Goal: Information Seeking & Learning: Learn about a topic

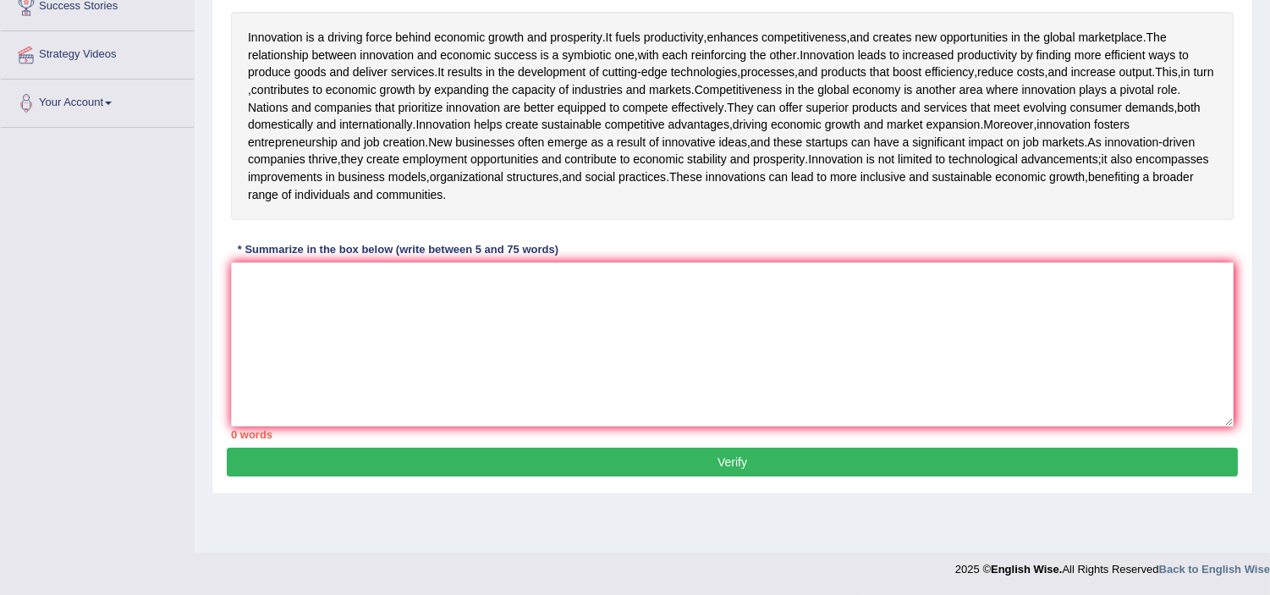
scroll to position [300, 0]
click at [432, 377] on textarea at bounding box center [732, 344] width 1003 height 164
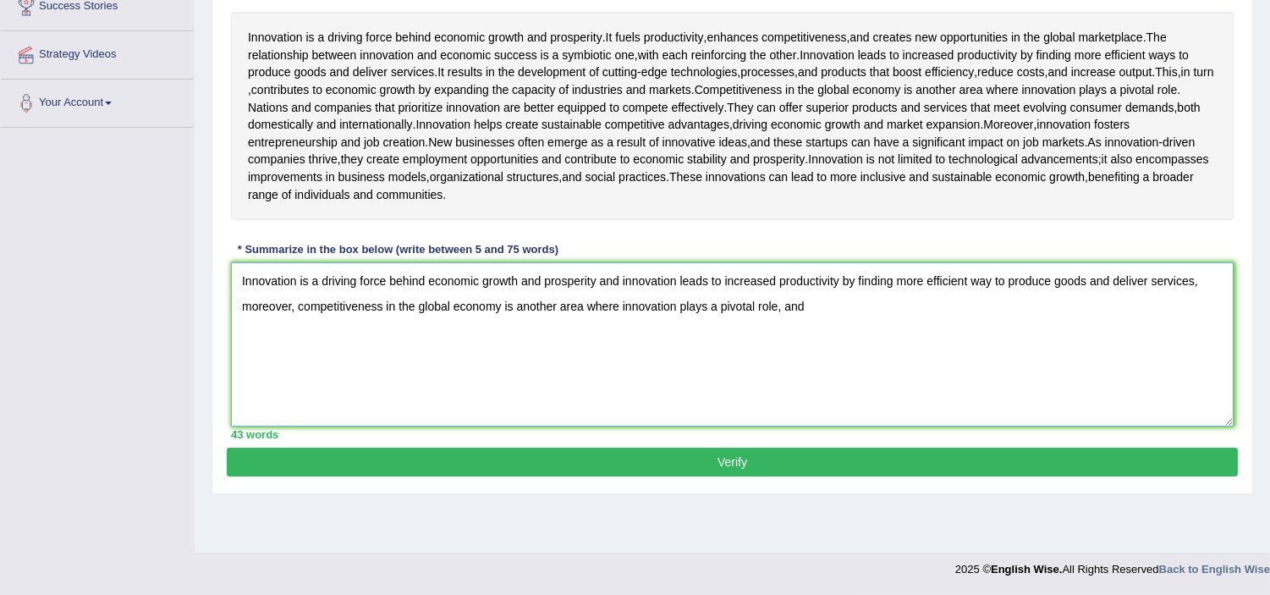
click at [783, 355] on textarea "Innovation is a driving force behind economic growth and prosperity and innovat…" at bounding box center [732, 344] width 1003 height 164
click at [814, 354] on textarea "Innovation is a driving force behind economic growth and prosperity and innovat…" at bounding box center [732, 344] width 1003 height 164
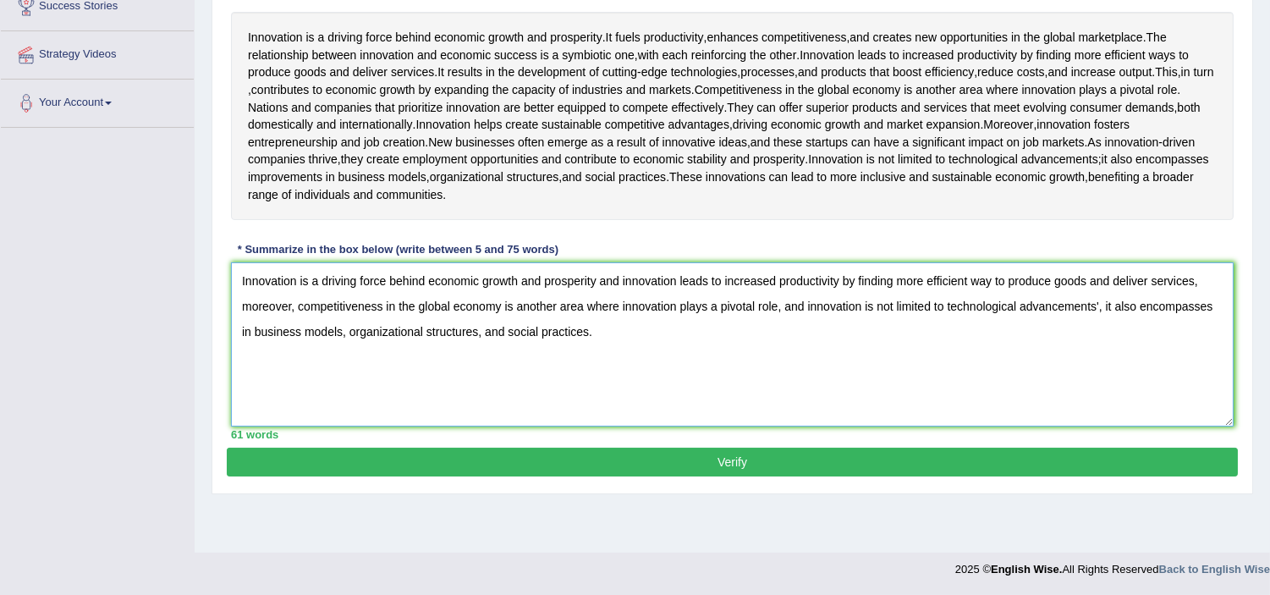
type textarea "Innovation is a driving force behind economic growth and prosperity and innovat…"
click at [635, 476] on button "Verify" at bounding box center [732, 462] width 1011 height 29
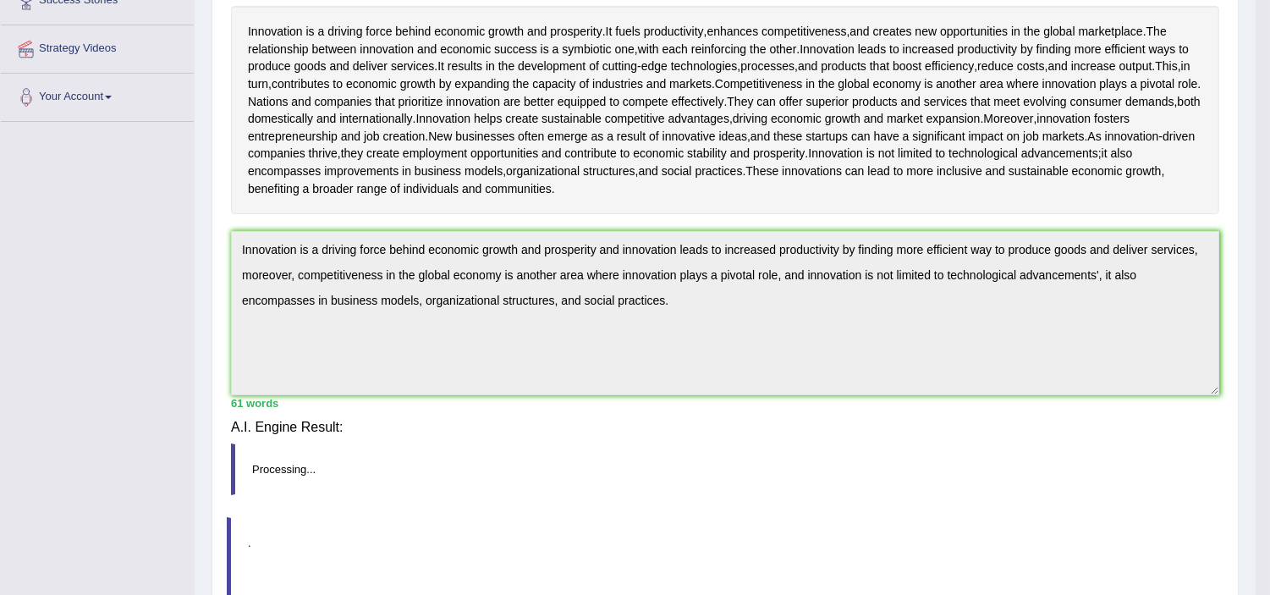
scroll to position [293, 0]
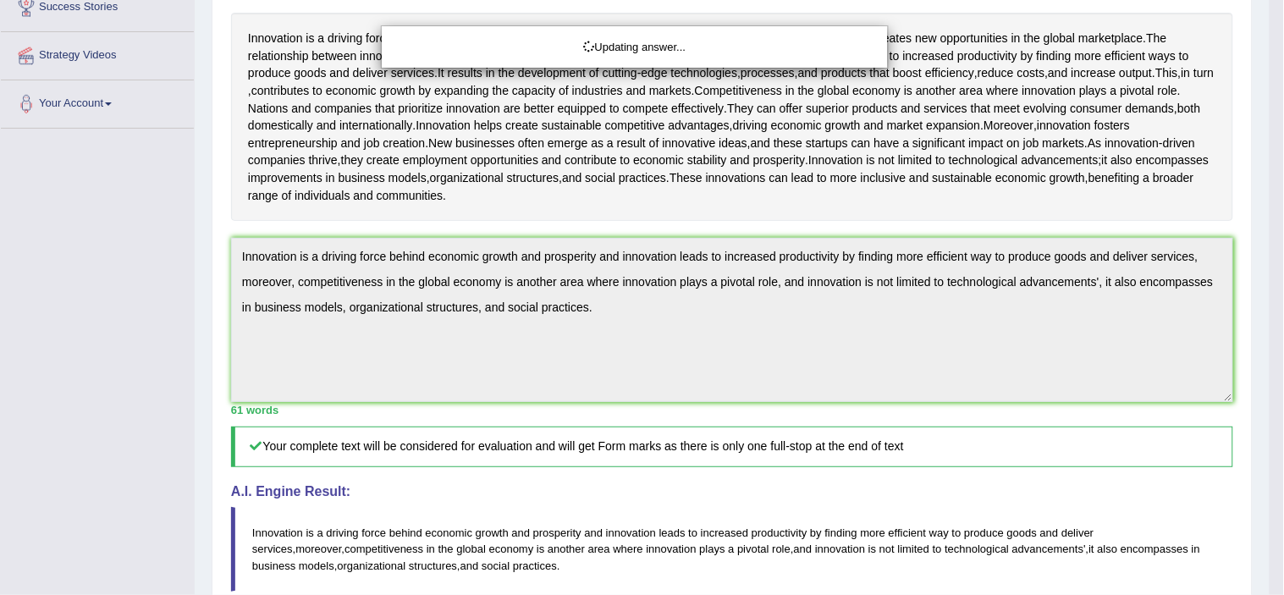
click at [553, 302] on body "Toggle navigation Home Practice Questions Speaking Practice Read Aloud Repeat S…" at bounding box center [642, 4] width 1284 height 595
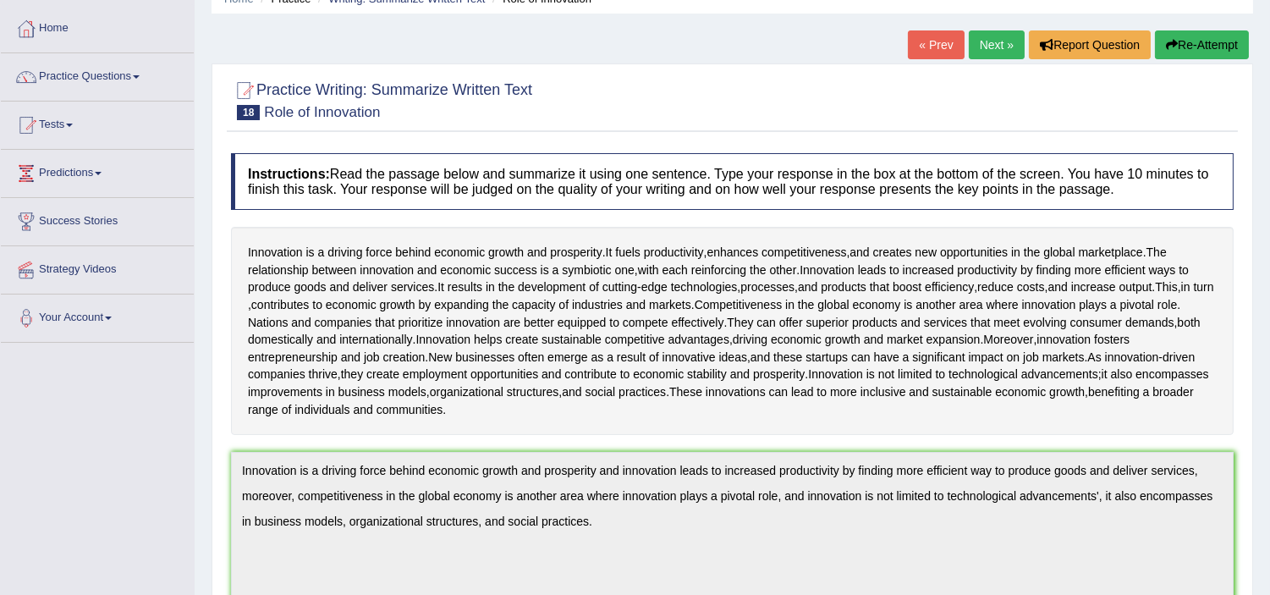
scroll to position [0, 0]
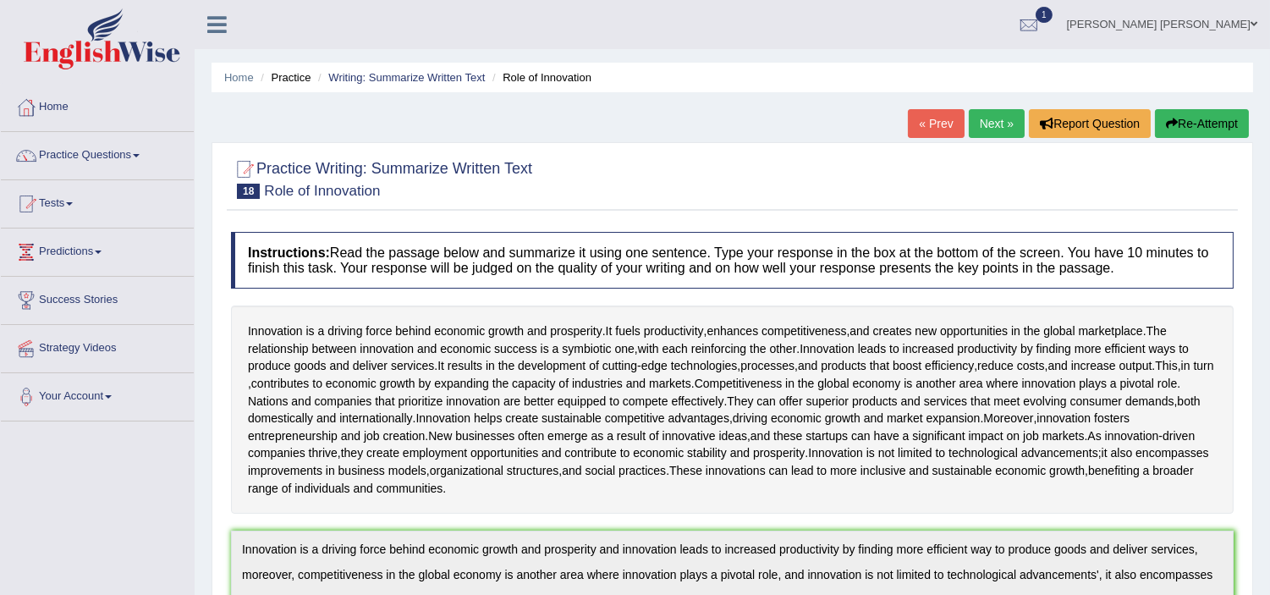
click at [991, 130] on link "Next »" at bounding box center [997, 123] width 56 height 29
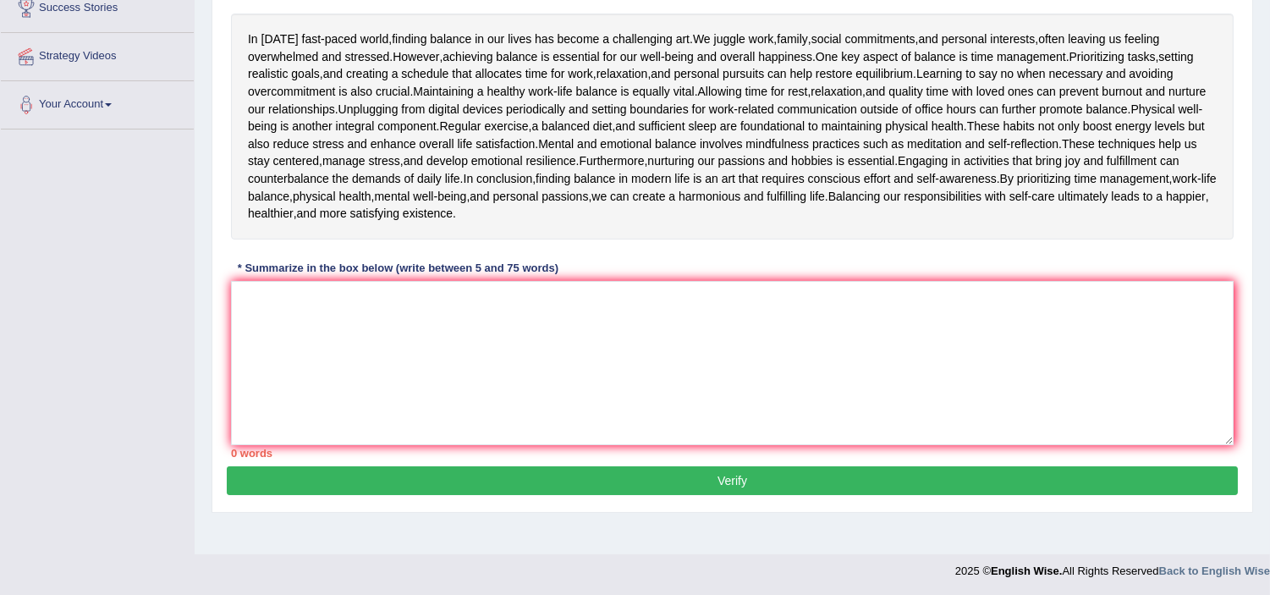
scroll to position [293, 0]
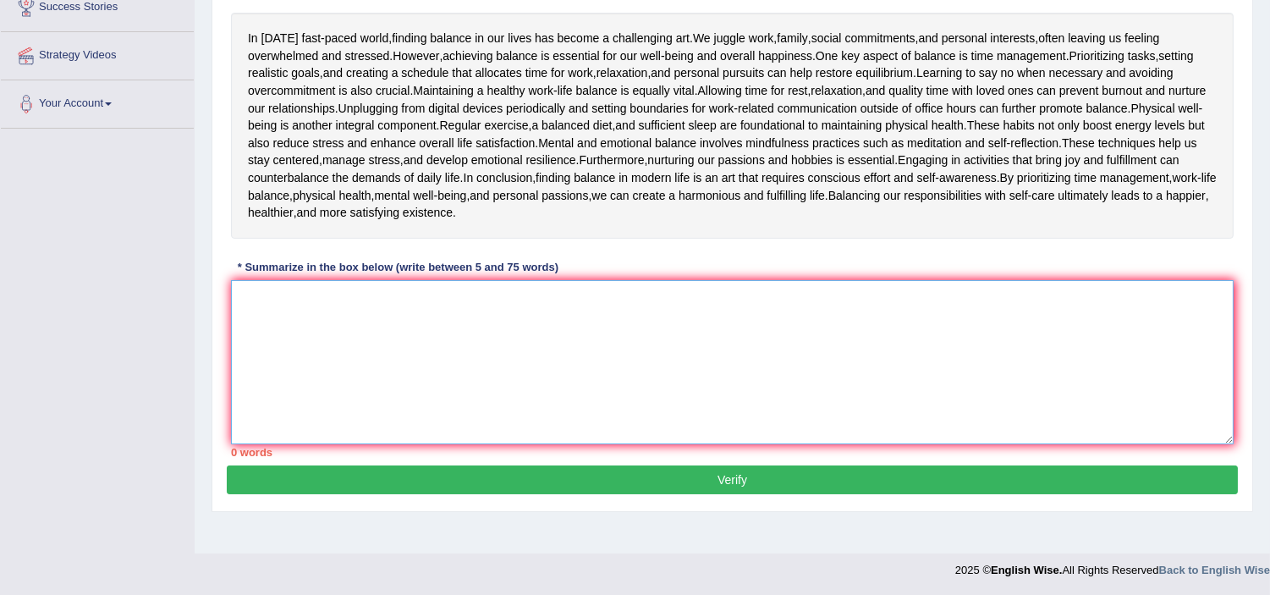
click at [387, 326] on textarea at bounding box center [732, 362] width 1003 height 164
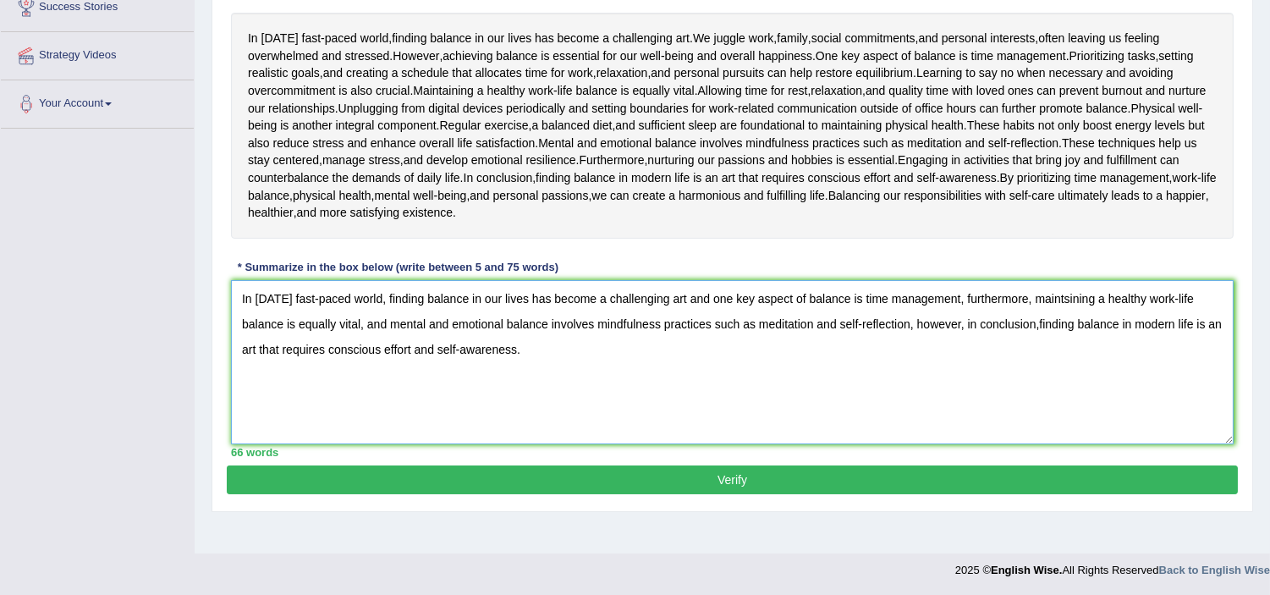
type textarea "In [DATE] fast-paced world, finding balance in our lives has become a challengi…"
click at [696, 481] on button "Verify" at bounding box center [732, 479] width 1011 height 29
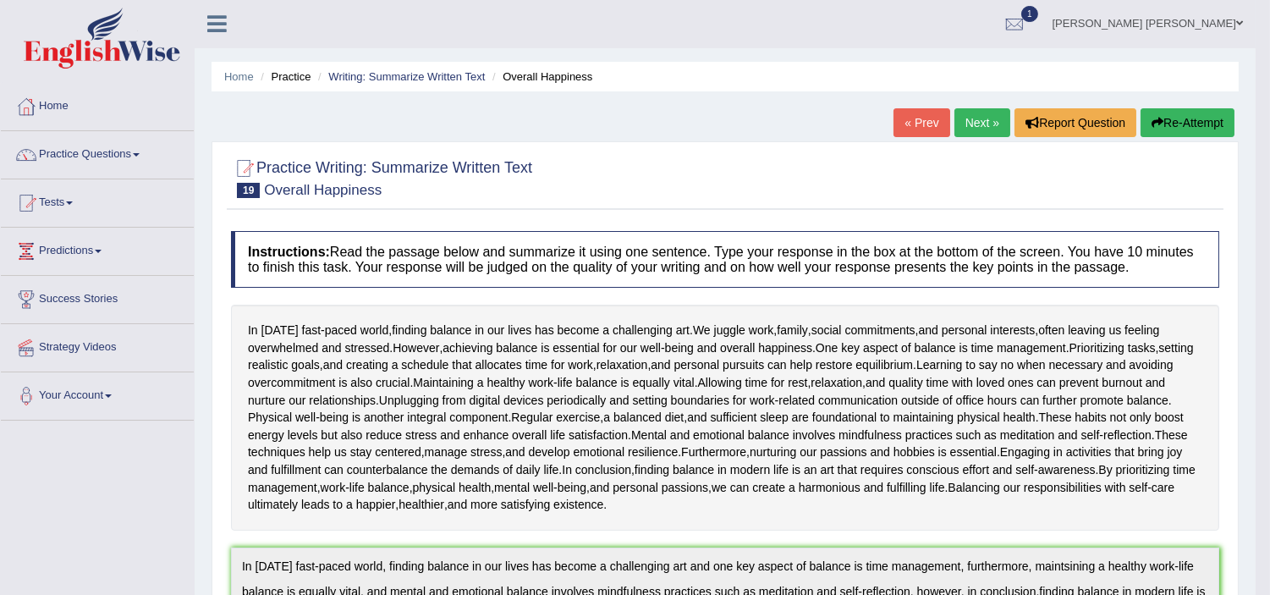
scroll to position [0, 0]
click at [64, 158] on link "Practice Questions" at bounding box center [97, 153] width 193 height 42
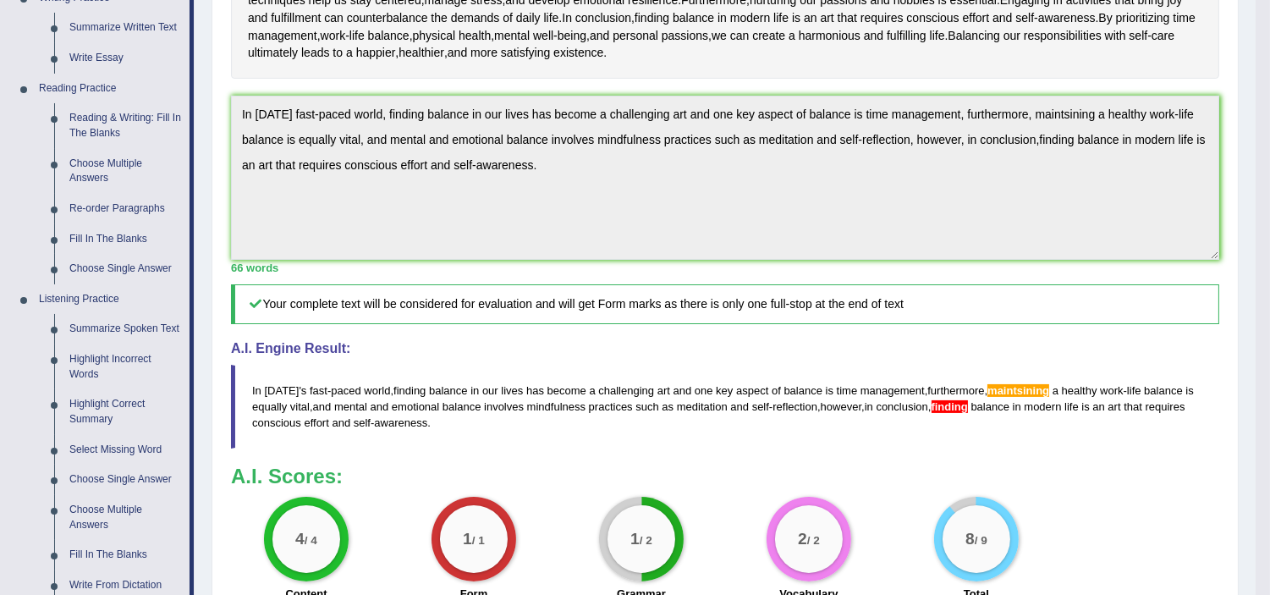
scroll to position [421, 0]
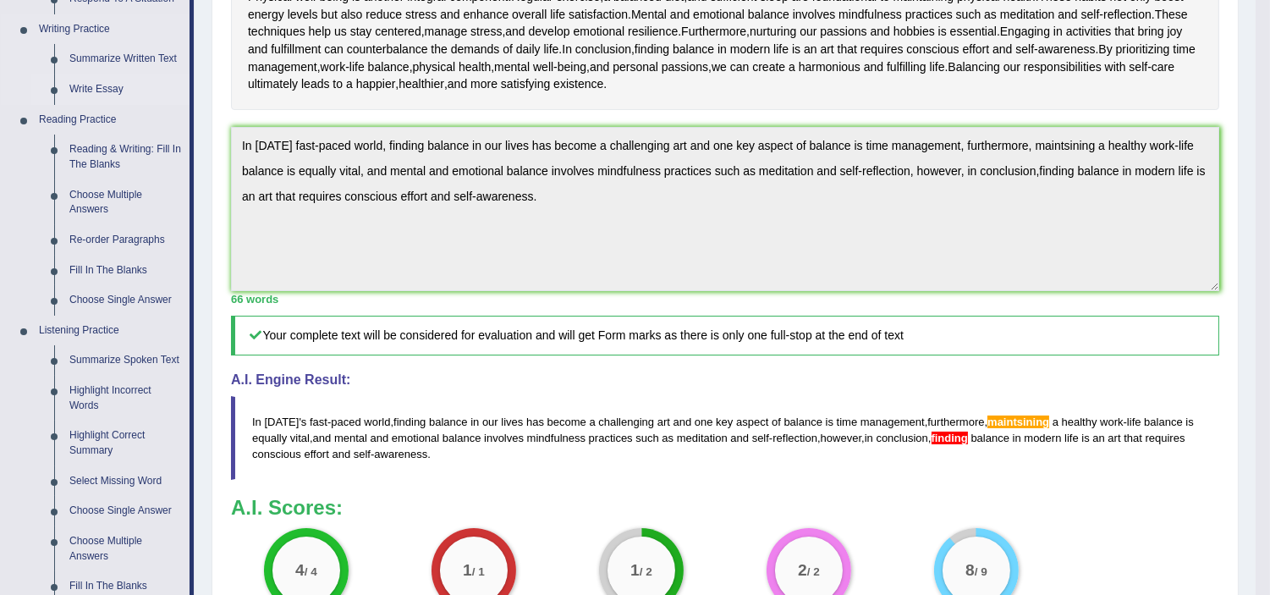
click at [91, 83] on link "Write Essay" at bounding box center [126, 89] width 128 height 30
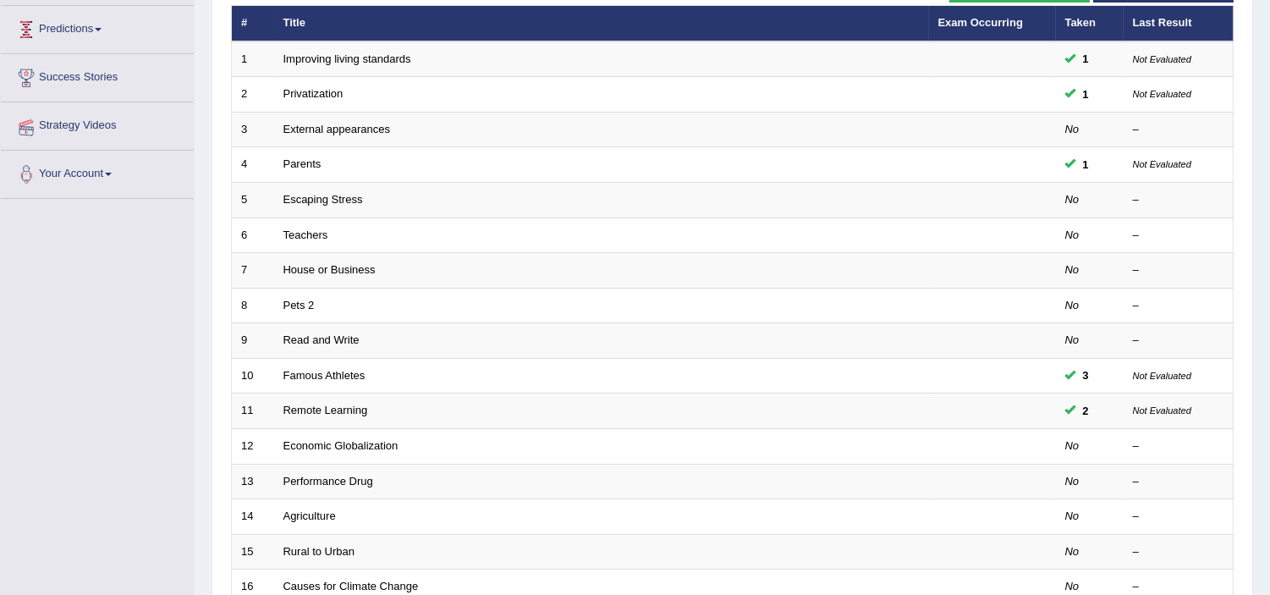
scroll to position [451, 0]
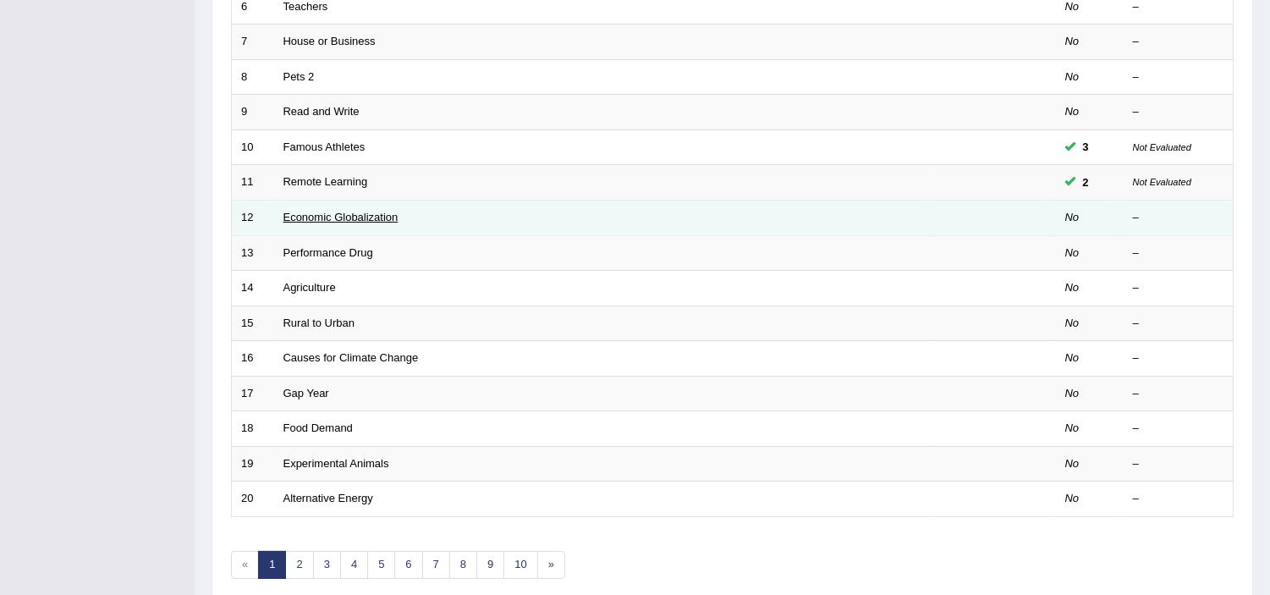
click at [333, 212] on link "Economic Globalization" at bounding box center [340, 217] width 115 height 13
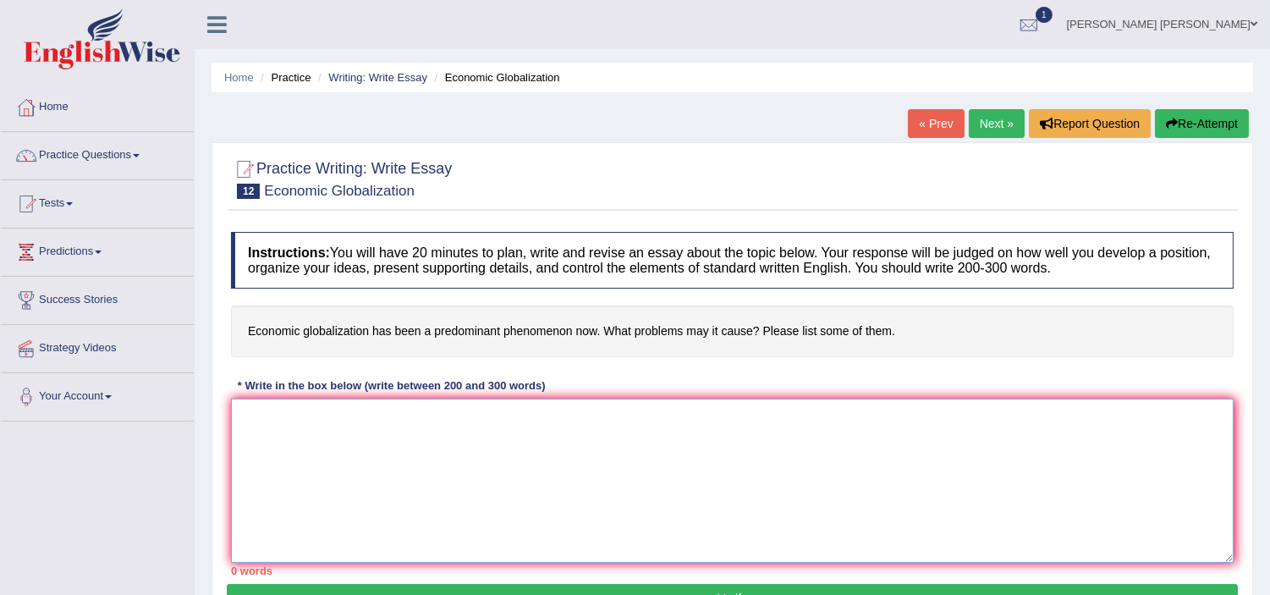
click at [289, 434] on textarea at bounding box center [732, 481] width 1003 height 164
click at [575, 413] on textarea "One of the most controversial issues in [DATE] world is the enormous" at bounding box center [732, 481] width 1003 height 164
click at [619, 444] on textarea "One of the most controversial issues in [DATE] world is the enormous" at bounding box center [732, 481] width 1003 height 164
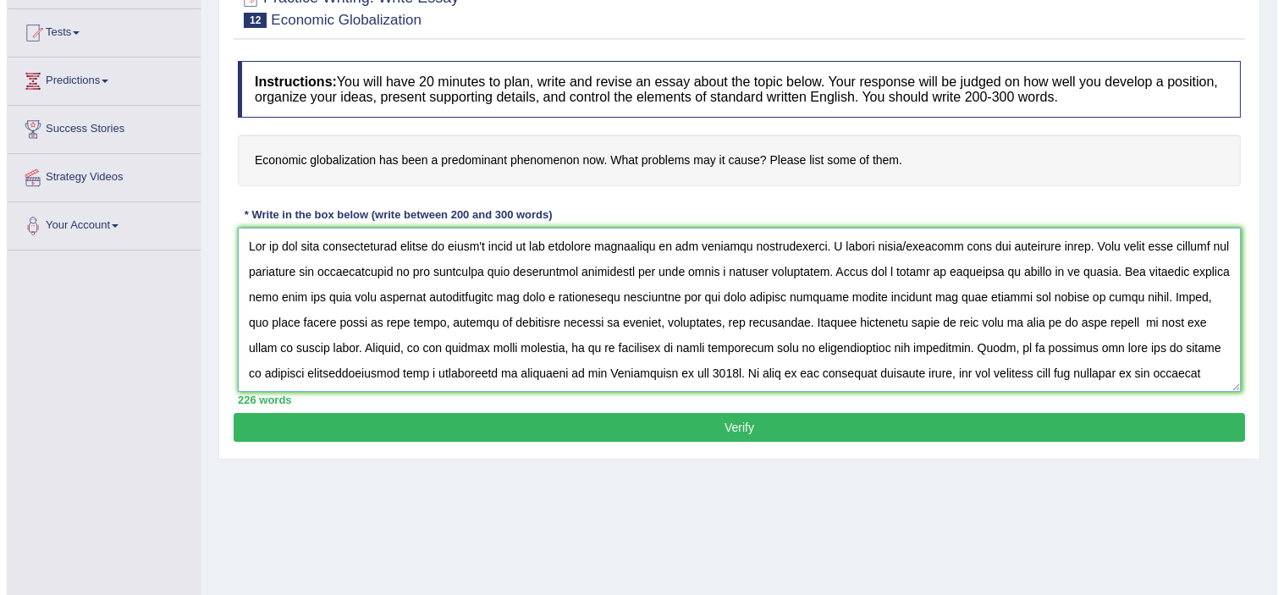
scroll to position [260, 0]
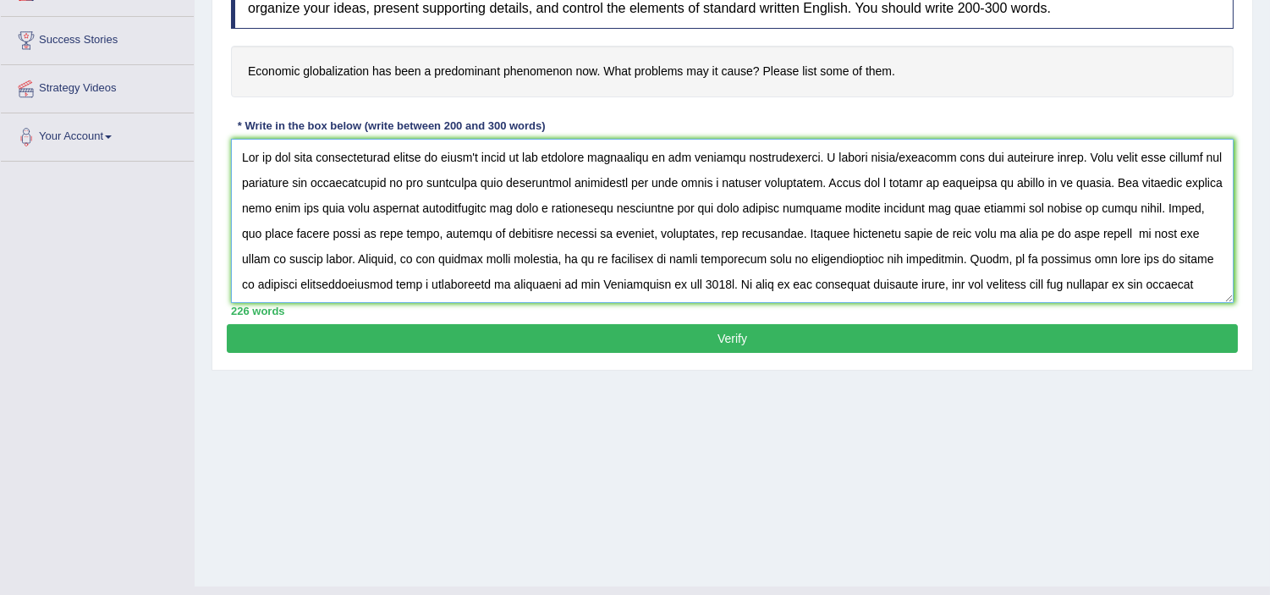
type textarea "One of the most controversial issues in today's world is the enormous improvmen…"
click at [664, 337] on button "Verify" at bounding box center [732, 338] width 1011 height 29
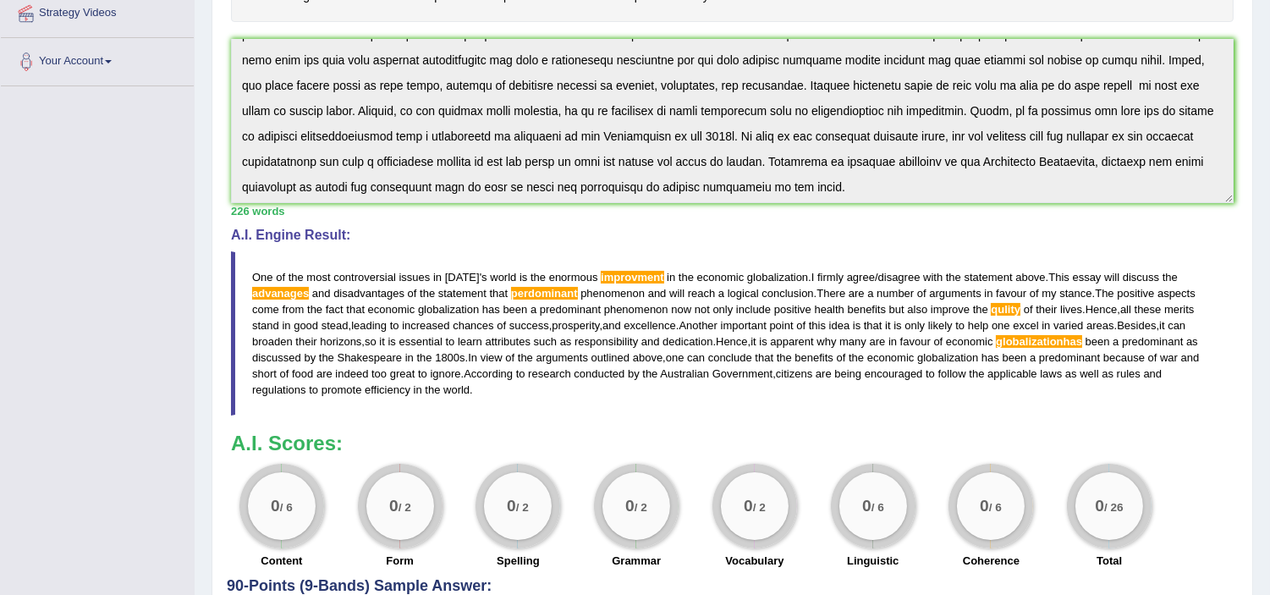
scroll to position [51, 0]
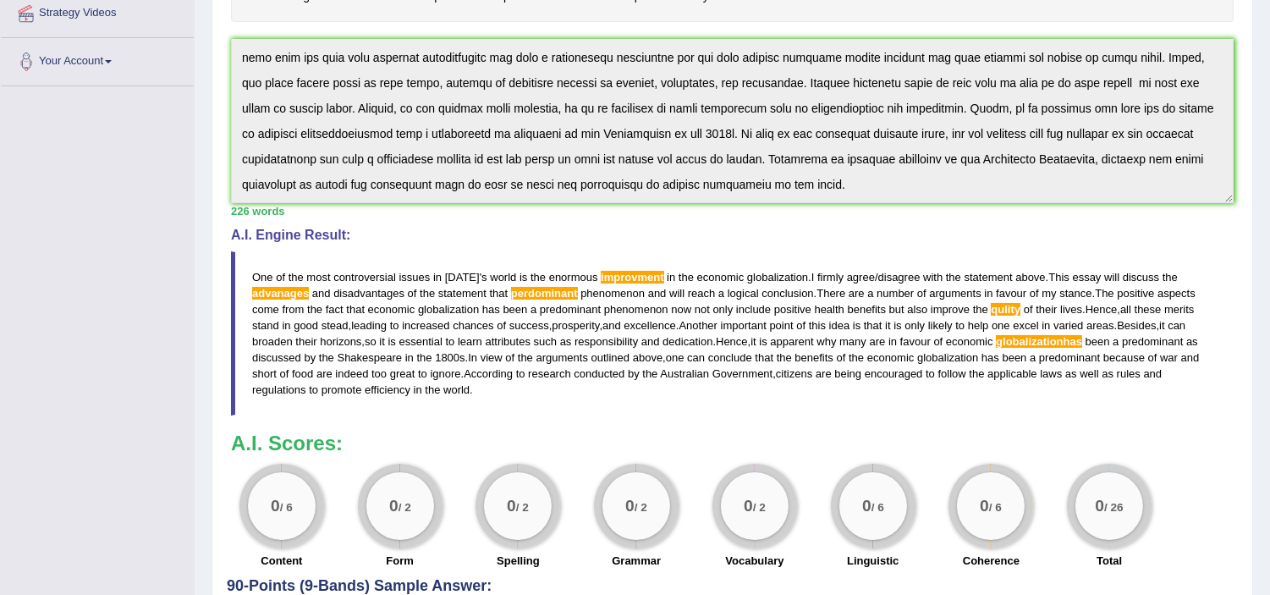
drag, startPoint x: 247, startPoint y: 275, endPoint x: 459, endPoint y: 266, distance: 212.6
click at [459, 266] on blockquote "One of the most controversial issues in today ' s world is the enormous improvm…" at bounding box center [732, 333] width 1003 height 165
click at [905, 213] on div "Instructions: You will have 20 minutes to plan, write and revise an essay about…" at bounding box center [732, 233] width 1011 height 690
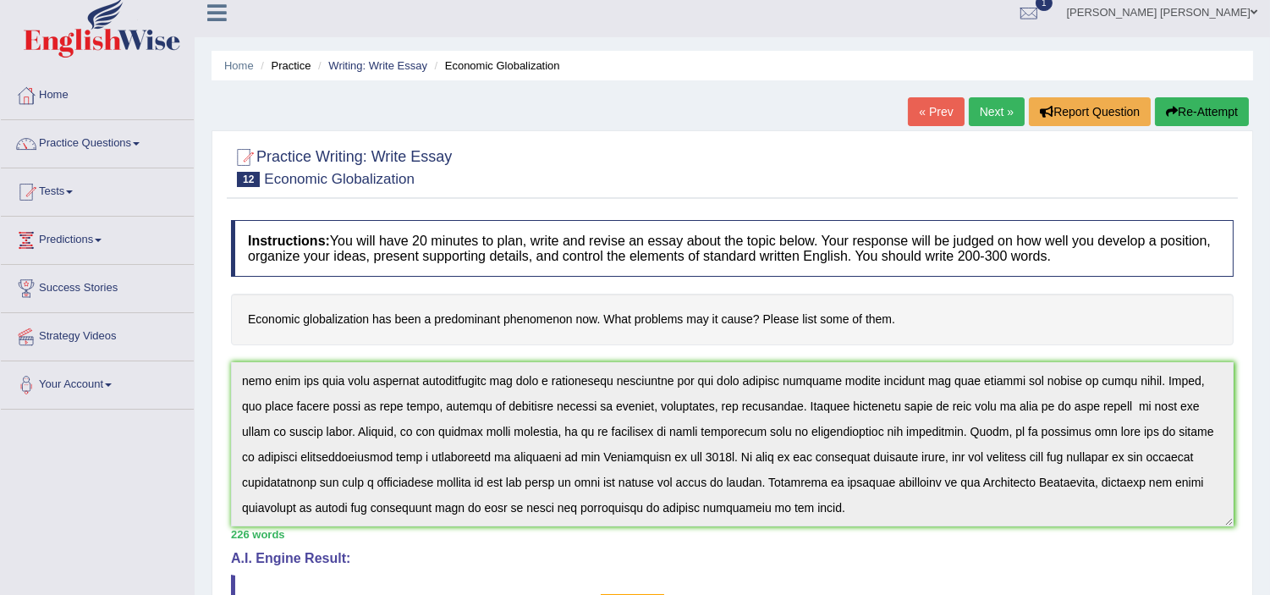
scroll to position [0, 0]
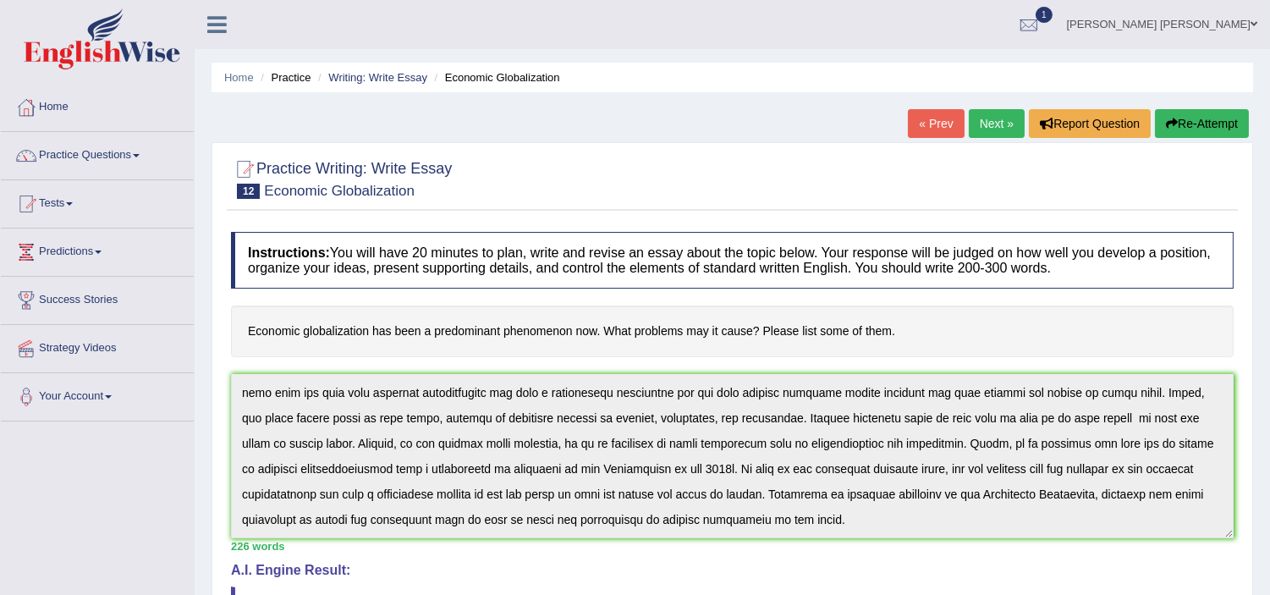
click at [1205, 122] on button "Re-Attempt" at bounding box center [1202, 123] width 94 height 29
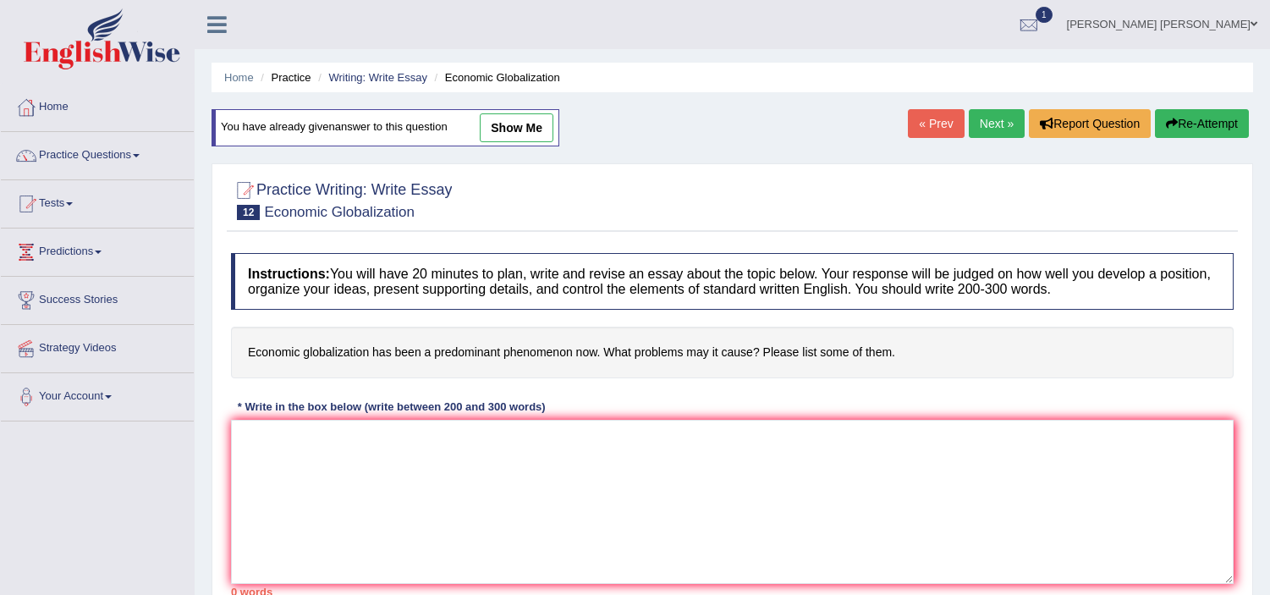
click at [609, 471] on textarea at bounding box center [732, 502] width 1003 height 164
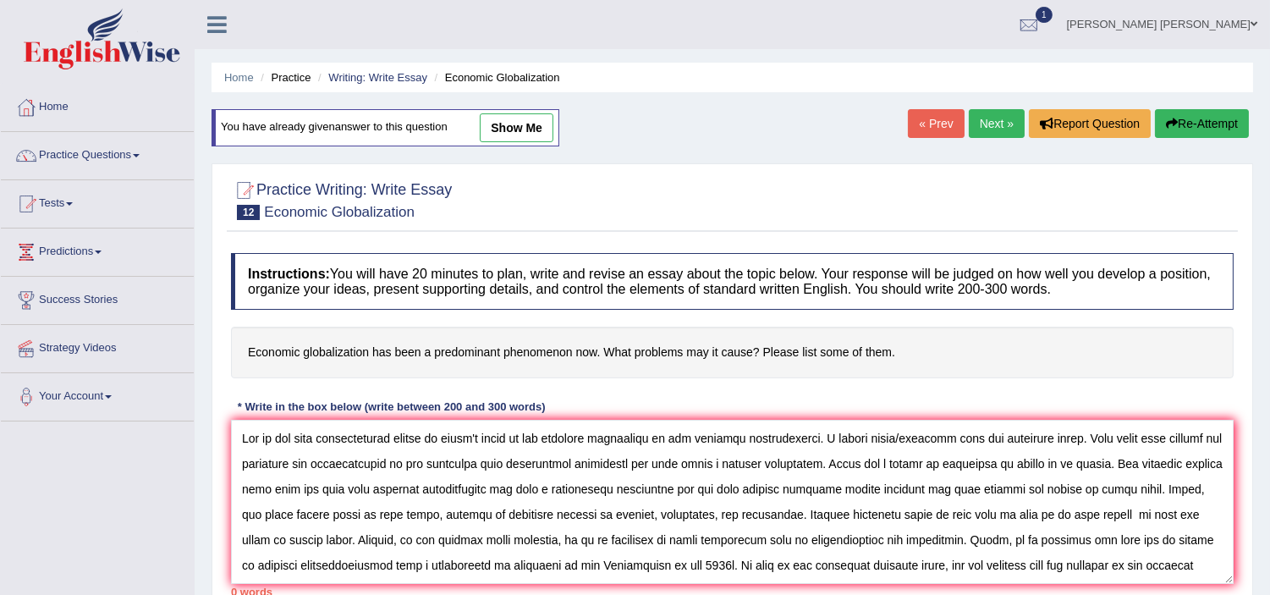
scroll to position [39, 0]
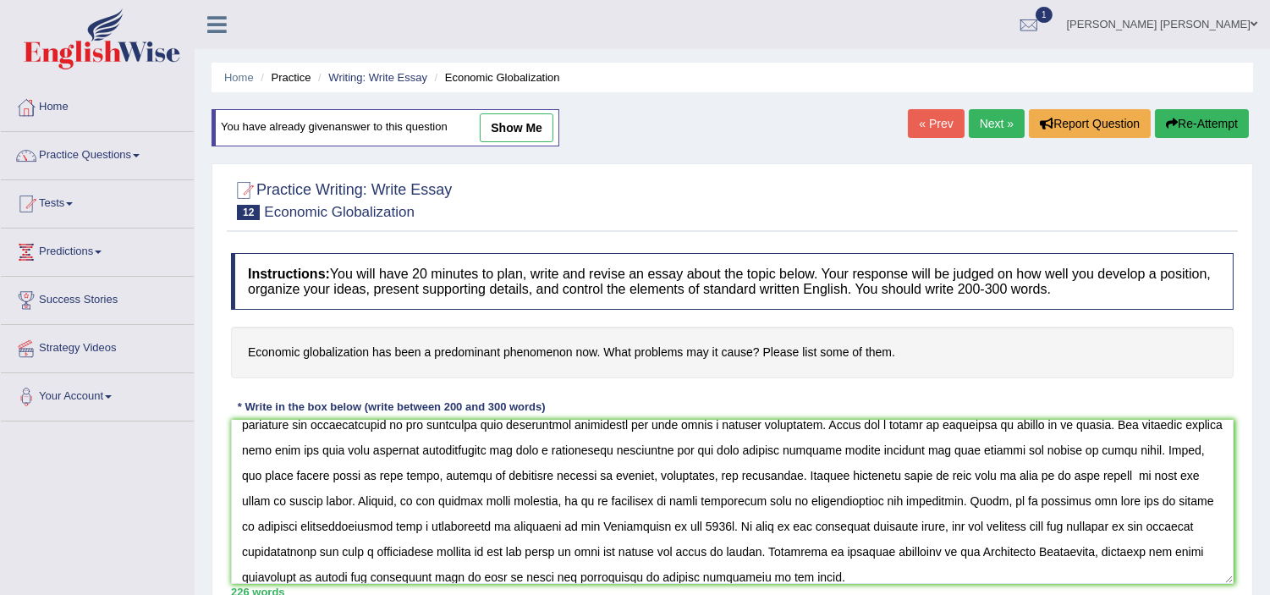
click at [620, 457] on textarea at bounding box center [732, 502] width 1003 height 164
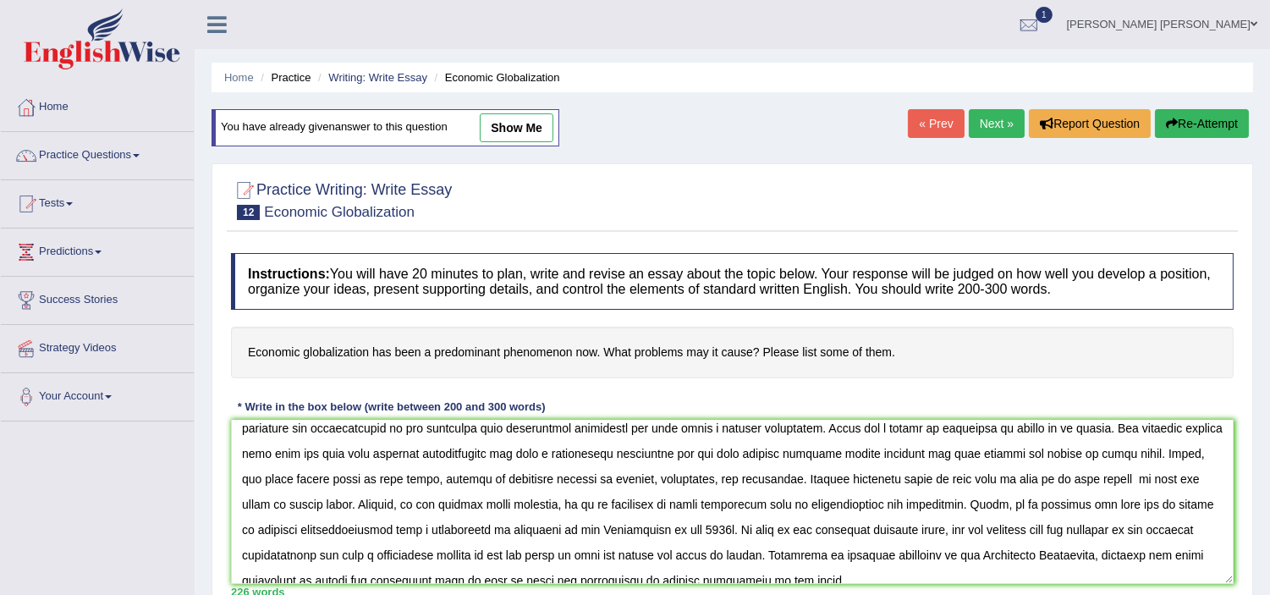
scroll to position [10, 0]
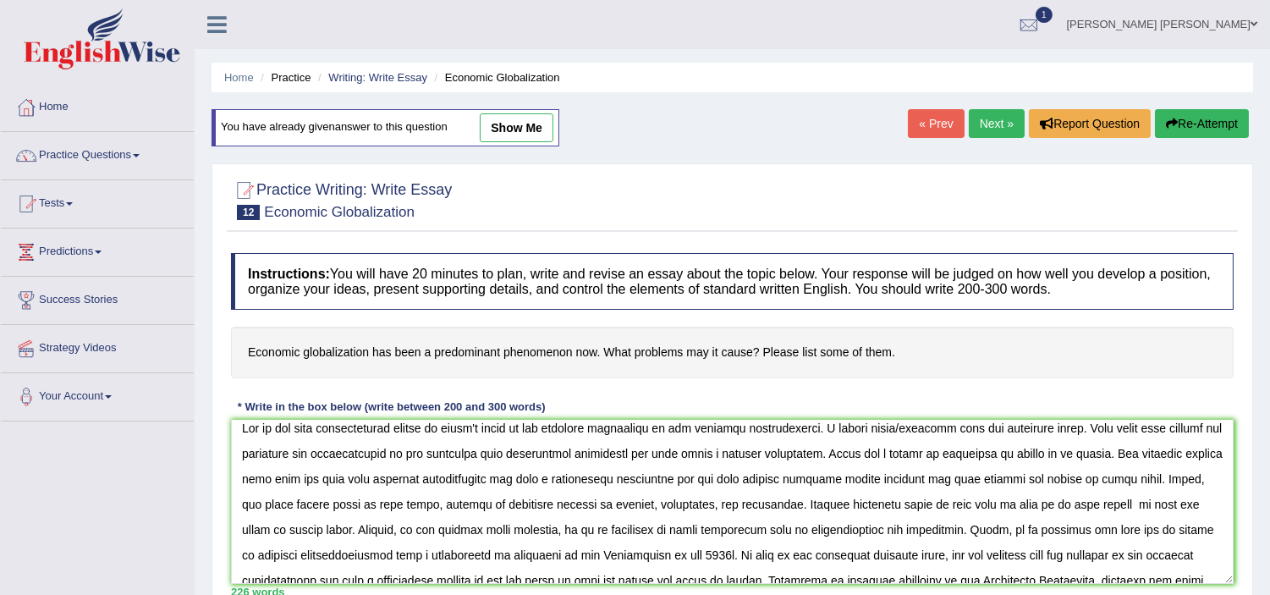
click at [721, 457] on textarea at bounding box center [732, 502] width 1003 height 164
click at [344, 457] on textarea at bounding box center [732, 502] width 1003 height 164
click at [774, 476] on textarea at bounding box center [732, 502] width 1003 height 164
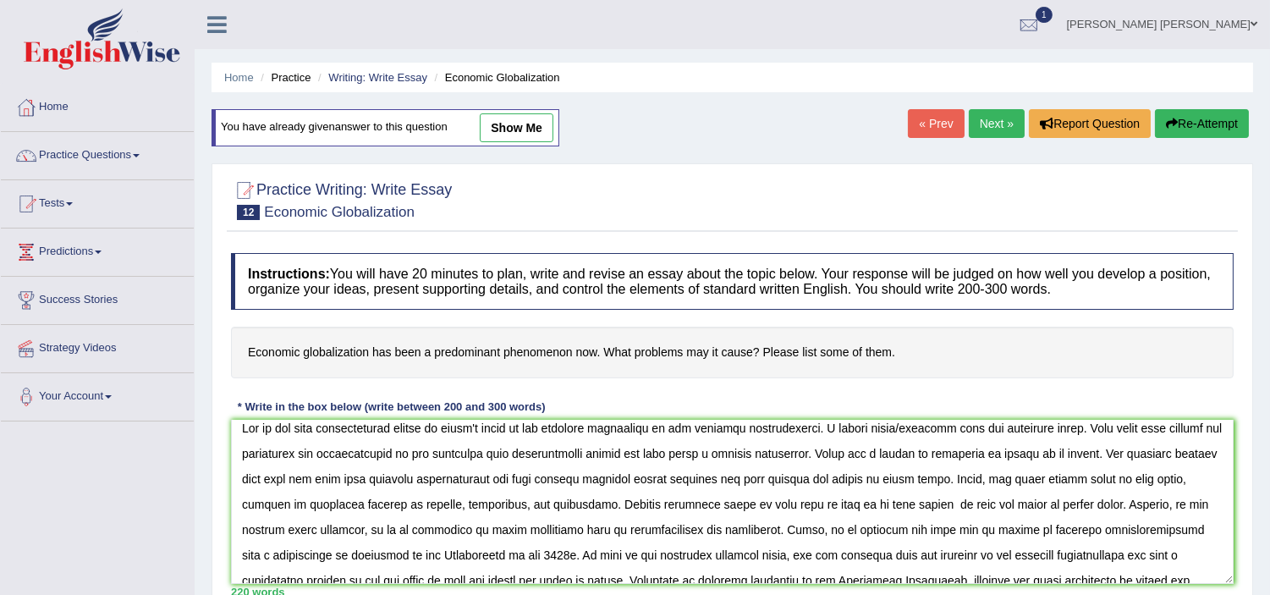
click at [1115, 530] on textarea at bounding box center [732, 502] width 1003 height 164
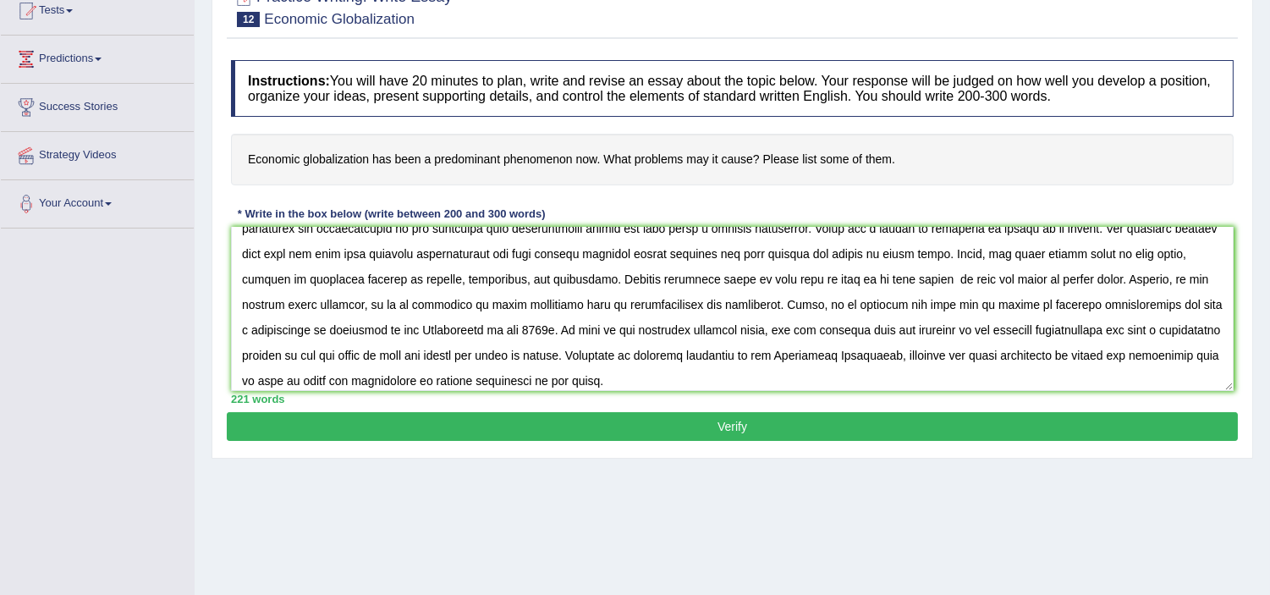
scroll to position [0, 0]
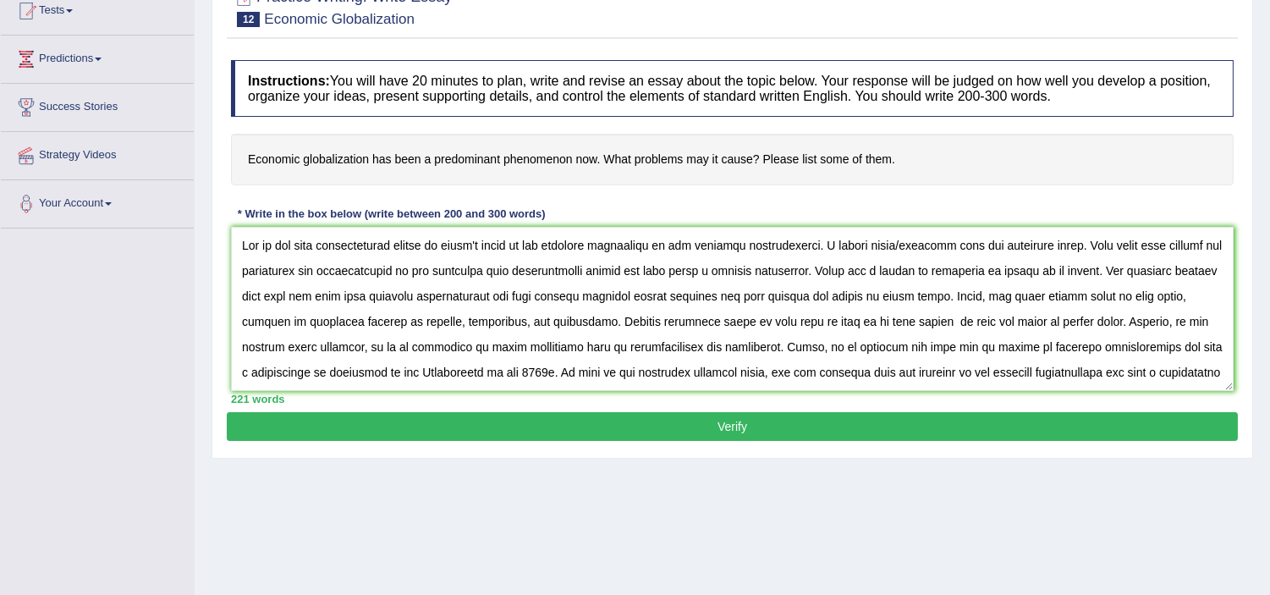
click at [910, 293] on textarea at bounding box center [732, 309] width 1003 height 164
click at [633, 248] on textarea at bounding box center [732, 309] width 1003 height 164
click at [644, 245] on textarea at bounding box center [732, 309] width 1003 height 164
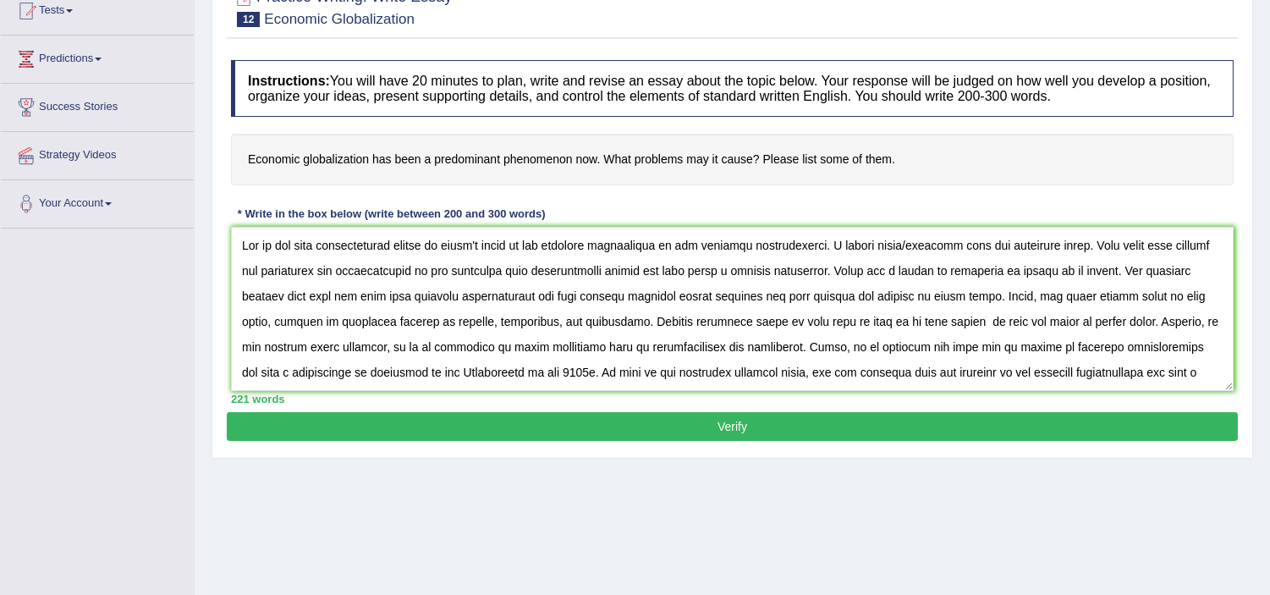
scroll to position [51, 0]
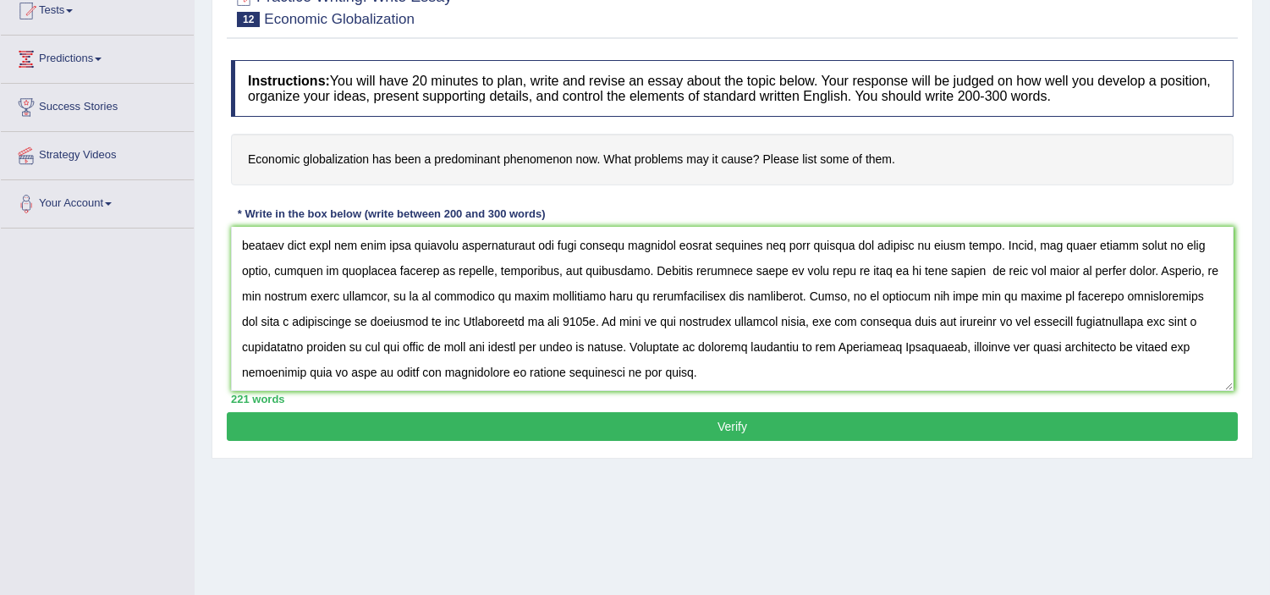
type textarea "One of the most controversial issues in today's world is the enormous improveme…"
click at [577, 415] on button "Verify" at bounding box center [732, 426] width 1011 height 29
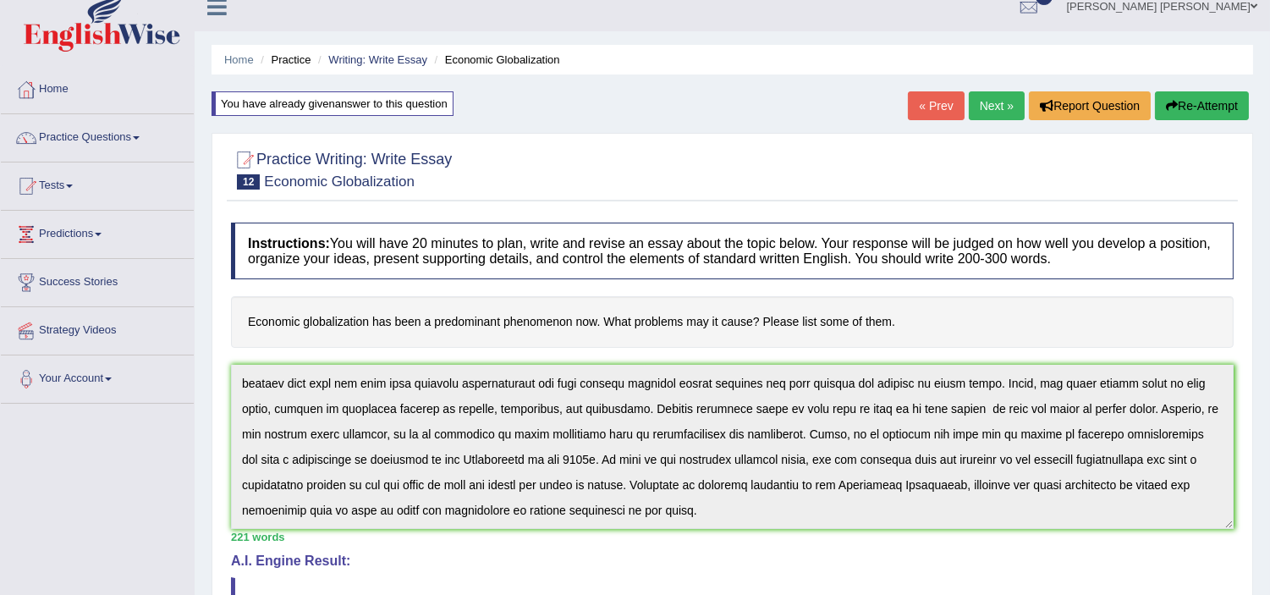
click at [995, 98] on link "Next »" at bounding box center [997, 105] width 56 height 29
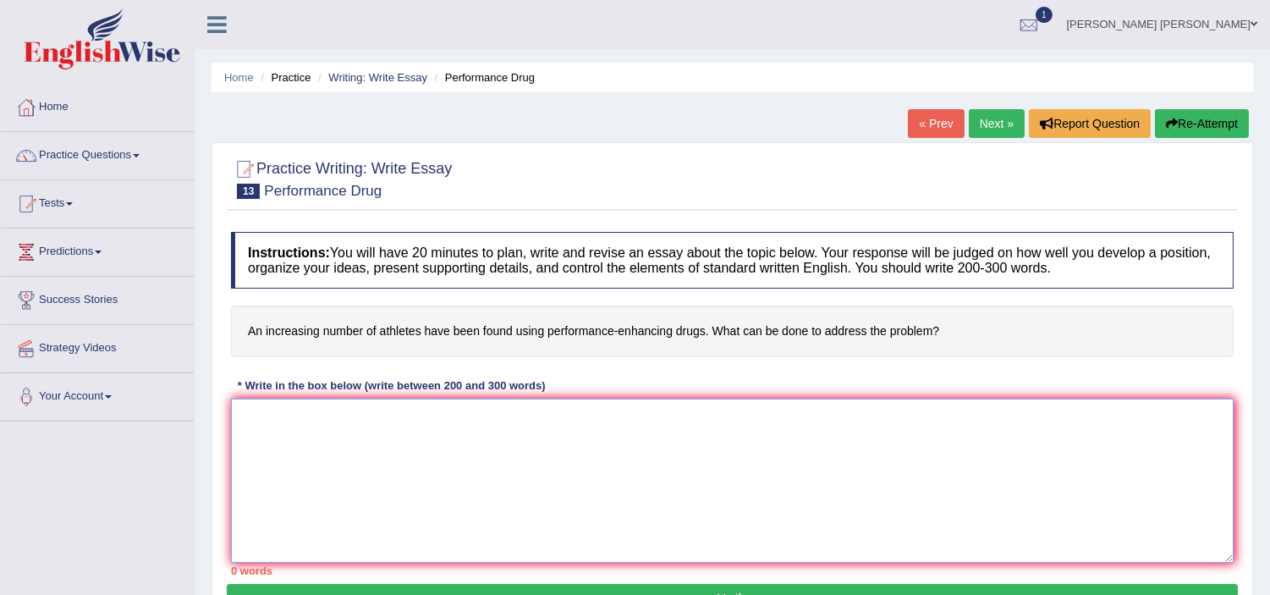
click at [332, 452] on textarea at bounding box center [732, 481] width 1003 height 164
paste textarea "One of the most controversial issues in today's world is the enormous improveme…"
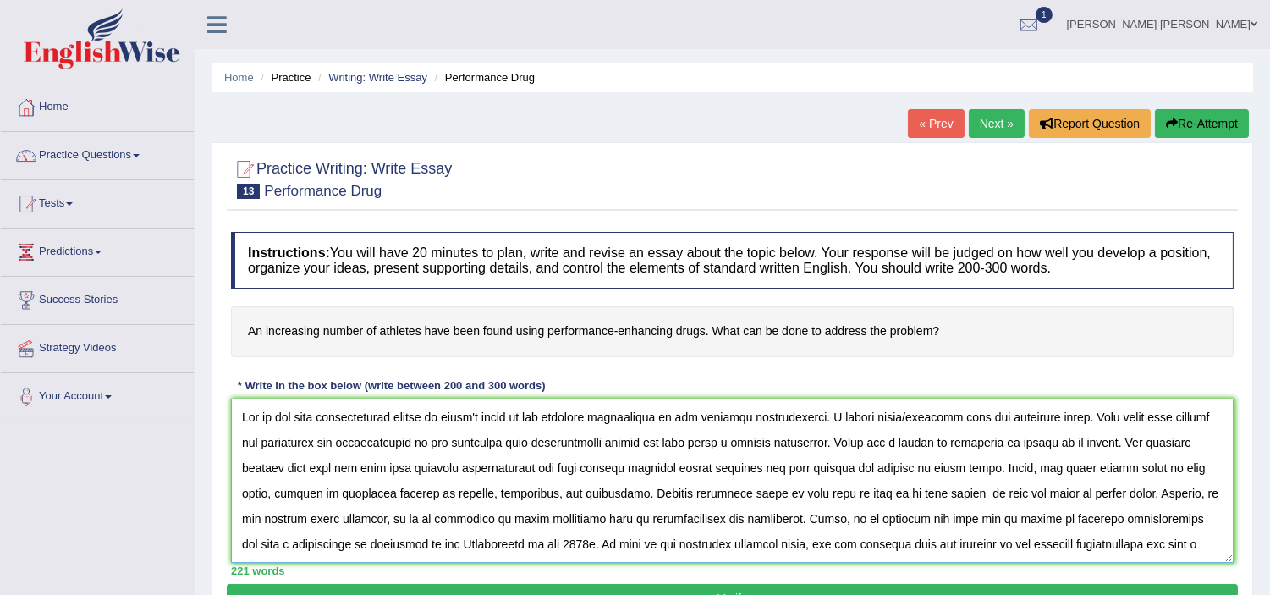
click at [833, 417] on textarea at bounding box center [732, 481] width 1003 height 164
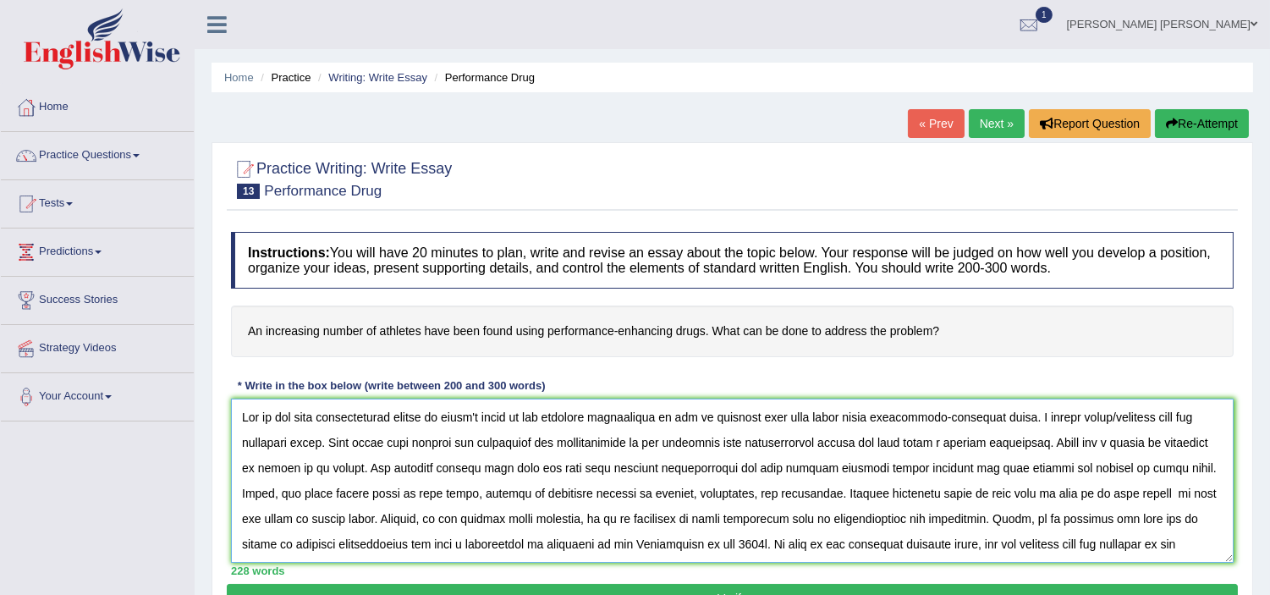
click at [778, 453] on textarea at bounding box center [732, 481] width 1003 height 164
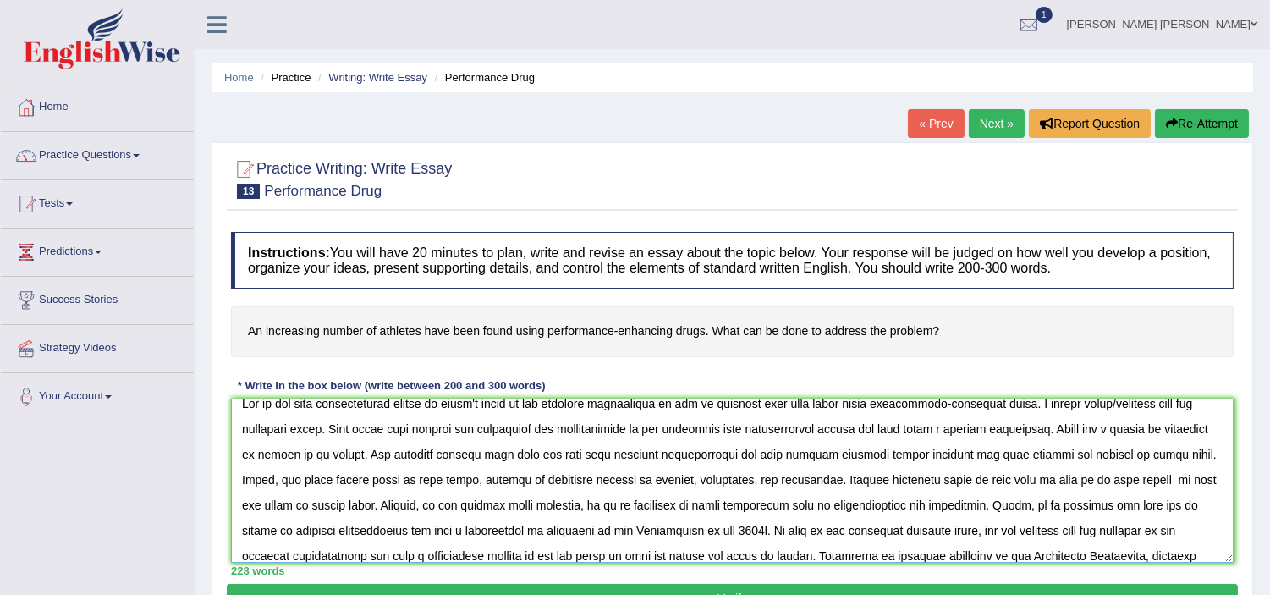
click at [778, 453] on textarea at bounding box center [732, 481] width 1003 height 164
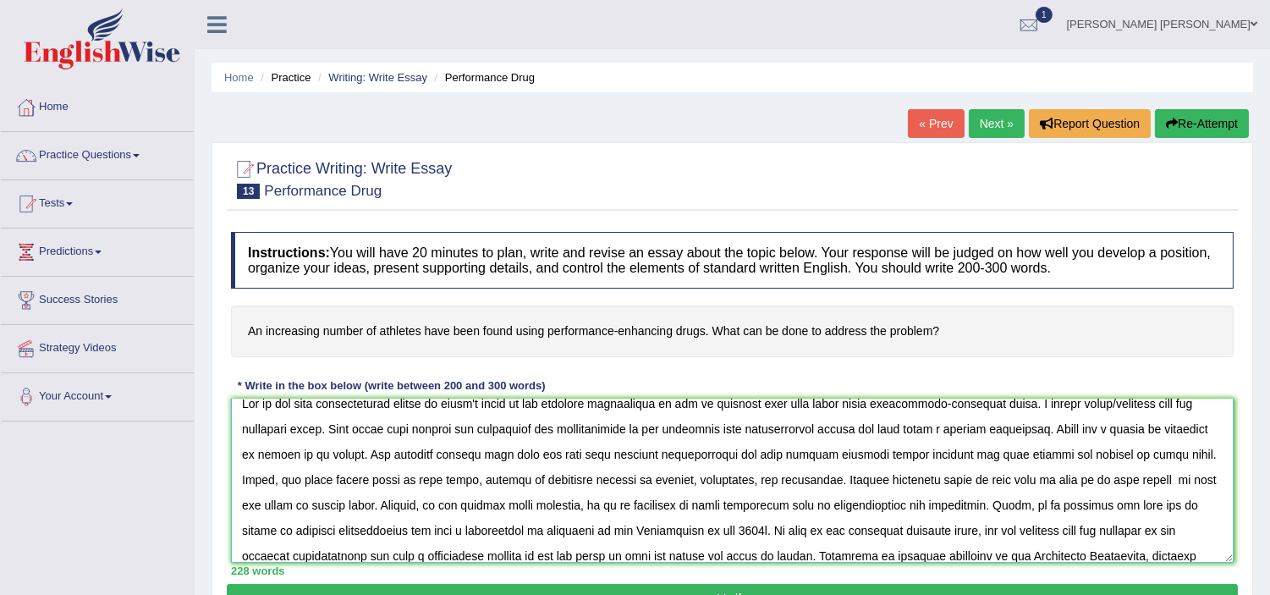
click at [778, 453] on textarea at bounding box center [732, 481] width 1003 height 164
click at [846, 426] on textarea at bounding box center [732, 481] width 1003 height 164
click at [842, 427] on textarea at bounding box center [732, 481] width 1003 height 164
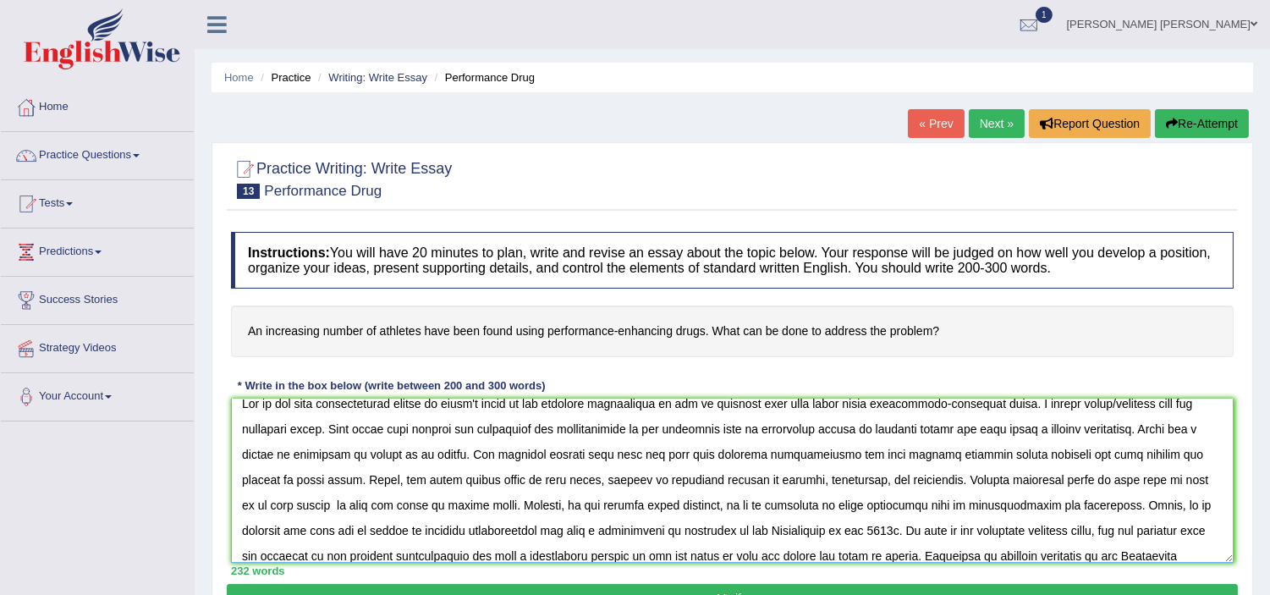
click at [982, 432] on textarea at bounding box center [732, 481] width 1003 height 164
click at [899, 454] on textarea at bounding box center [732, 481] width 1003 height 164
click at [843, 454] on textarea at bounding box center [732, 481] width 1003 height 164
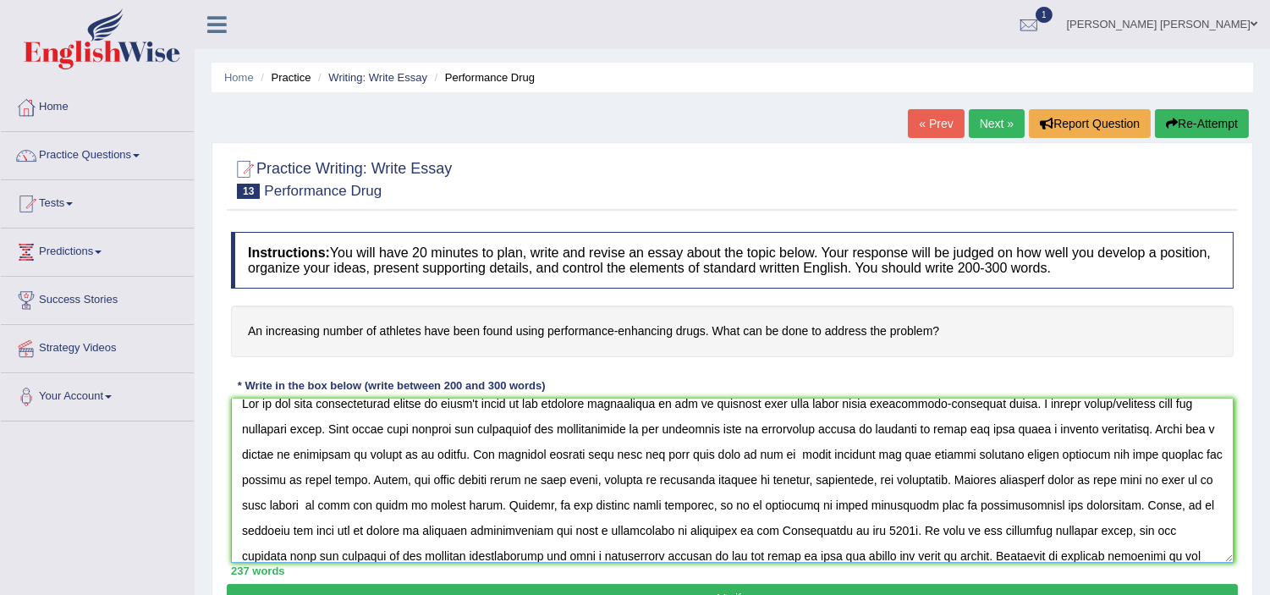
click at [413, 526] on textarea at bounding box center [732, 481] width 1003 height 164
click at [553, 528] on textarea at bounding box center [732, 481] width 1003 height 164
click at [690, 529] on textarea at bounding box center [732, 481] width 1003 height 164
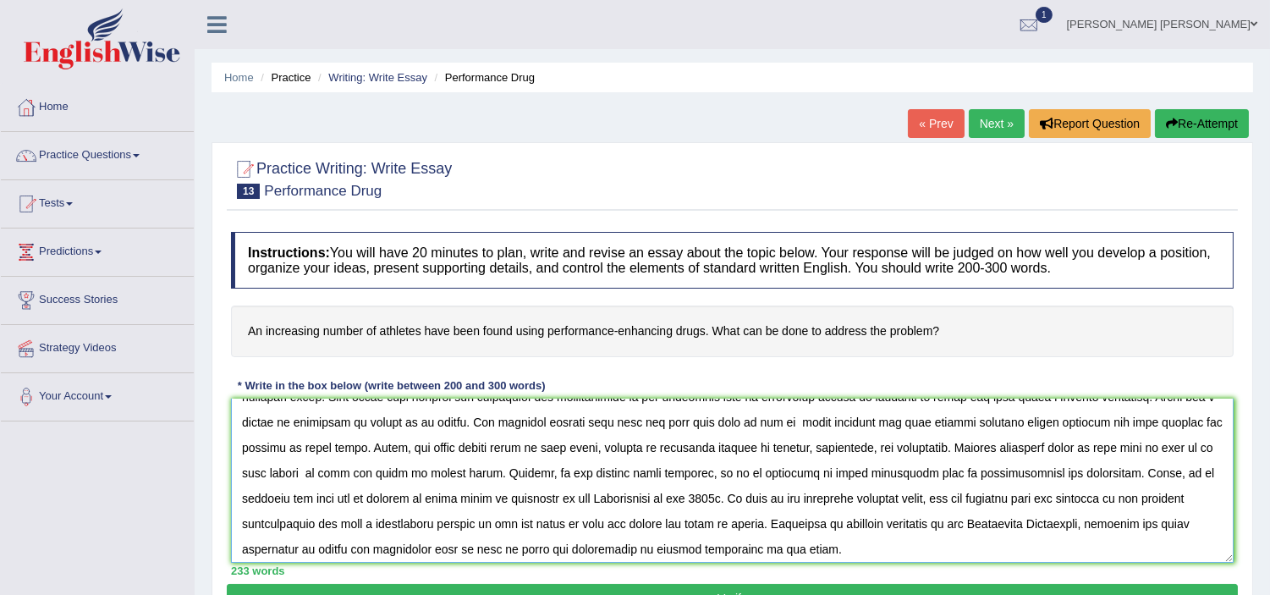
scroll to position [51, 0]
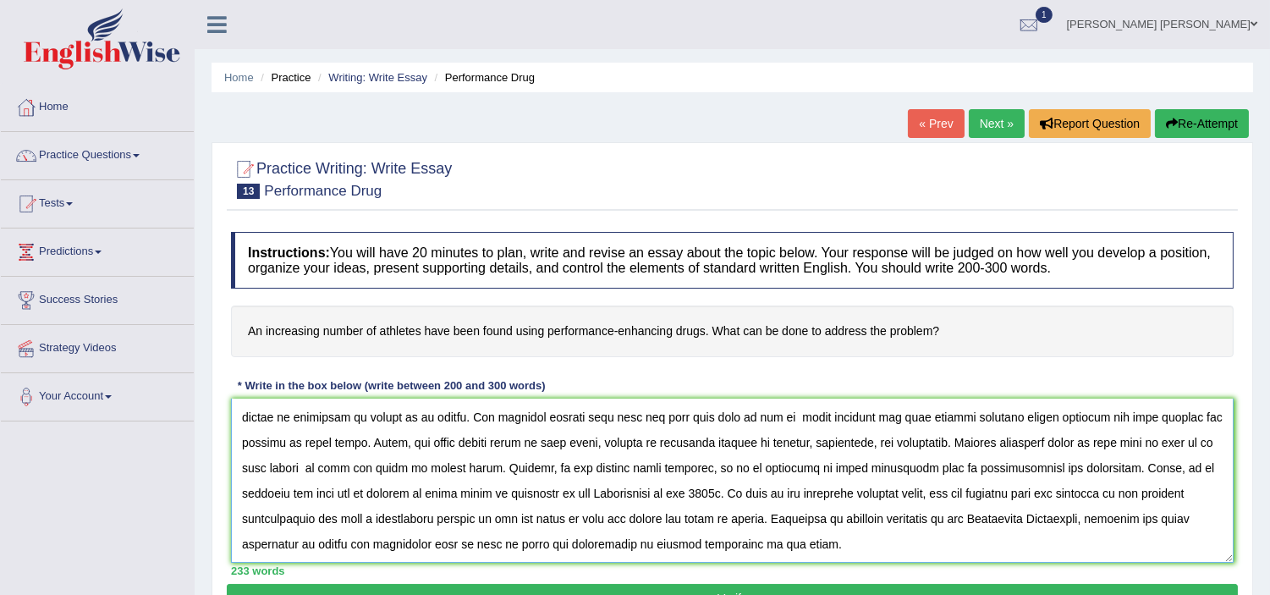
click at [671, 521] on textarea at bounding box center [732, 481] width 1003 height 164
type textarea "One of the most controversial issues in today's world is the enormous improveme…"
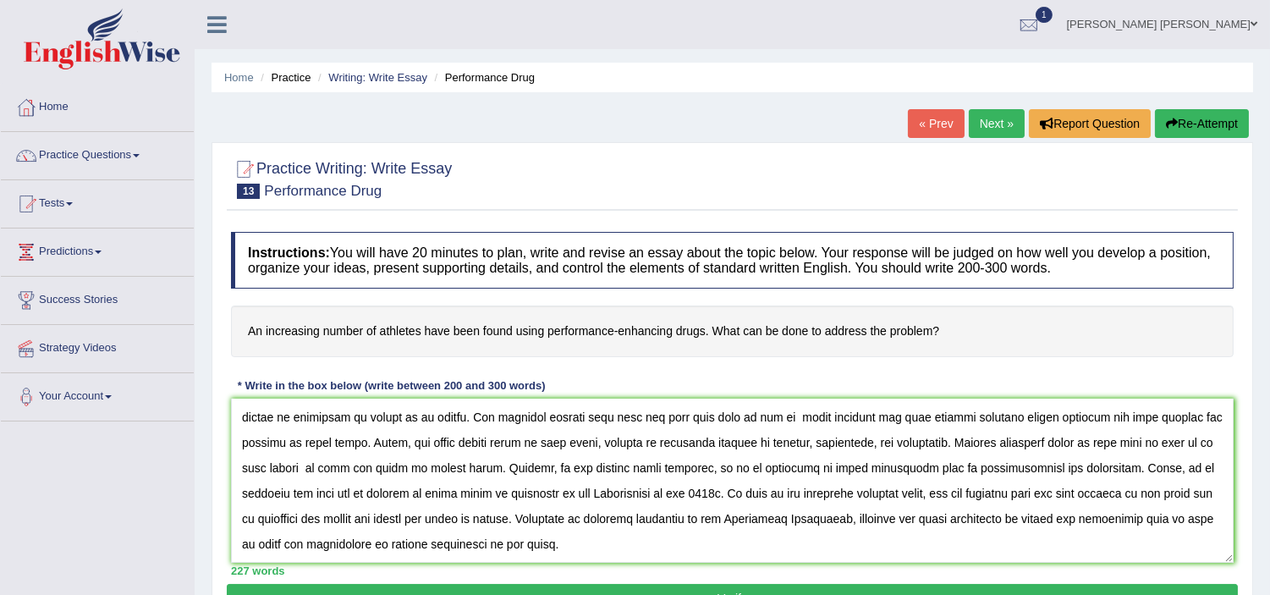
click at [751, 591] on button "Verify" at bounding box center [732, 598] width 1011 height 29
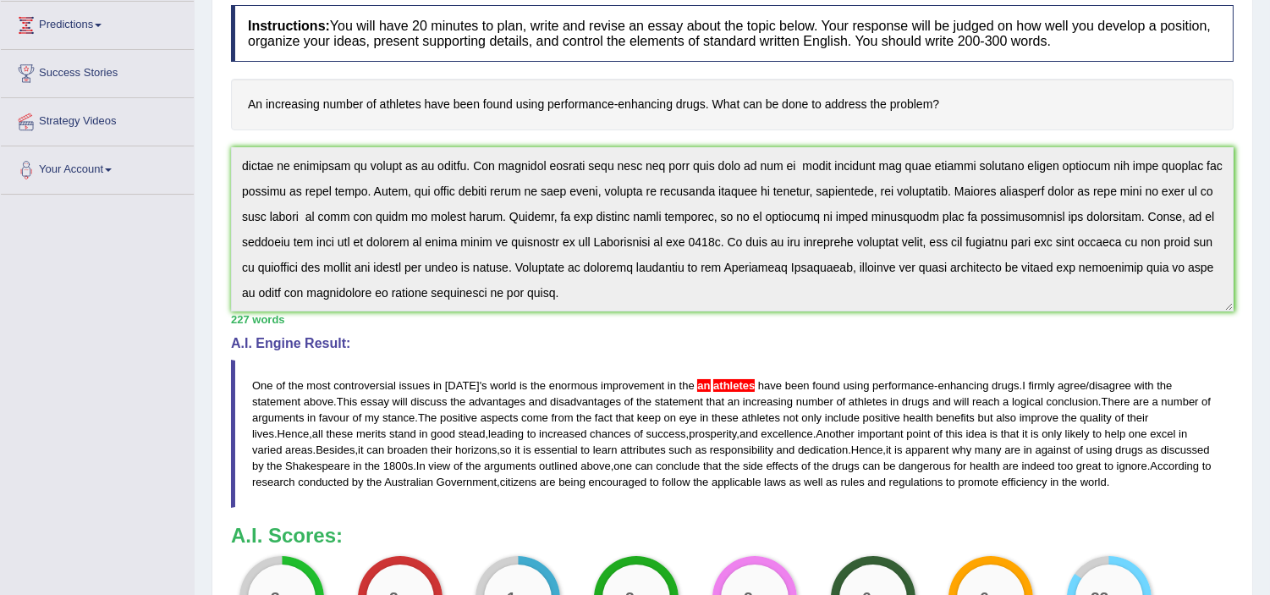
scroll to position [225, 0]
click at [660, 349] on h4 "A.I. Engine Result:" at bounding box center [732, 345] width 1003 height 15
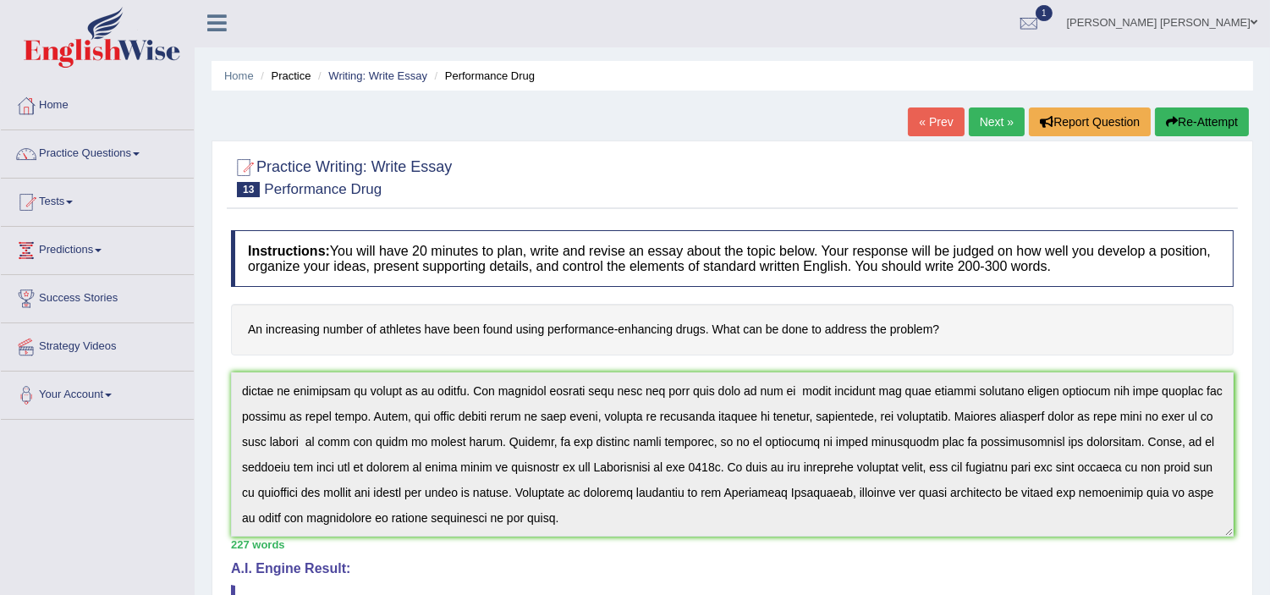
scroll to position [0, 0]
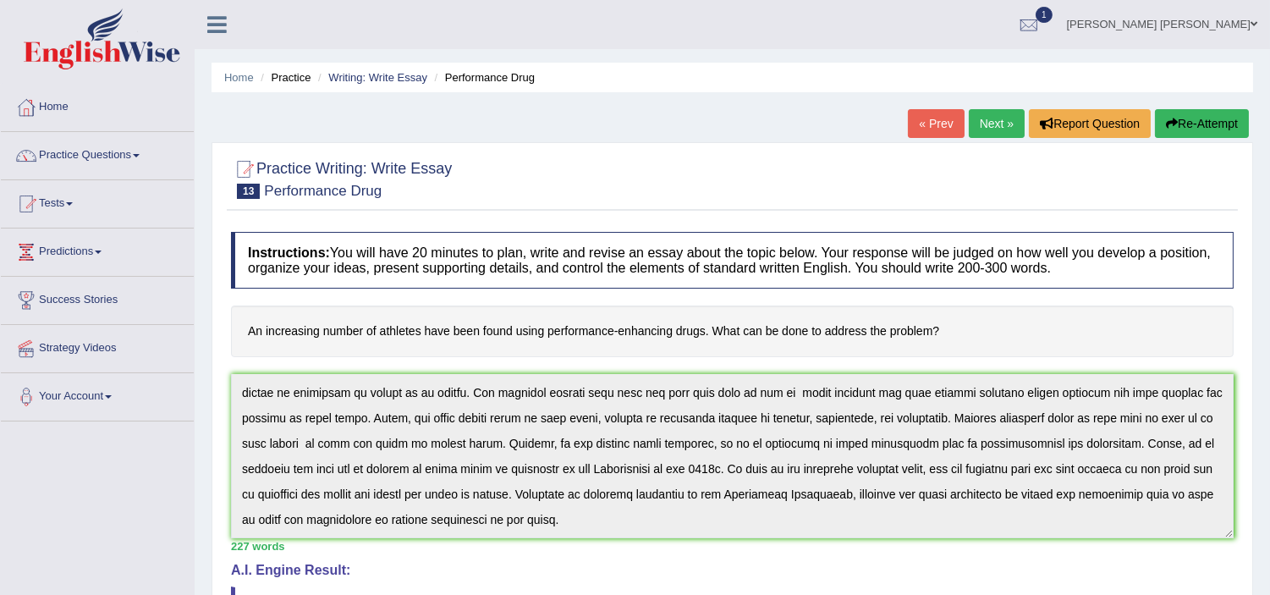
click at [1178, 125] on button "Re-Attempt" at bounding box center [1202, 123] width 94 height 29
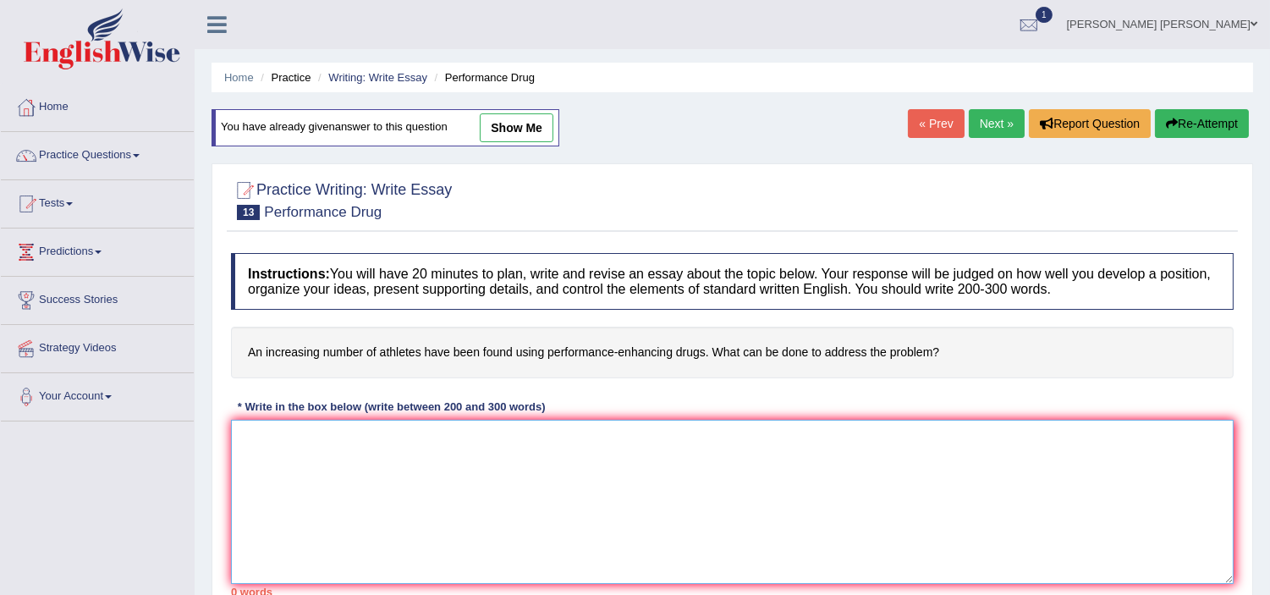
click at [438, 491] on textarea at bounding box center [732, 502] width 1003 height 164
paste textarea "One of the most controversial issues in [DATE] world is the enormous improvemen…"
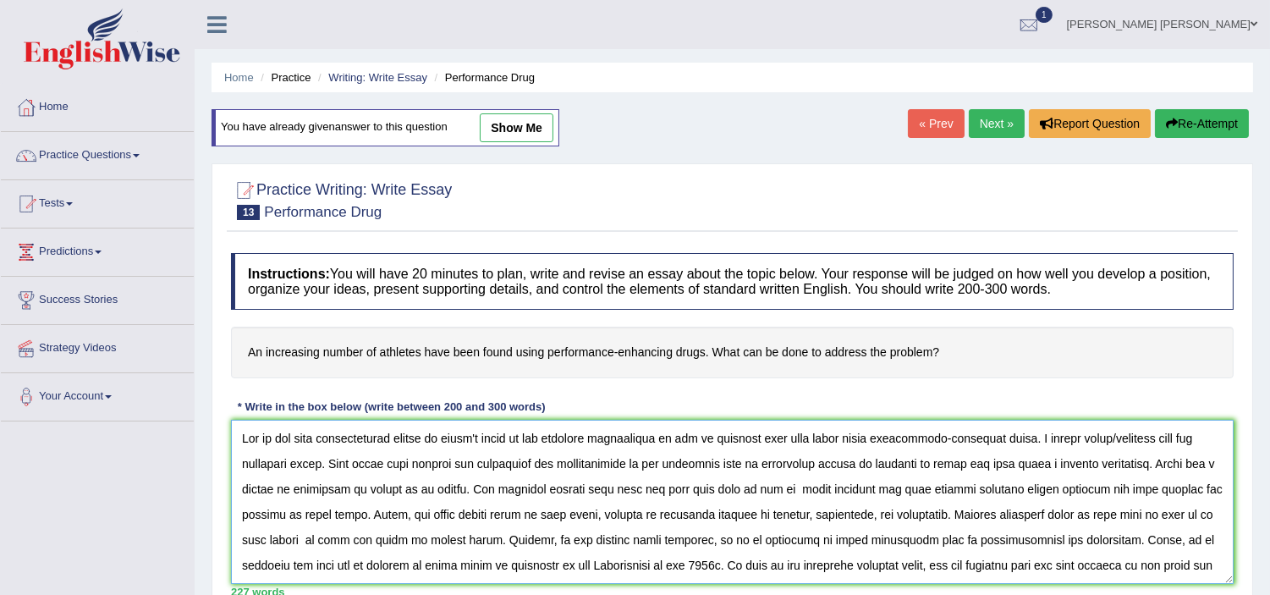
click at [726, 437] on textarea at bounding box center [732, 502] width 1003 height 164
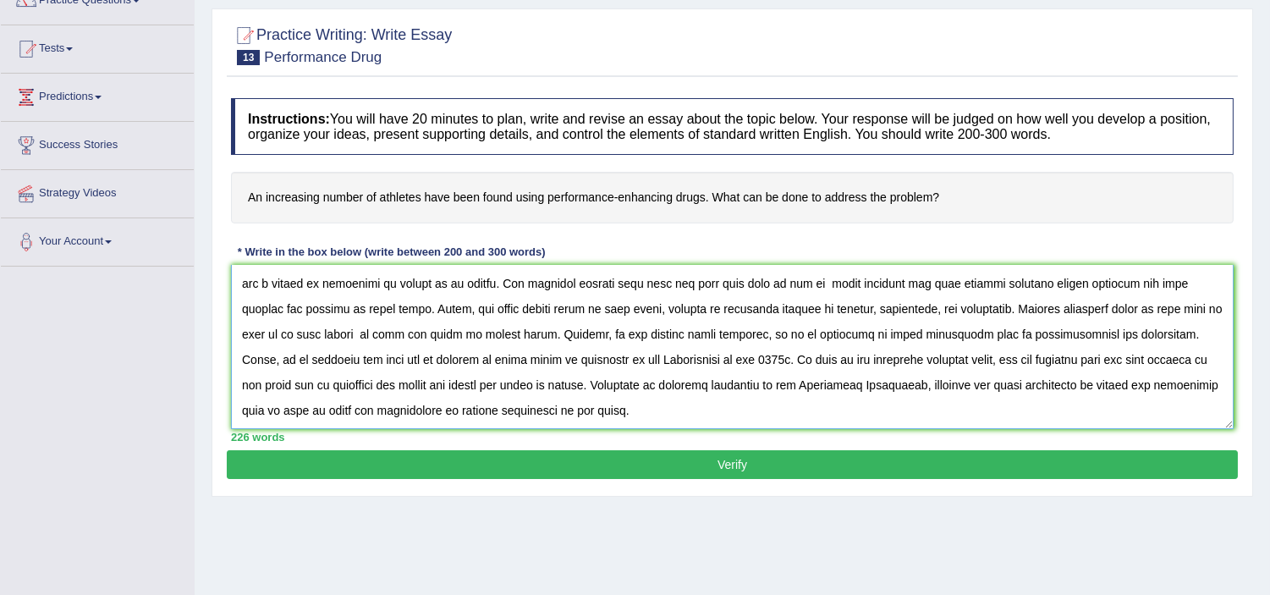
scroll to position [173, 0]
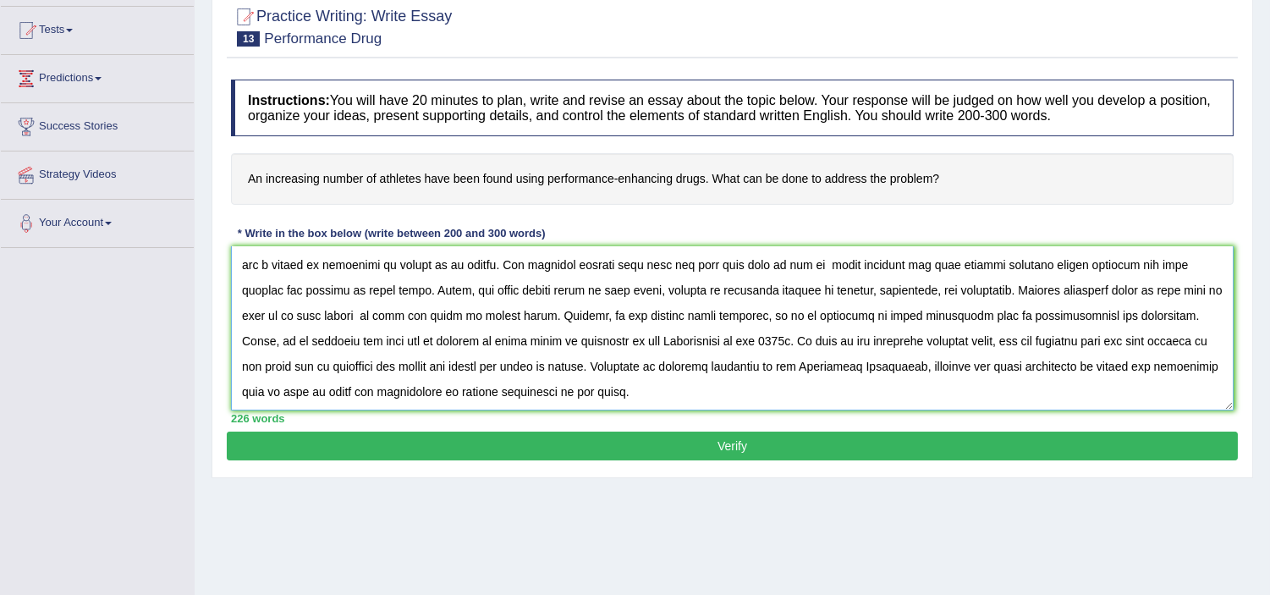
type textarea "One of the most controversial issues in [DATE] world is the enormous improvemen…"
click at [740, 450] on button "Verify" at bounding box center [732, 446] width 1011 height 29
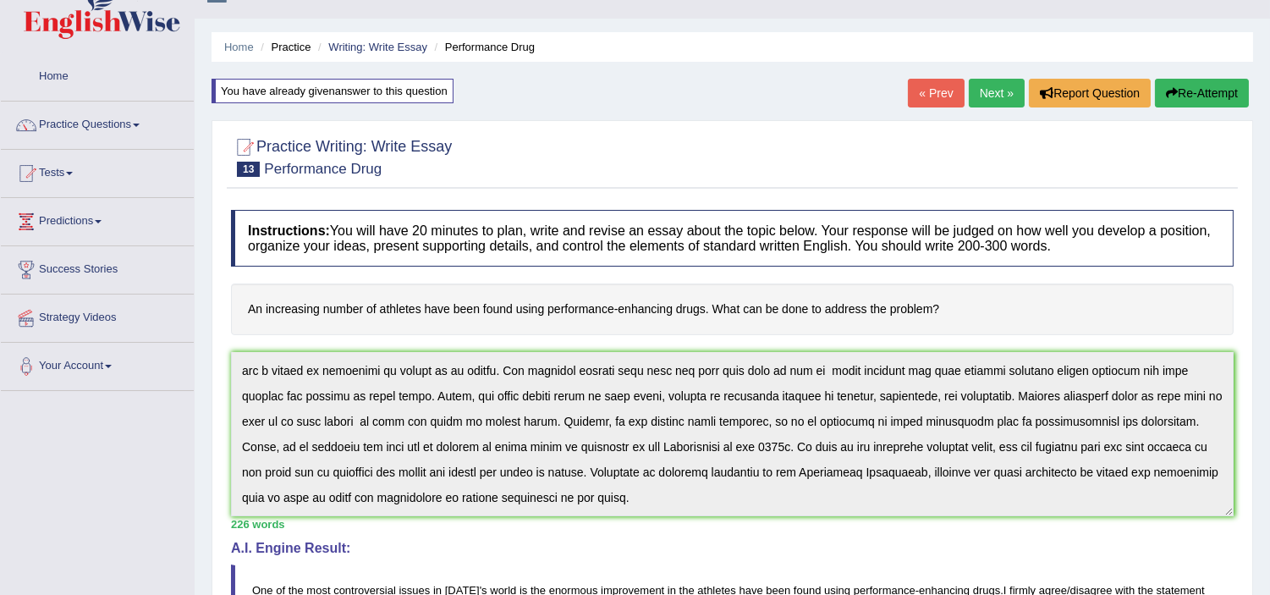
scroll to position [0, 0]
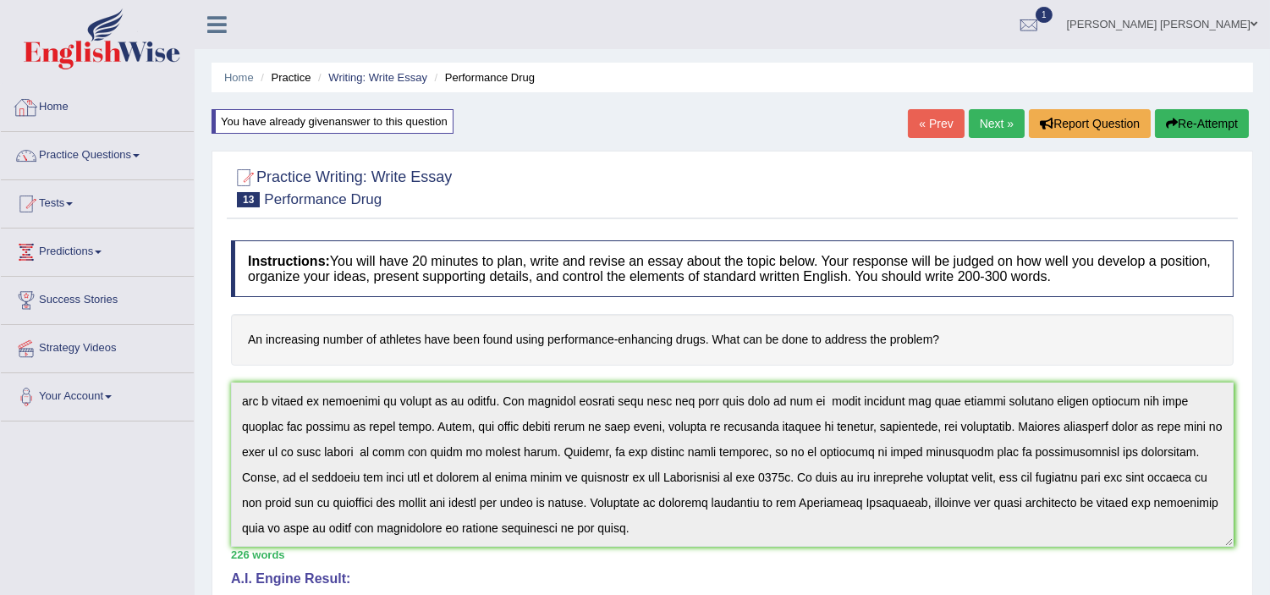
click at [39, 97] on link "Home" at bounding box center [97, 105] width 193 height 42
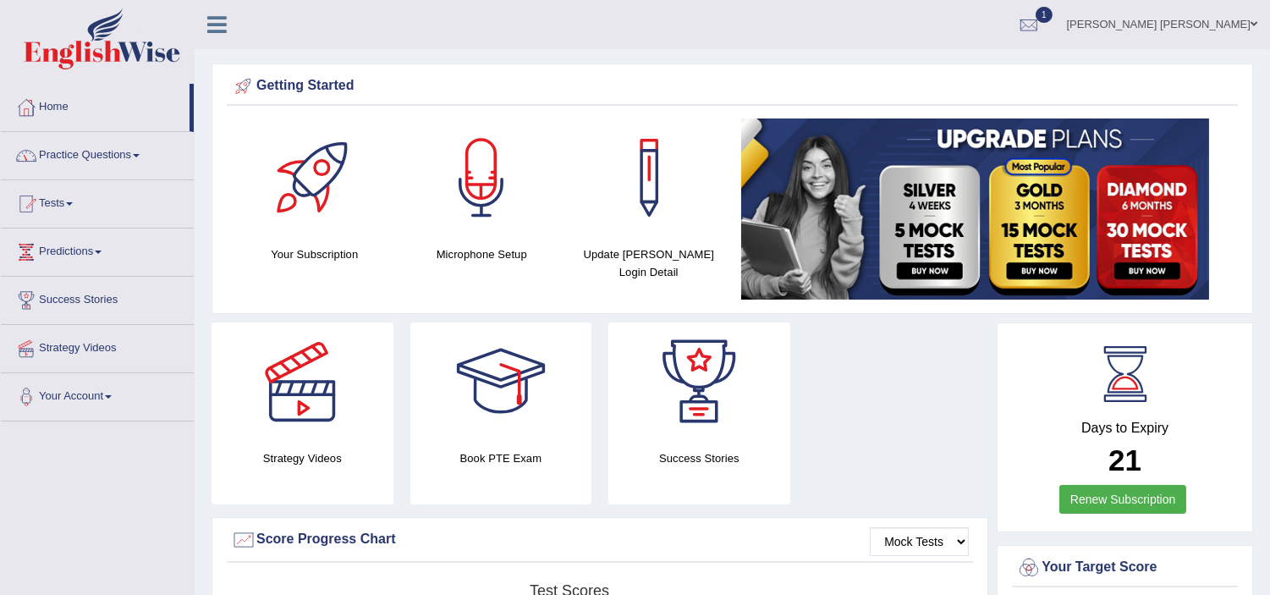
click at [122, 156] on link "Practice Questions" at bounding box center [97, 153] width 193 height 42
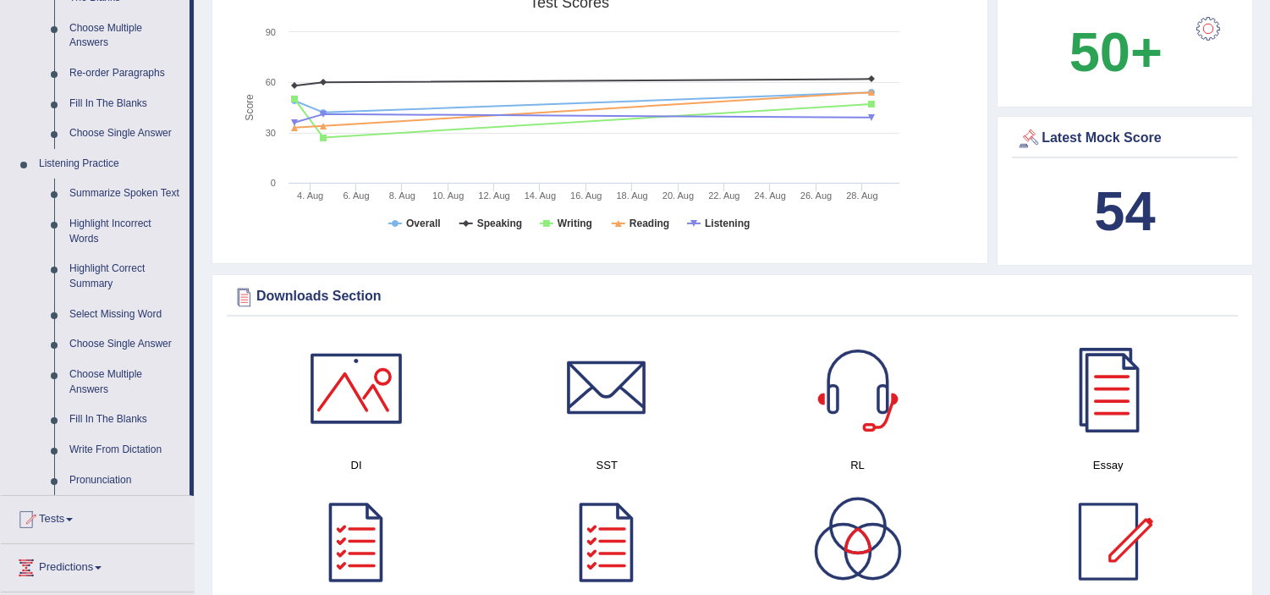
scroll to position [256, 0]
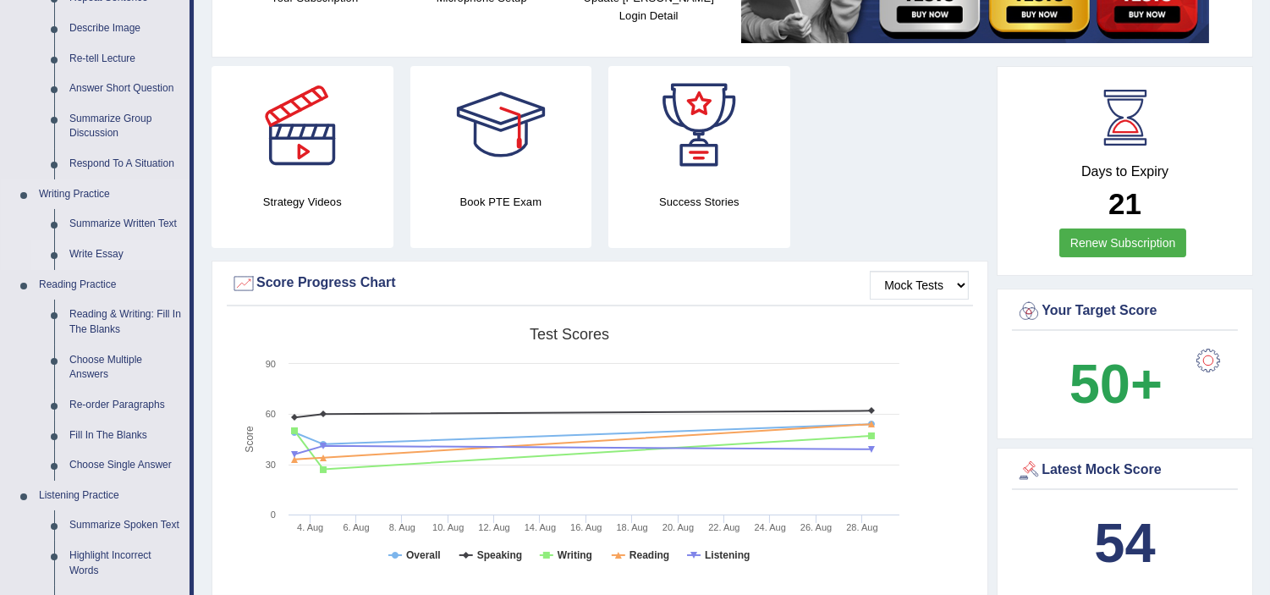
click at [104, 255] on link "Write Essay" at bounding box center [126, 254] width 128 height 30
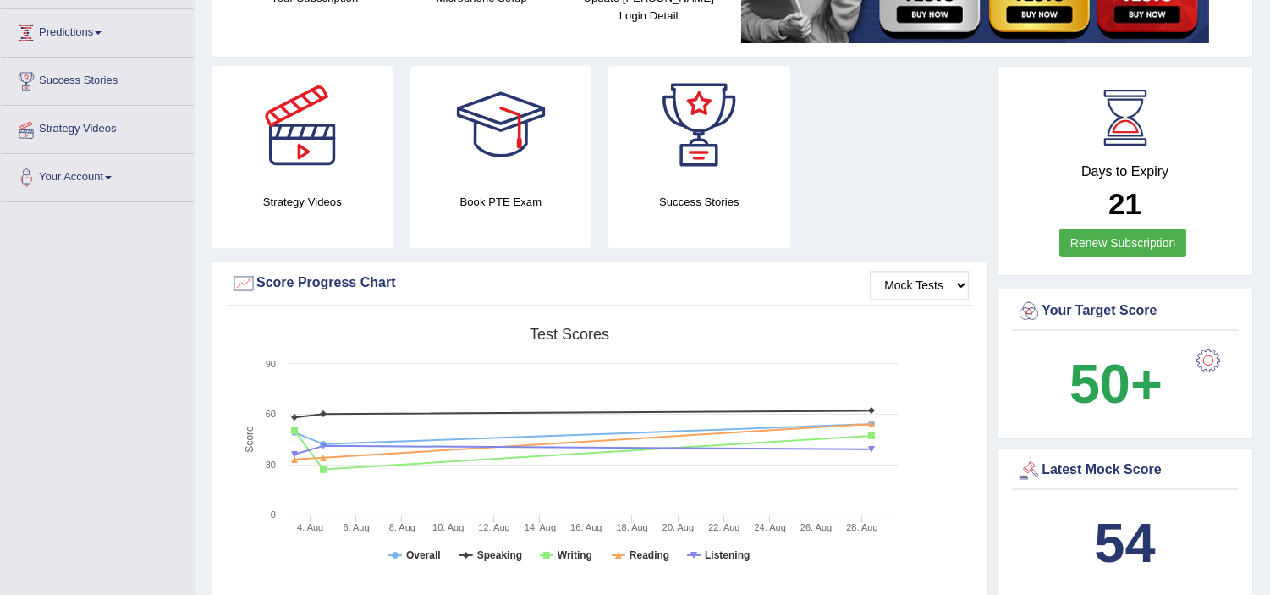
scroll to position [302, 0]
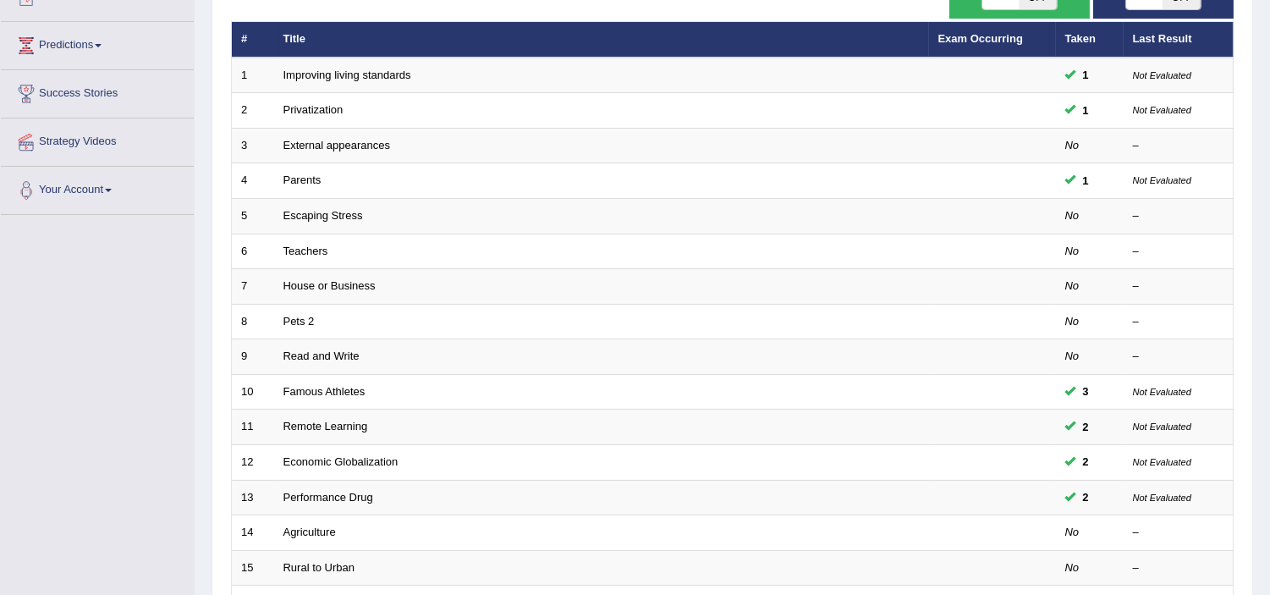
scroll to position [214, 0]
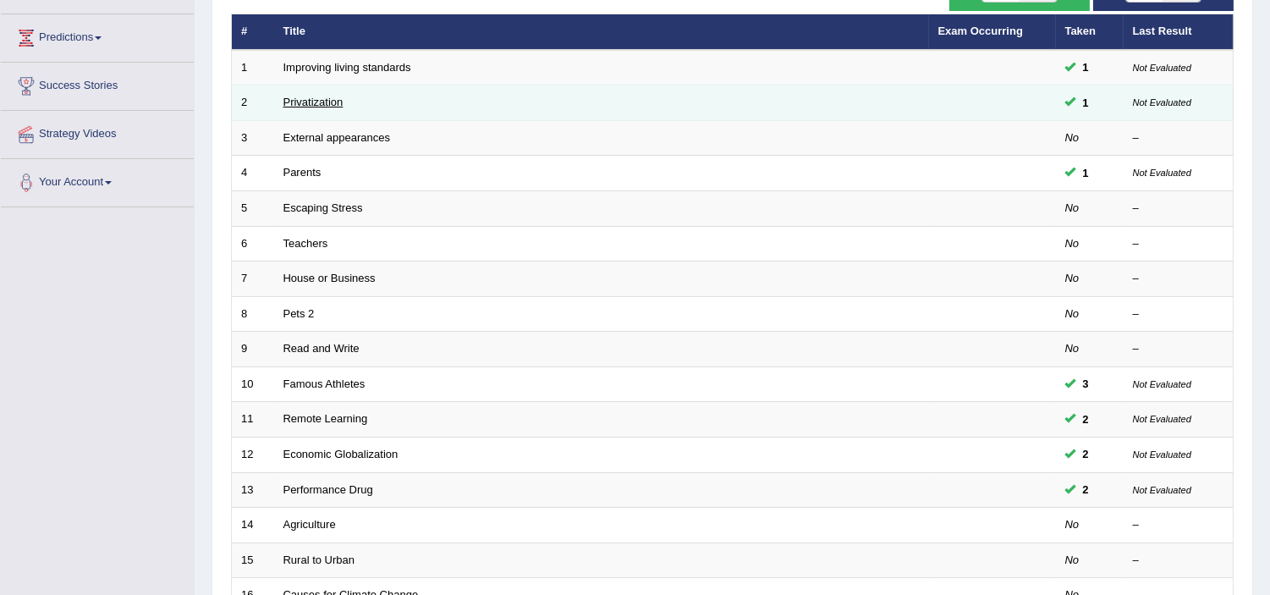
click at [318, 96] on link "Privatization" at bounding box center [313, 102] width 60 height 13
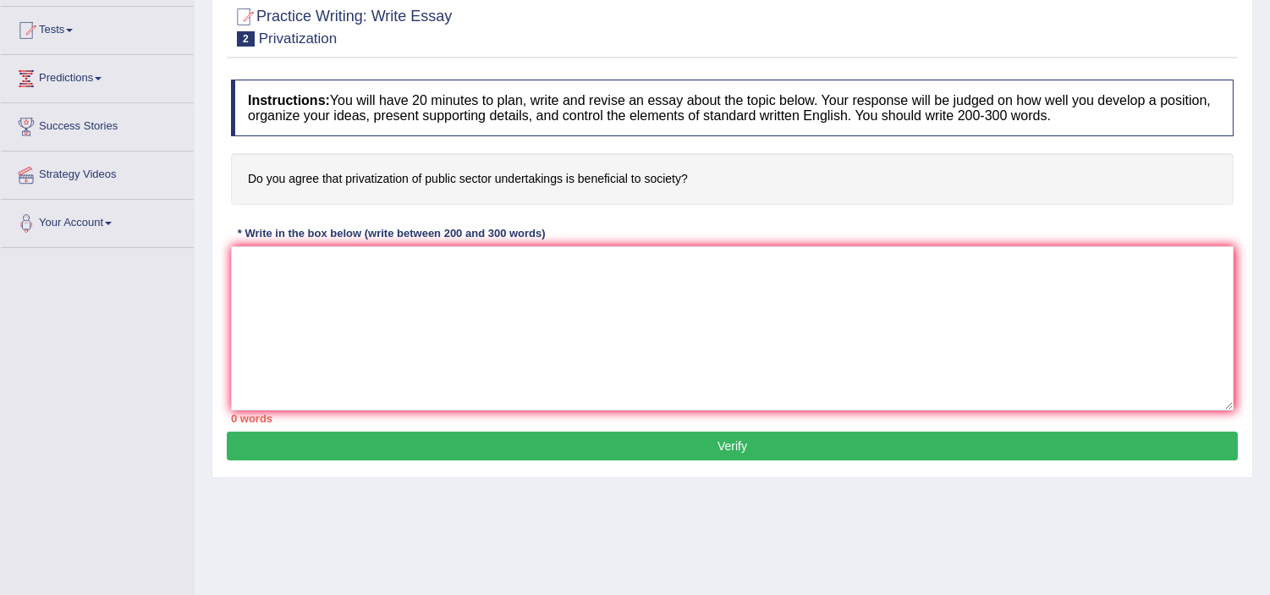
scroll to position [179, 0]
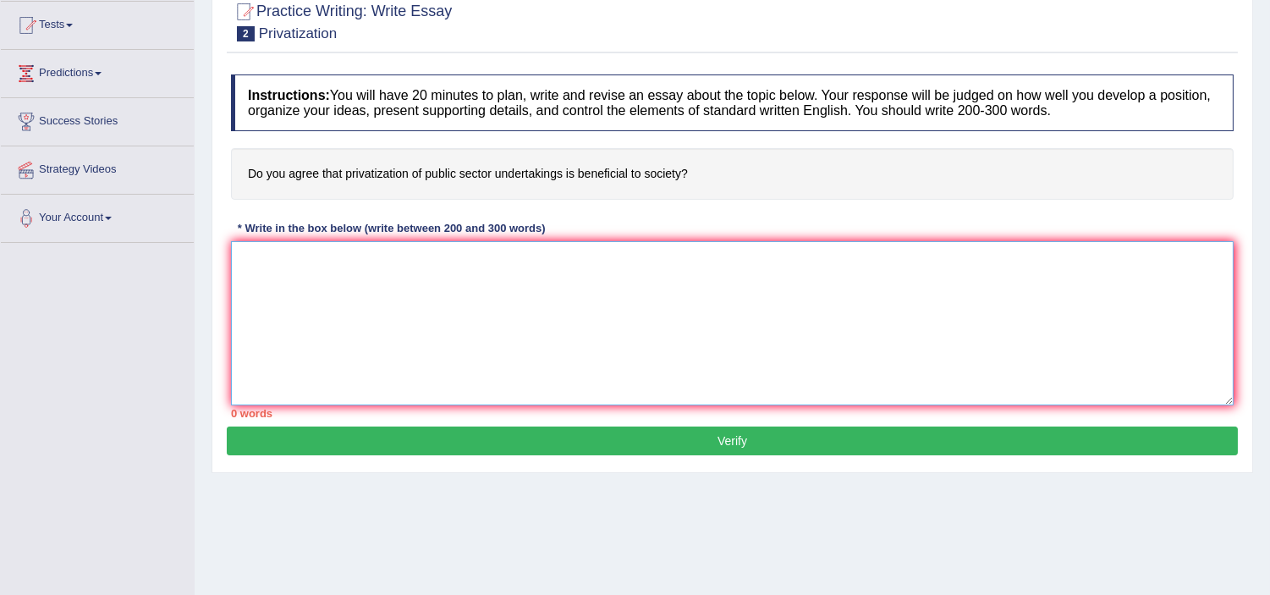
click at [454, 264] on textarea at bounding box center [732, 323] width 1003 height 164
paste textarea "One of the most controversial issues in today's world is the enormous improveme…"
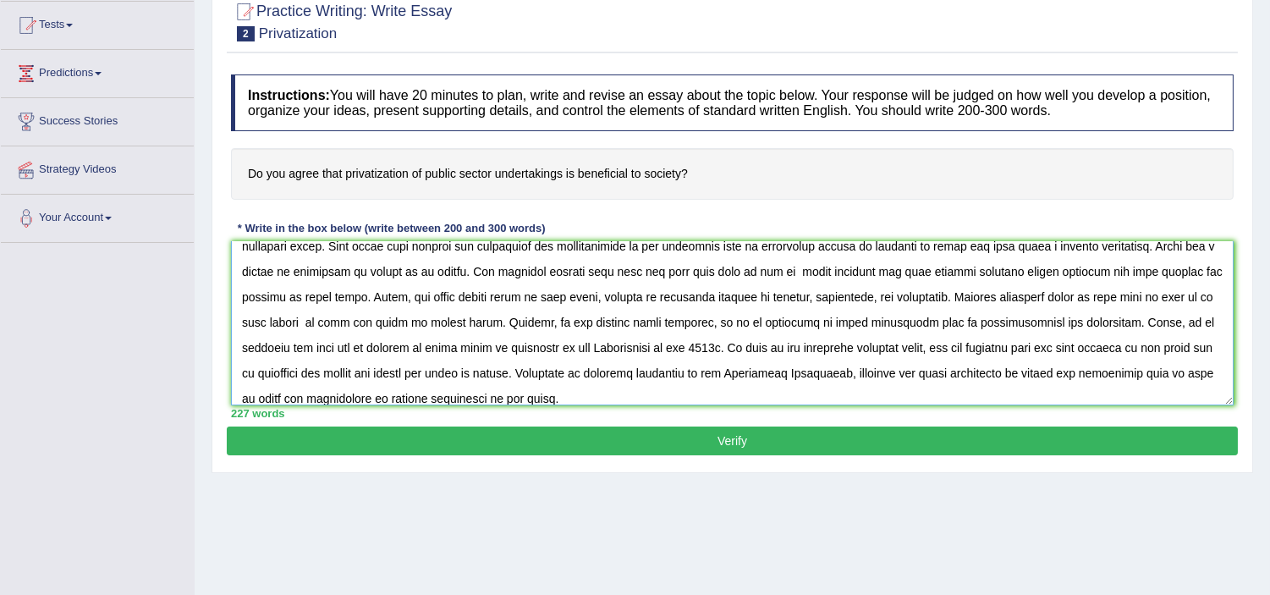
scroll to position [0, 0]
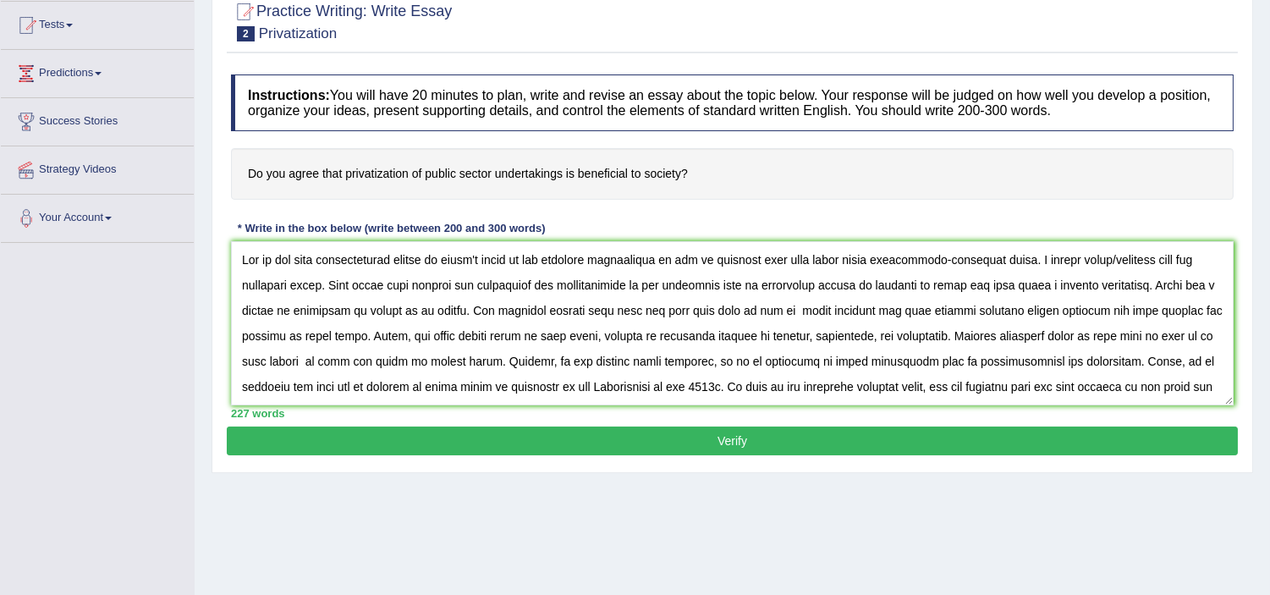
drag, startPoint x: 713, startPoint y: 155, endPoint x: 850, endPoint y: 252, distance: 168.1
click at [850, 252] on div "Instructions: You will have 20 minutes to plan, write and revise an essay about…" at bounding box center [732, 246] width 1011 height 360
click at [1053, 266] on textarea at bounding box center [732, 323] width 1003 height 164
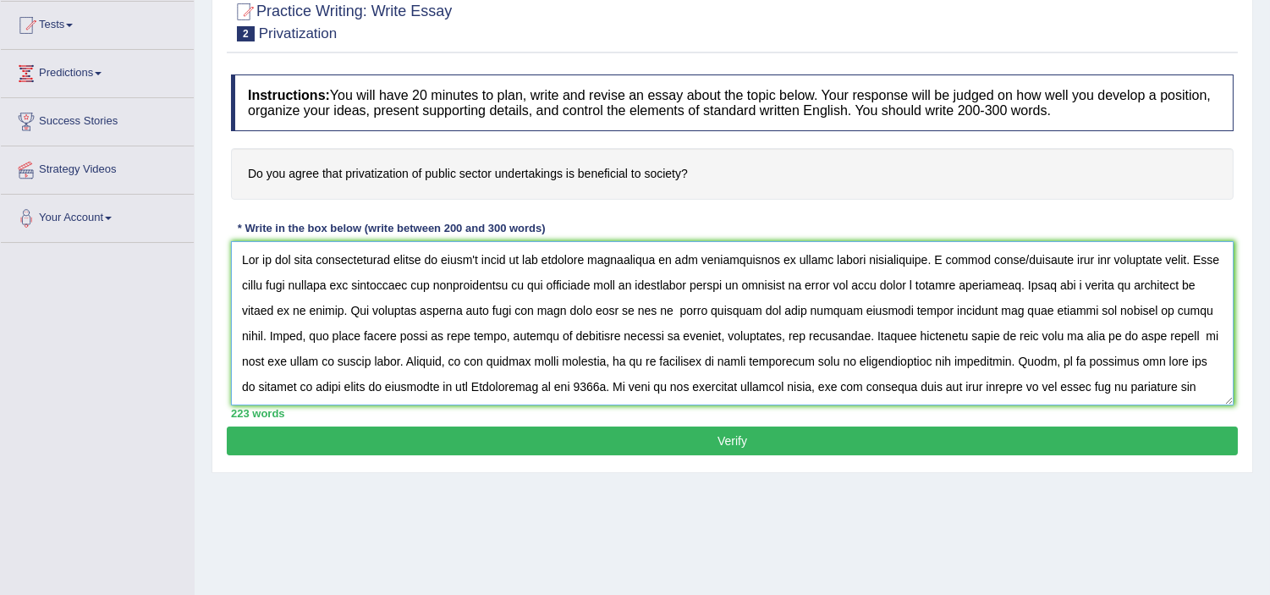
click at [880, 285] on textarea at bounding box center [732, 323] width 1003 height 164
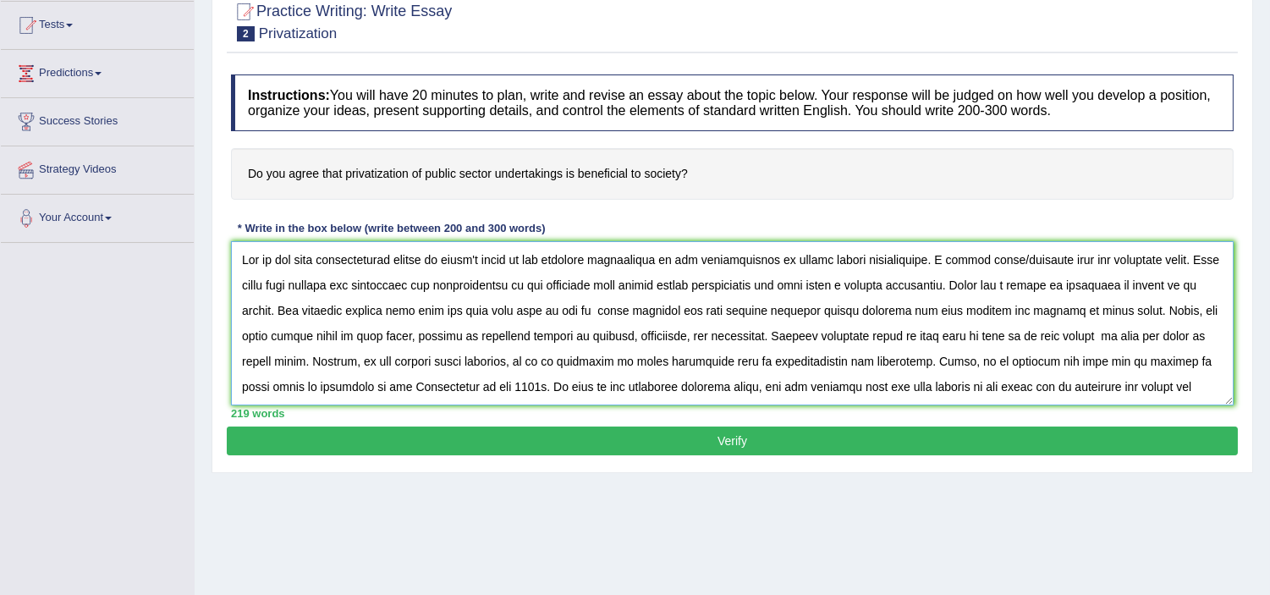
click at [745, 308] on textarea at bounding box center [732, 323] width 1003 height 164
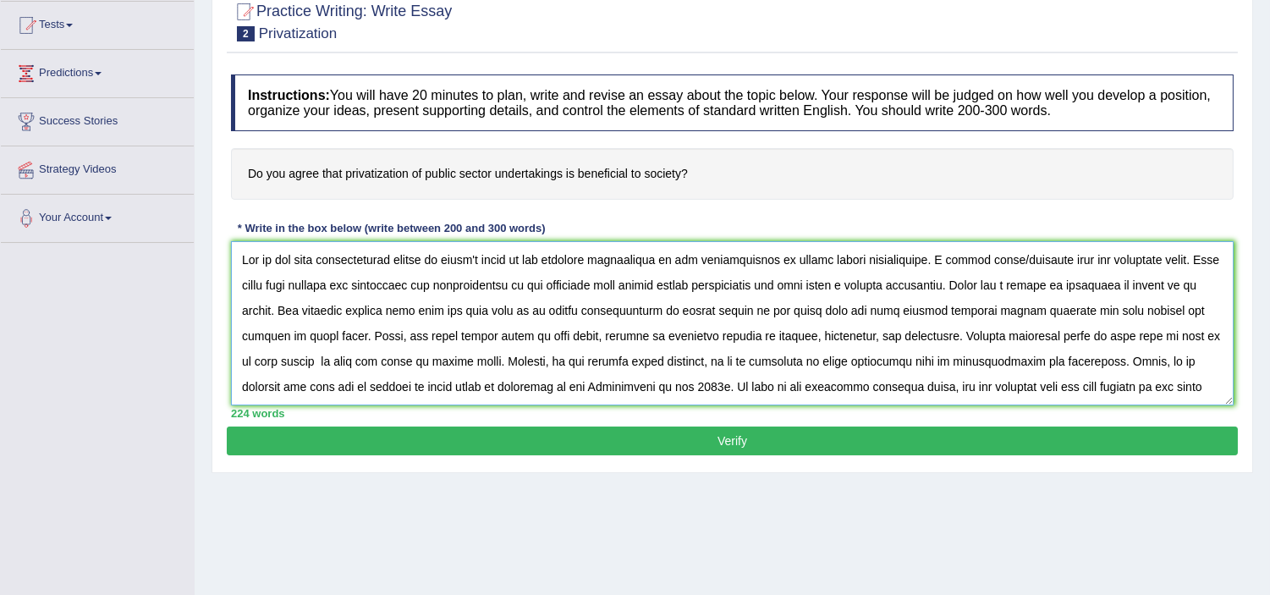
click at [421, 386] on textarea at bounding box center [732, 323] width 1003 height 164
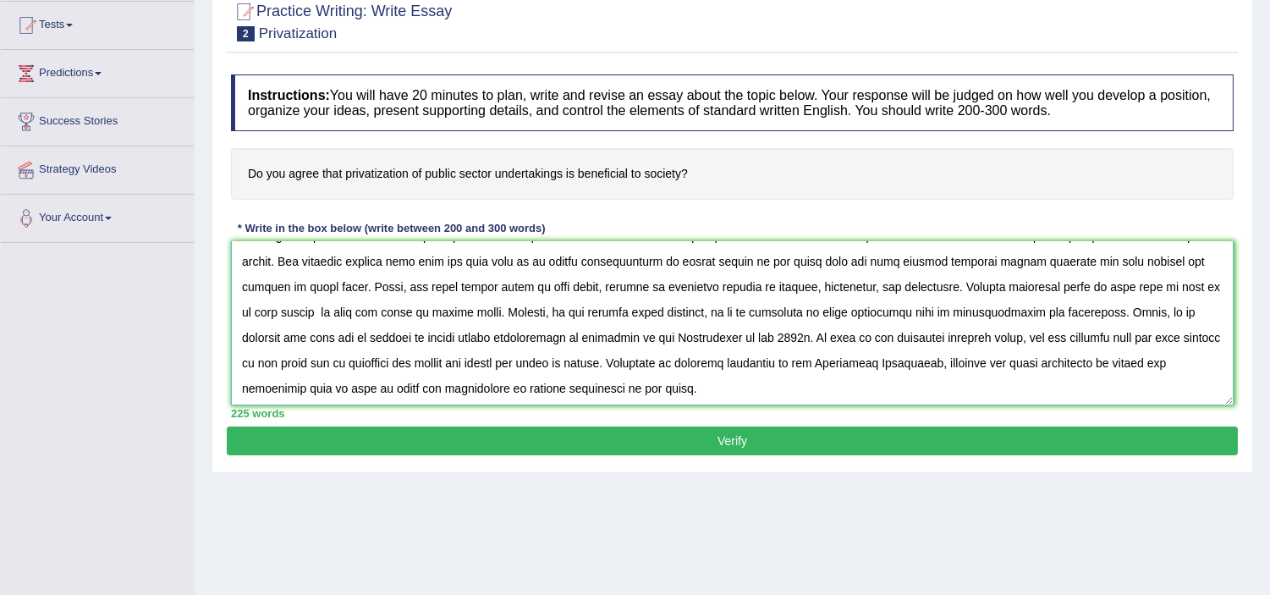
scroll to position [51, 0]
click at [425, 360] on textarea at bounding box center [732, 323] width 1003 height 164
click at [421, 360] on textarea at bounding box center [732, 323] width 1003 height 164
drag, startPoint x: 1233, startPoint y: 338, endPoint x: 1233, endPoint y: 349, distance: 11.0
click at [1233, 349] on textarea at bounding box center [732, 323] width 1003 height 164
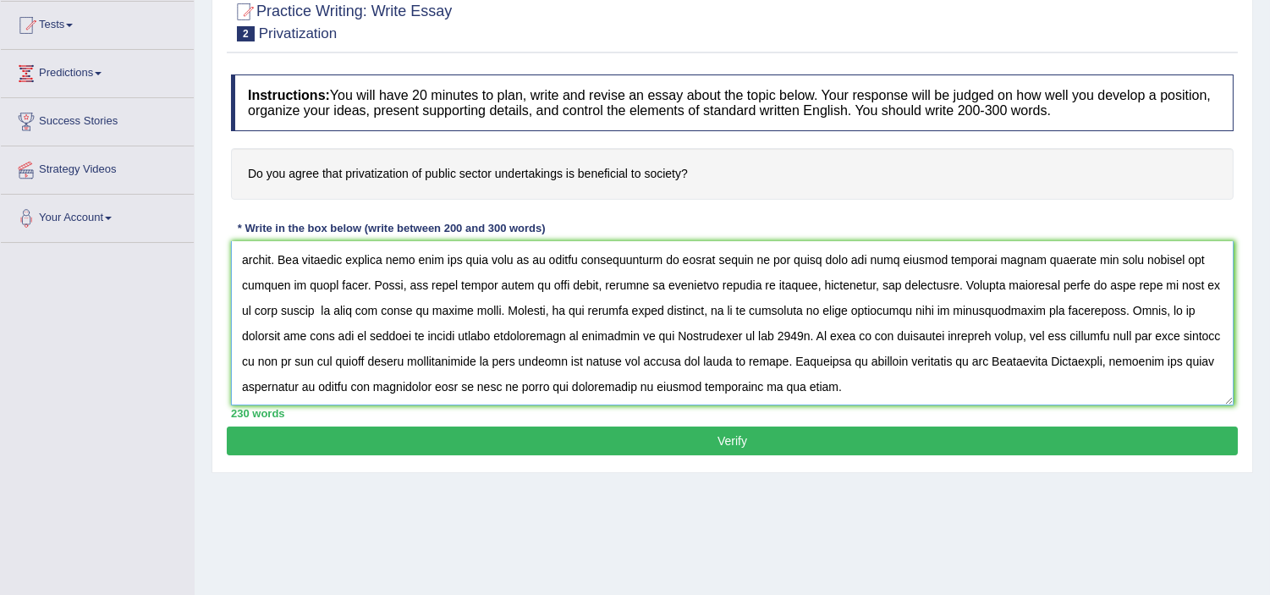
click at [1084, 316] on textarea at bounding box center [732, 323] width 1003 height 164
type textarea "One of the most controversial issues in today's world is the enormous improveme…"
click at [614, 436] on button "Verify" at bounding box center [732, 440] width 1011 height 29
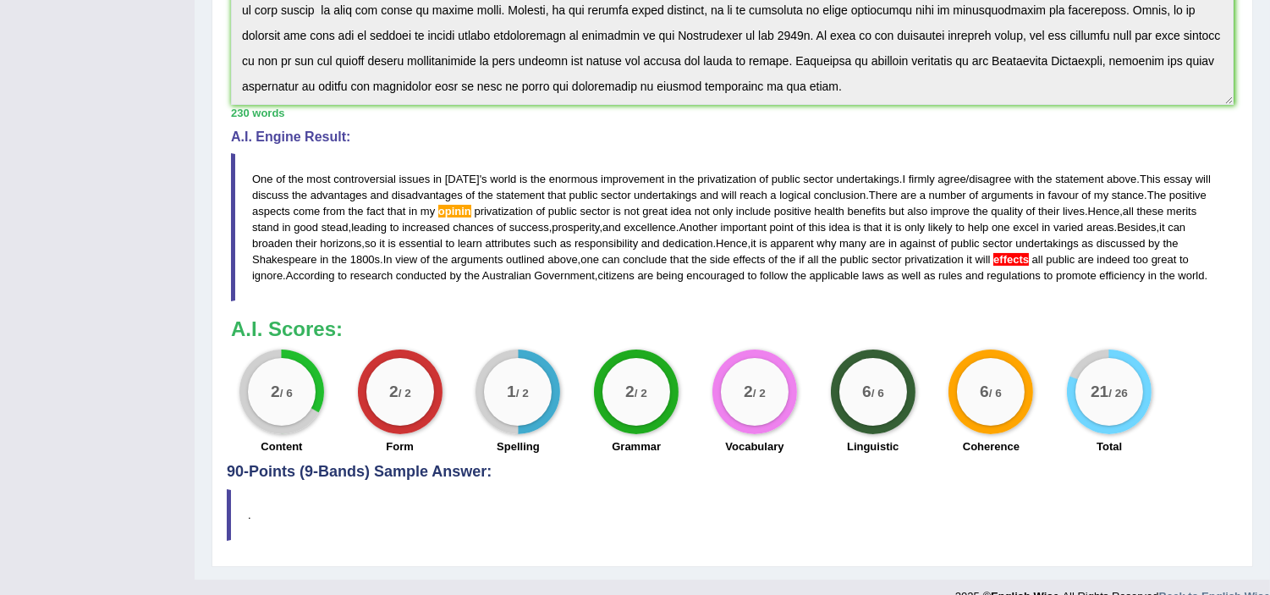
scroll to position [469, 0]
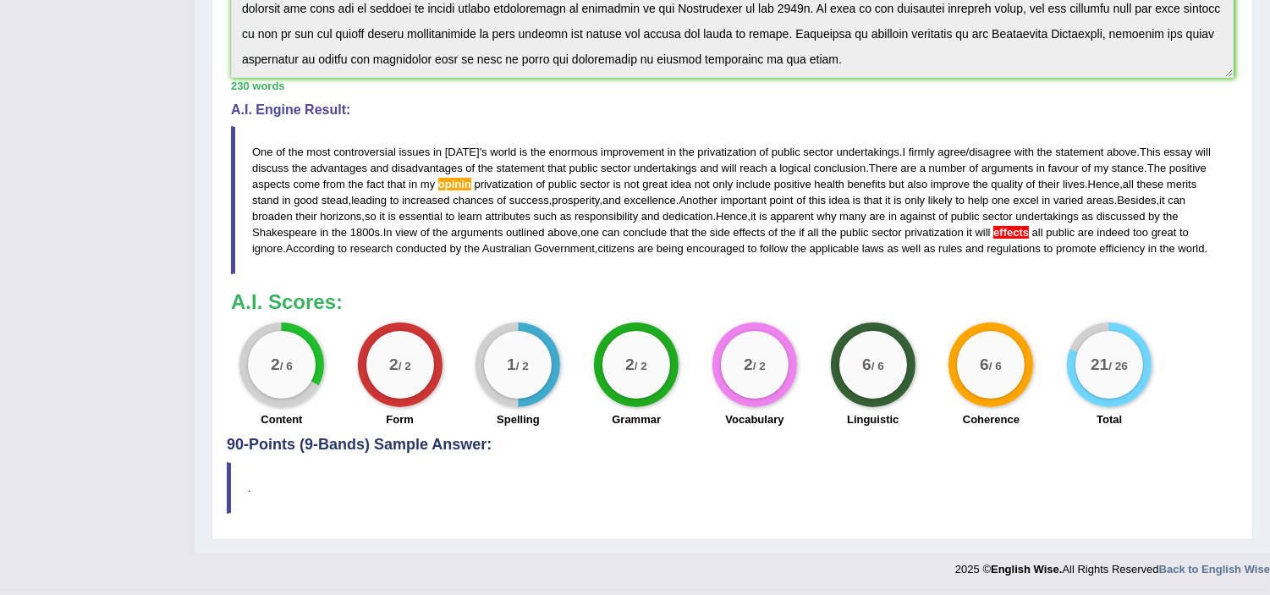
click at [1093, 407] on div "21 / 26 Total" at bounding box center [1109, 376] width 118 height 109
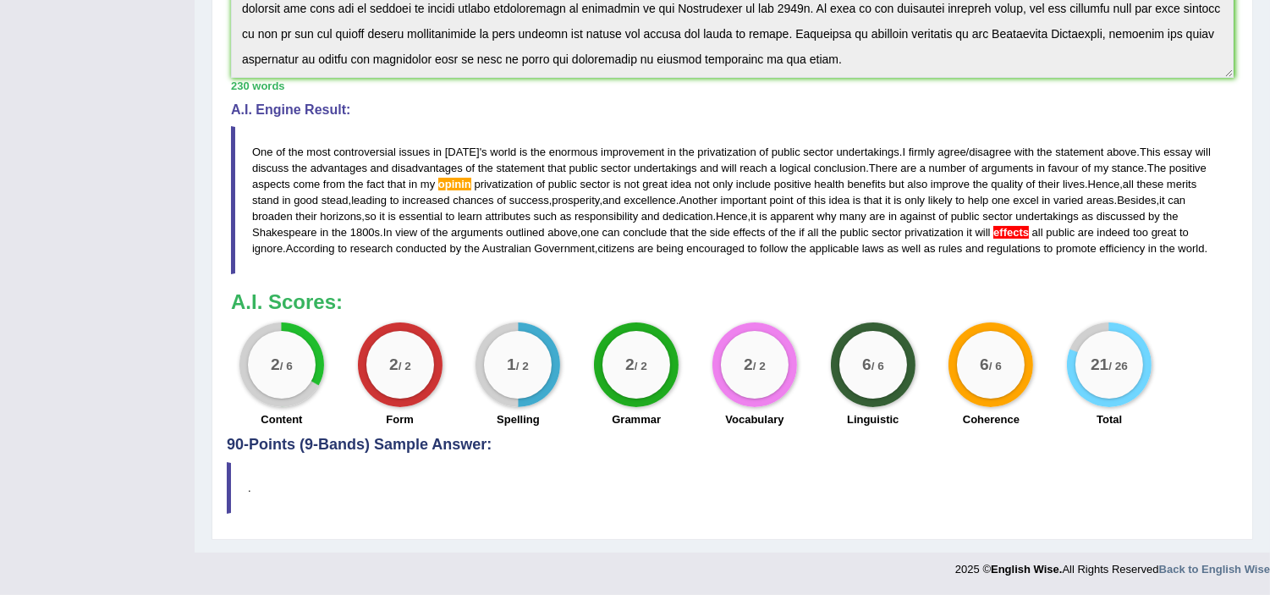
click at [1093, 407] on div "21 / 26 Total" at bounding box center [1109, 376] width 118 height 109
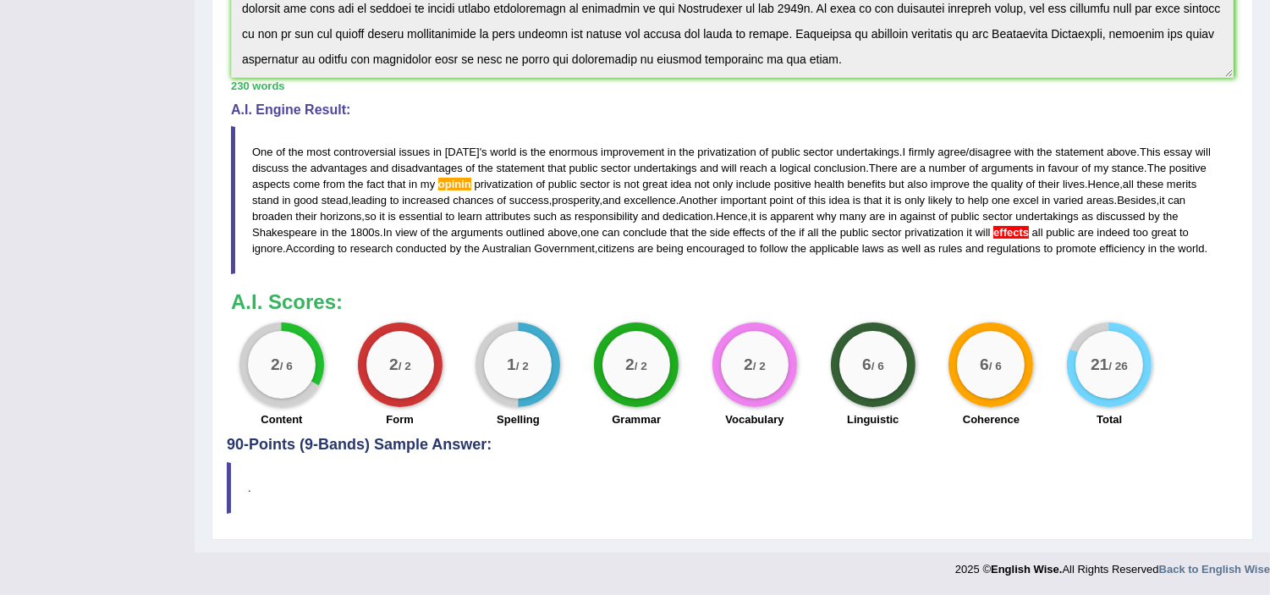
click at [1093, 407] on div "21 / 26 Total" at bounding box center [1109, 376] width 118 height 109
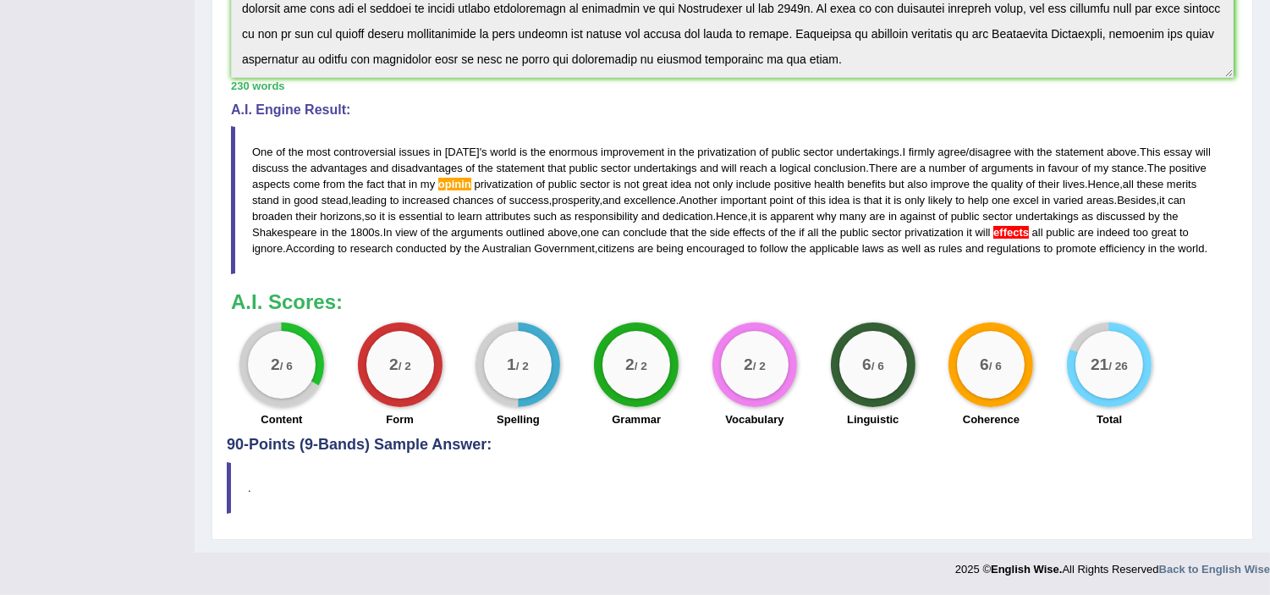
click at [1093, 407] on div "21 / 26 Total" at bounding box center [1109, 376] width 118 height 109
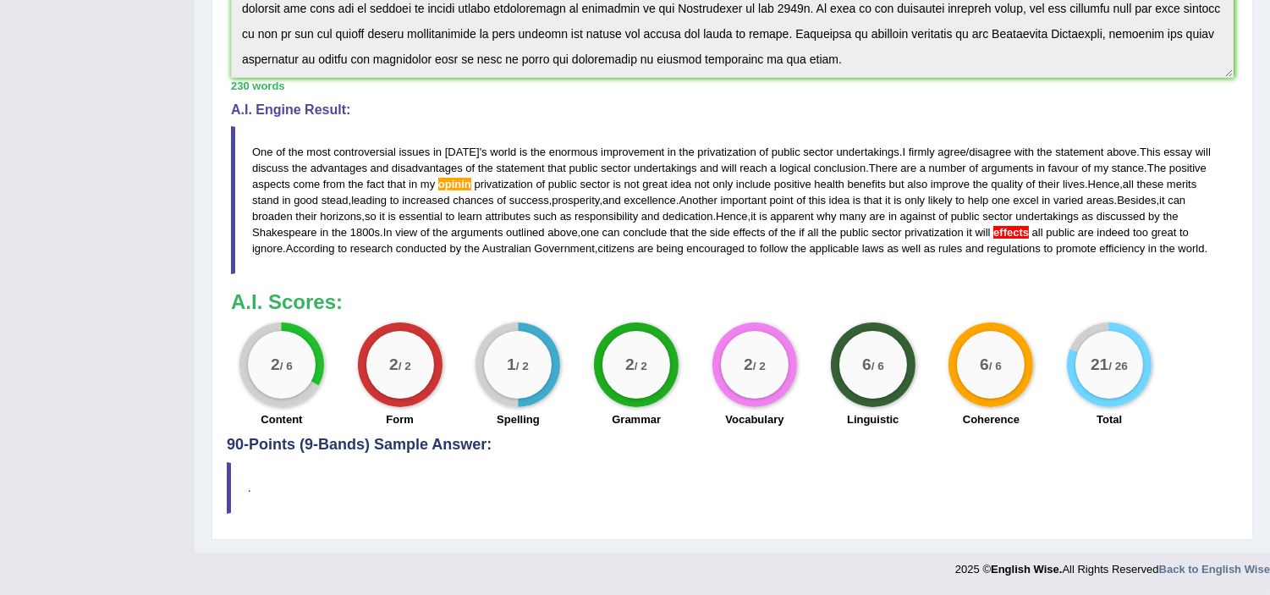
click at [1093, 407] on div "21 / 26 Total" at bounding box center [1109, 376] width 118 height 109
click at [1070, 407] on div "21 / 26 Total" at bounding box center [1109, 376] width 118 height 109
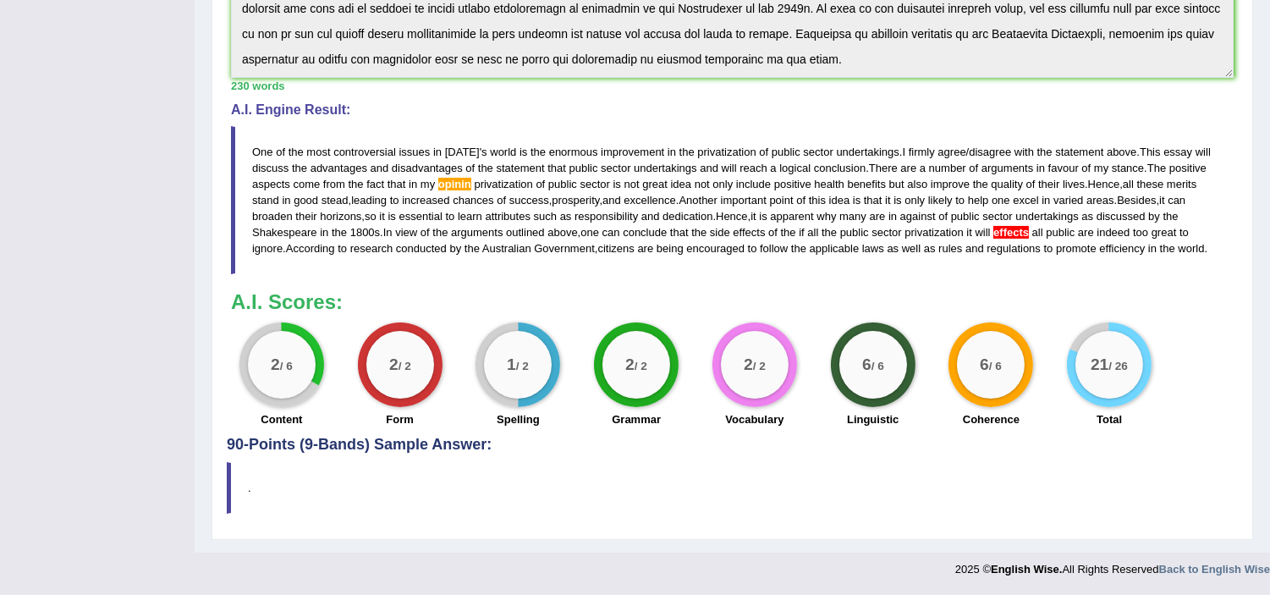
click at [1070, 407] on div "21 / 26 Total" at bounding box center [1109, 376] width 118 height 109
click at [910, 309] on h3 "A.I. Scores:" at bounding box center [732, 302] width 1003 height 22
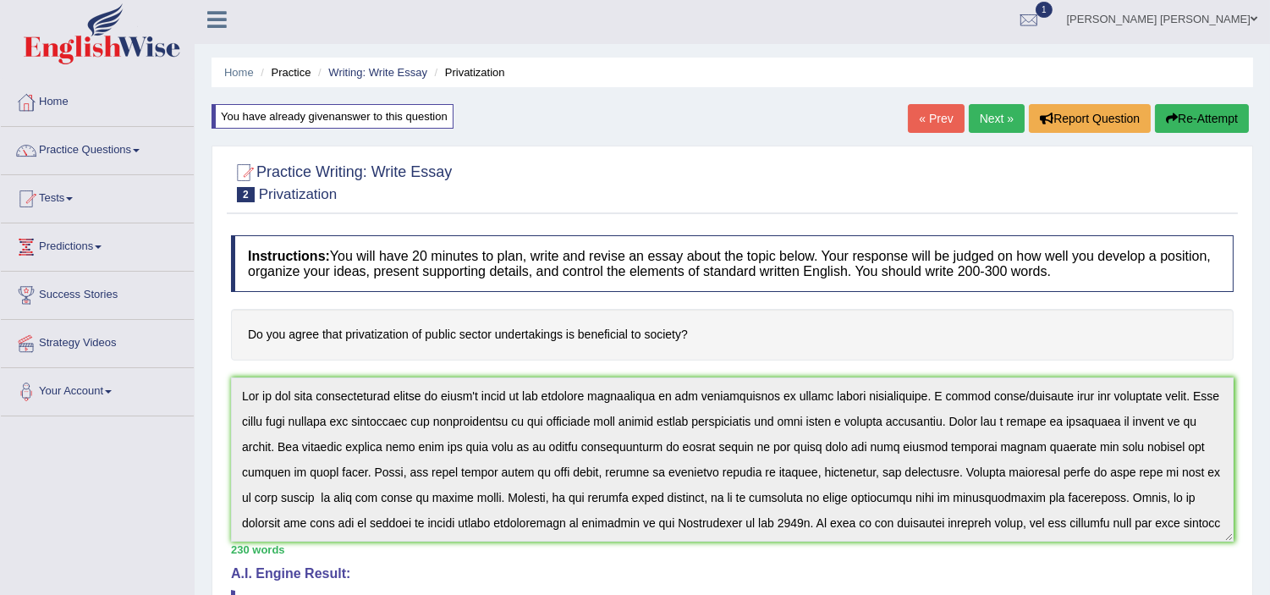
scroll to position [0, 0]
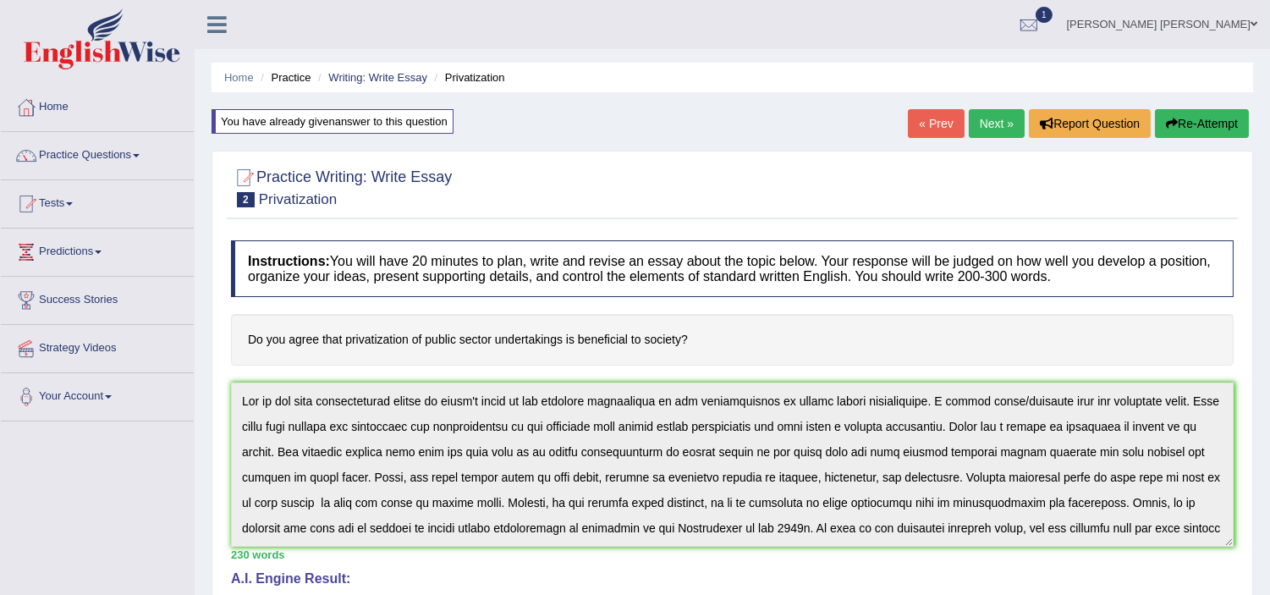
click at [1202, 129] on button "Re-Attempt" at bounding box center [1202, 123] width 94 height 29
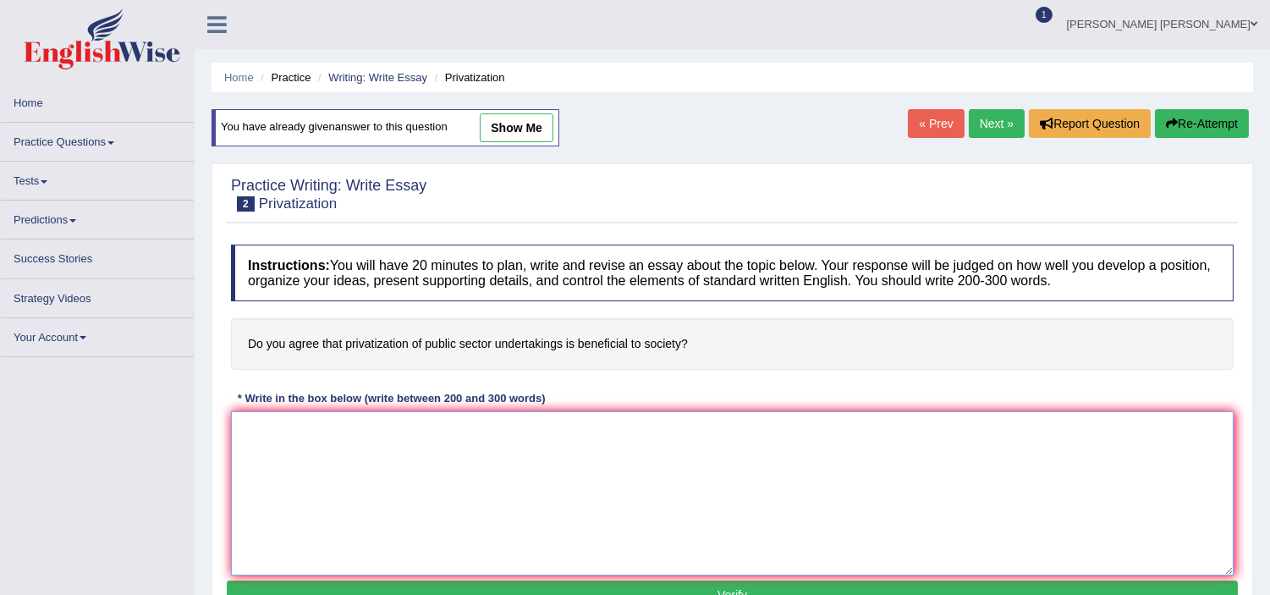
click at [544, 486] on textarea at bounding box center [732, 493] width 1003 height 164
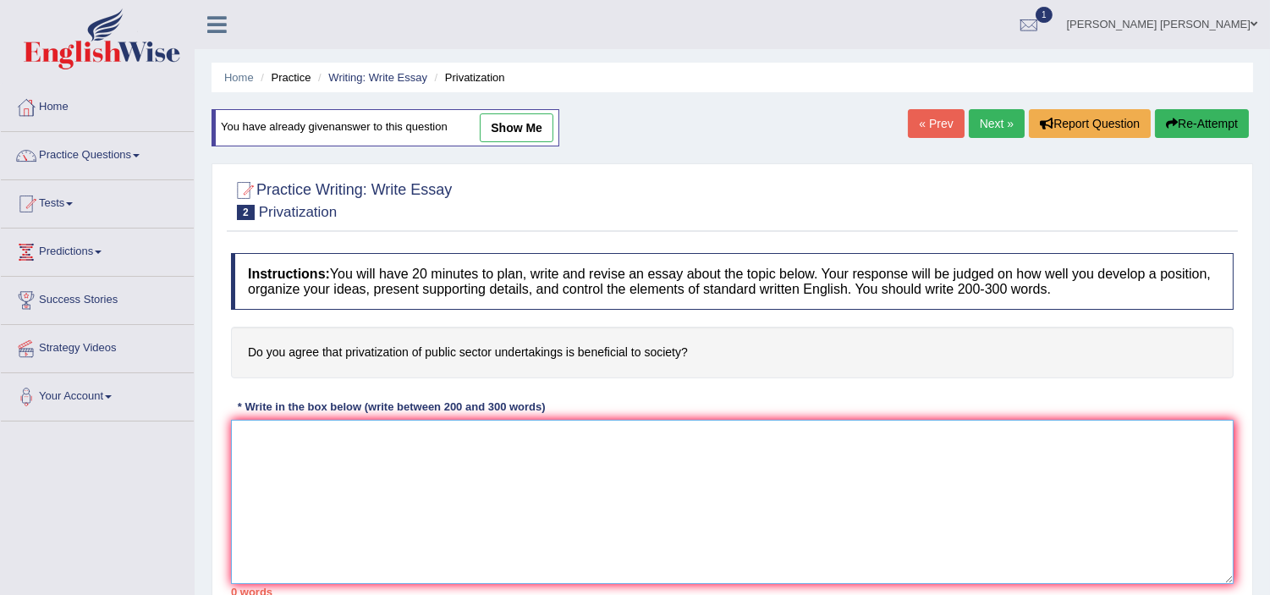
paste textarea "One of the most controversial issues in [DATE] world is the enormous improvemen…"
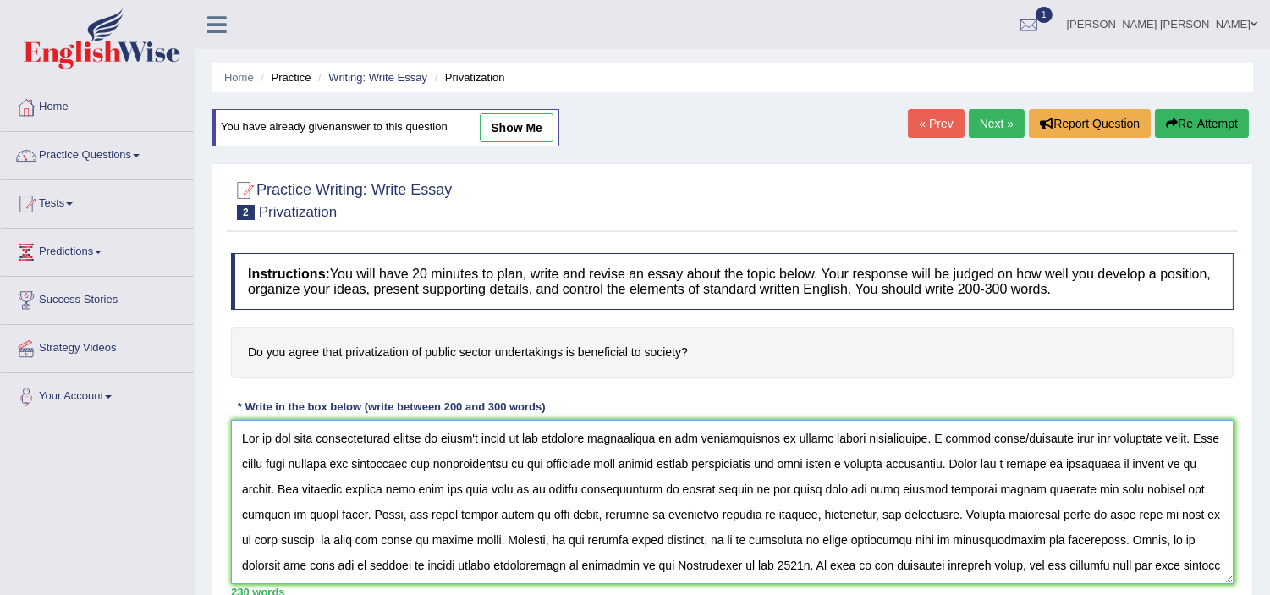
scroll to position [39, 0]
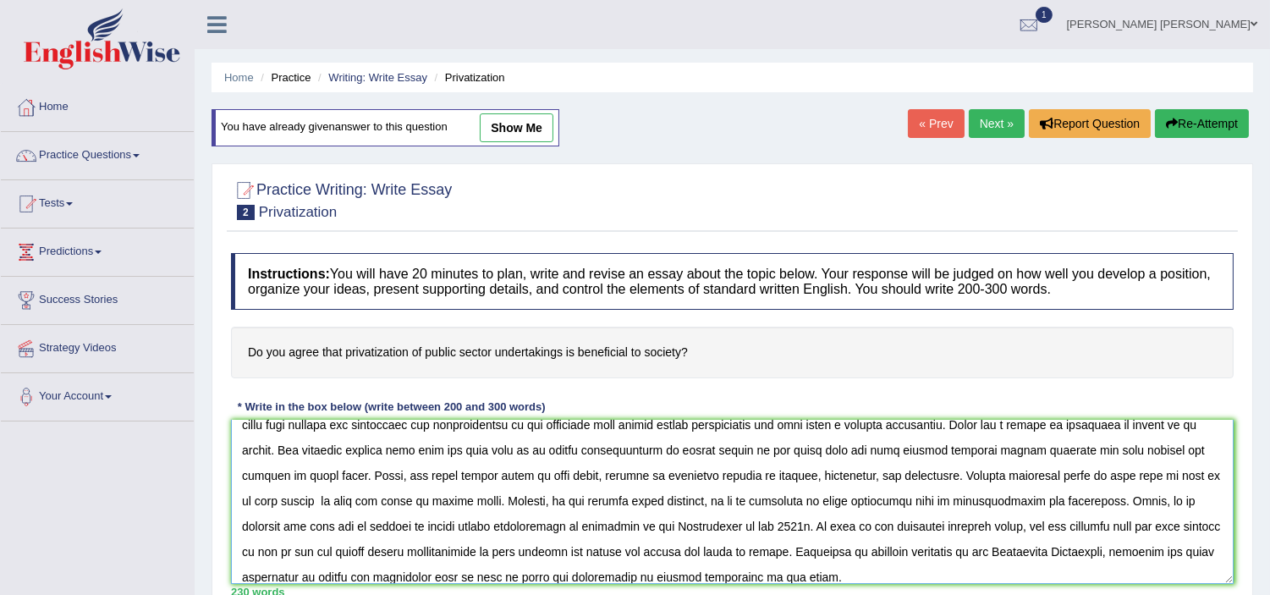
click at [1171, 528] on textarea at bounding box center [732, 502] width 1003 height 164
click at [1166, 527] on textarea at bounding box center [732, 502] width 1003 height 164
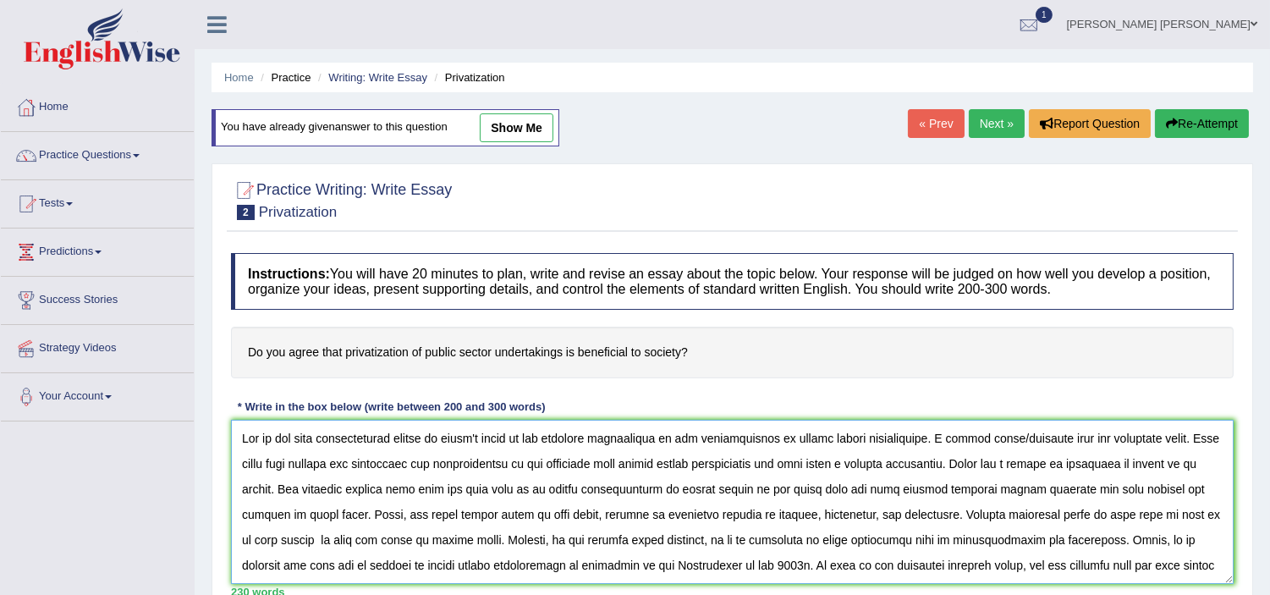
click at [641, 492] on textarea at bounding box center [732, 502] width 1003 height 164
click at [643, 492] on textarea at bounding box center [732, 502] width 1003 height 164
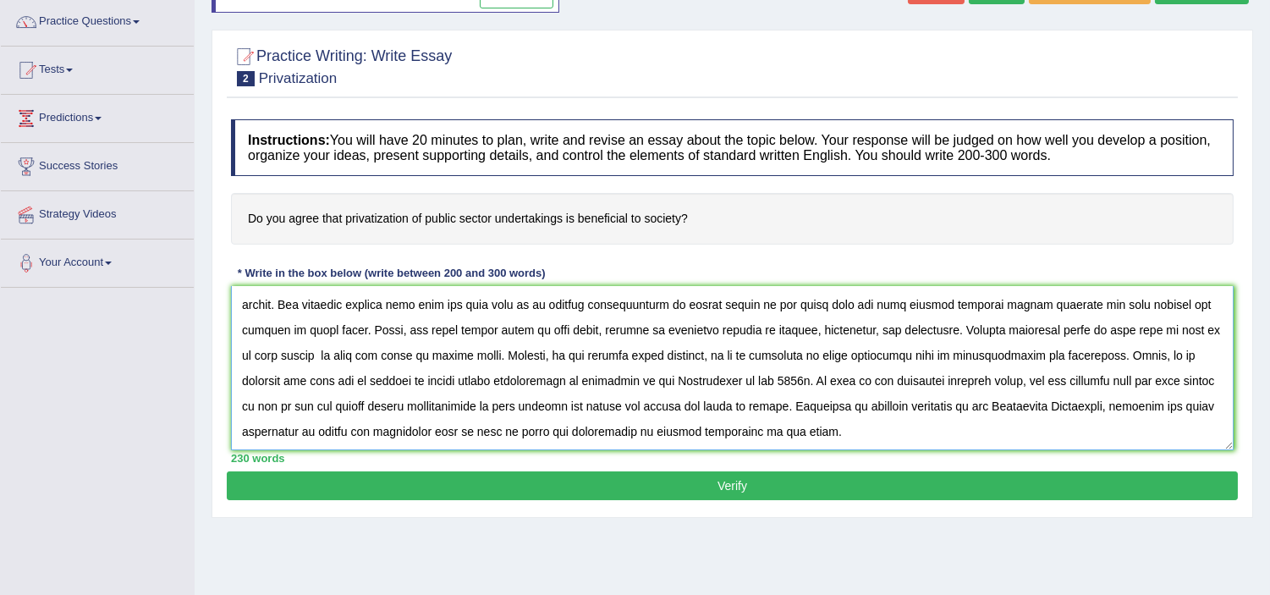
scroll to position [147, 0]
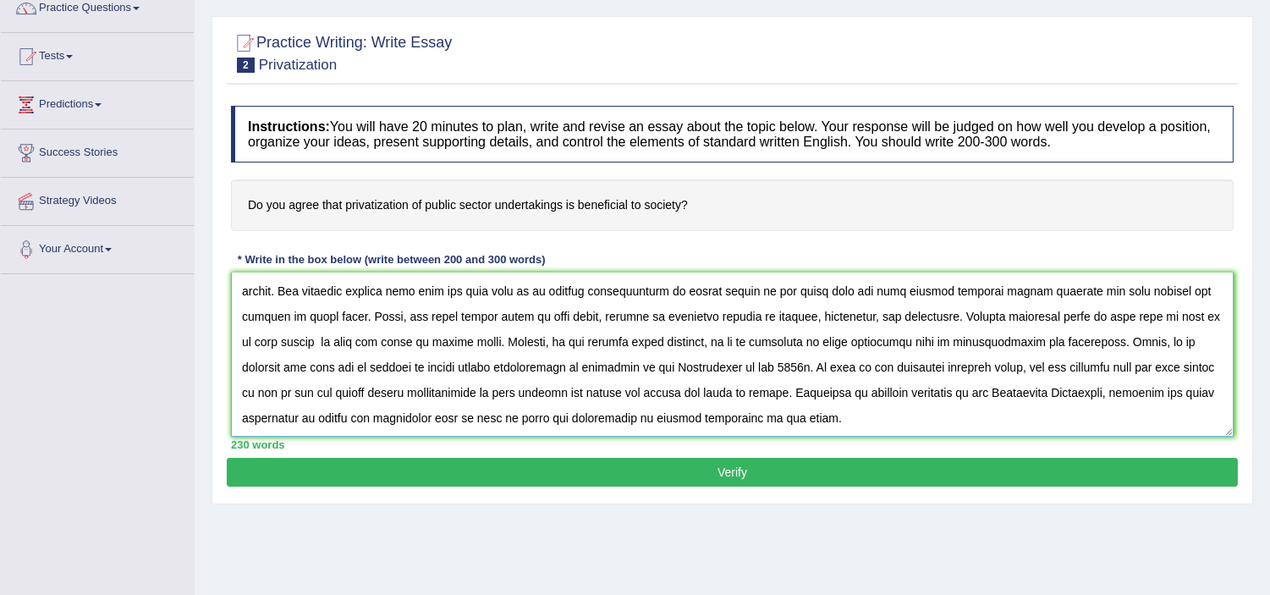
type textarea "One of the most controversial issues in [DATE] world is the enormous improvemen…"
click at [745, 487] on button "Verify" at bounding box center [732, 472] width 1011 height 29
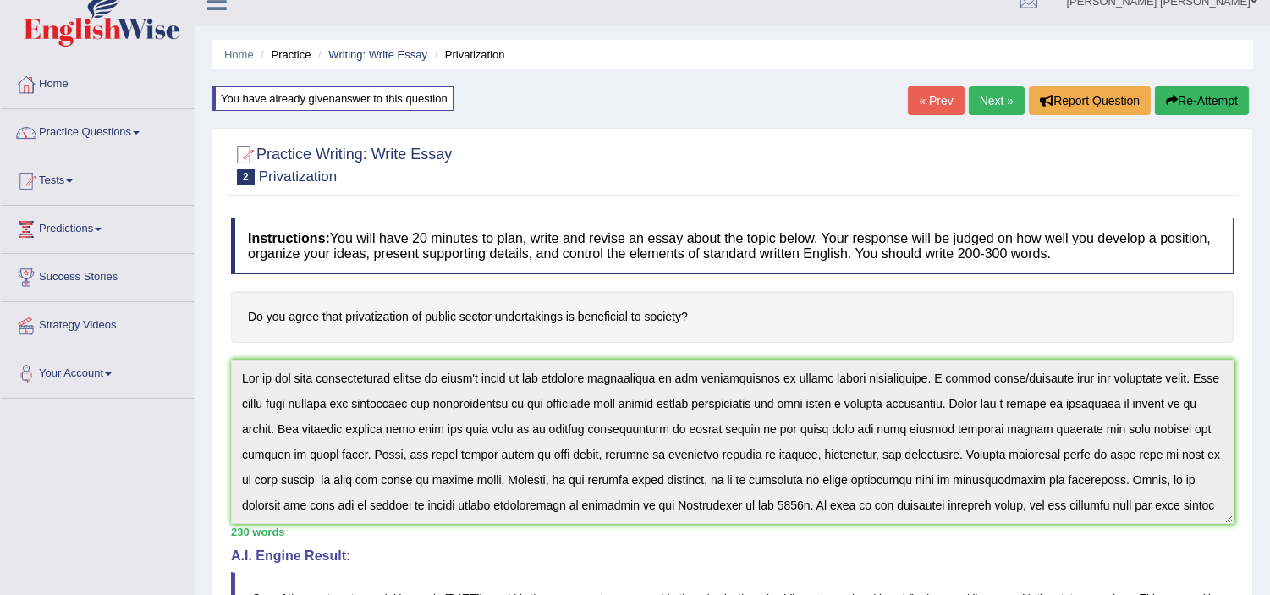
scroll to position [12, 0]
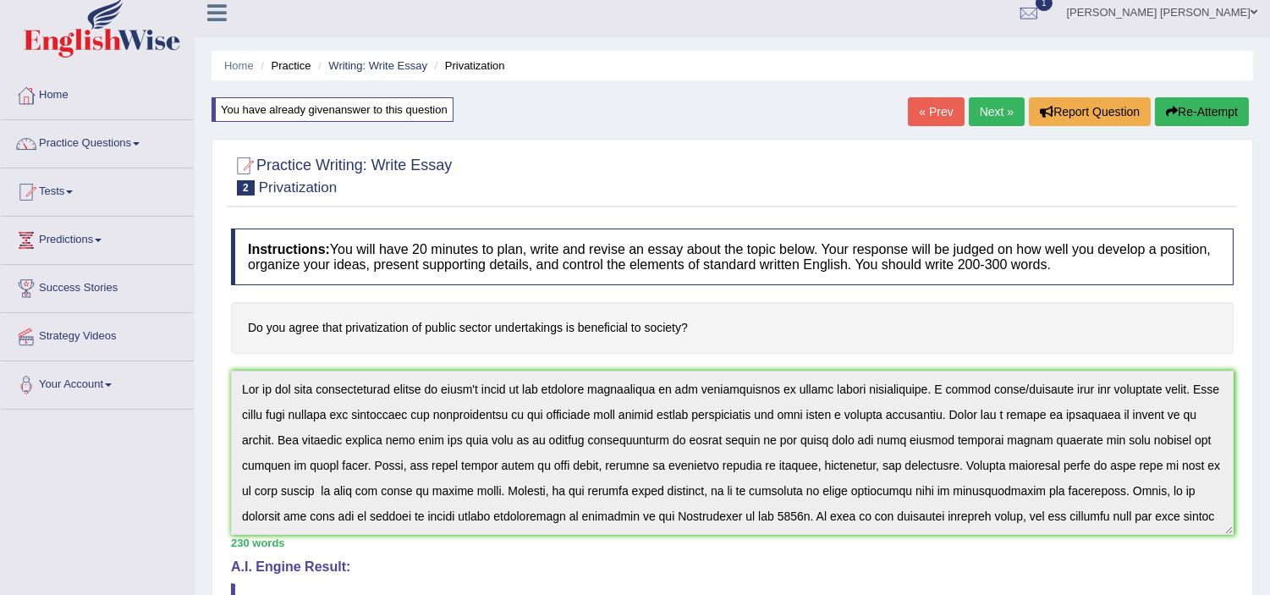
click at [1199, 115] on button "Re-Attempt" at bounding box center [1202, 111] width 94 height 29
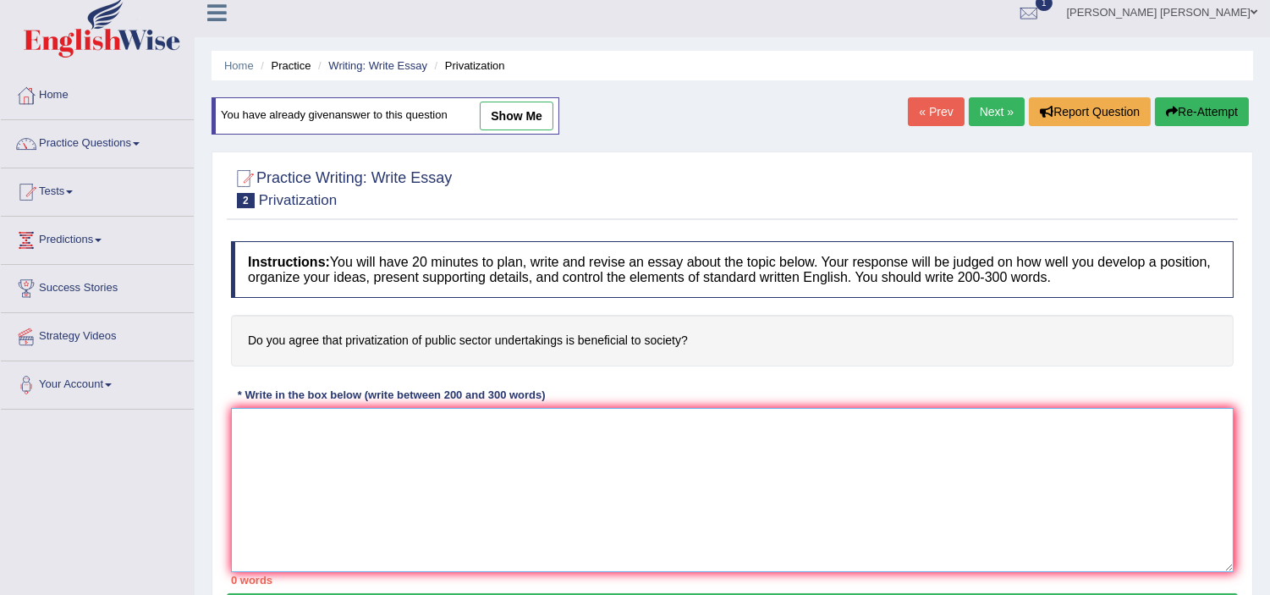
paste textarea "One of the most controversial issues in [DATE] world is the enormous improvemen…"
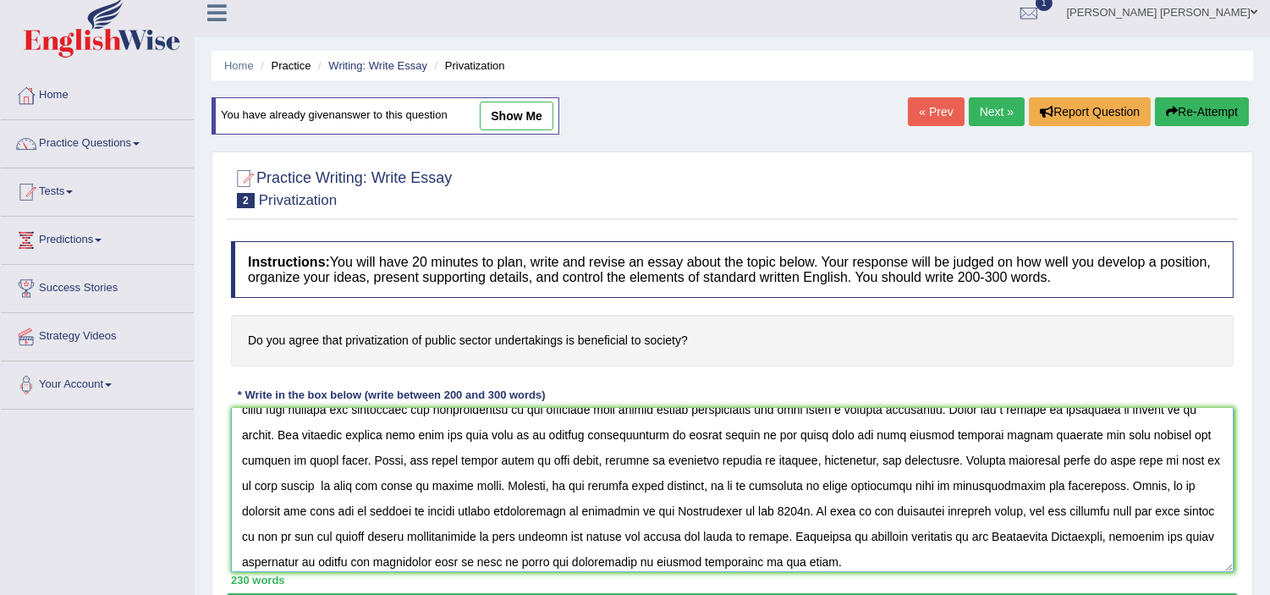
scroll to position [51, 0]
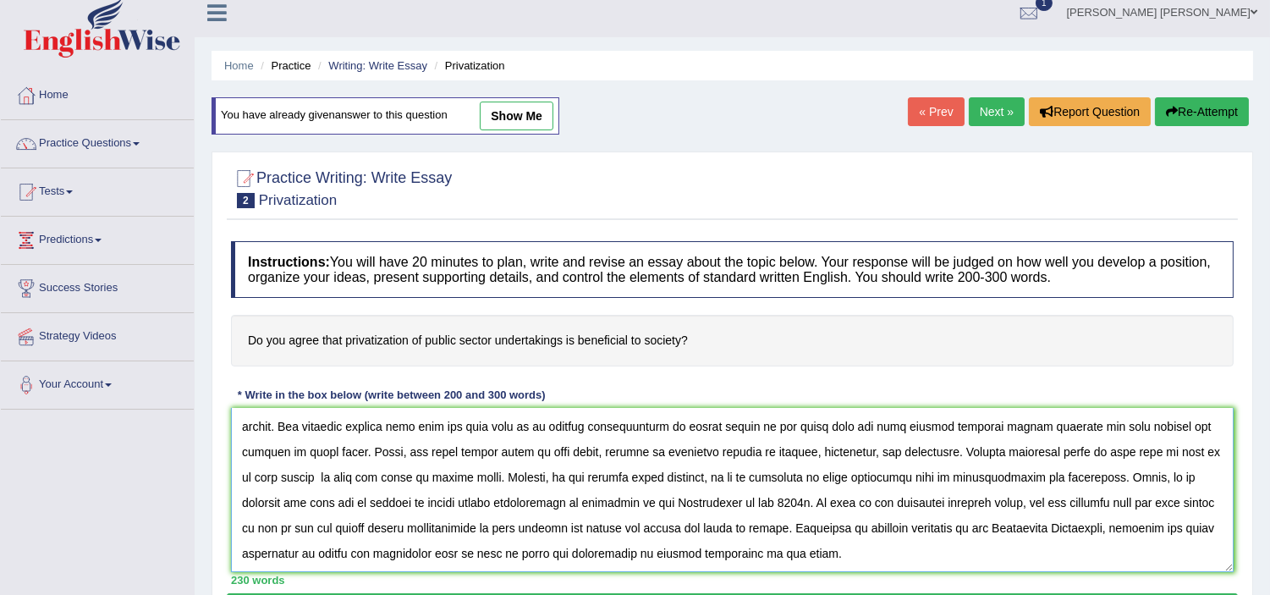
click at [476, 529] on textarea at bounding box center [732, 490] width 1003 height 164
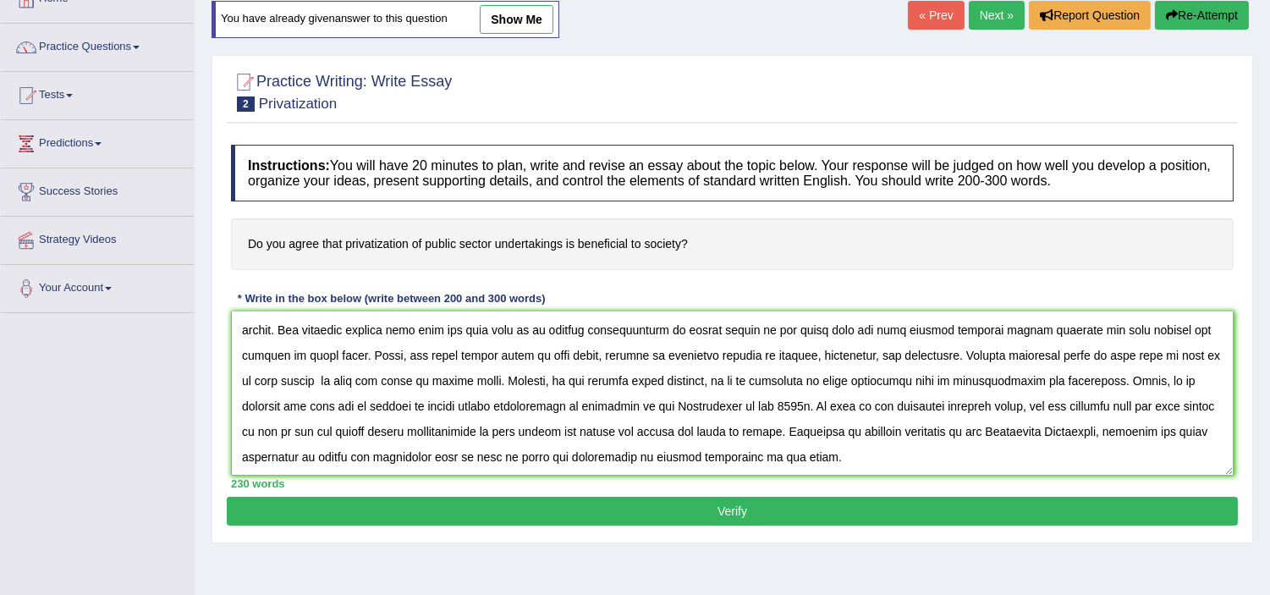
scroll to position [137, 0]
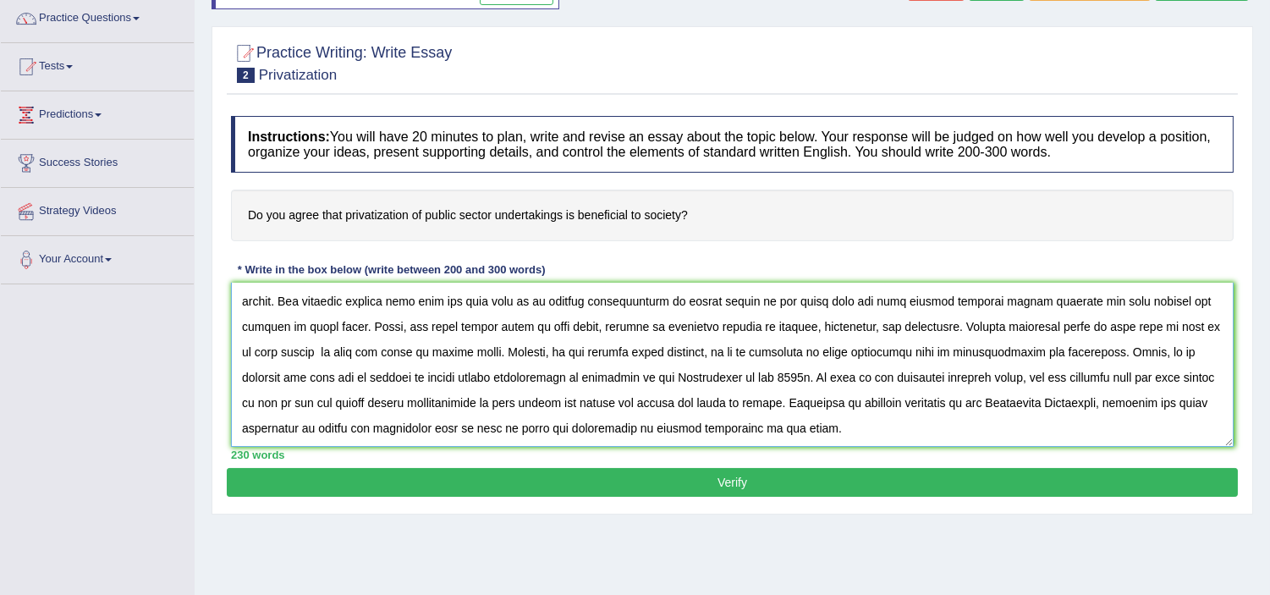
type textarea "One of the most controversial issues in [DATE] world is the enormous improvemen…"
click at [780, 477] on button "Verify" at bounding box center [732, 482] width 1011 height 29
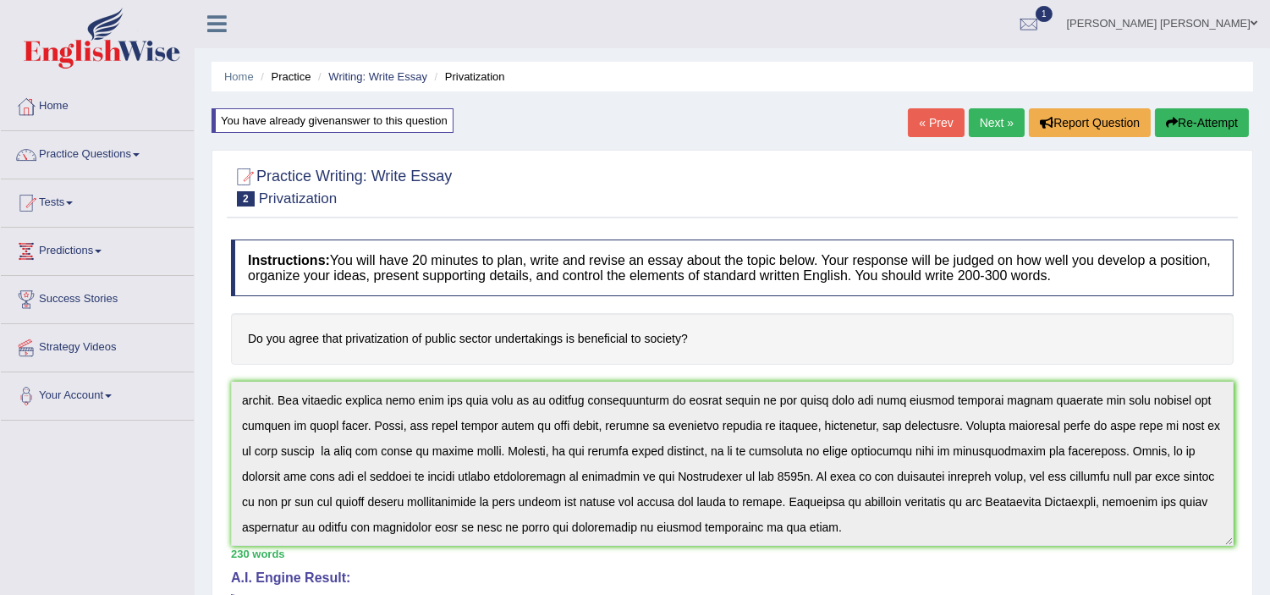
scroll to position [0, 0]
click at [985, 122] on link "Next »" at bounding box center [997, 123] width 56 height 29
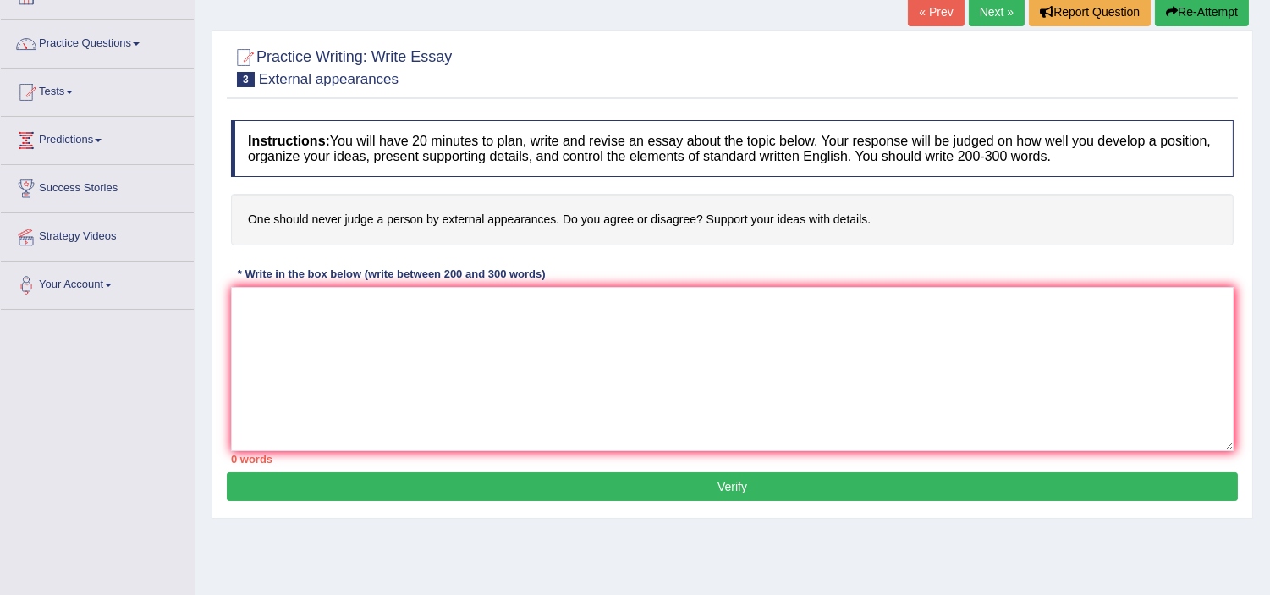
scroll to position [113, 0]
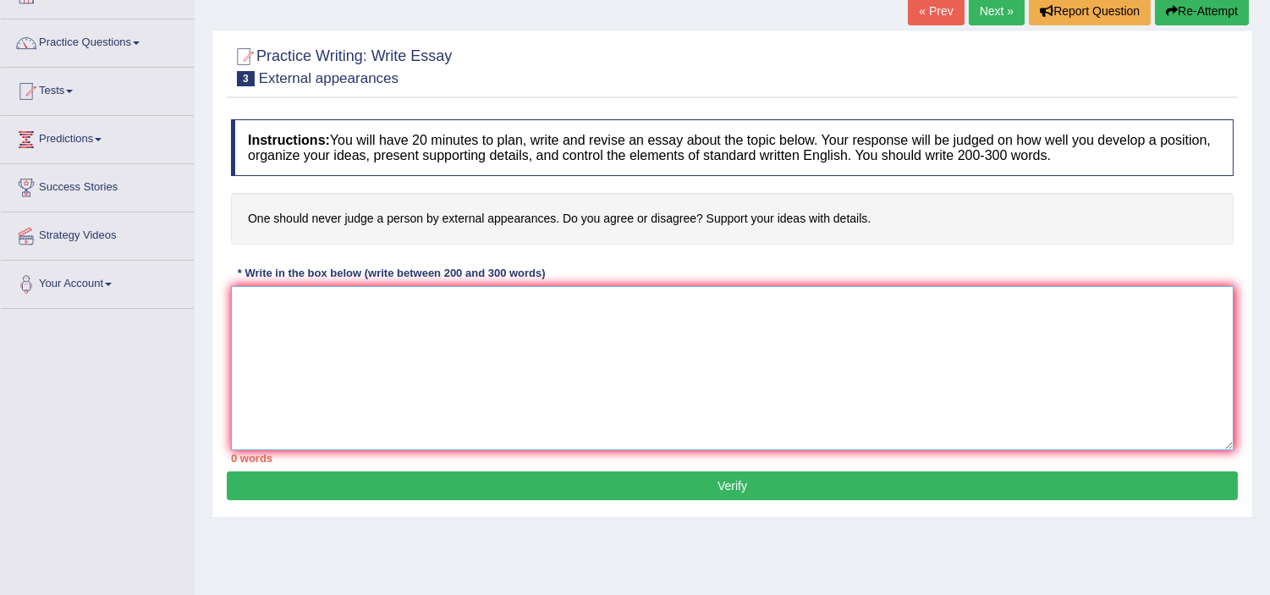
click at [424, 359] on textarea at bounding box center [732, 368] width 1003 height 164
paste textarea "One of the most controversial issues in today's world is the enormous improveme…"
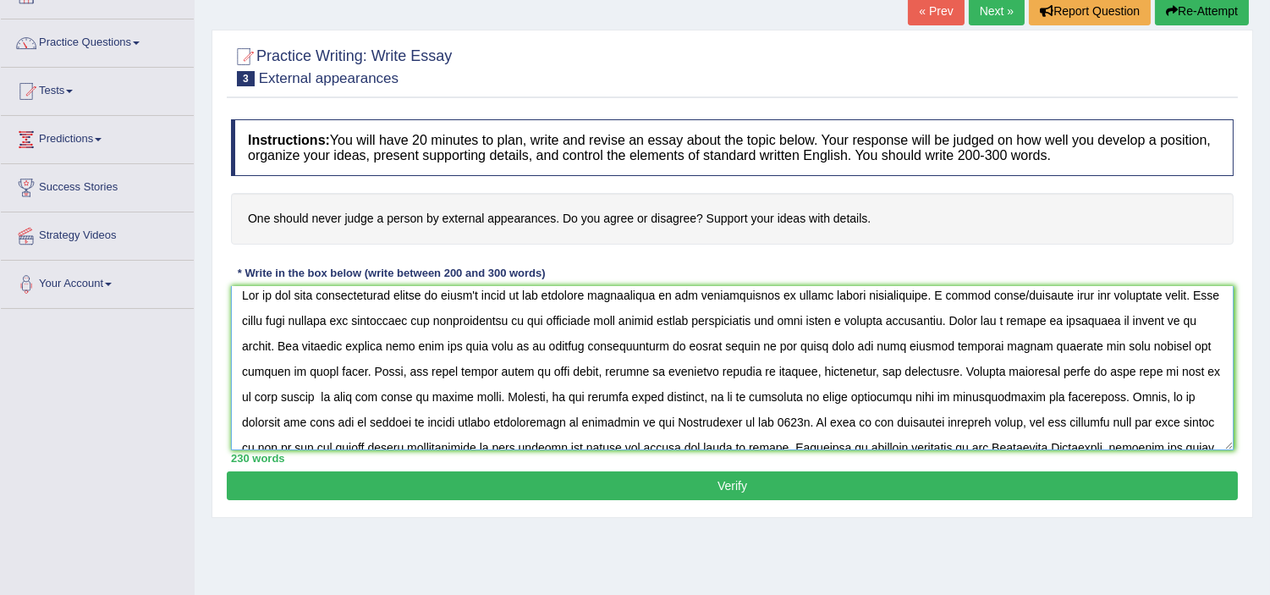
scroll to position [0, 0]
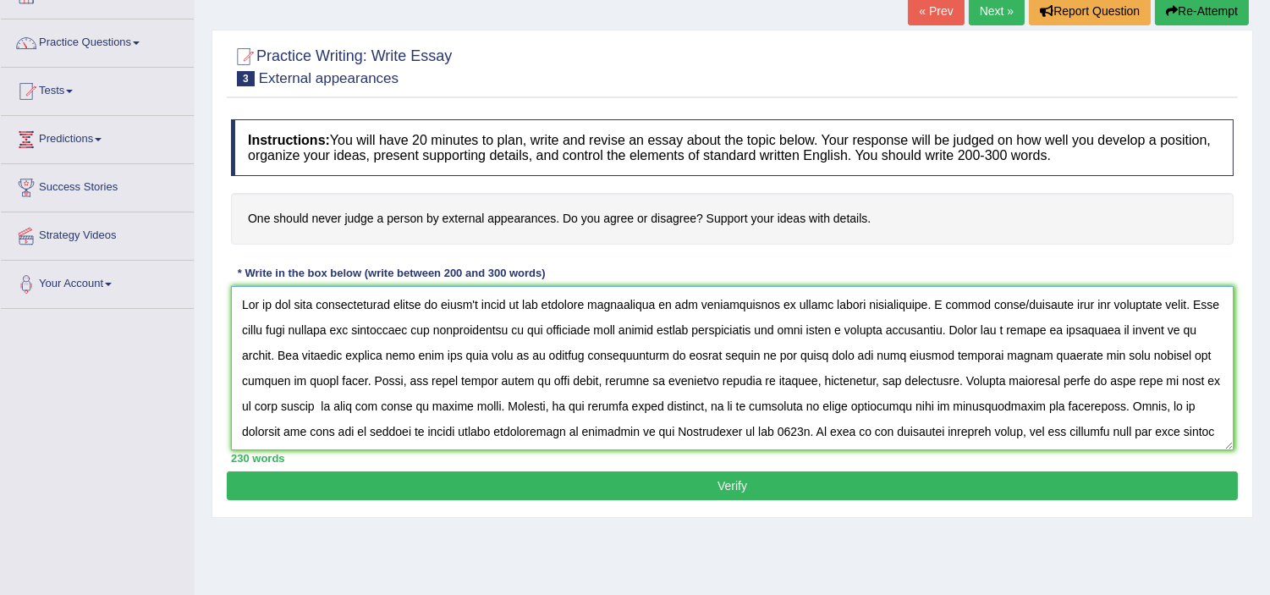
click at [931, 305] on textarea at bounding box center [732, 368] width 1003 height 164
click at [956, 300] on textarea at bounding box center [732, 368] width 1003 height 164
click at [838, 330] on textarea at bounding box center [732, 368] width 1003 height 164
click at [1149, 351] on textarea at bounding box center [732, 368] width 1003 height 164
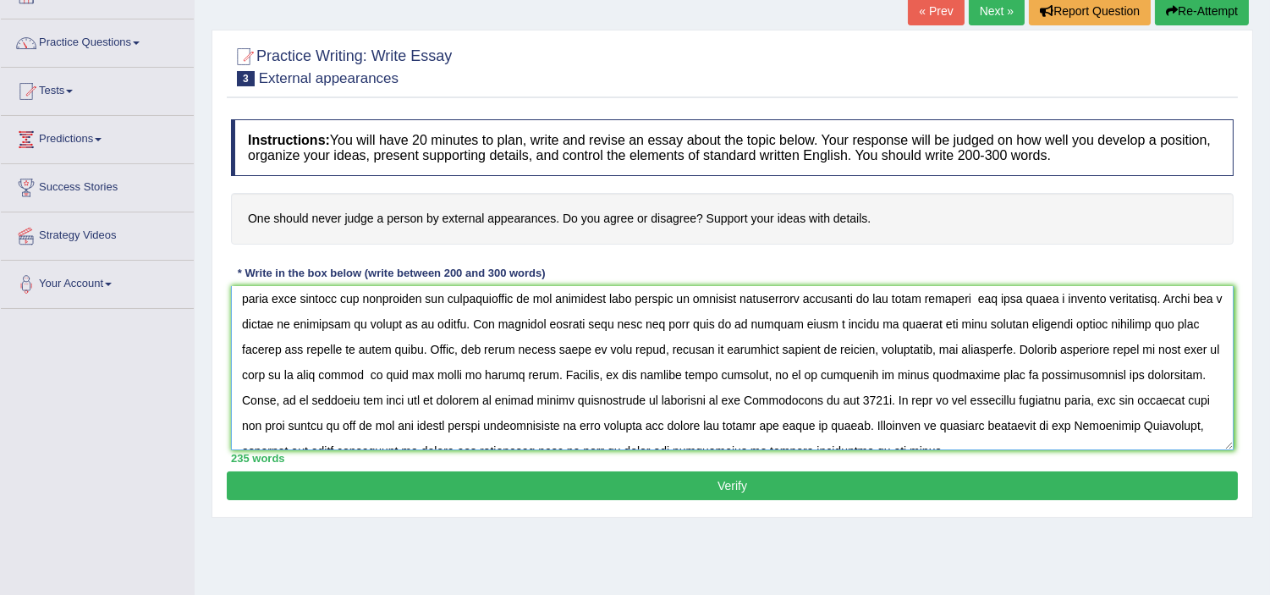
scroll to position [40, 0]
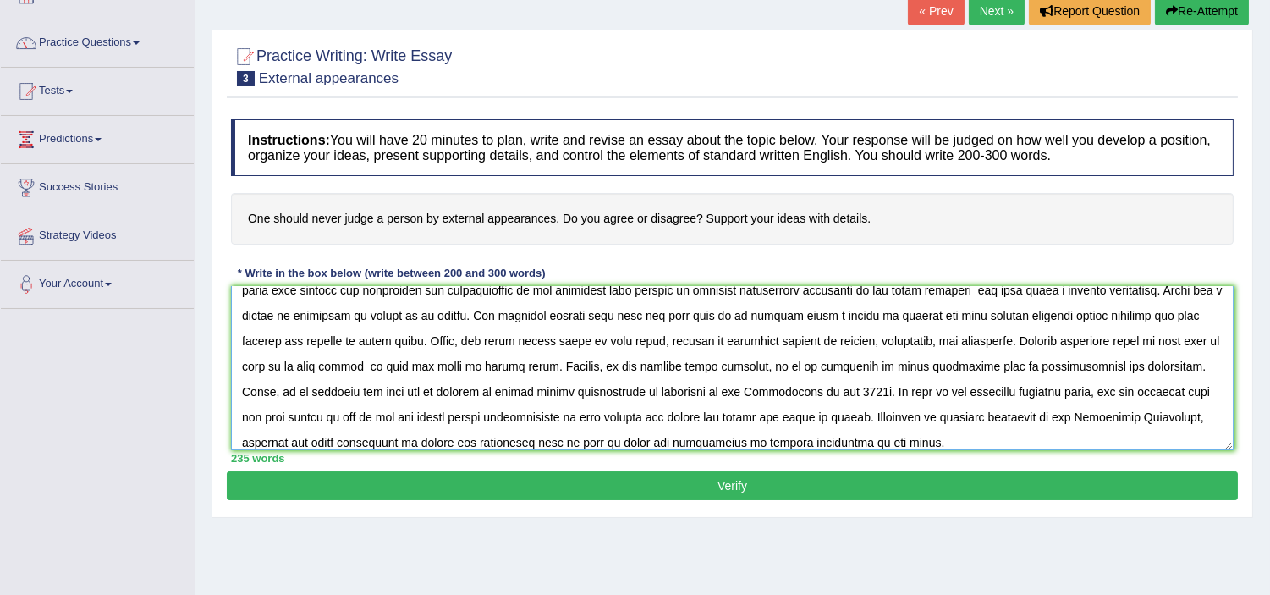
click at [697, 394] on textarea at bounding box center [732, 368] width 1003 height 164
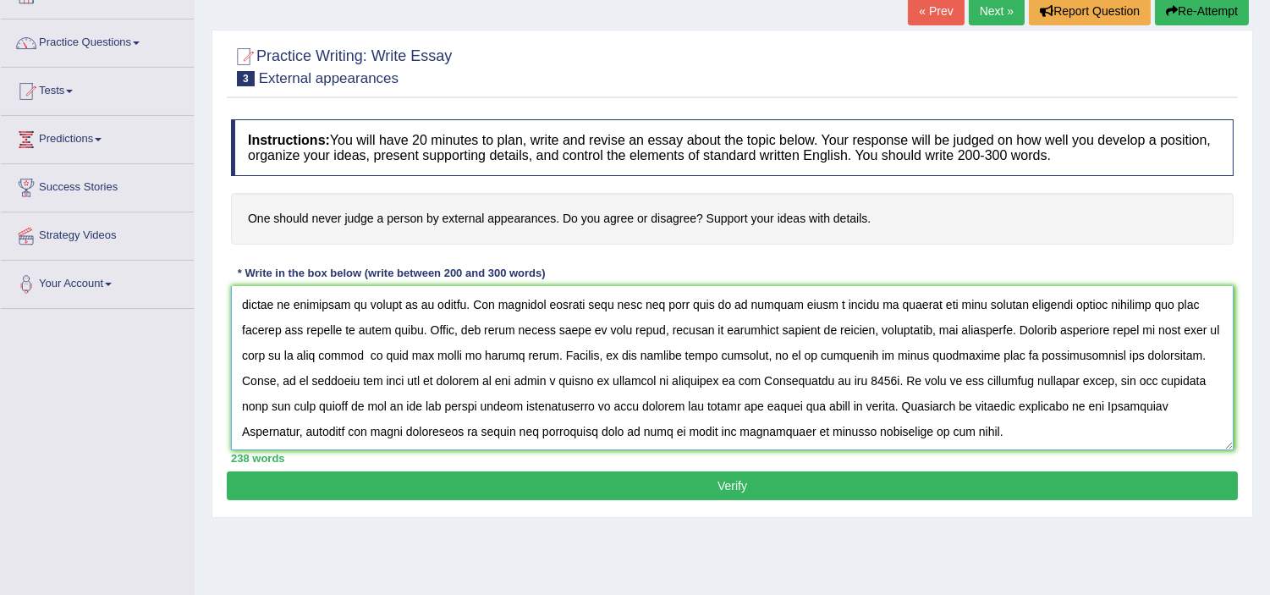
click at [764, 406] on textarea at bounding box center [732, 368] width 1003 height 164
click at [435, 413] on textarea at bounding box center [732, 368] width 1003 height 164
click at [569, 410] on textarea at bounding box center [732, 368] width 1003 height 164
type textarea "One of the most controversial issues in today's world is the enormous improveme…"
click at [704, 482] on button "Verify" at bounding box center [732, 485] width 1011 height 29
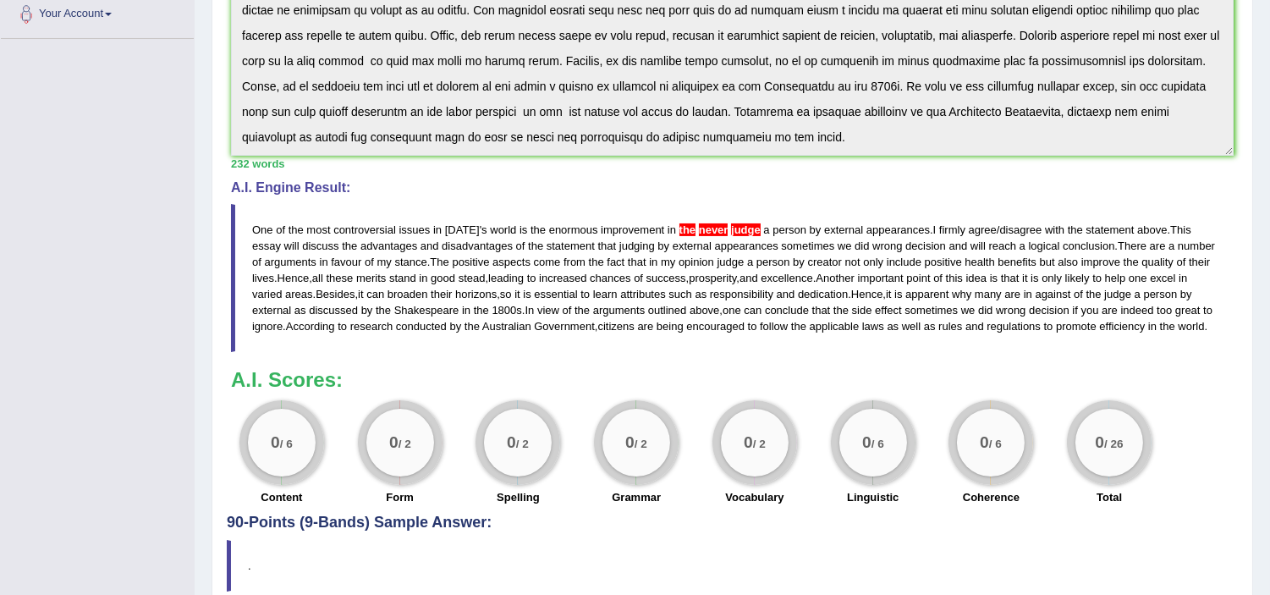
scroll to position [476, 0]
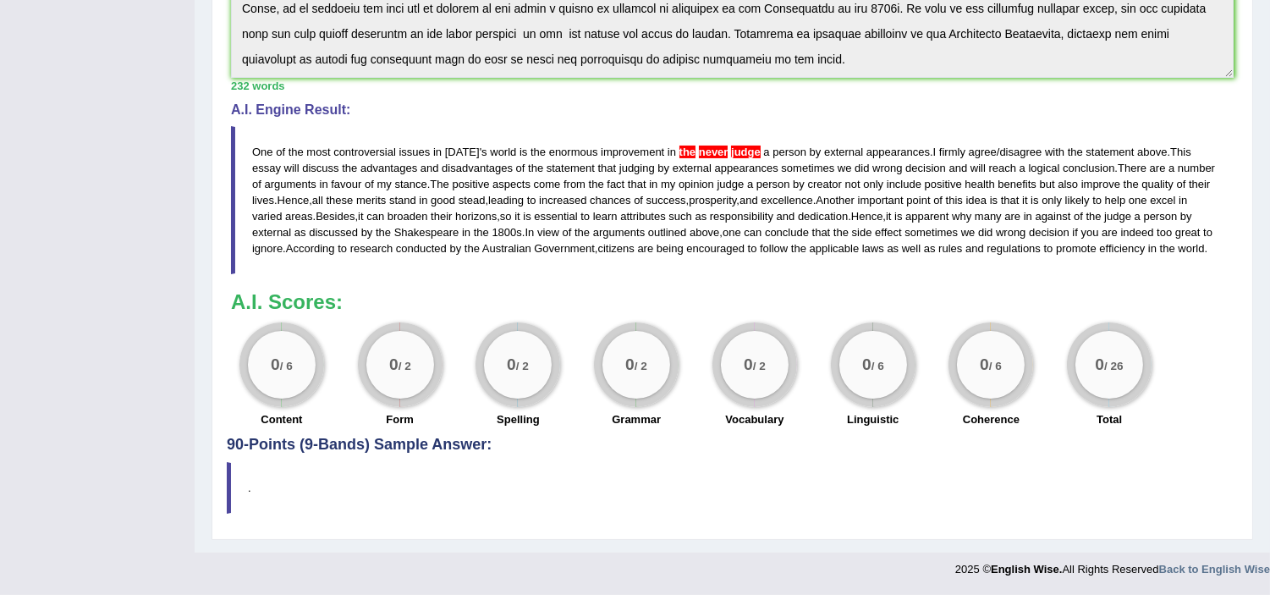
drag, startPoint x: 1279, startPoint y: 152, endPoint x: 1248, endPoint y: 517, distance: 366.0
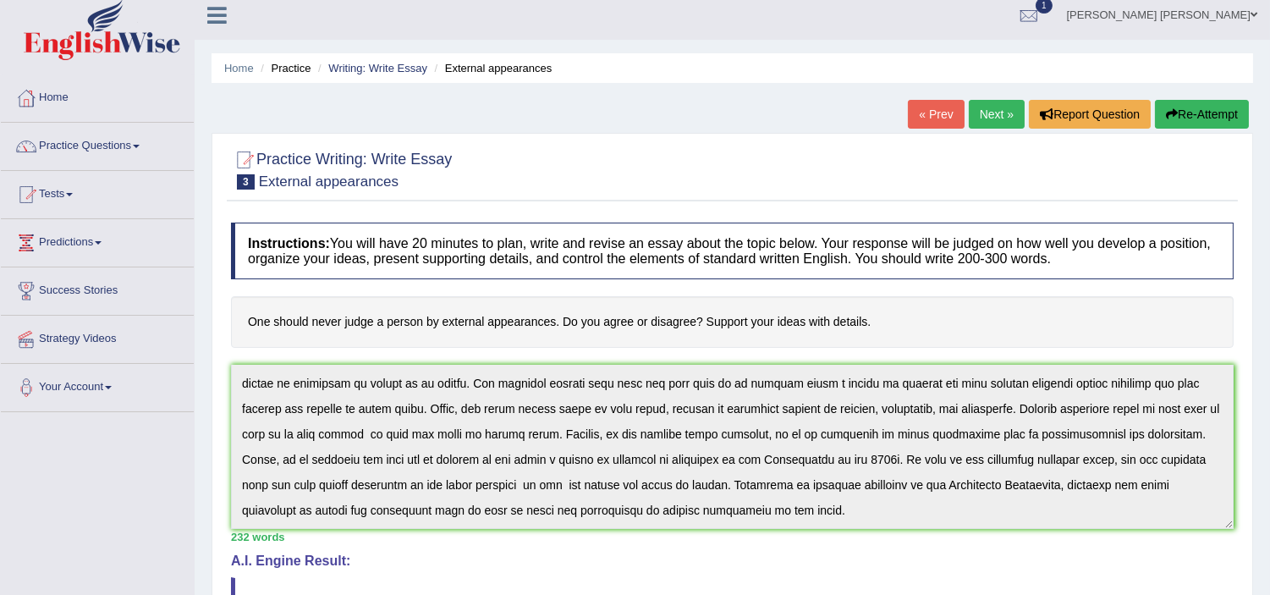
scroll to position [0, 0]
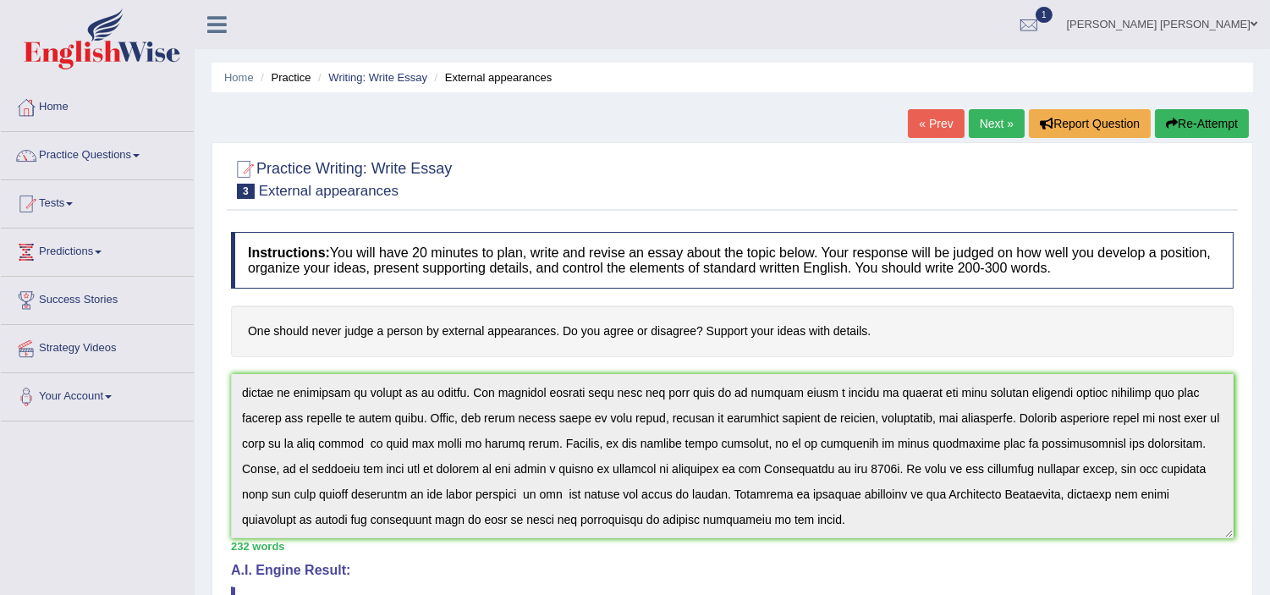
click at [1193, 118] on button "Re-Attempt" at bounding box center [1202, 123] width 94 height 29
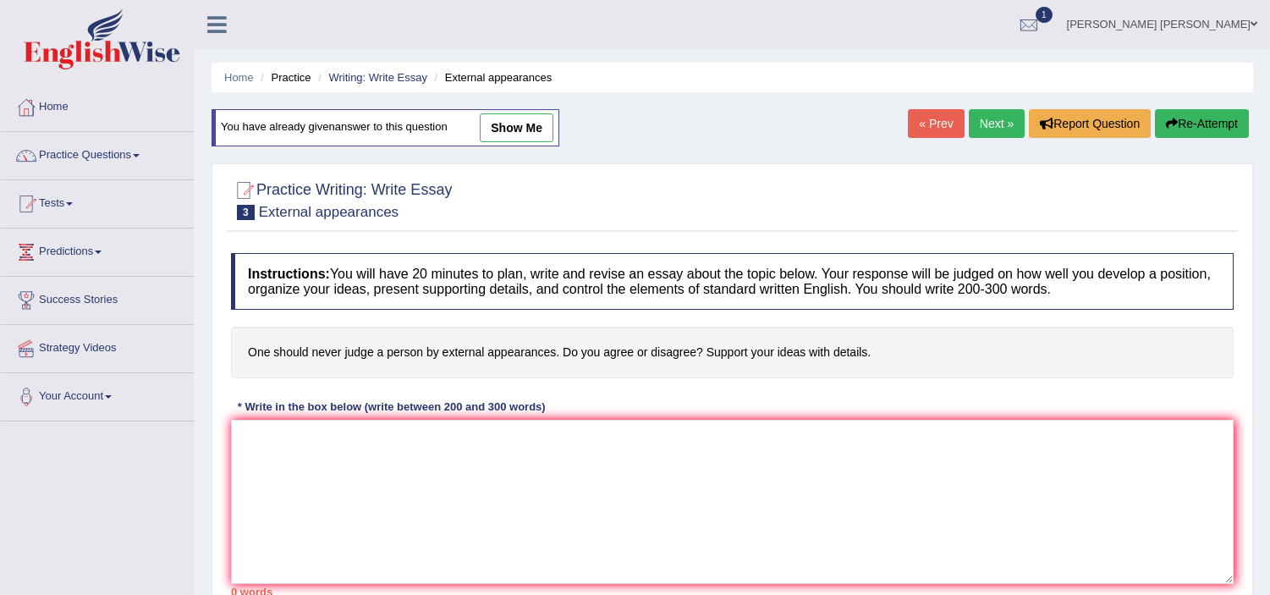
click at [538, 467] on textarea at bounding box center [732, 502] width 1003 height 164
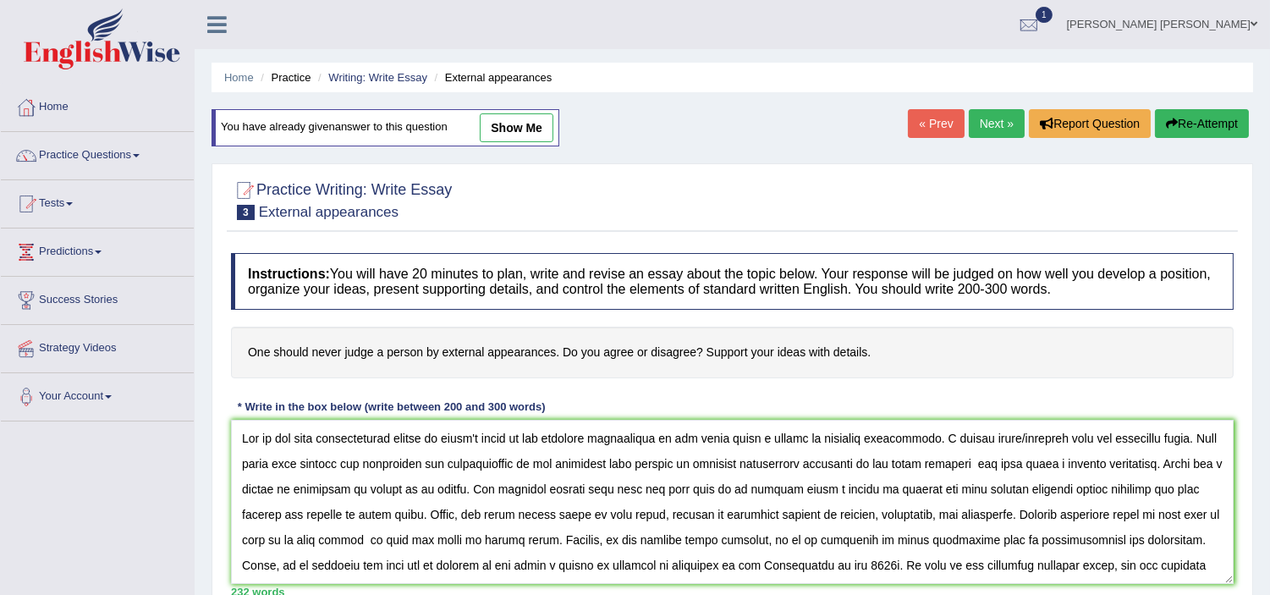
click at [740, 437] on textarea at bounding box center [732, 502] width 1003 height 164
click at [743, 437] on textarea at bounding box center [732, 502] width 1003 height 164
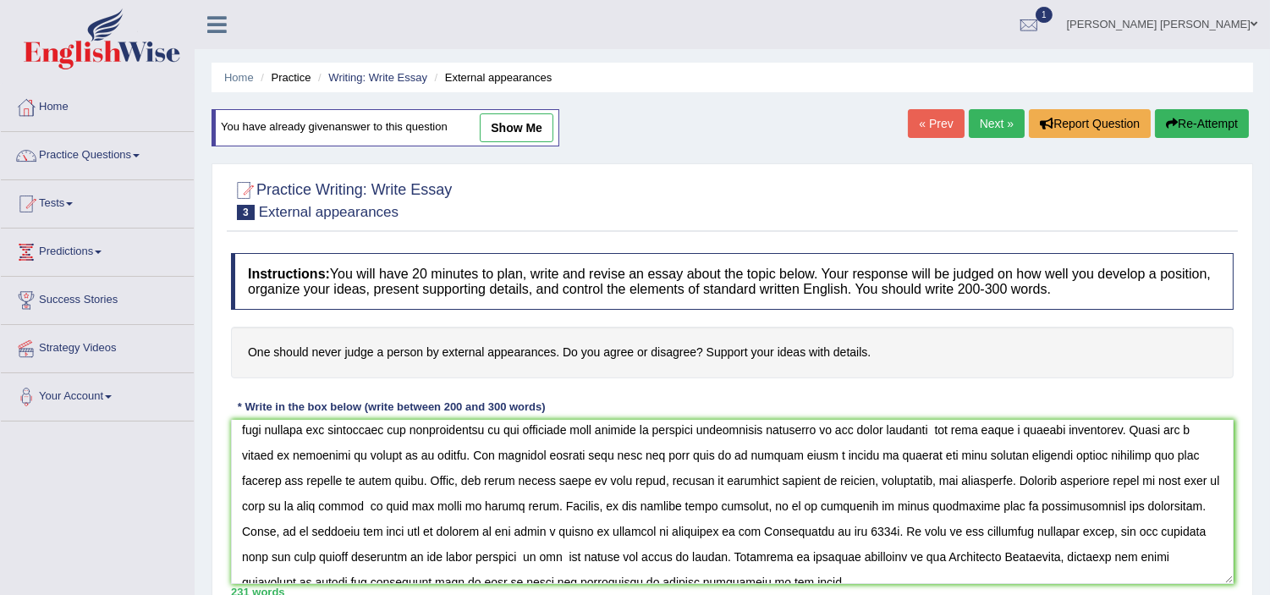
scroll to position [51, 0]
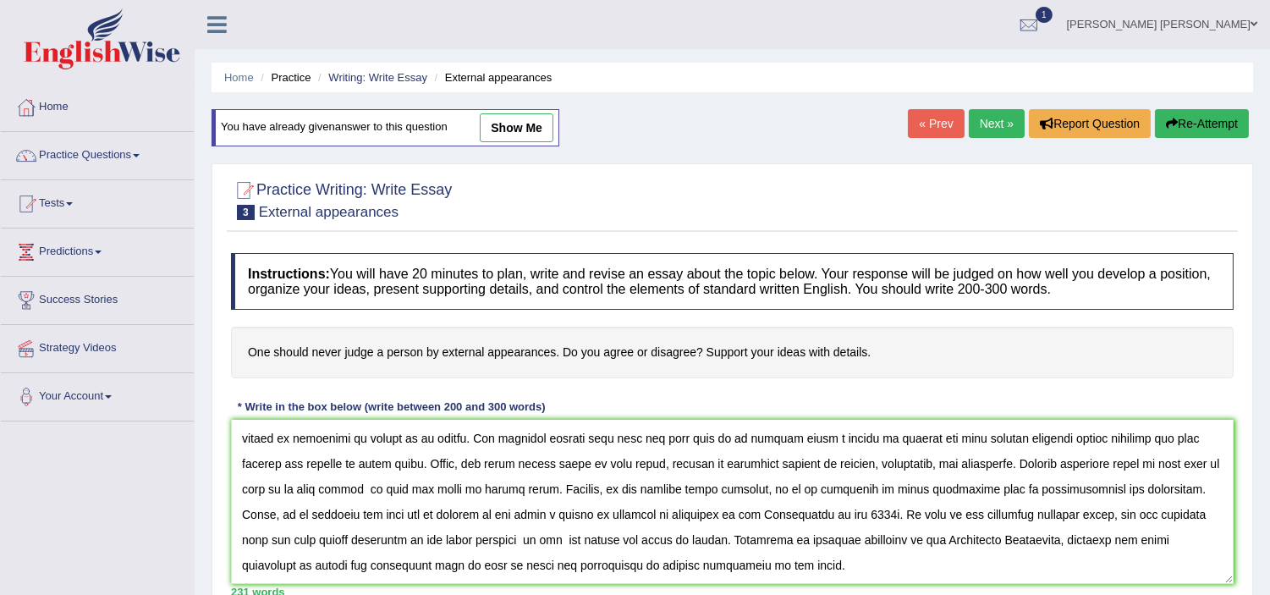
type textarea "One of the most controversial issues in [DATE] world is the enormous improvemen…"
click at [1151, 591] on div "231 words" at bounding box center [732, 592] width 1003 height 16
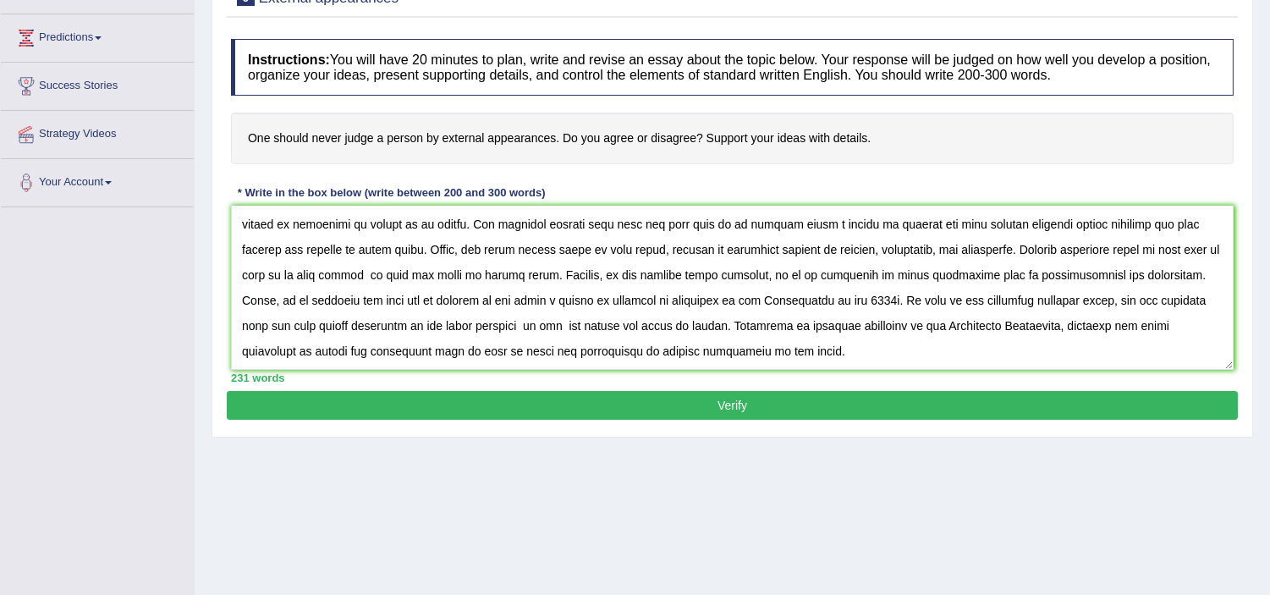
scroll to position [293, 0]
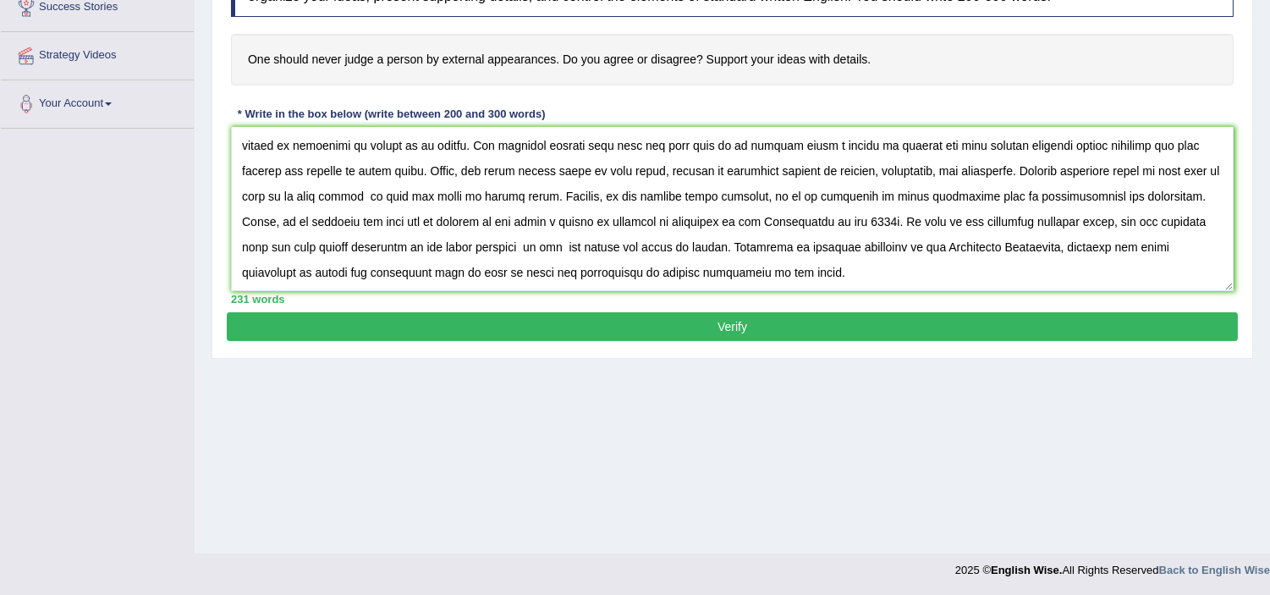
click at [763, 324] on button "Verify" at bounding box center [732, 326] width 1011 height 29
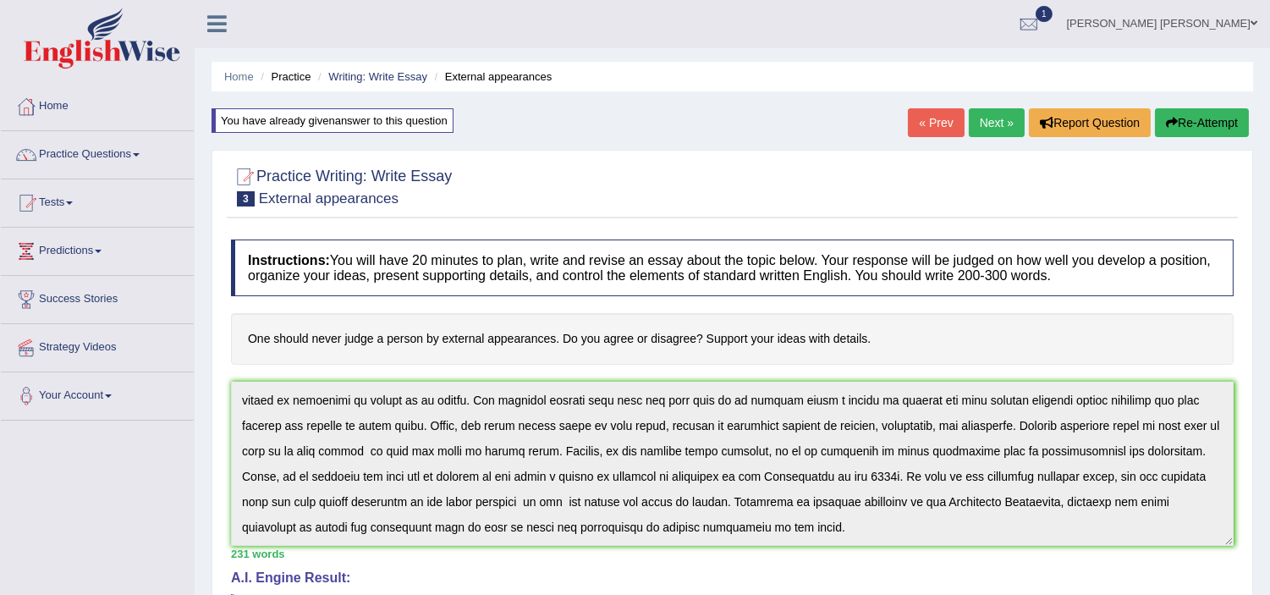
scroll to position [0, 0]
click at [1197, 110] on button "Re-Attempt" at bounding box center [1202, 123] width 94 height 29
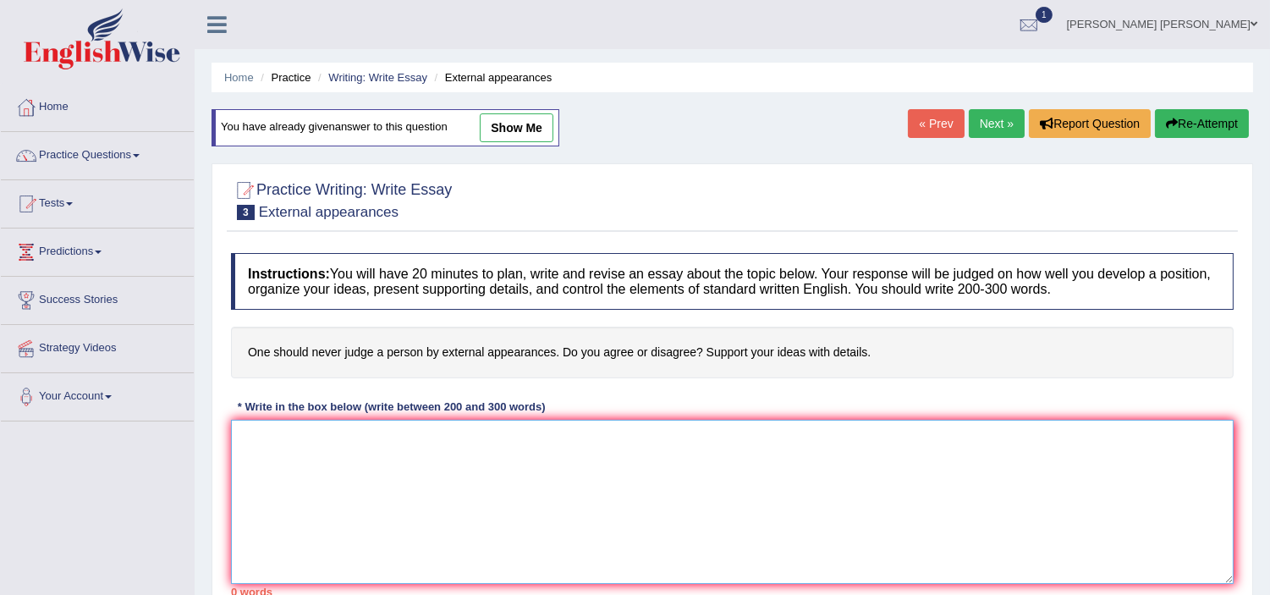
click at [469, 451] on textarea at bounding box center [732, 502] width 1003 height 164
paste textarea "One of the most controversial issues in today's world is the enormous improveme…"
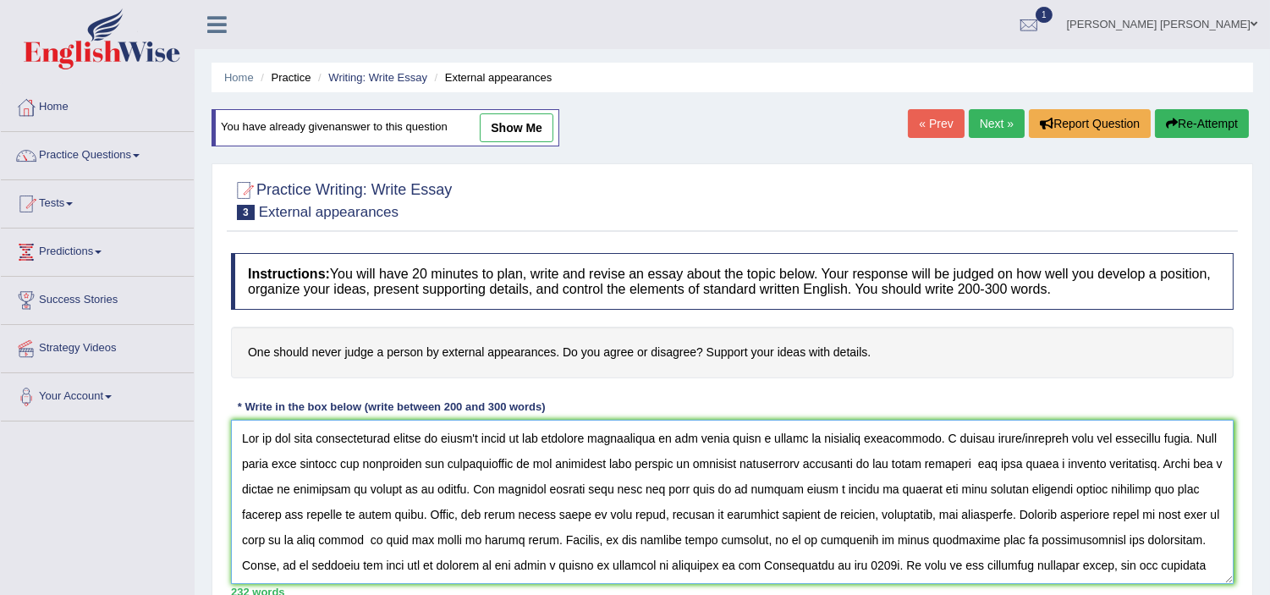
click at [712, 442] on textarea at bounding box center [732, 502] width 1003 height 164
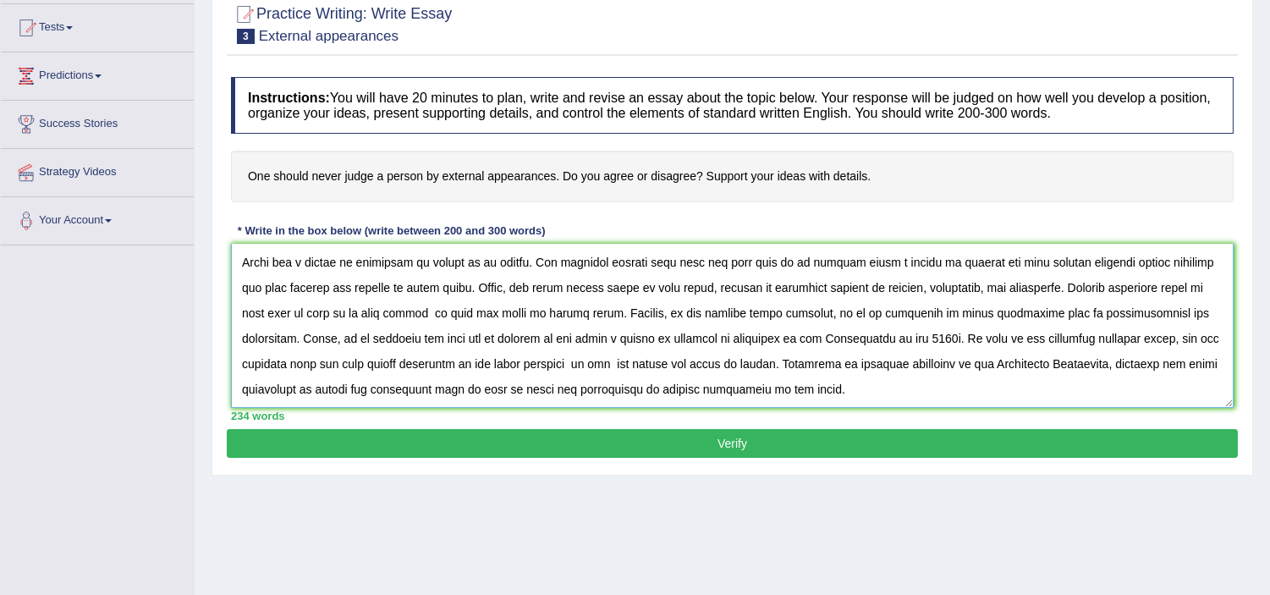
scroll to position [199, 0]
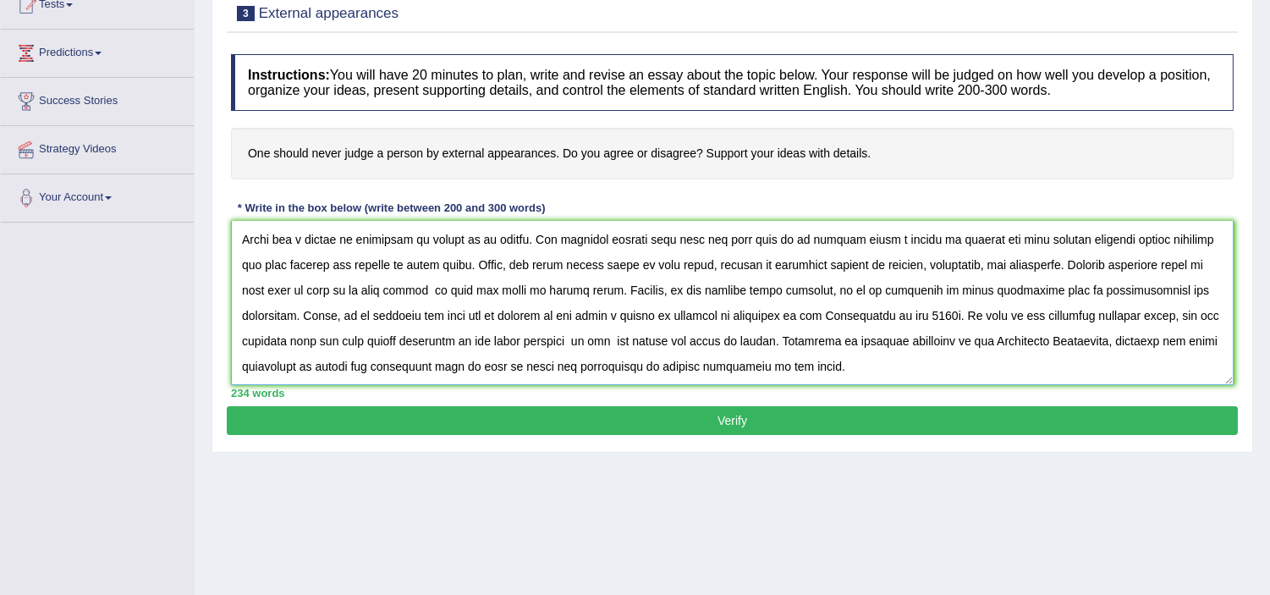
type textarea "One of the most controversial issues in today's world is the enormous improveme…"
click at [839, 433] on button "Verify" at bounding box center [732, 420] width 1011 height 29
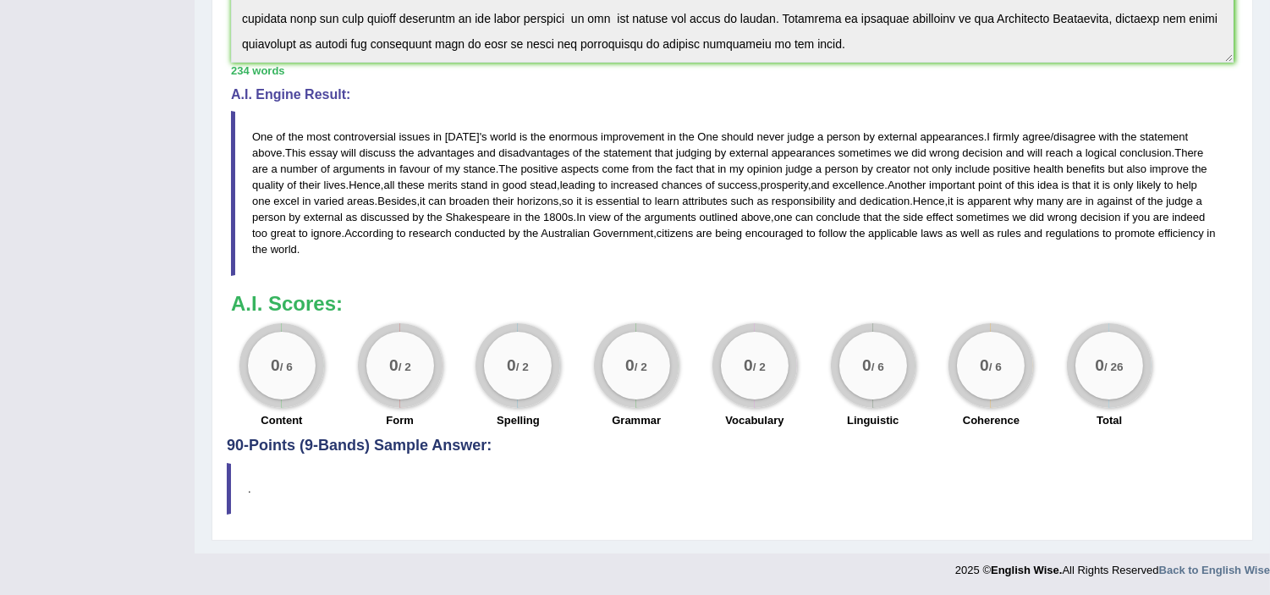
scroll to position [0, 0]
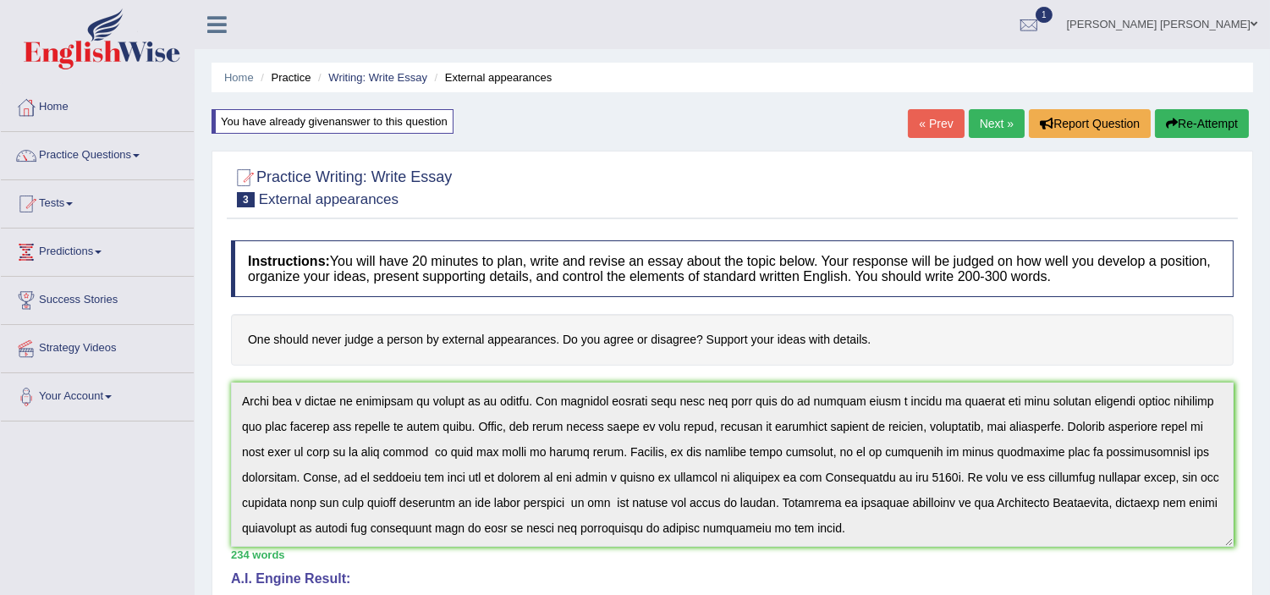
click at [1199, 121] on button "Re-Attempt" at bounding box center [1202, 123] width 94 height 29
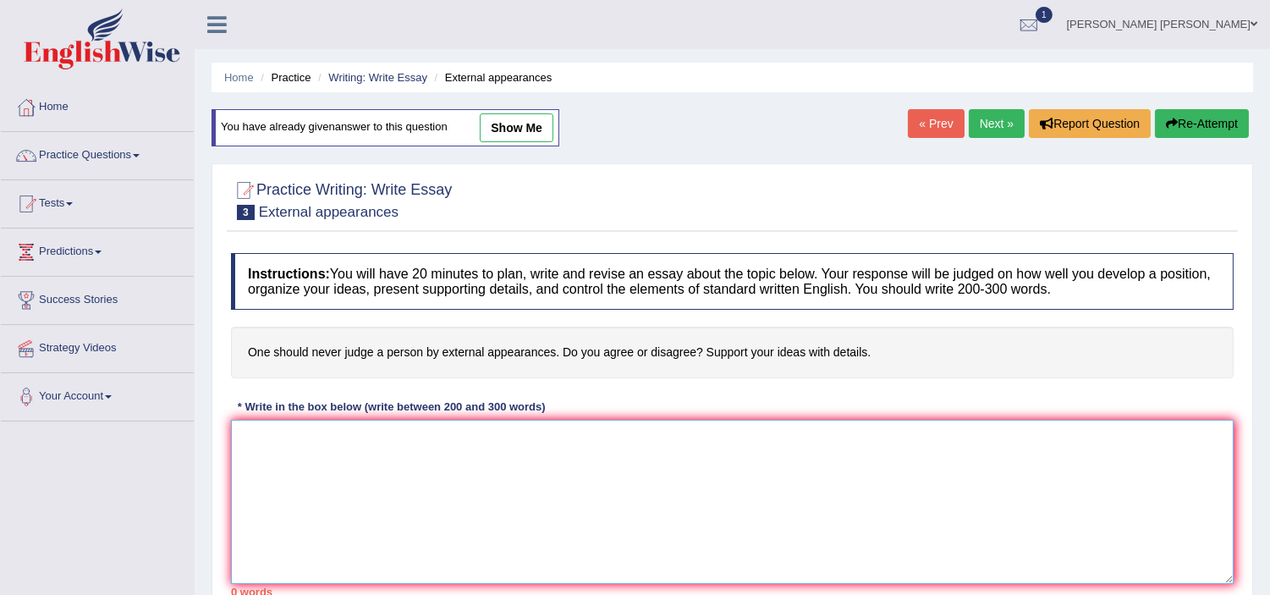
click at [498, 462] on textarea at bounding box center [732, 502] width 1003 height 164
paste textarea "One of the most controversial issues in today's world is the enormous improveme…"
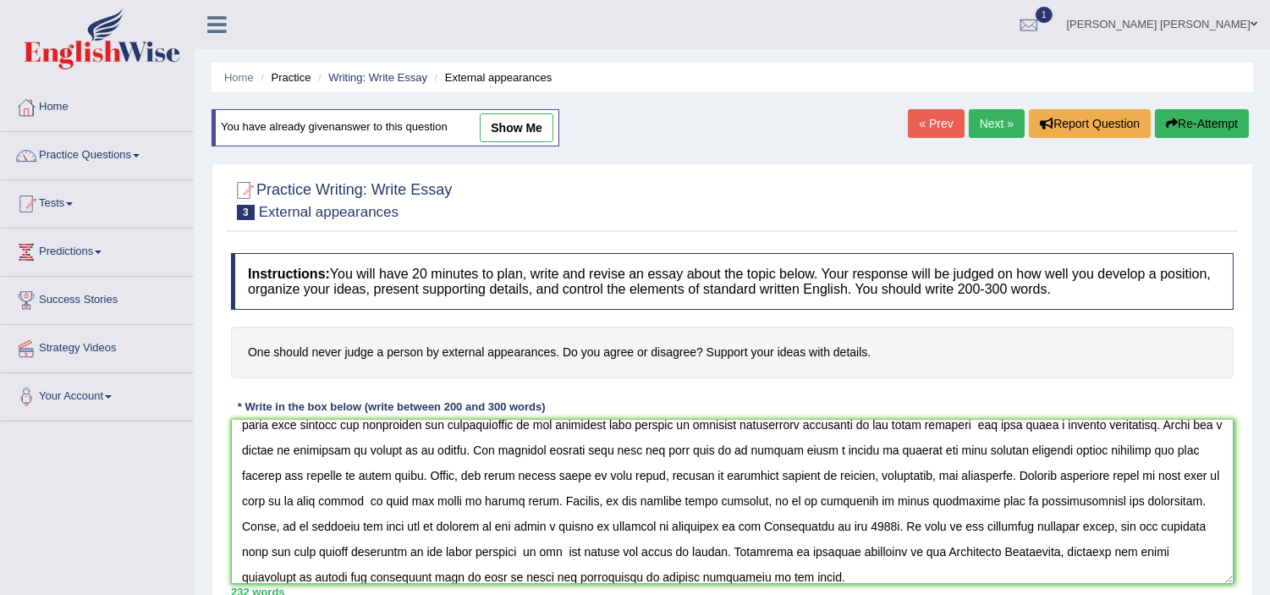
scroll to position [10, 0]
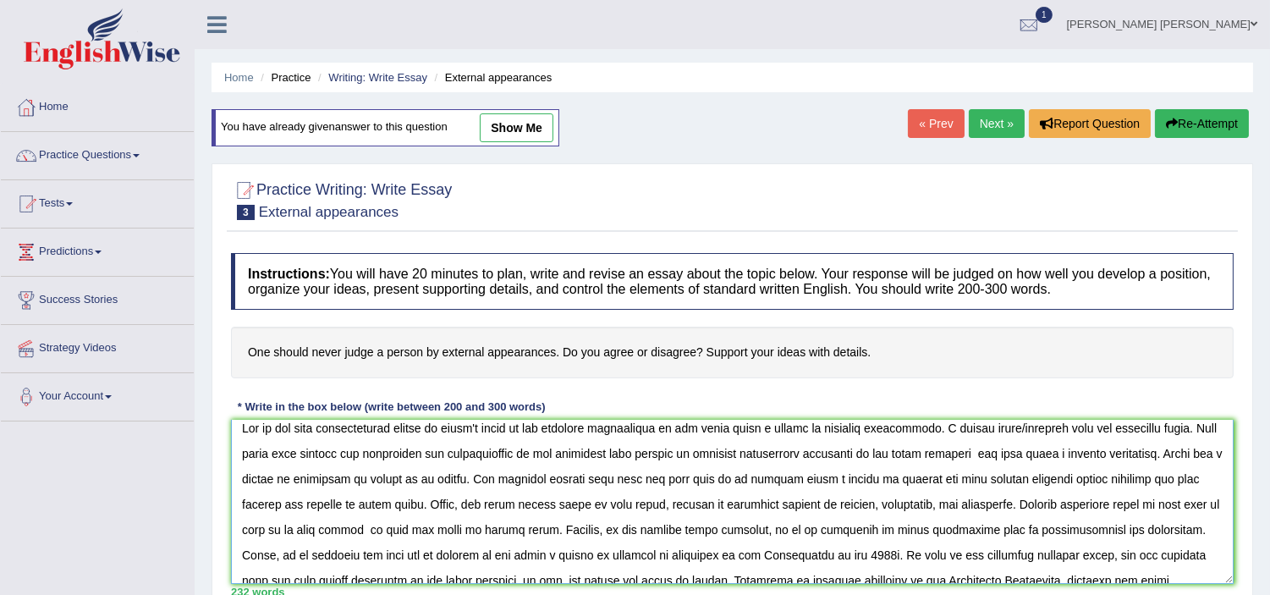
click at [745, 429] on textarea at bounding box center [732, 502] width 1003 height 164
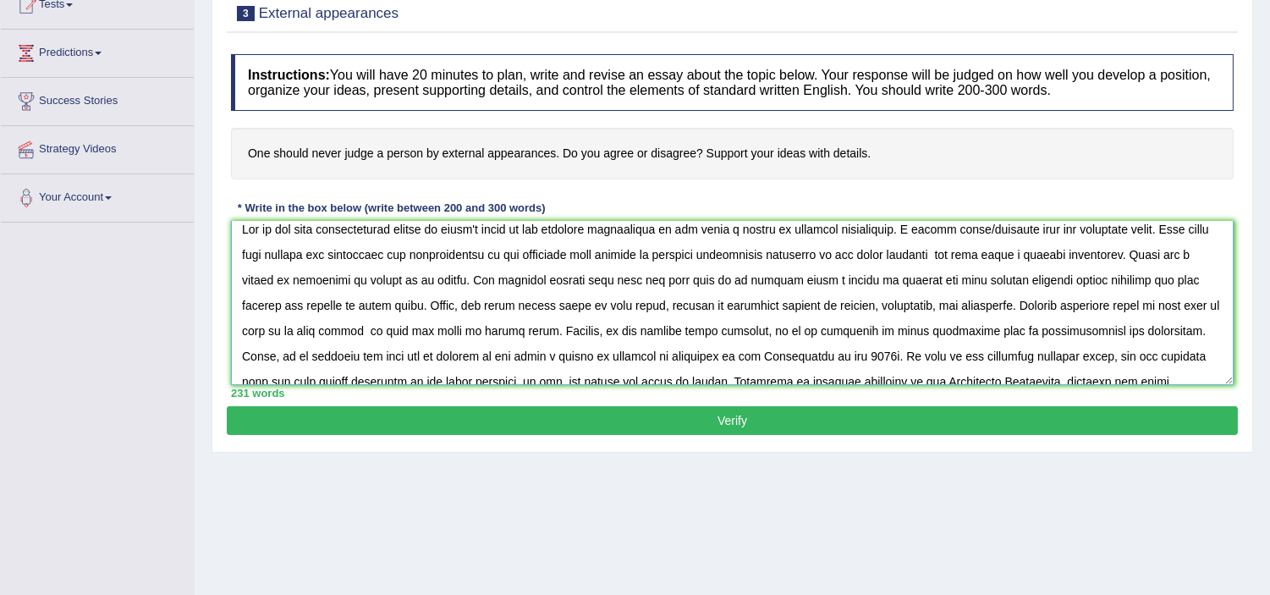
scroll to position [232, 0]
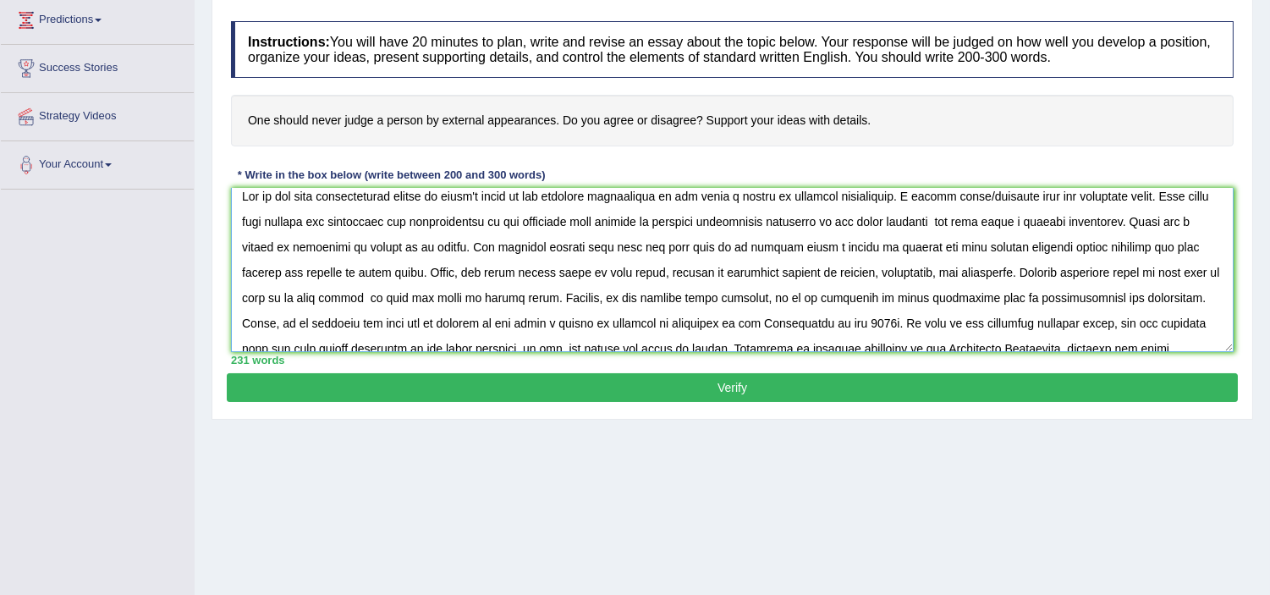
type textarea "One of the most controversial issues in today's world is the enormous improveme…"
click at [678, 391] on button "Verify" at bounding box center [732, 387] width 1011 height 29
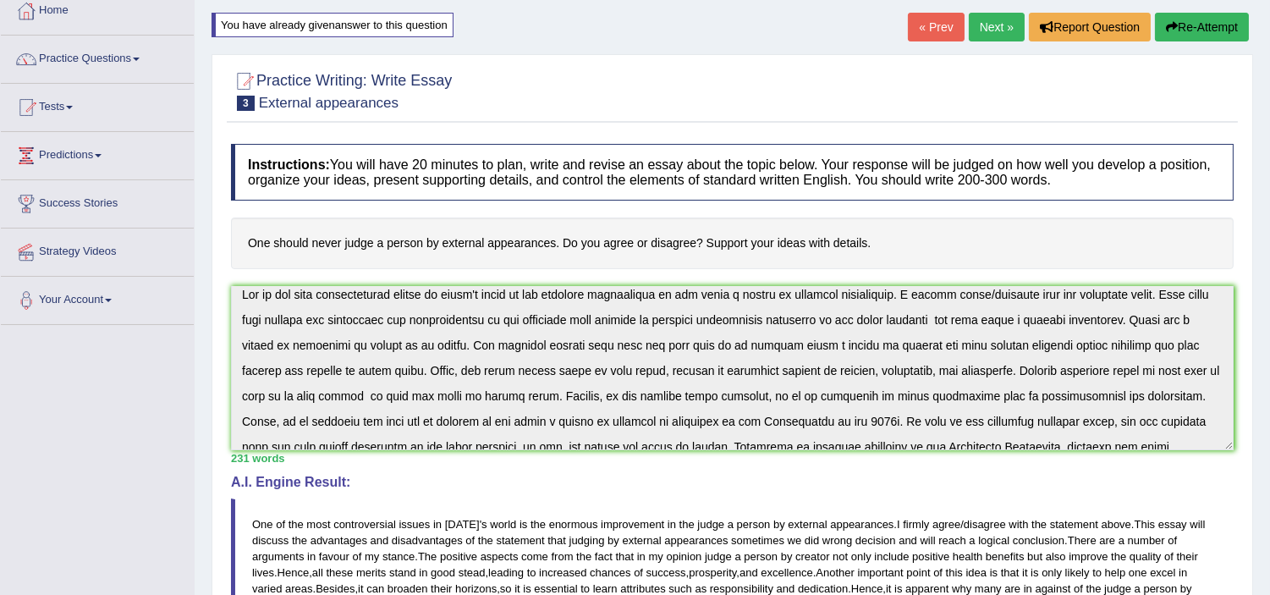
scroll to position [89, 0]
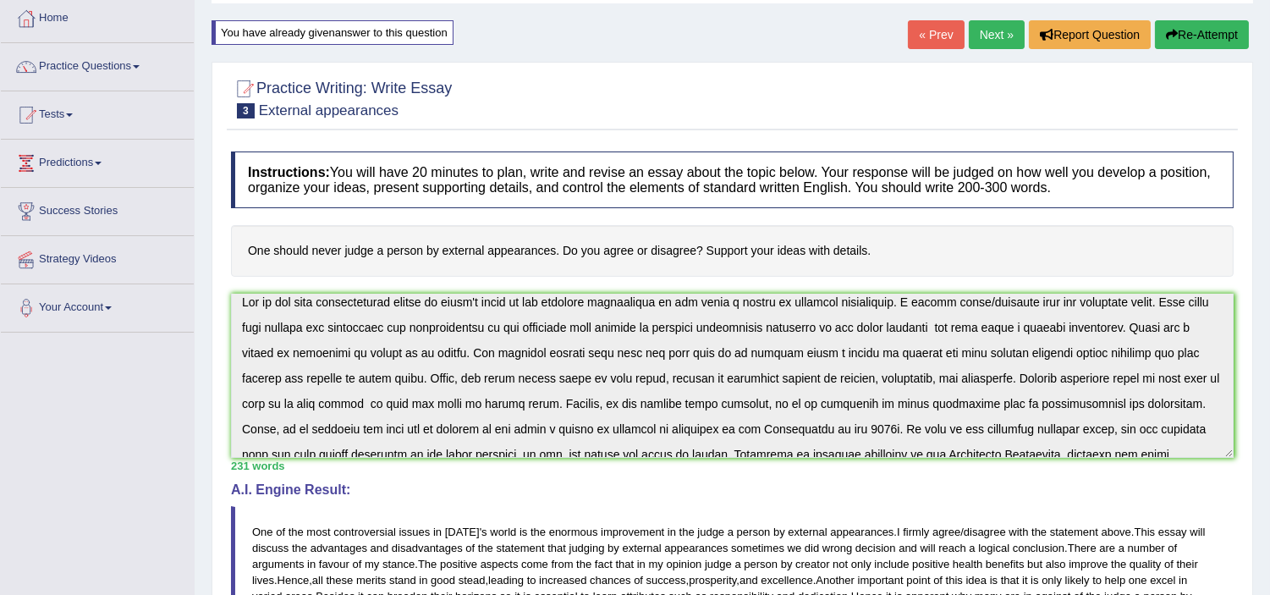
click at [1199, 29] on button "Re-Attempt" at bounding box center [1202, 34] width 94 height 29
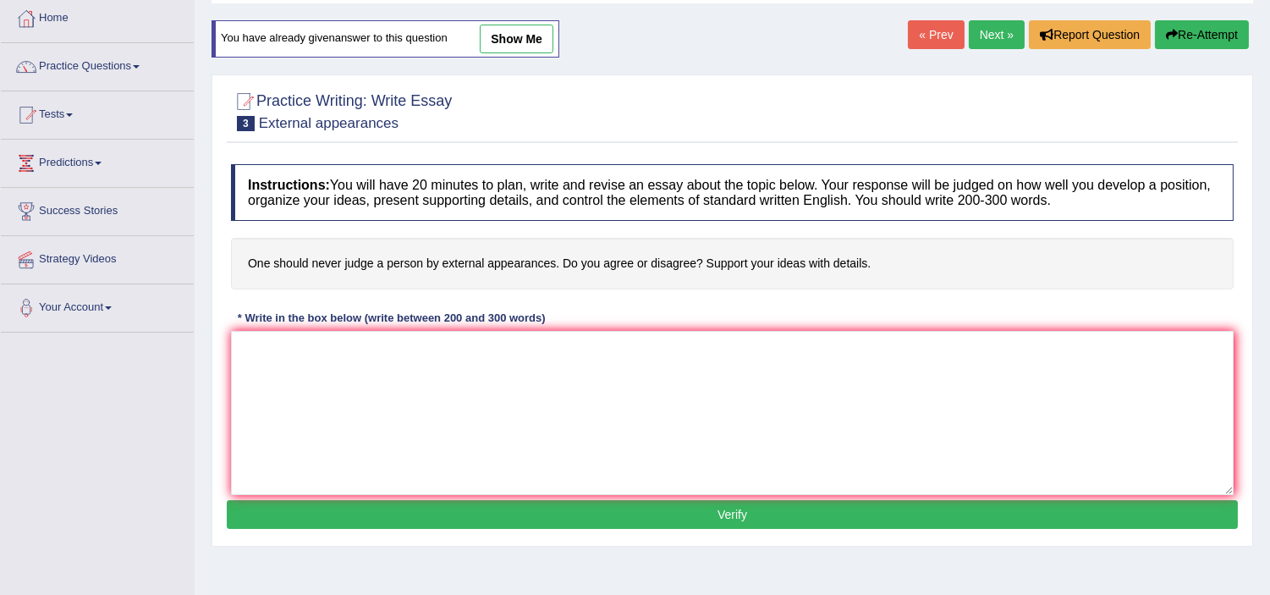
scroll to position [89, 0]
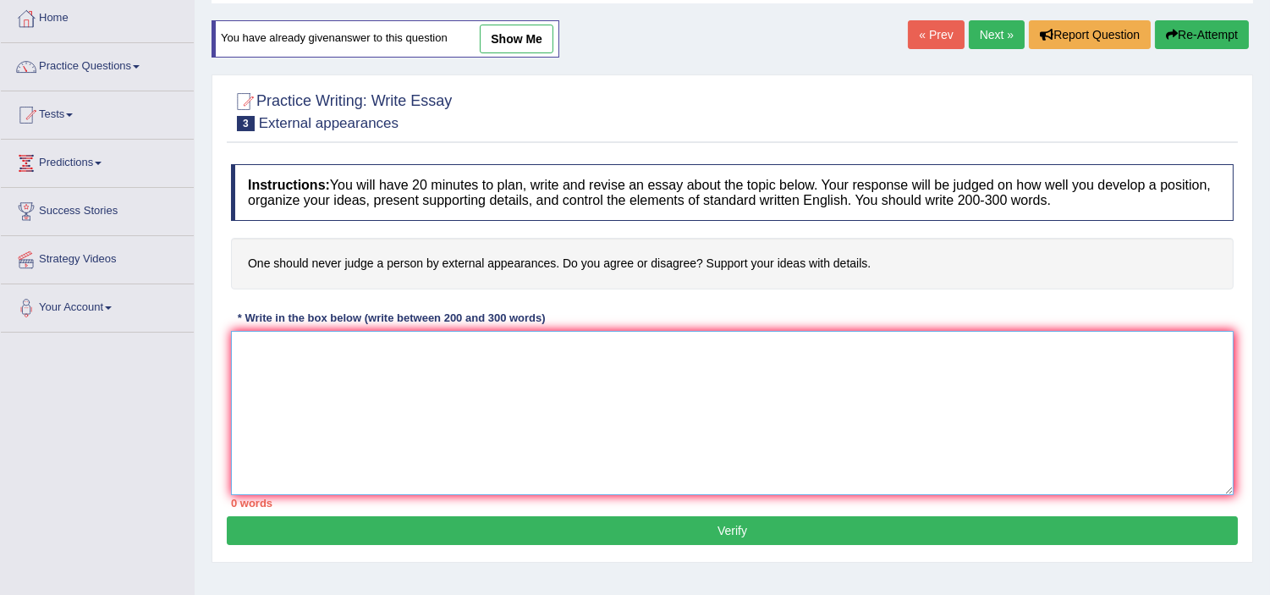
click at [564, 368] on textarea at bounding box center [732, 413] width 1003 height 164
paste textarea "One of the most controversial issues in today's world is the enormous improveme…"
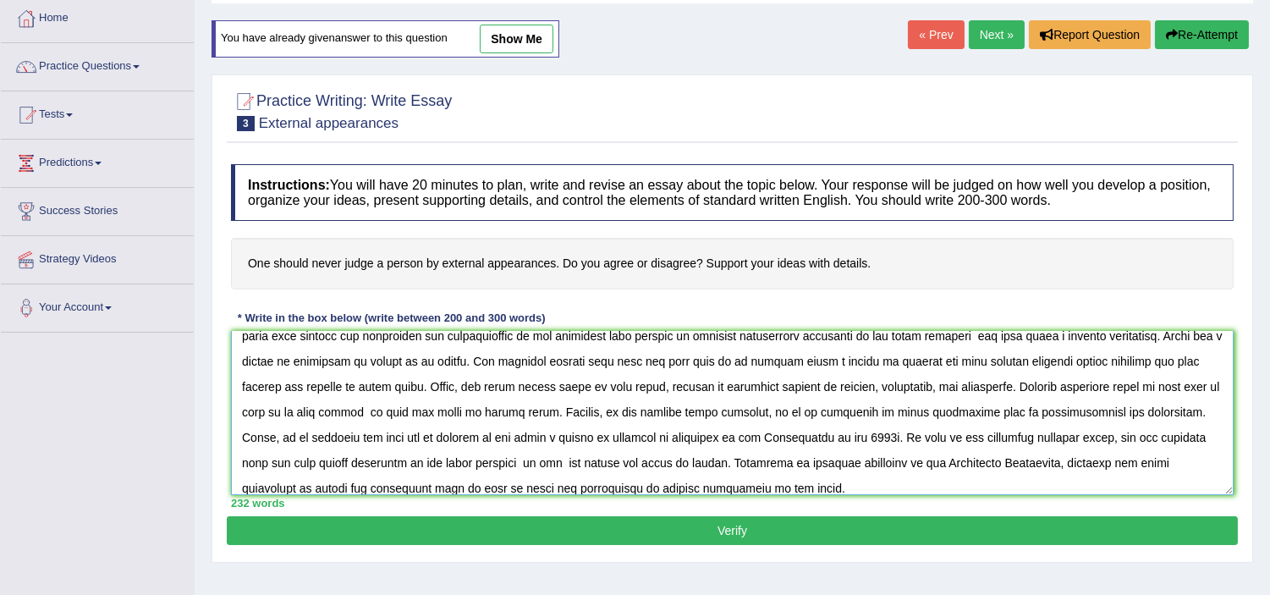
scroll to position [10, 0]
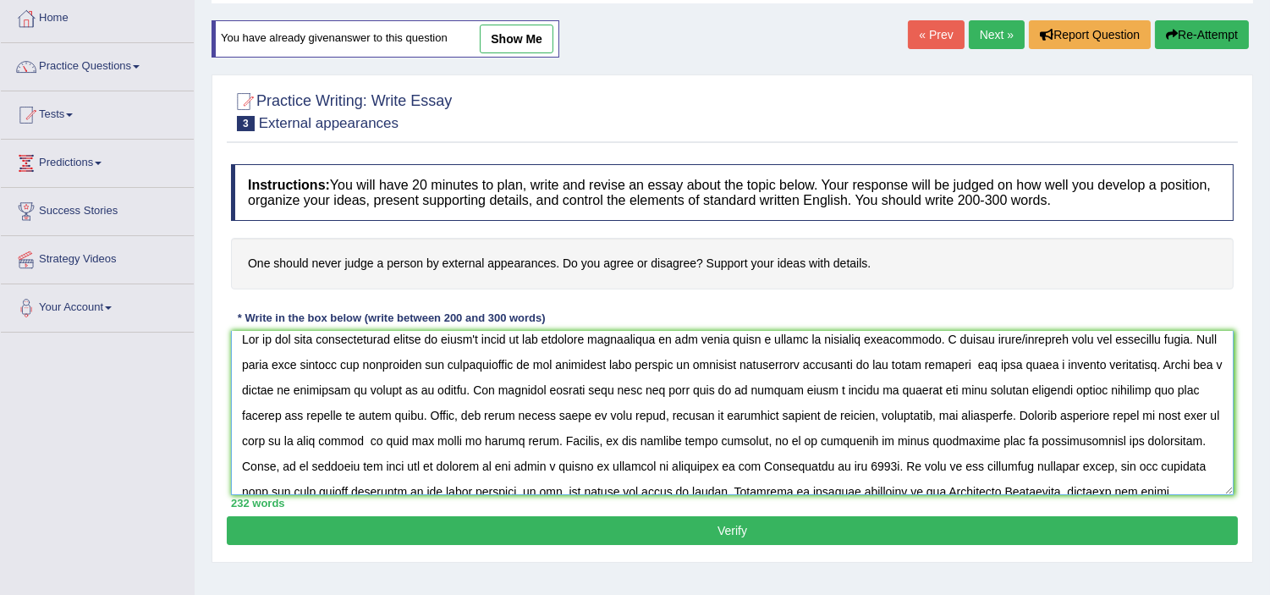
click at [784, 341] on textarea at bounding box center [732, 413] width 1003 height 164
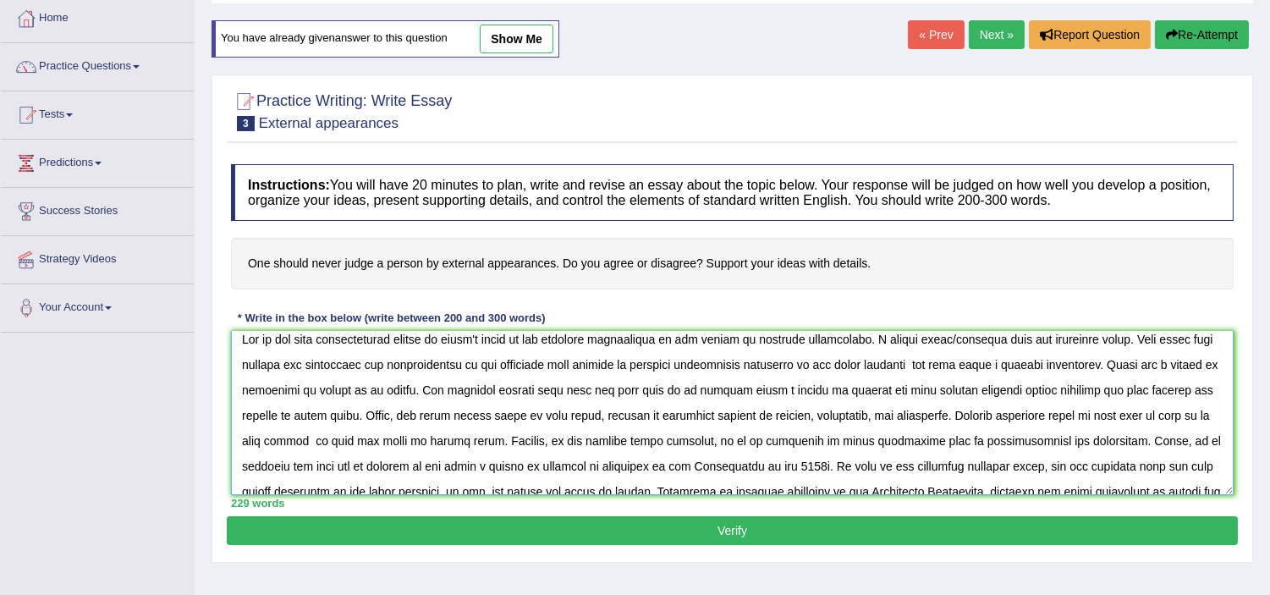
click at [751, 342] on textarea at bounding box center [732, 413] width 1003 height 164
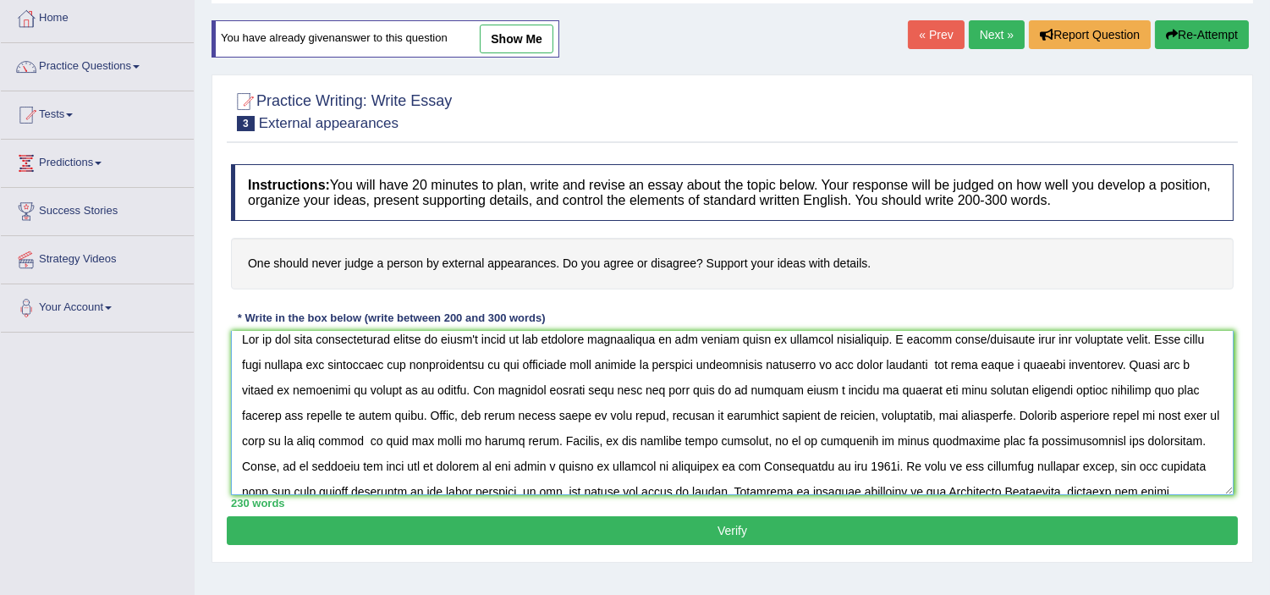
scroll to position [51, 0]
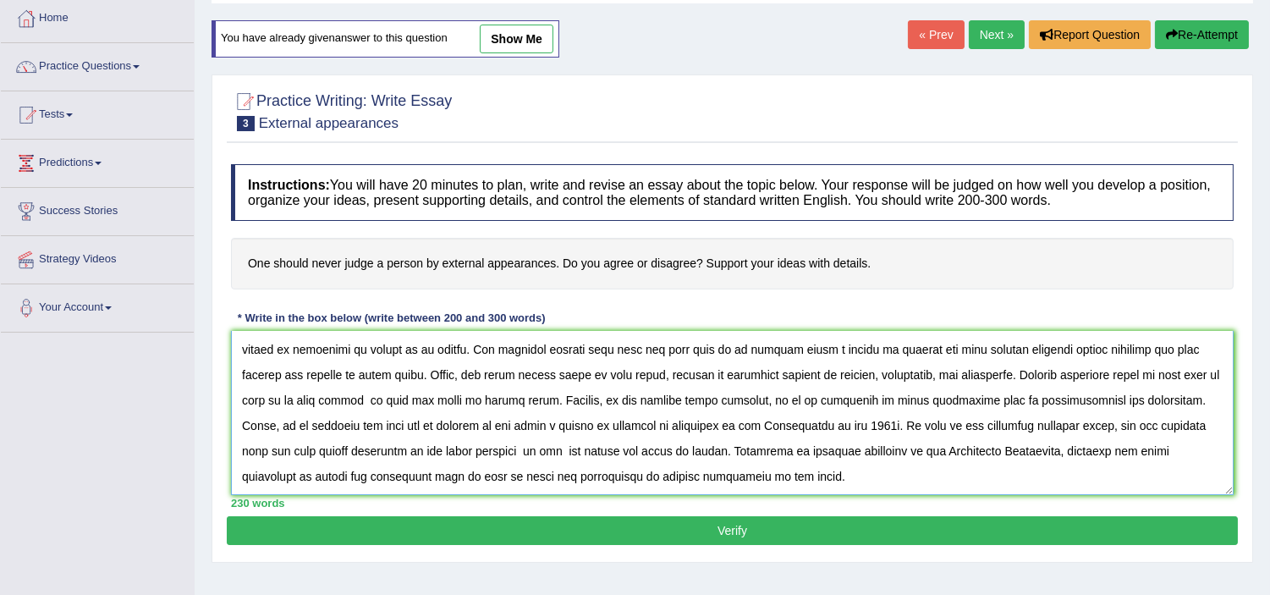
type textarea "One of the most controversial issues in [DATE] world is the enormous improvemen…"
click at [770, 536] on button "Verify" at bounding box center [732, 530] width 1011 height 29
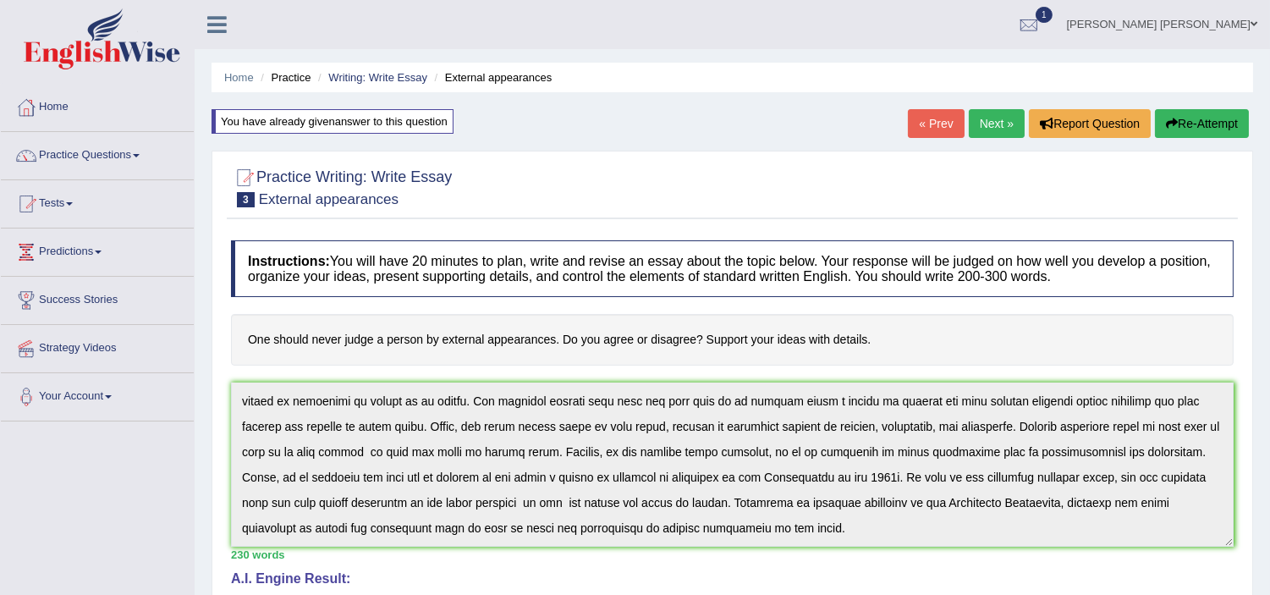
click at [740, 546] on div "Instructions: You will have 20 minutes to plan, write and revise an essay about…" at bounding box center [732, 569] width 1011 height 674
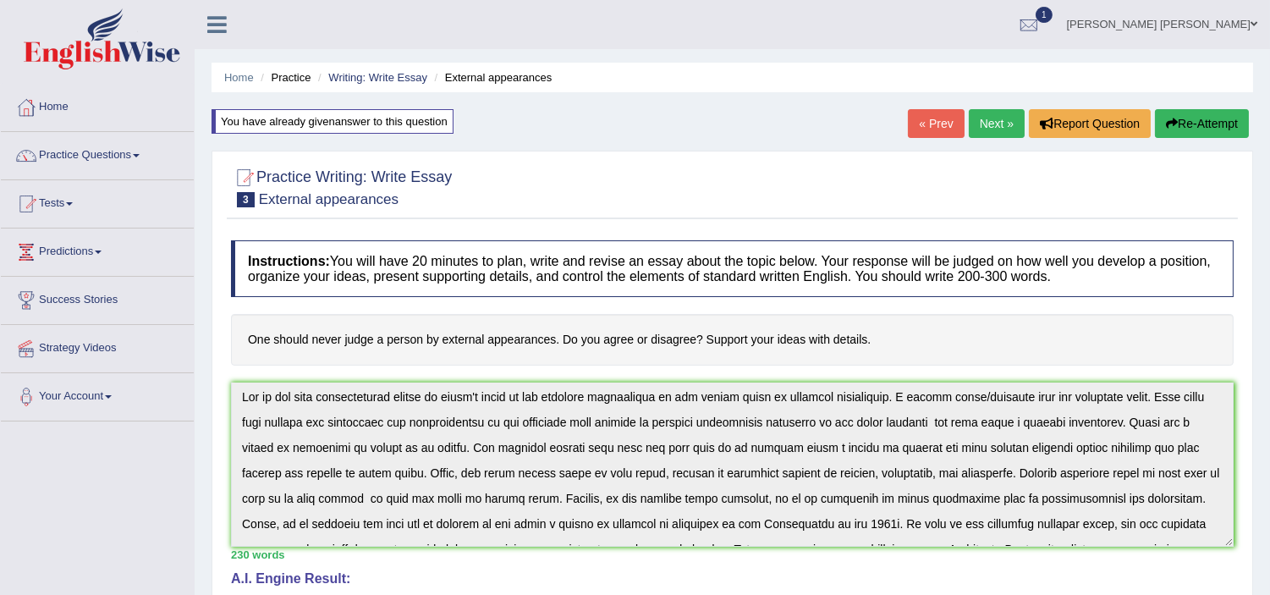
scroll to position [0, 0]
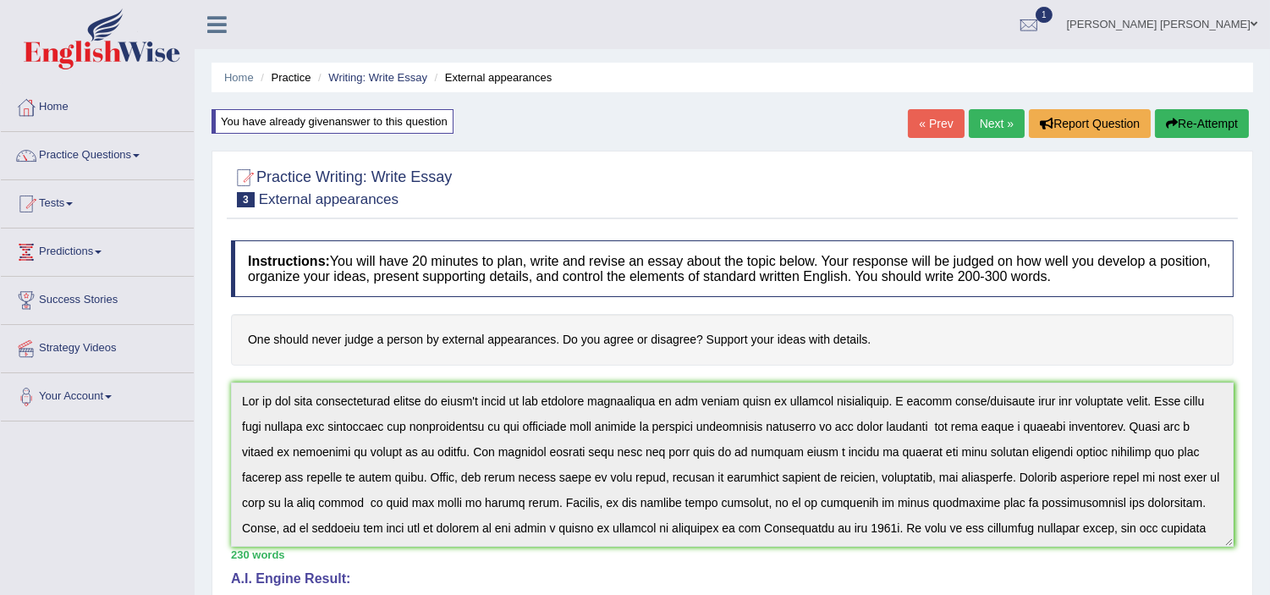
click at [1195, 123] on button "Re-Attempt" at bounding box center [1202, 123] width 94 height 29
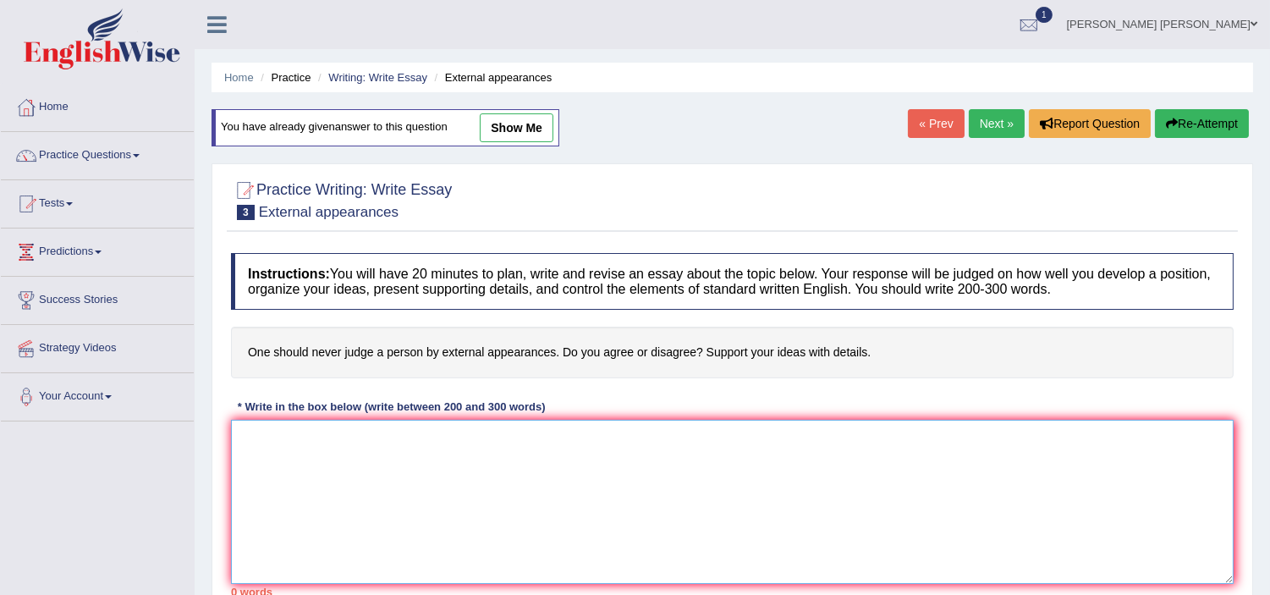
click at [523, 470] on textarea at bounding box center [732, 502] width 1003 height 164
paste textarea "One of the most controversial issues in [DATE] world is the enormous improvemen…"
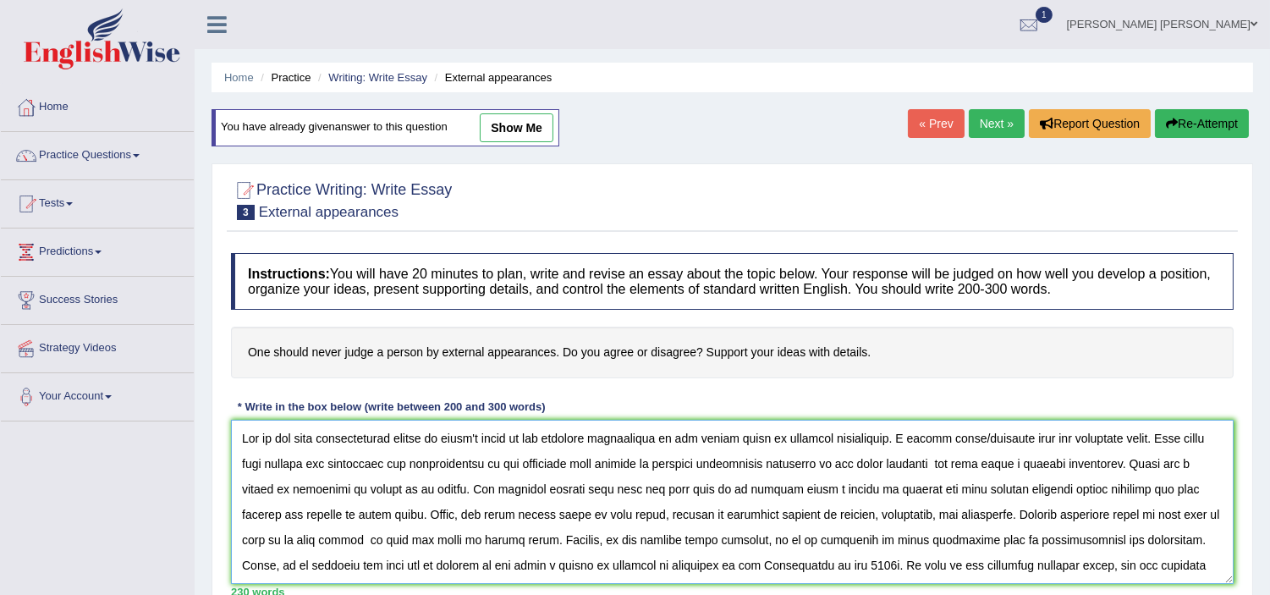
click at [712, 441] on textarea at bounding box center [732, 502] width 1003 height 164
click at [971, 438] on textarea at bounding box center [732, 502] width 1003 height 164
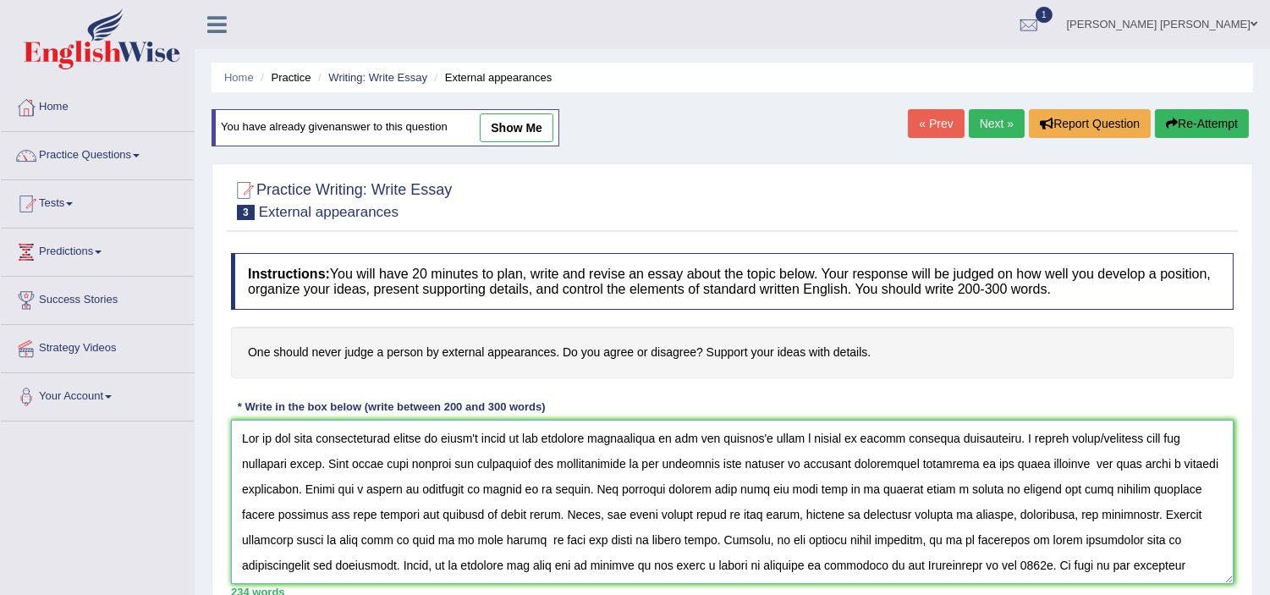
click at [1109, 466] on textarea at bounding box center [732, 502] width 1003 height 164
click at [1112, 466] on textarea at bounding box center [732, 502] width 1003 height 164
click at [746, 470] on textarea at bounding box center [732, 502] width 1003 height 164
click at [757, 461] on textarea at bounding box center [732, 502] width 1003 height 164
click at [855, 460] on textarea at bounding box center [732, 502] width 1003 height 164
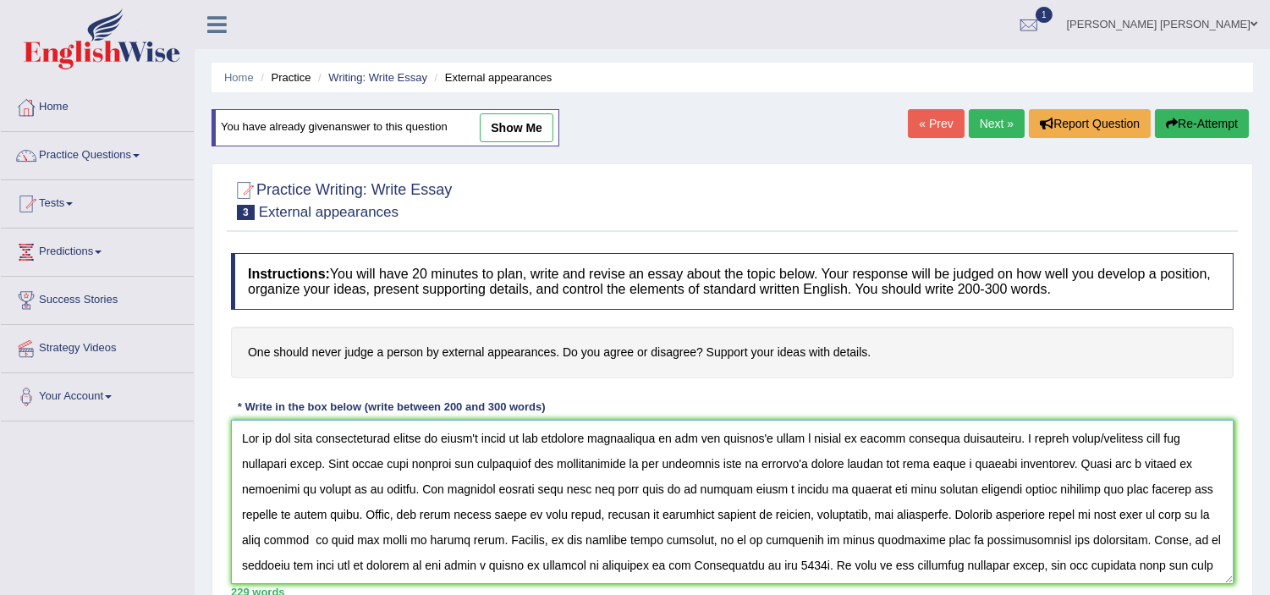
click at [864, 487] on textarea at bounding box center [732, 502] width 1003 height 164
click at [978, 498] on textarea at bounding box center [732, 502] width 1003 height 164
click at [658, 568] on textarea at bounding box center [732, 502] width 1003 height 164
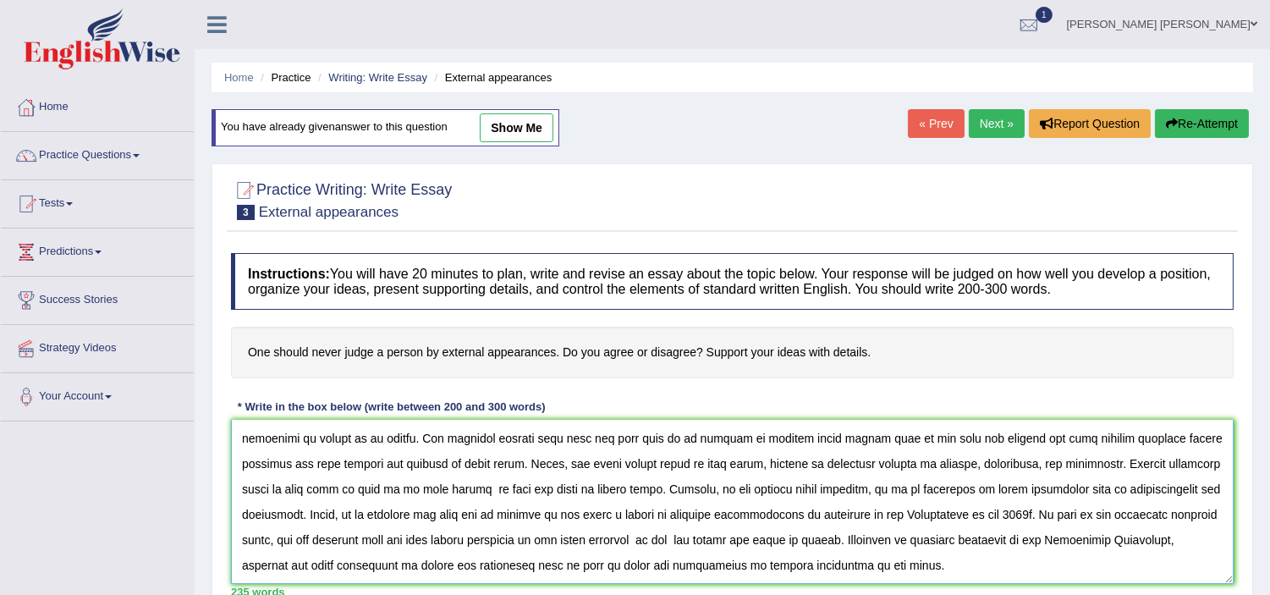
click at [443, 544] on textarea at bounding box center [732, 502] width 1003 height 164
click at [646, 539] on textarea at bounding box center [732, 502] width 1003 height 164
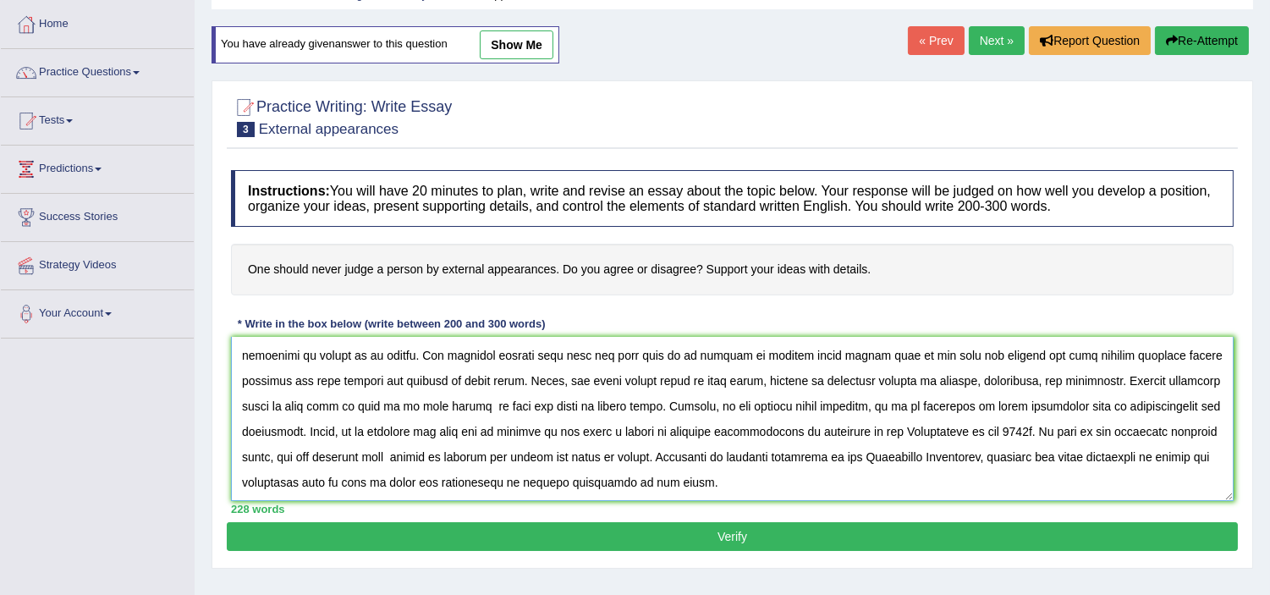
scroll to position [86, 0]
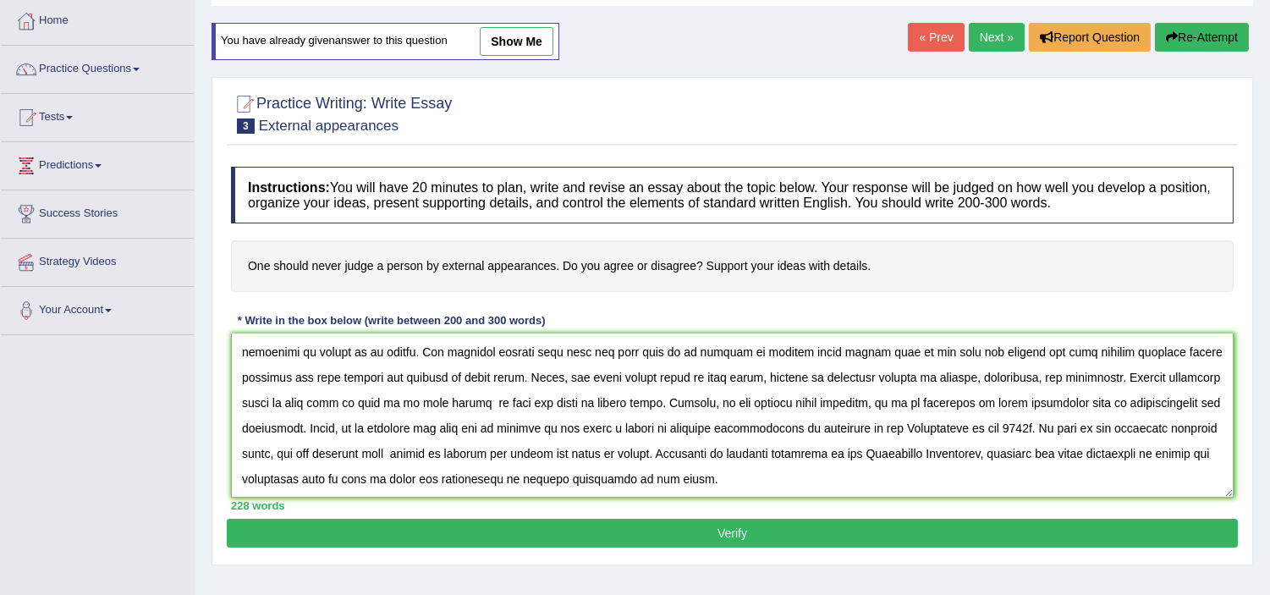
type textarea "One of the most controversial issues in today's world is the enormous improveme…"
click at [728, 528] on button "Verify" at bounding box center [732, 533] width 1011 height 29
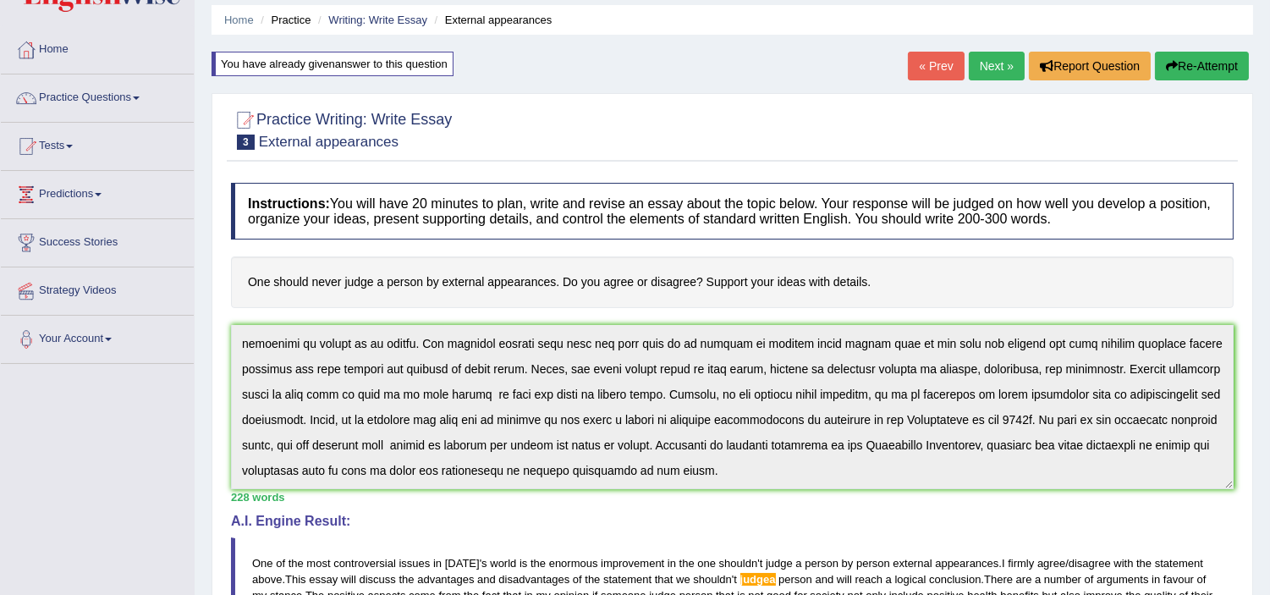
scroll to position [0, 0]
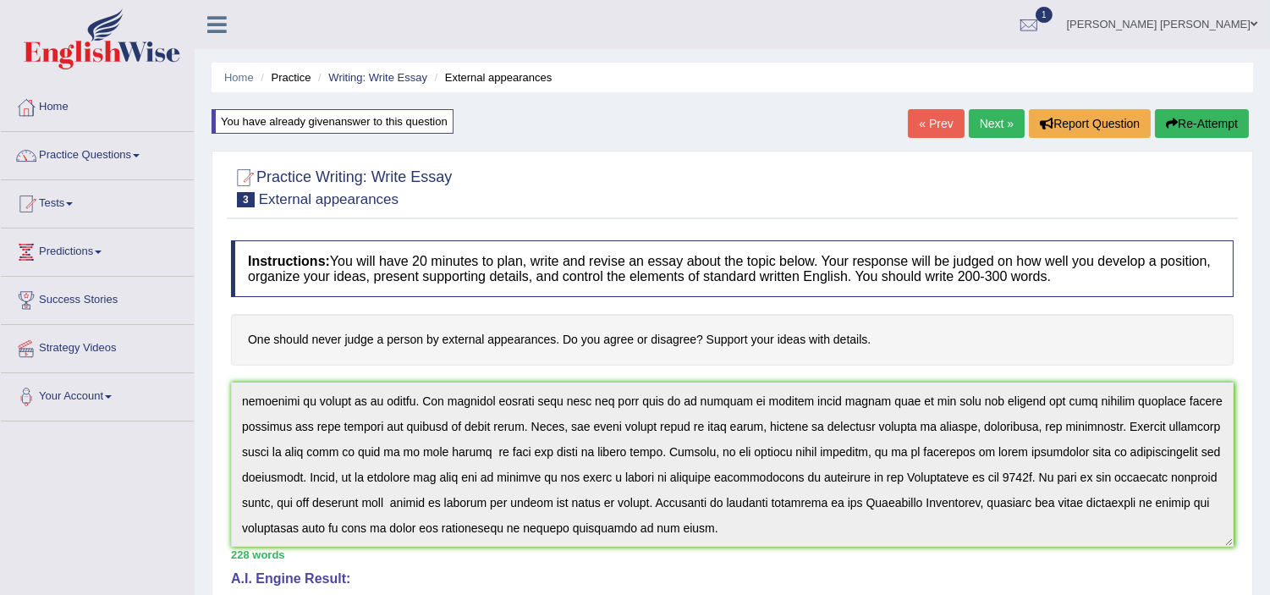
click at [990, 133] on link "Next »" at bounding box center [997, 123] width 56 height 29
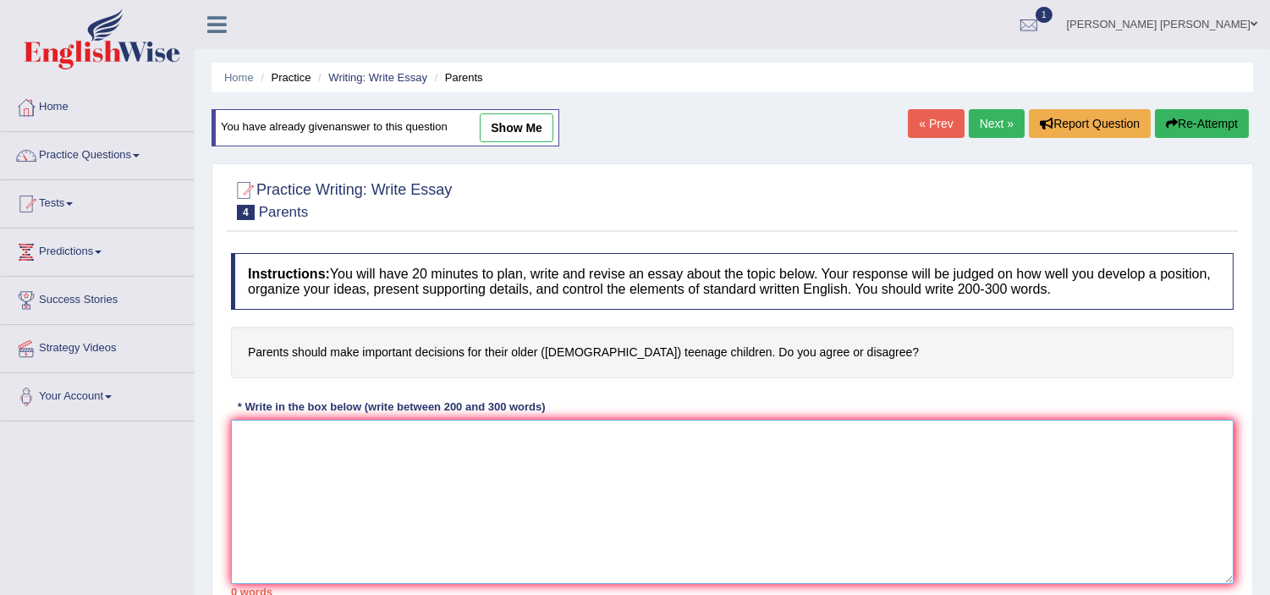
click at [824, 447] on textarea at bounding box center [732, 502] width 1003 height 164
paste textarea "One of the most controversial issues in [DATE] world is the enormous improvemen…"
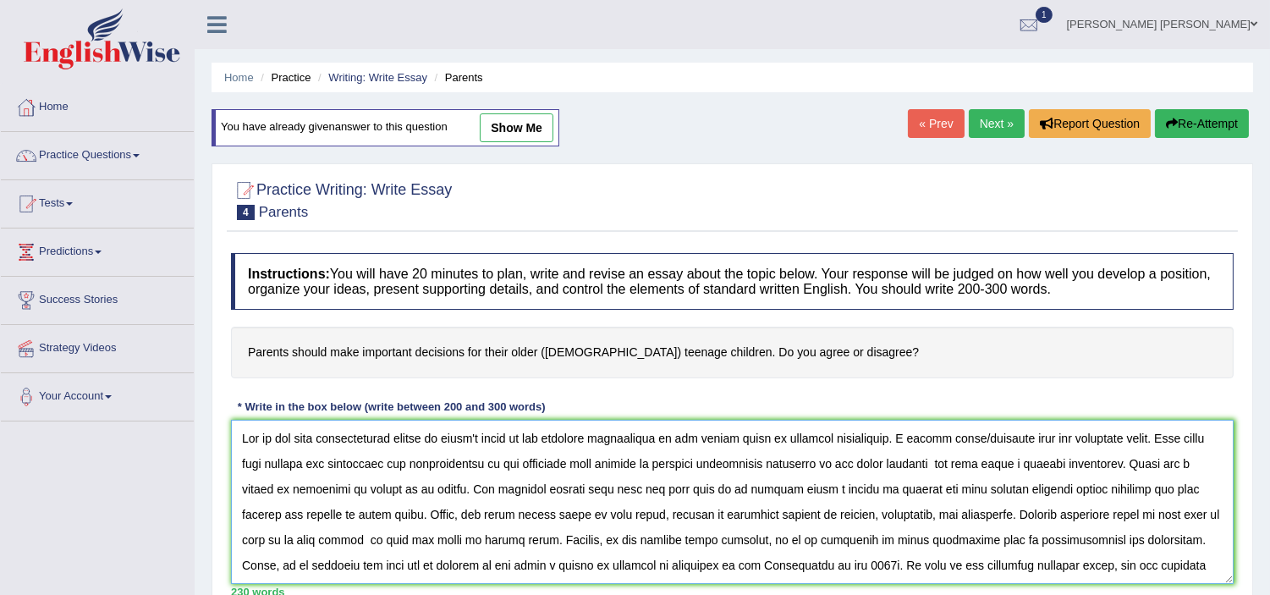
click at [915, 440] on textarea at bounding box center [732, 502] width 1003 height 164
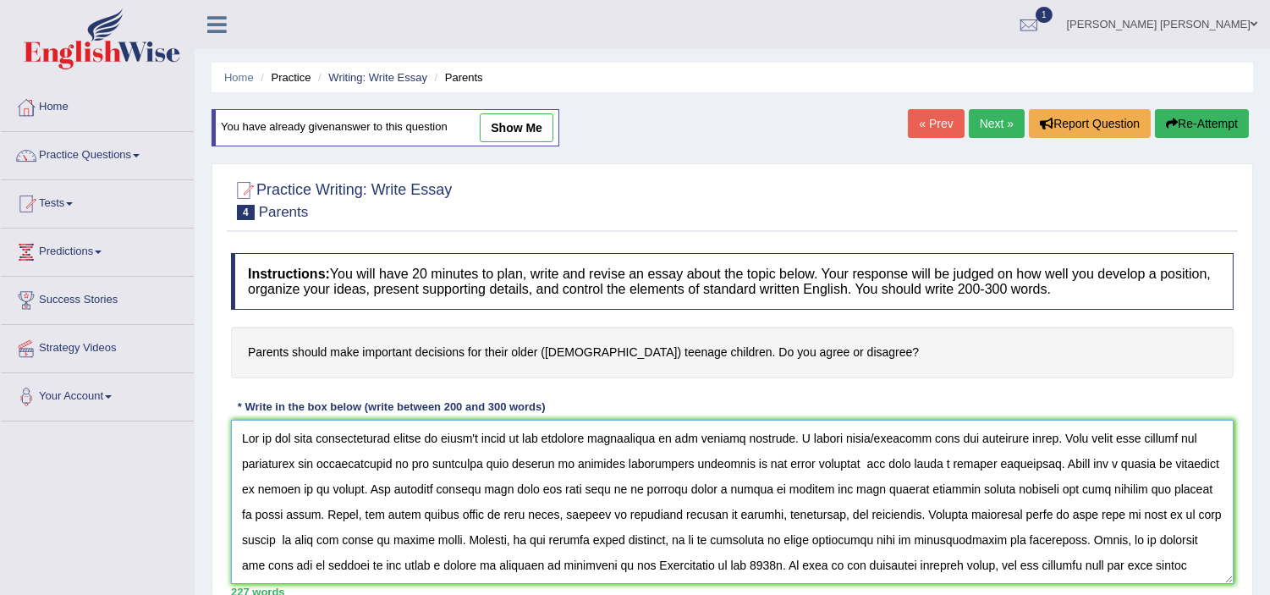
click at [874, 468] on textarea at bounding box center [732, 502] width 1003 height 164
click at [1212, 461] on textarea at bounding box center [732, 502] width 1003 height 164
click at [922, 489] on textarea at bounding box center [732, 502] width 1003 height 164
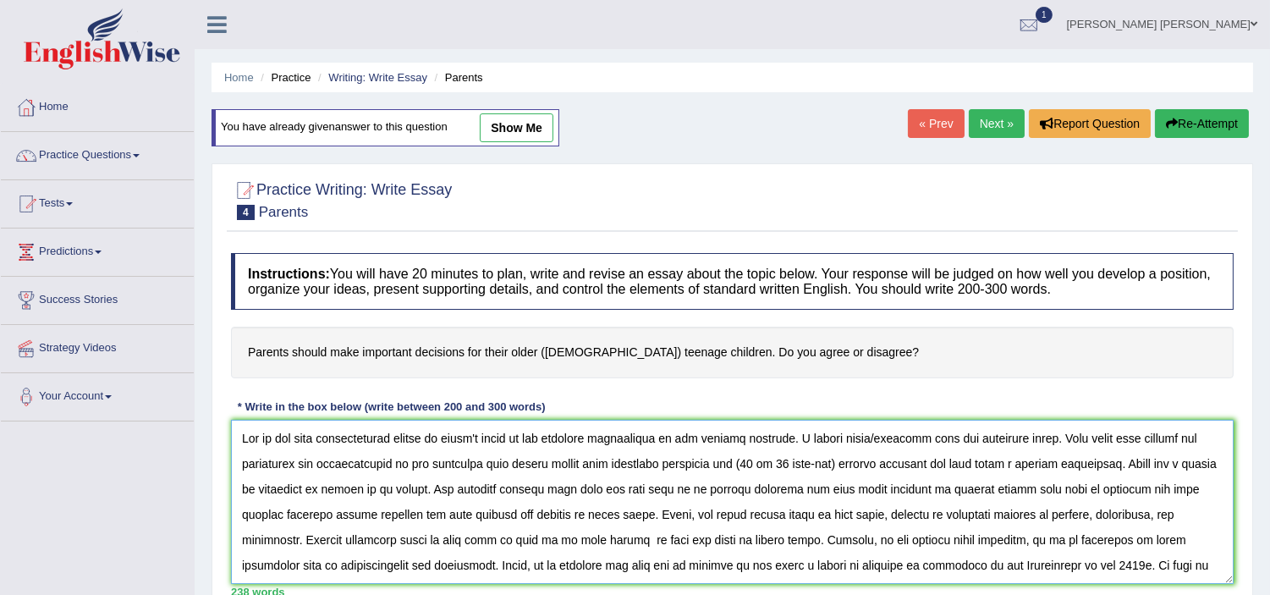
click at [922, 489] on textarea at bounding box center [732, 502] width 1003 height 164
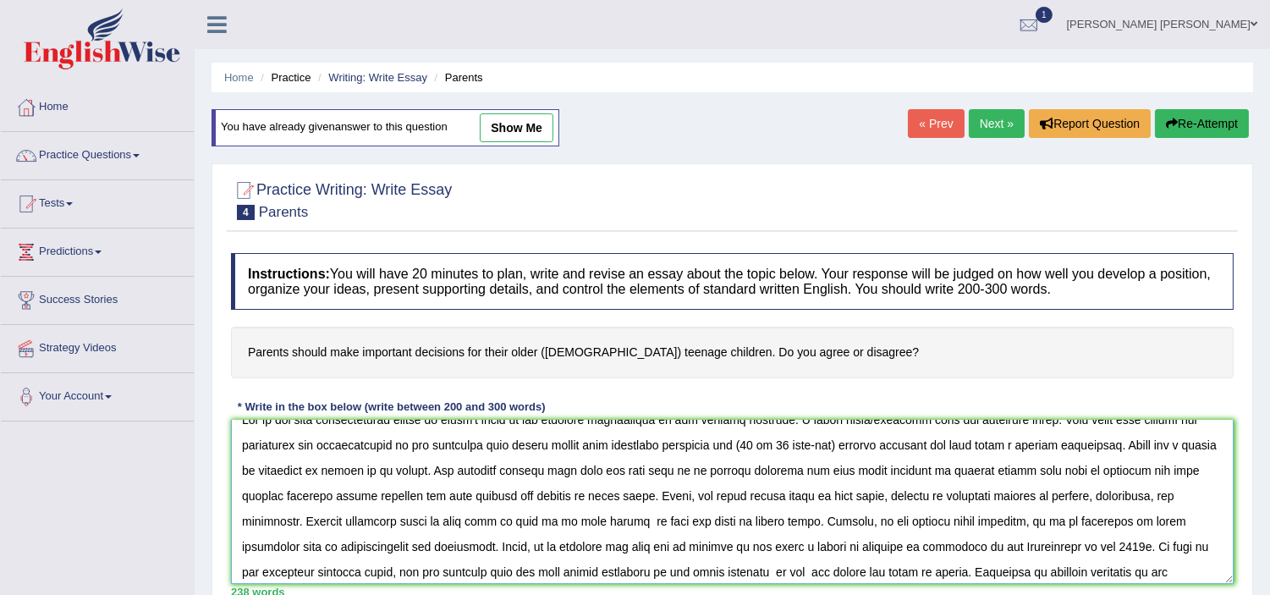
scroll to position [46, 0]
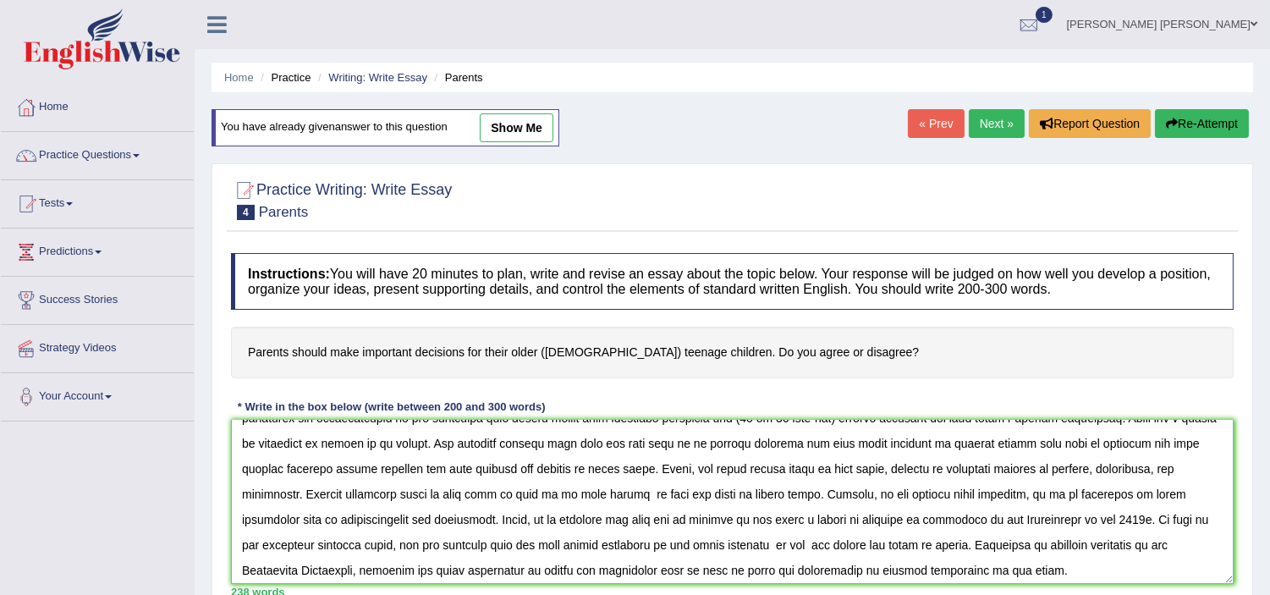
click at [831, 516] on textarea at bounding box center [732, 502] width 1003 height 164
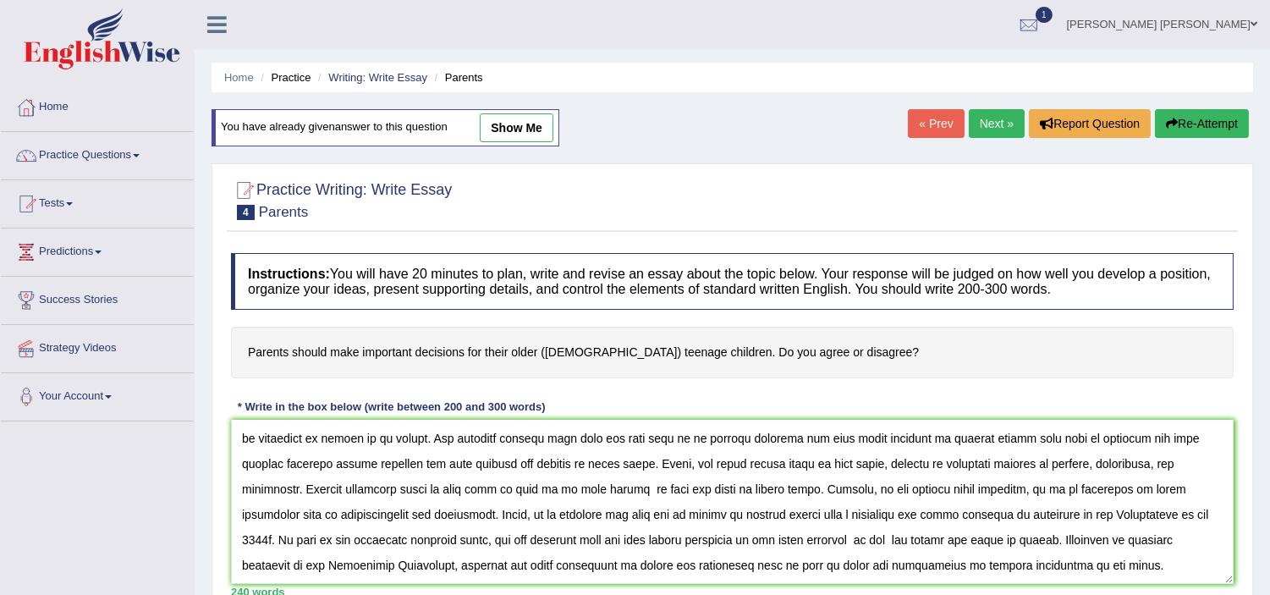
click at [1186, 586] on div "240 words" at bounding box center [732, 592] width 1003 height 16
click at [860, 543] on textarea at bounding box center [732, 502] width 1003 height 164
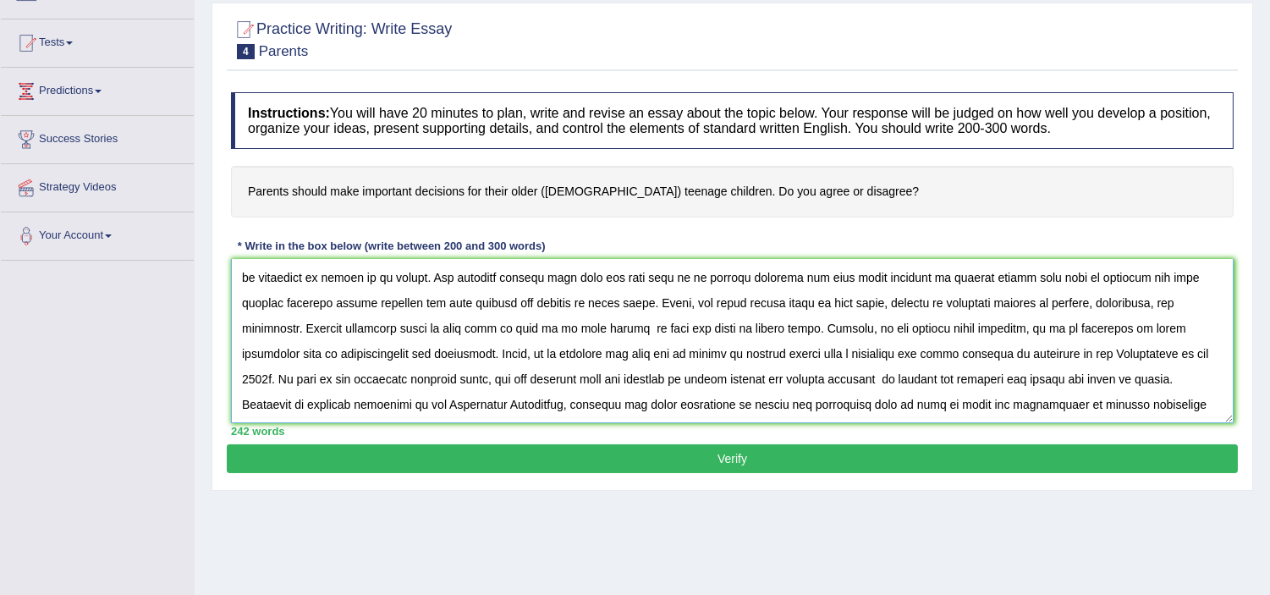
scroll to position [171, 0]
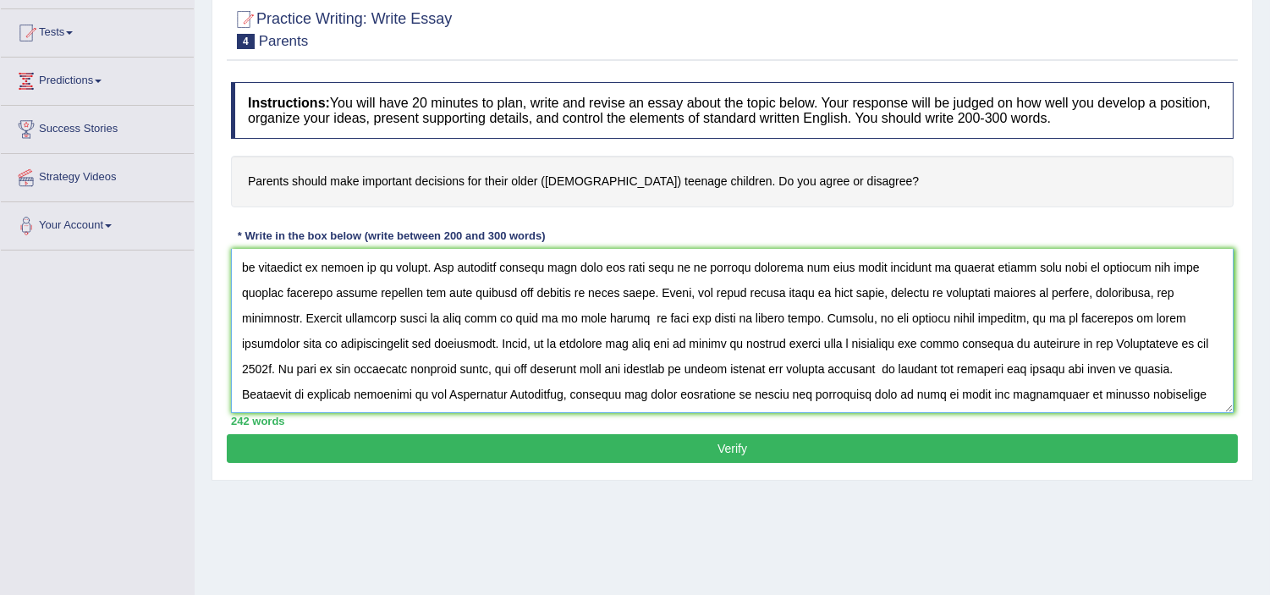
type textarea "One of the most controversial issues in today's world is the enormous improveme…"
click at [800, 454] on button "Verify" at bounding box center [732, 448] width 1011 height 29
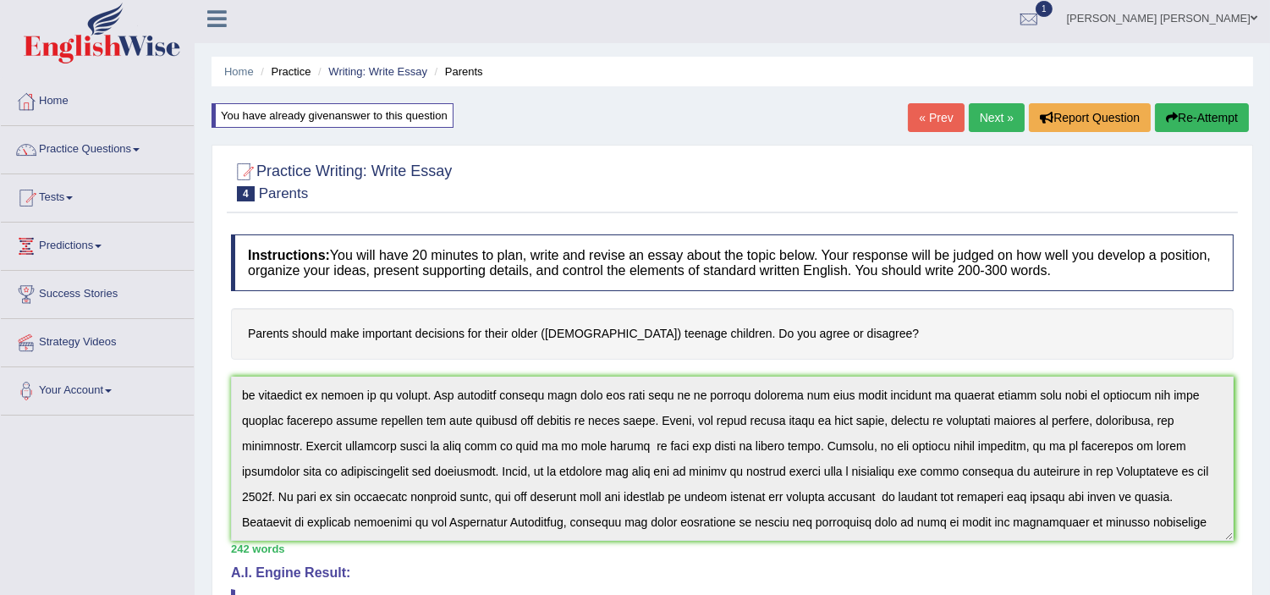
scroll to position [0, 0]
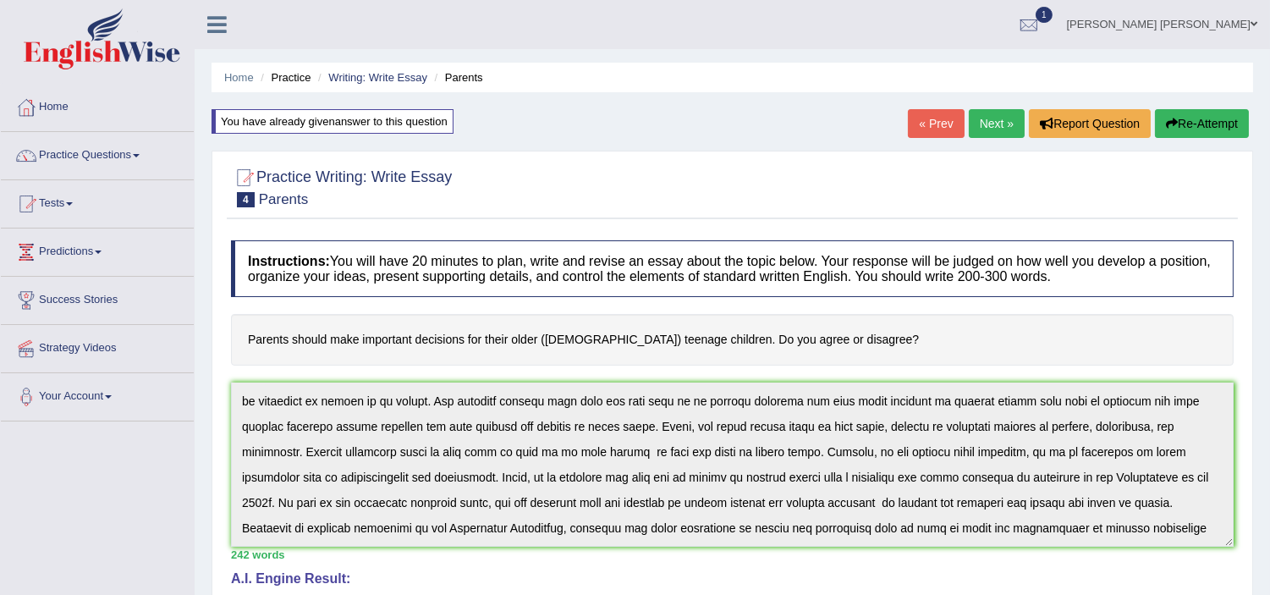
click at [1205, 118] on button "Re-Attempt" at bounding box center [1202, 123] width 94 height 29
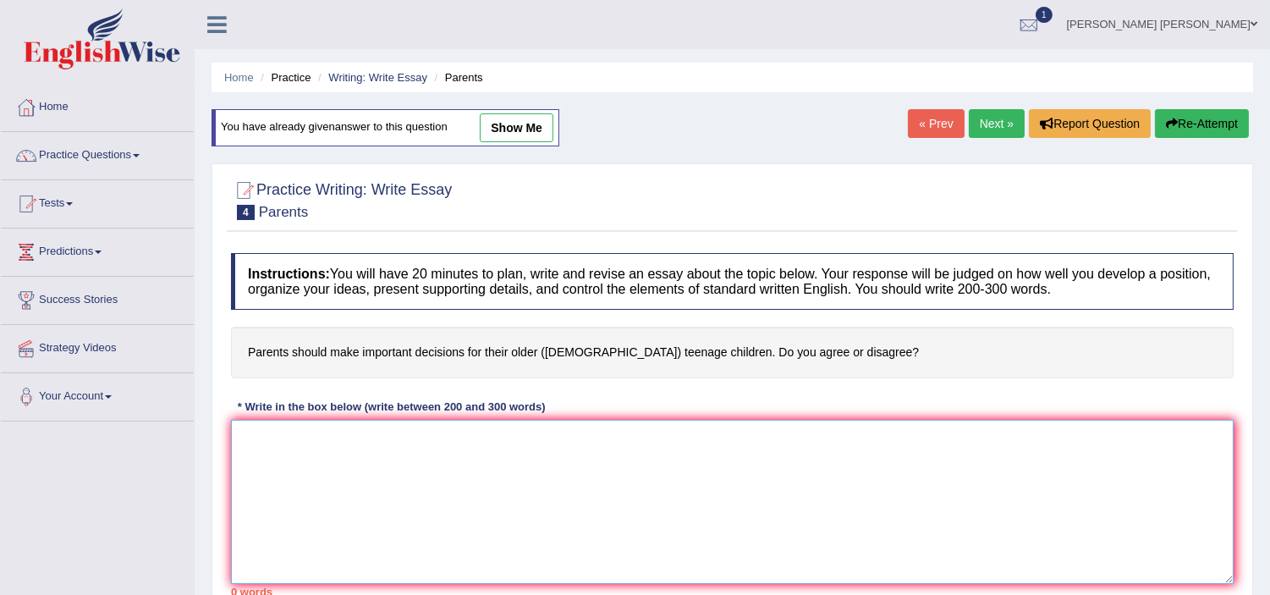
click at [464, 464] on textarea at bounding box center [732, 502] width 1003 height 164
paste textarea "One of the most controversial issues in [DATE] world is the enormous improvemen…"
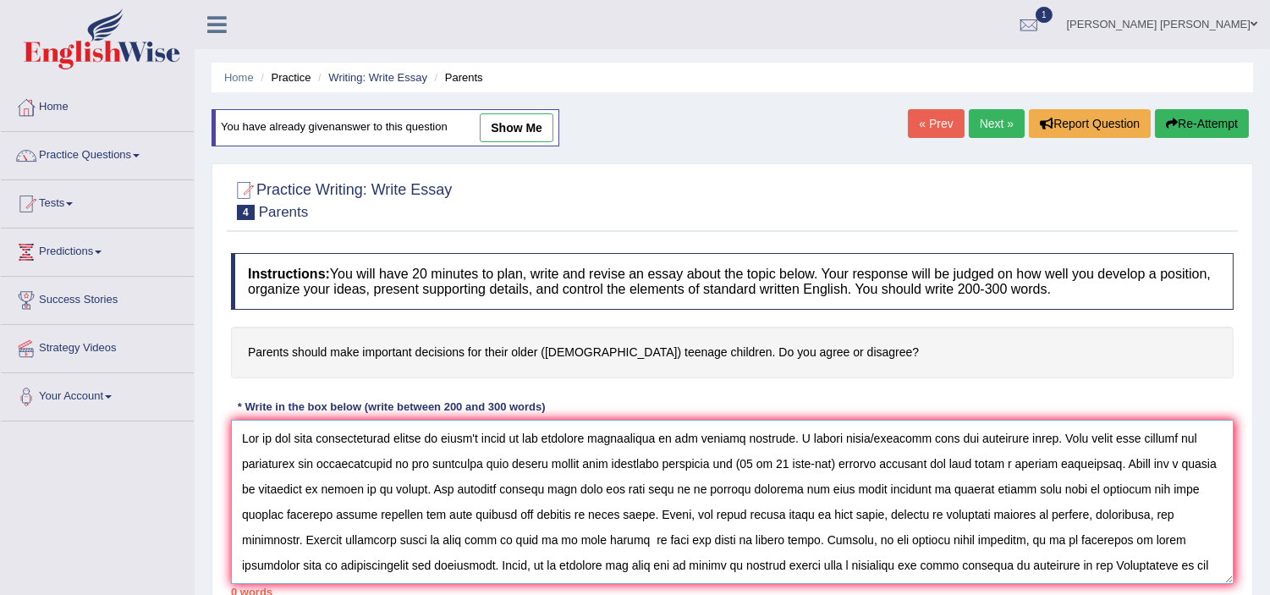
scroll to position [39, 0]
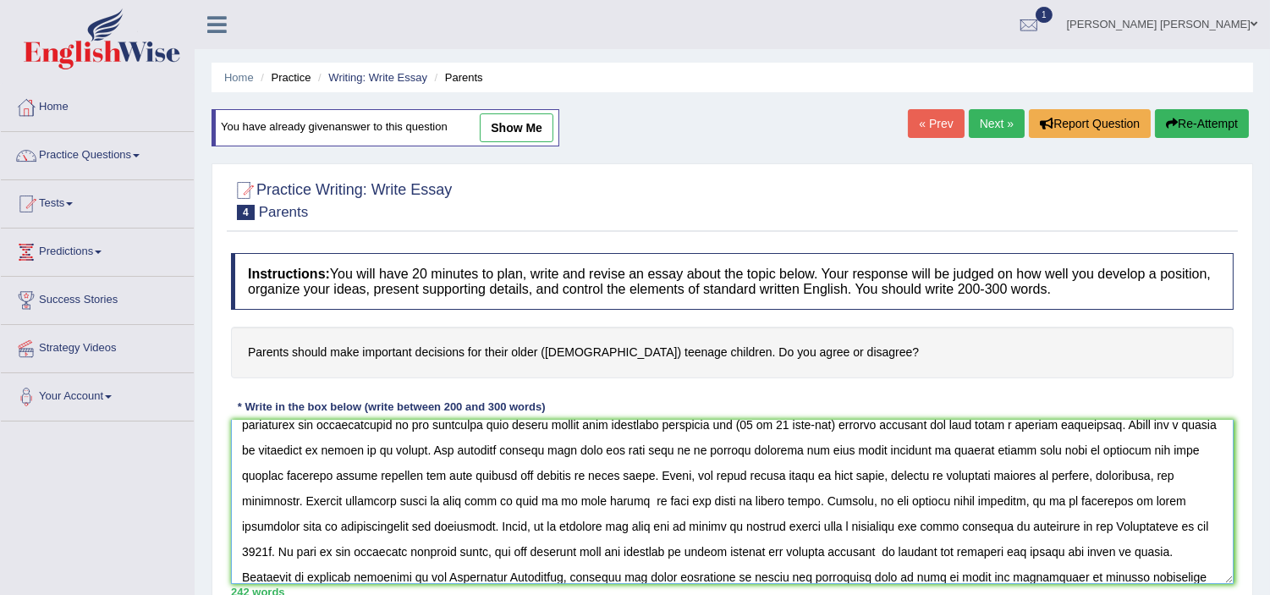
click at [572, 454] on textarea at bounding box center [732, 502] width 1003 height 164
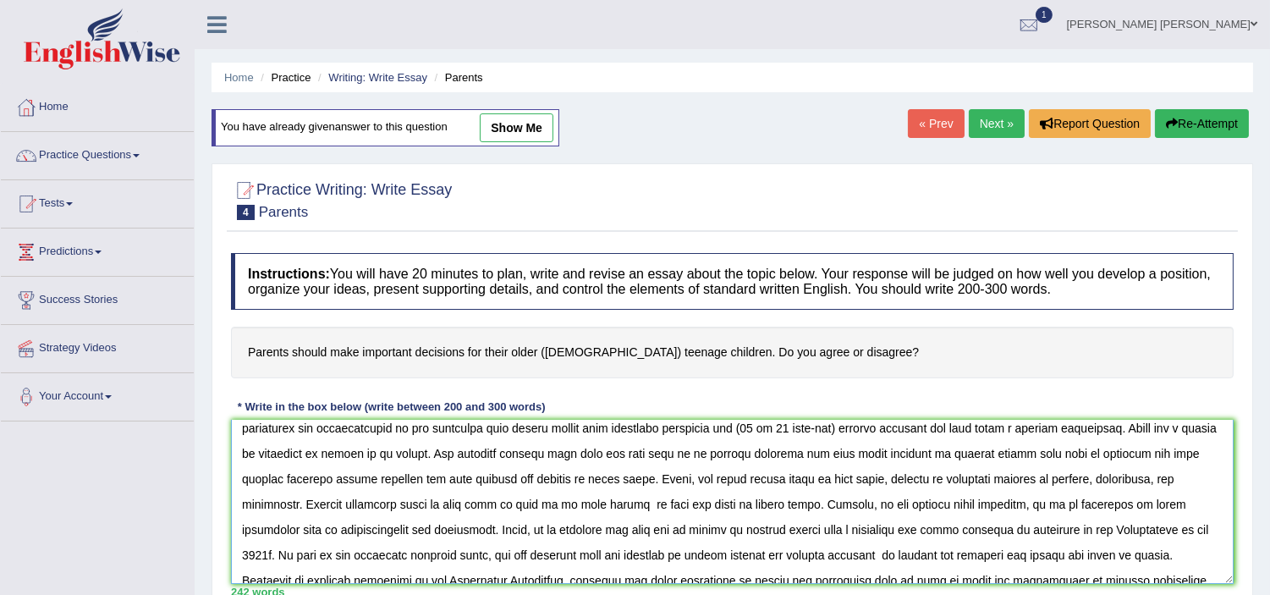
scroll to position [10, 0]
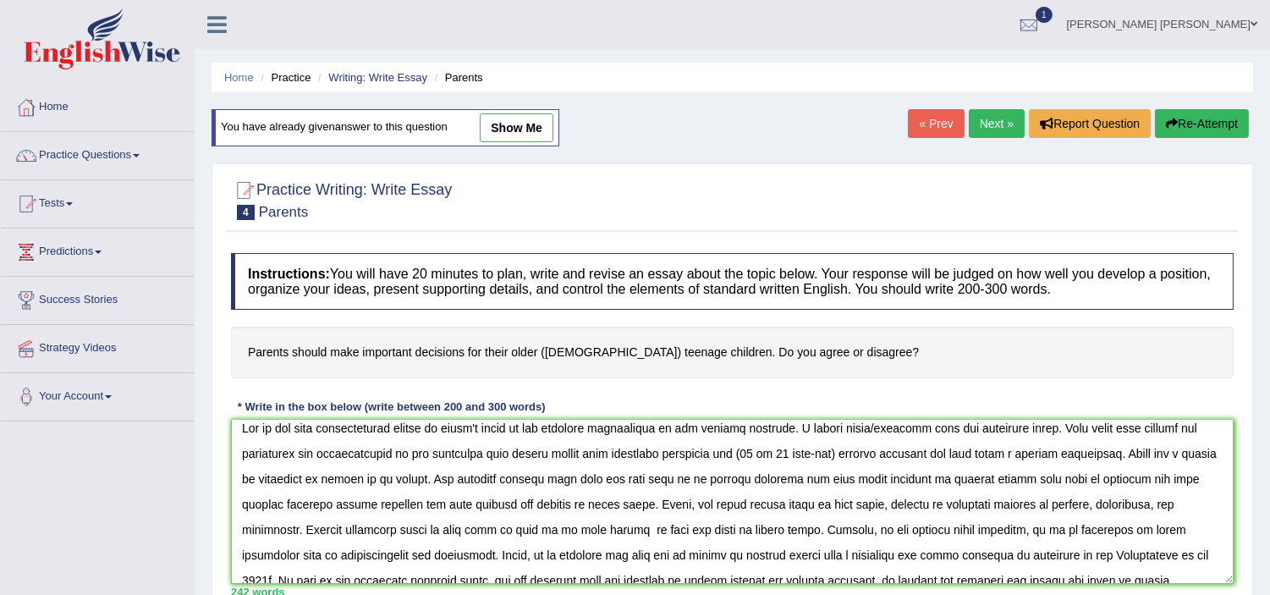
click at [986, 481] on textarea at bounding box center [732, 502] width 1003 height 164
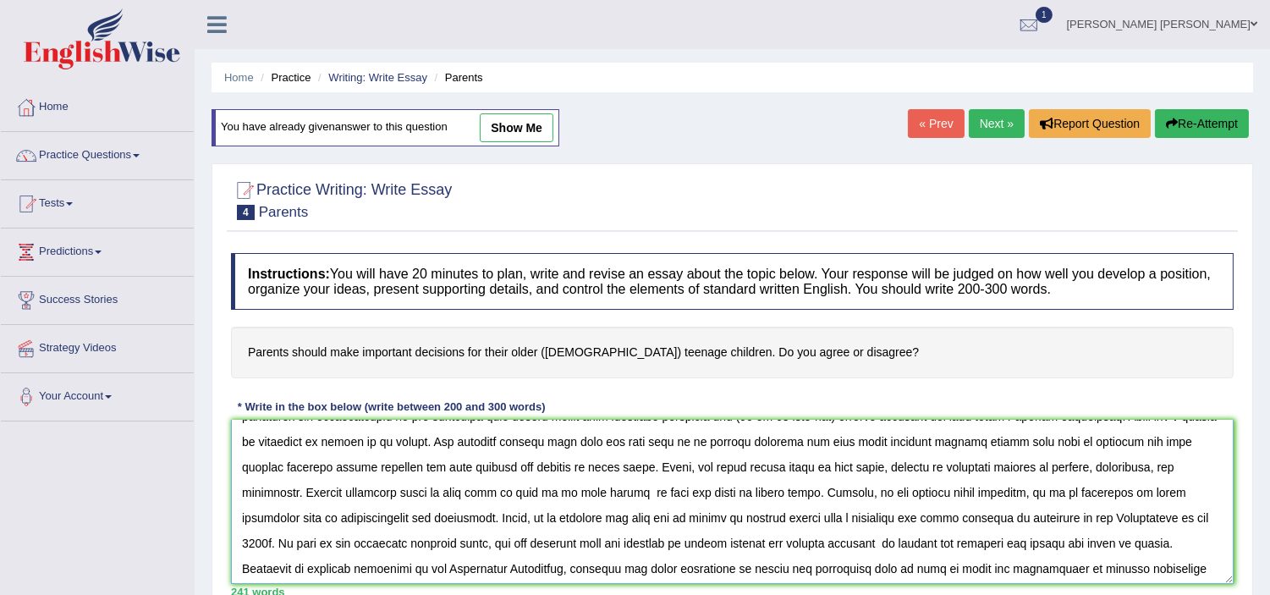
scroll to position [51, 0]
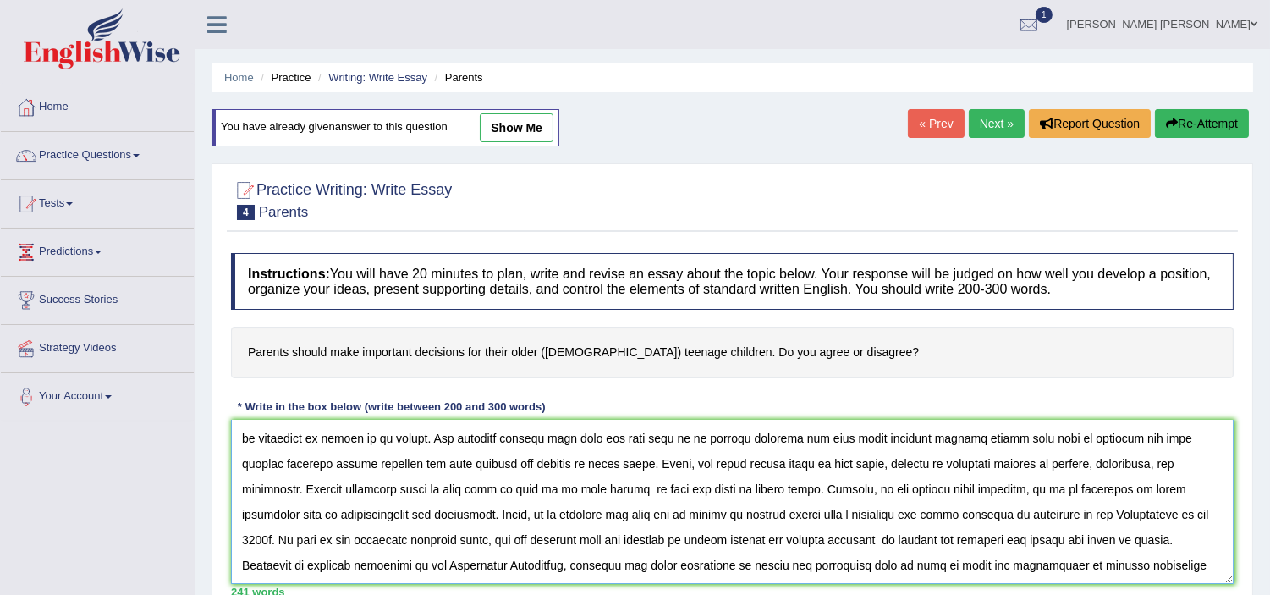
click at [833, 519] on textarea at bounding box center [732, 502] width 1003 height 164
click at [830, 517] on textarea at bounding box center [732, 502] width 1003 height 164
click at [669, 540] on textarea at bounding box center [732, 502] width 1003 height 164
click at [670, 540] on textarea at bounding box center [732, 502] width 1003 height 164
click at [702, 540] on textarea at bounding box center [732, 502] width 1003 height 164
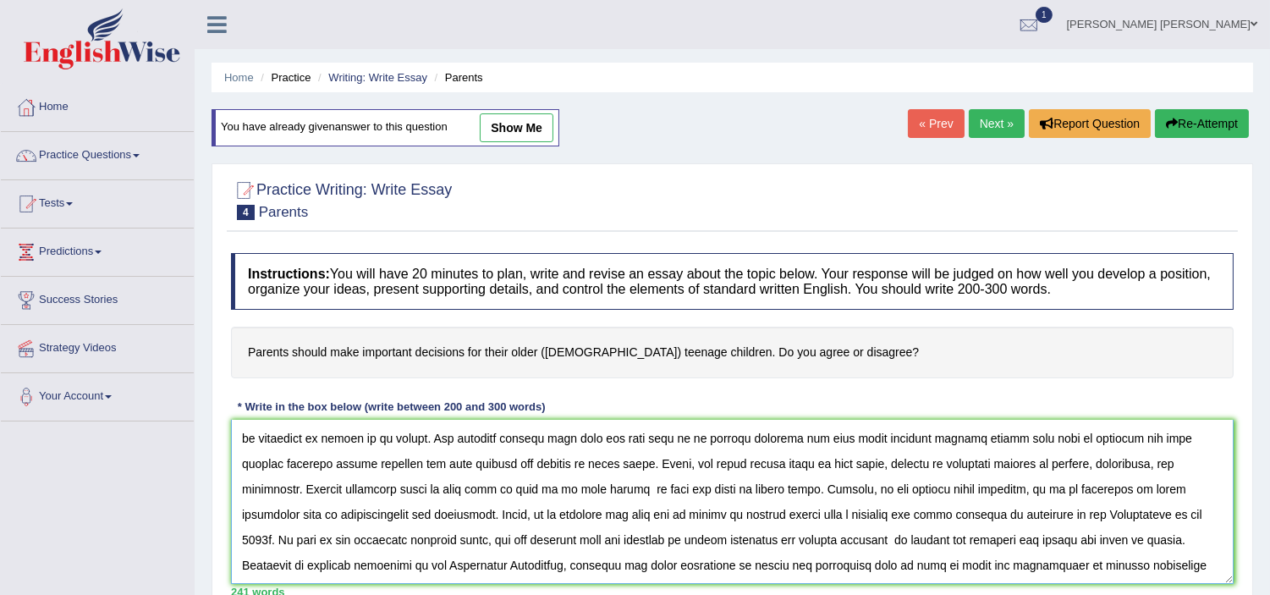
click at [696, 542] on textarea at bounding box center [732, 502] width 1003 height 164
click at [701, 544] on textarea at bounding box center [732, 502] width 1003 height 164
click at [699, 543] on textarea at bounding box center [732, 502] width 1003 height 164
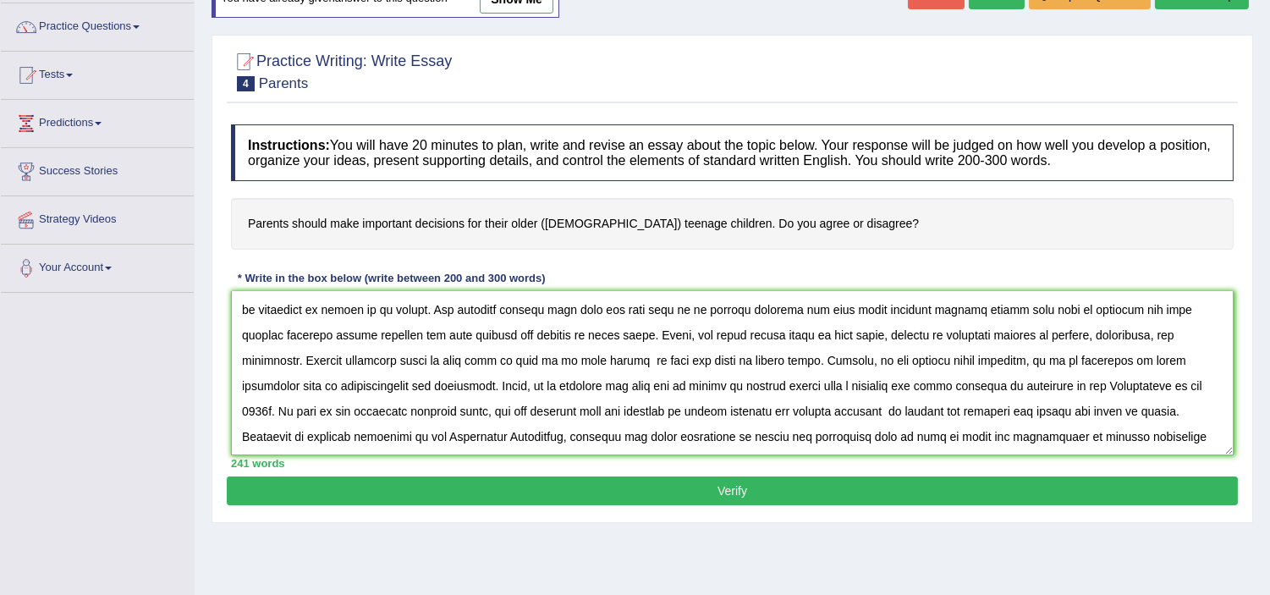
scroll to position [188, 0]
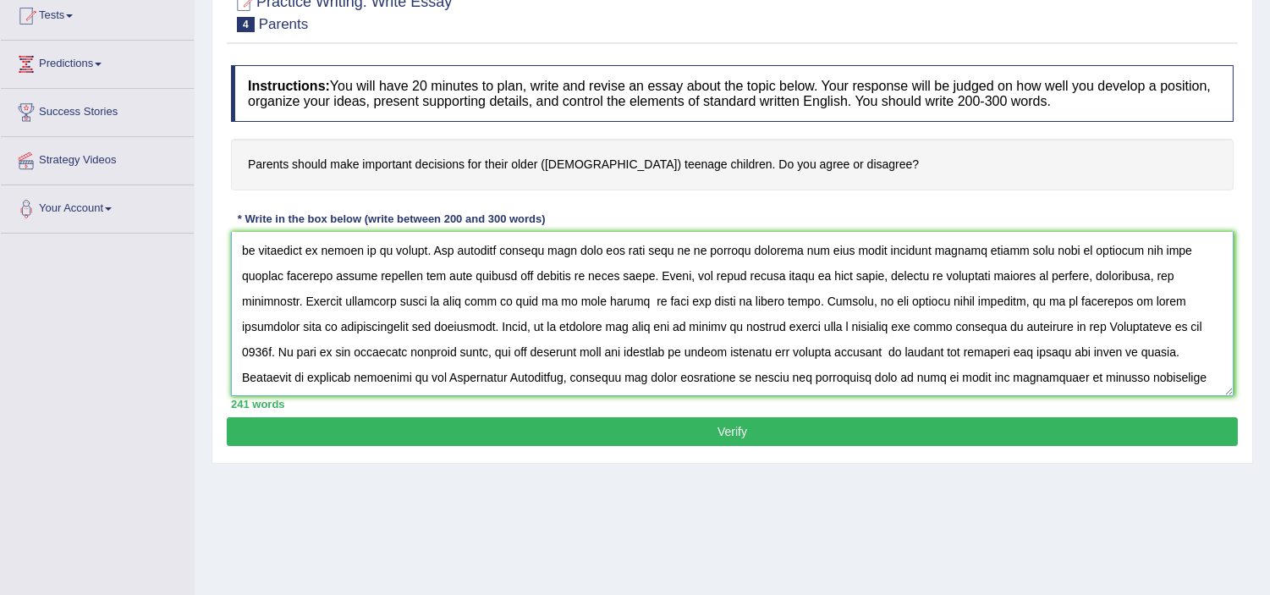
type textarea "One of the most controversial issues in [DATE] world is the enormous improvemen…"
click at [792, 432] on button "Verify" at bounding box center [732, 431] width 1011 height 29
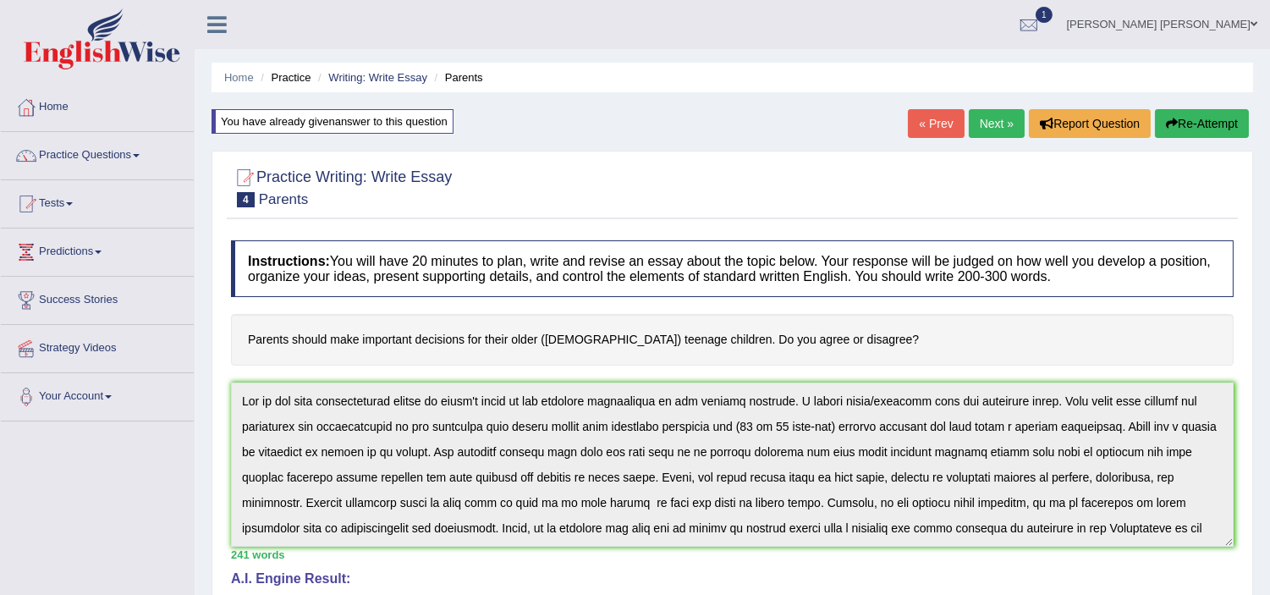
scroll to position [51, 0]
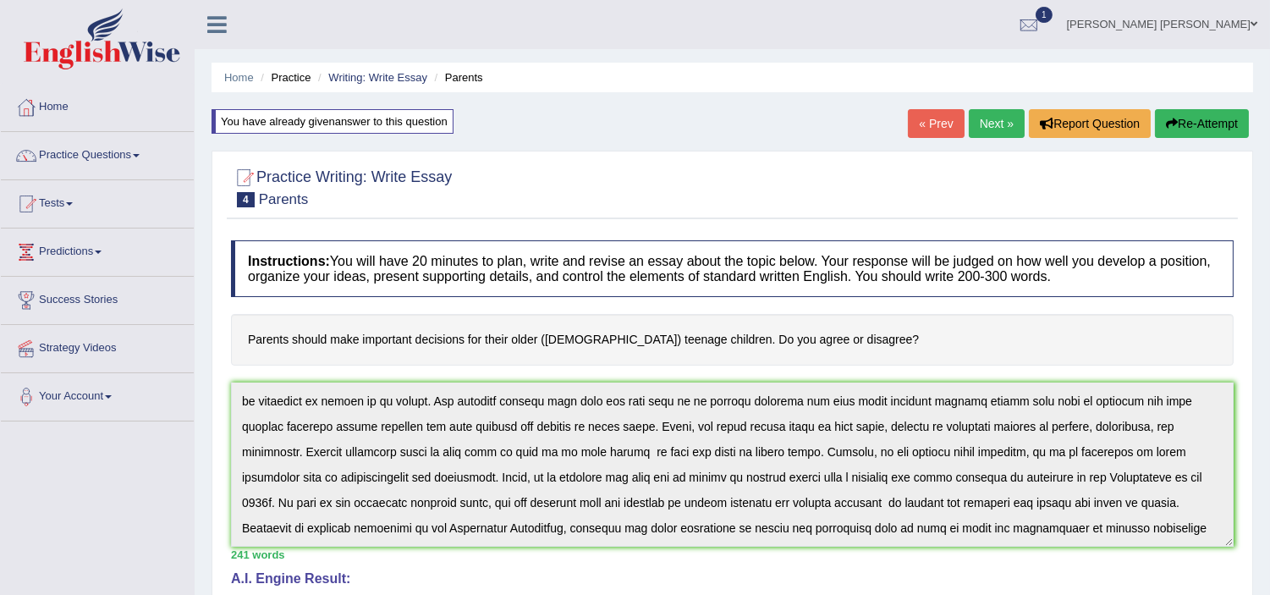
click at [1197, 109] on button "Re-Attempt" at bounding box center [1202, 123] width 94 height 29
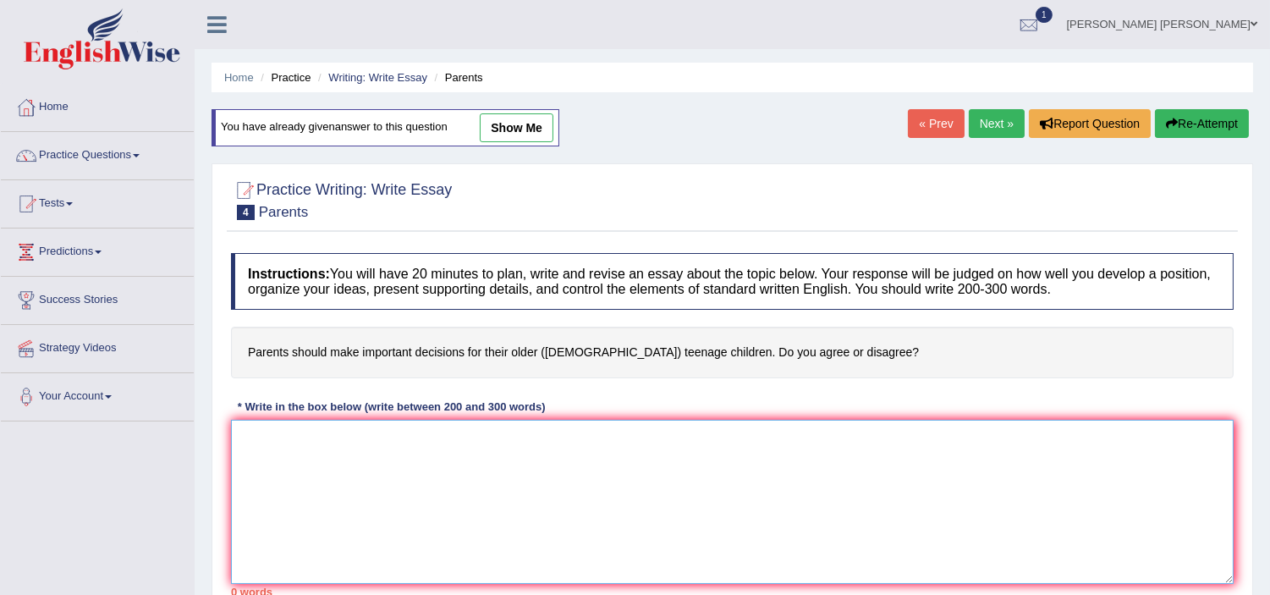
click at [440, 478] on textarea at bounding box center [732, 502] width 1003 height 164
paste textarea "One of the most controversial issues in [DATE] world is the enormous improvemen…"
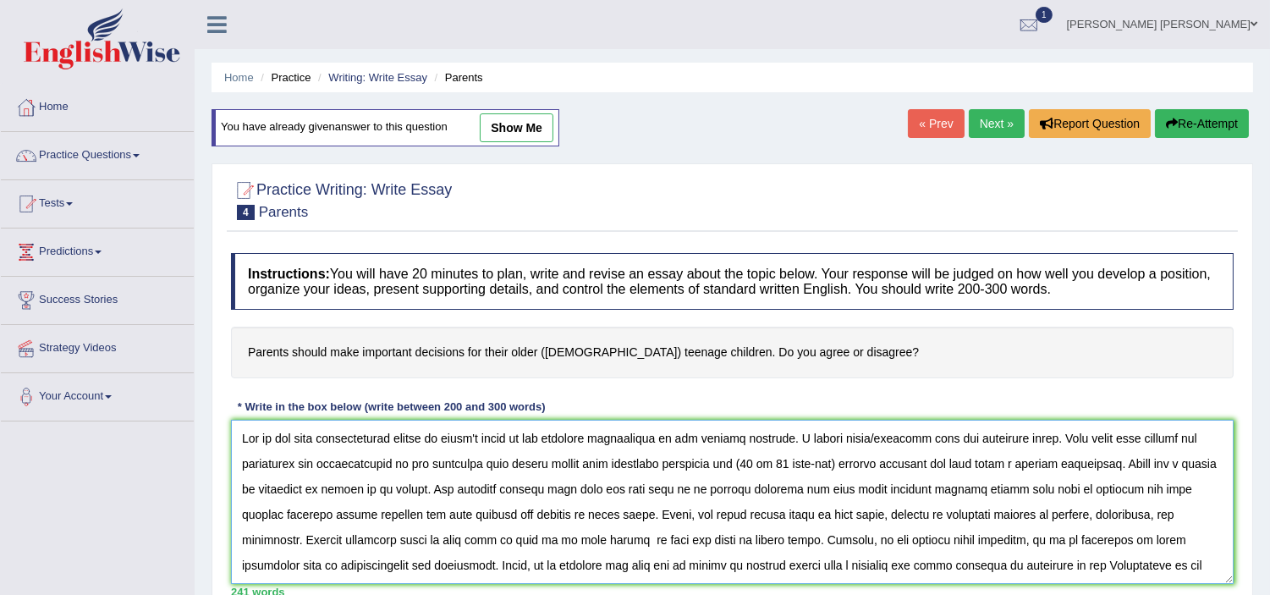
scroll to position [39, 0]
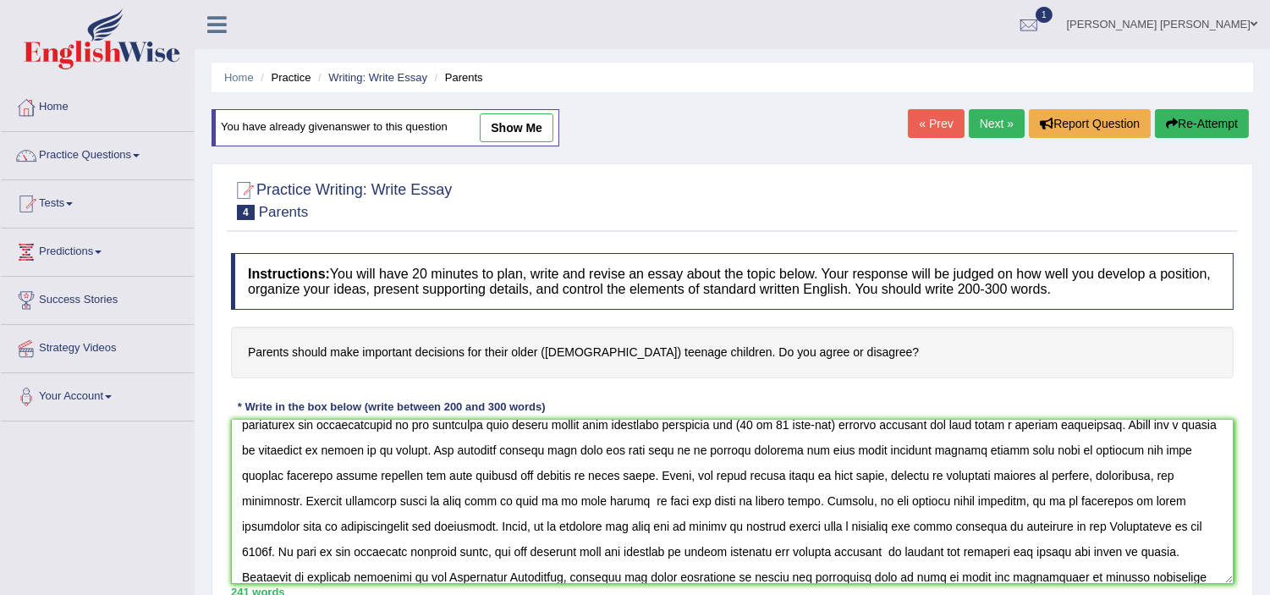
click at [800, 527] on textarea at bounding box center [732, 502] width 1003 height 164
click at [804, 527] on textarea at bounding box center [732, 502] width 1003 height 164
drag, startPoint x: 1213, startPoint y: 496, endPoint x: 1191, endPoint y: 567, distance: 74.7
click at [1191, 567] on textarea at bounding box center [732, 502] width 1003 height 164
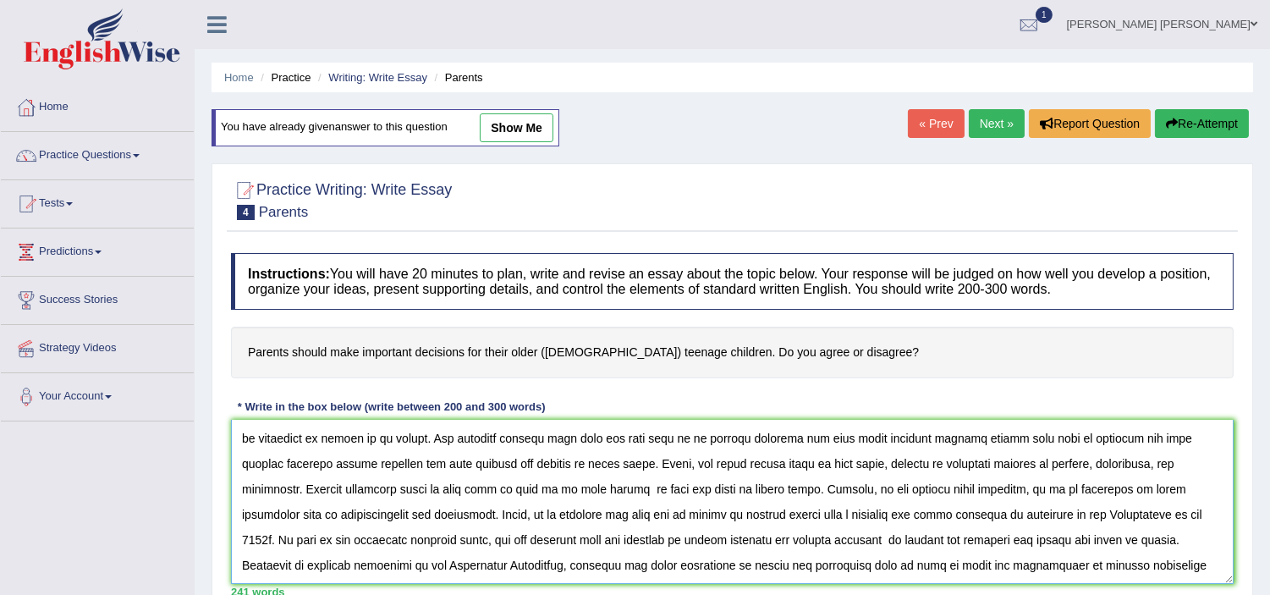
click at [1124, 539] on textarea at bounding box center [732, 502] width 1003 height 164
click at [823, 516] on textarea at bounding box center [732, 502] width 1003 height 164
click at [696, 536] on textarea at bounding box center [732, 502] width 1003 height 164
click at [698, 536] on textarea at bounding box center [732, 502] width 1003 height 164
click at [833, 520] on textarea at bounding box center [732, 502] width 1003 height 164
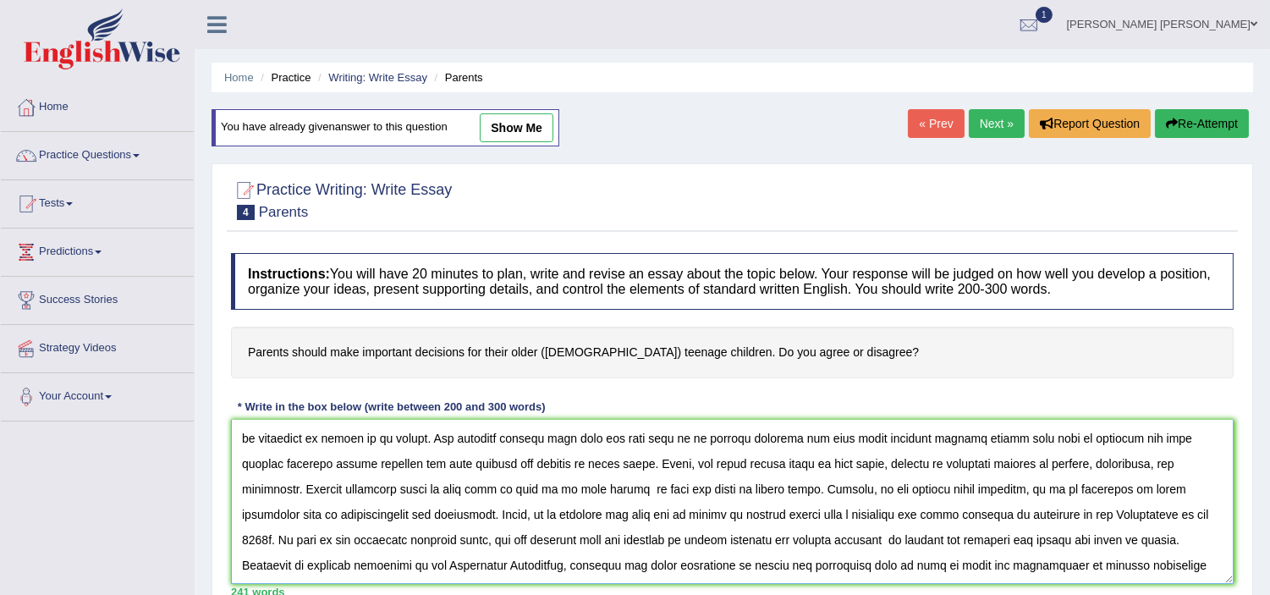
click at [828, 516] on textarea at bounding box center [732, 502] width 1003 height 164
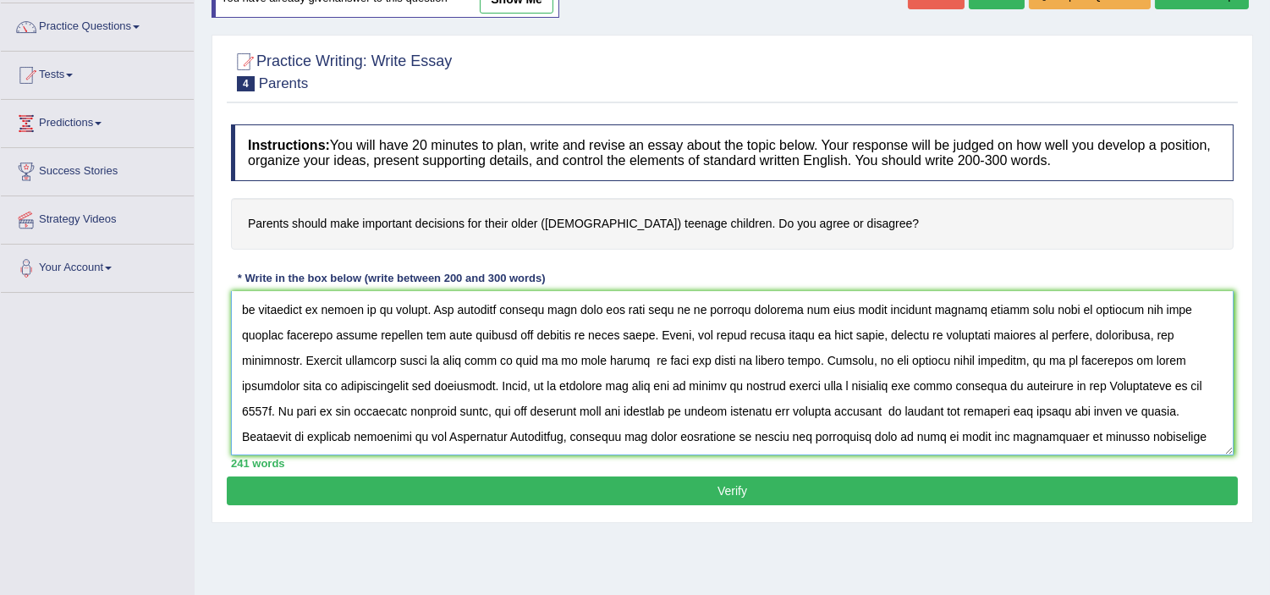
scroll to position [150, 0]
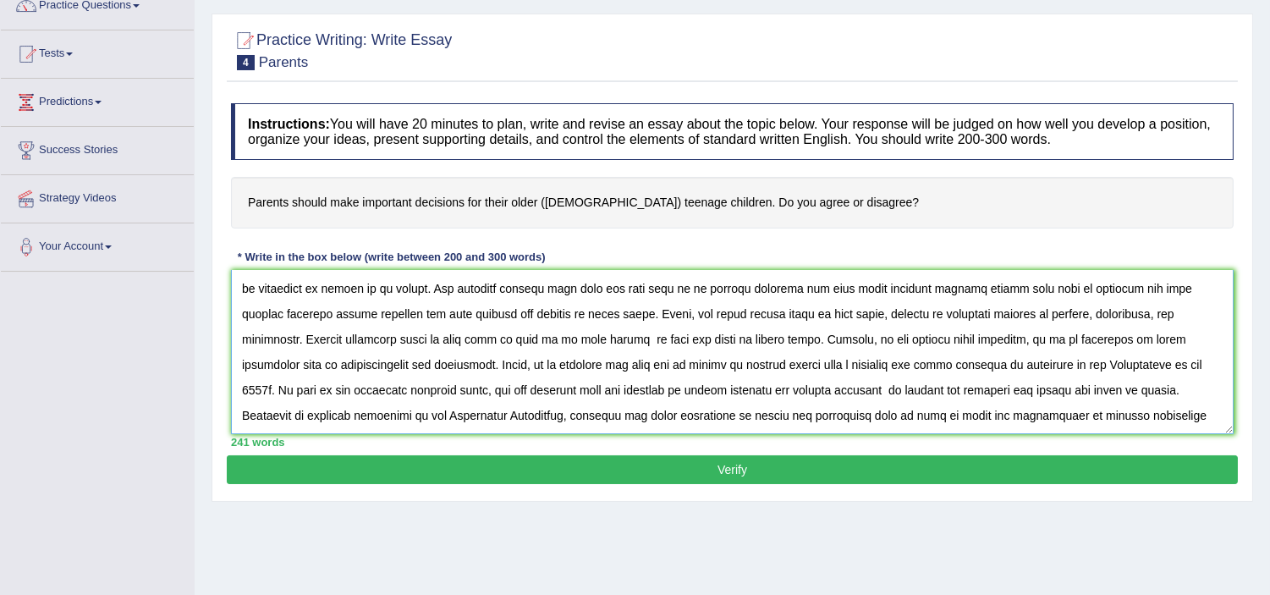
type textarea "One of the most controversial issues in today's world is the enormous improveme…"
click at [714, 470] on button "Verify" at bounding box center [732, 469] width 1011 height 29
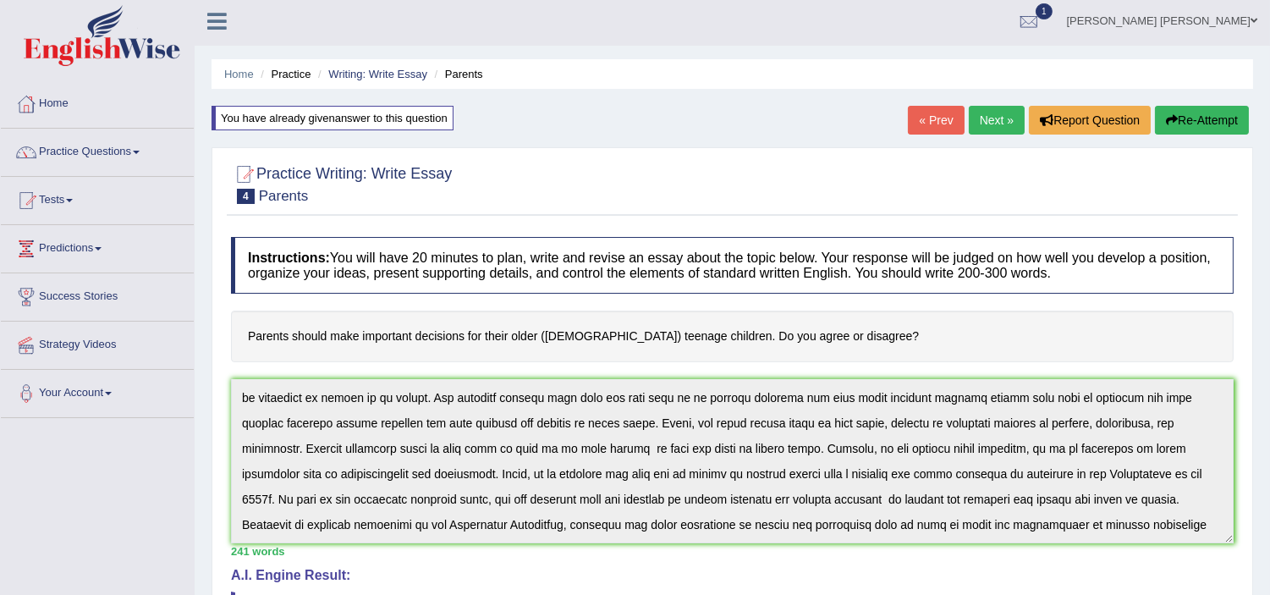
scroll to position [0, 0]
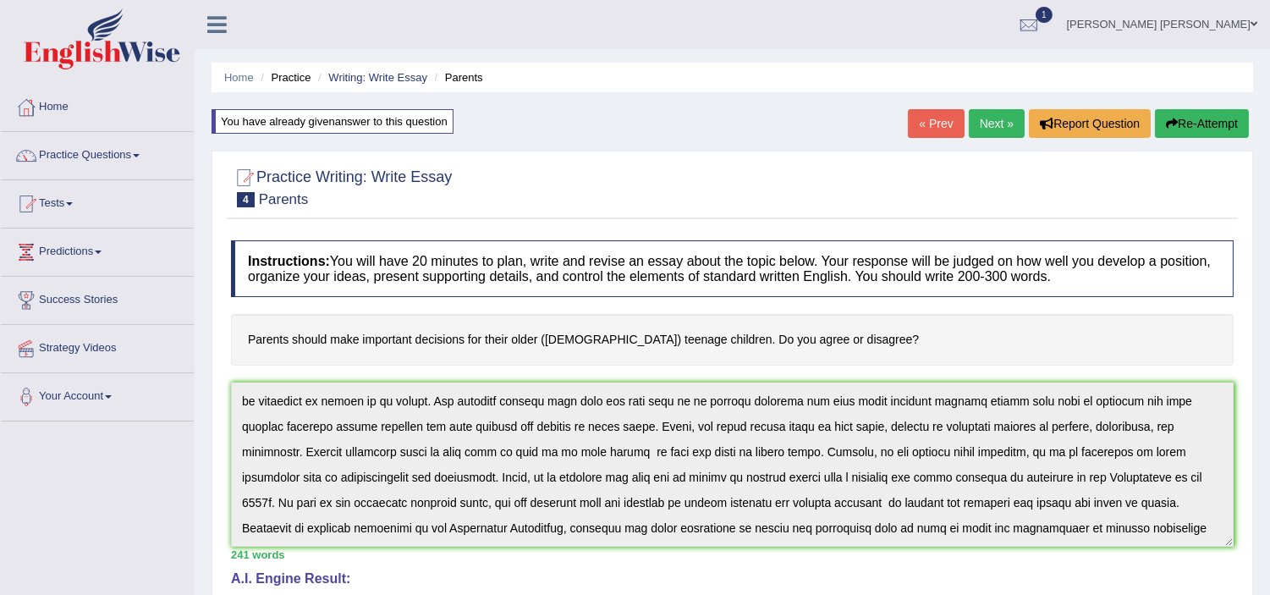
click at [984, 123] on link "Next »" at bounding box center [997, 123] width 56 height 29
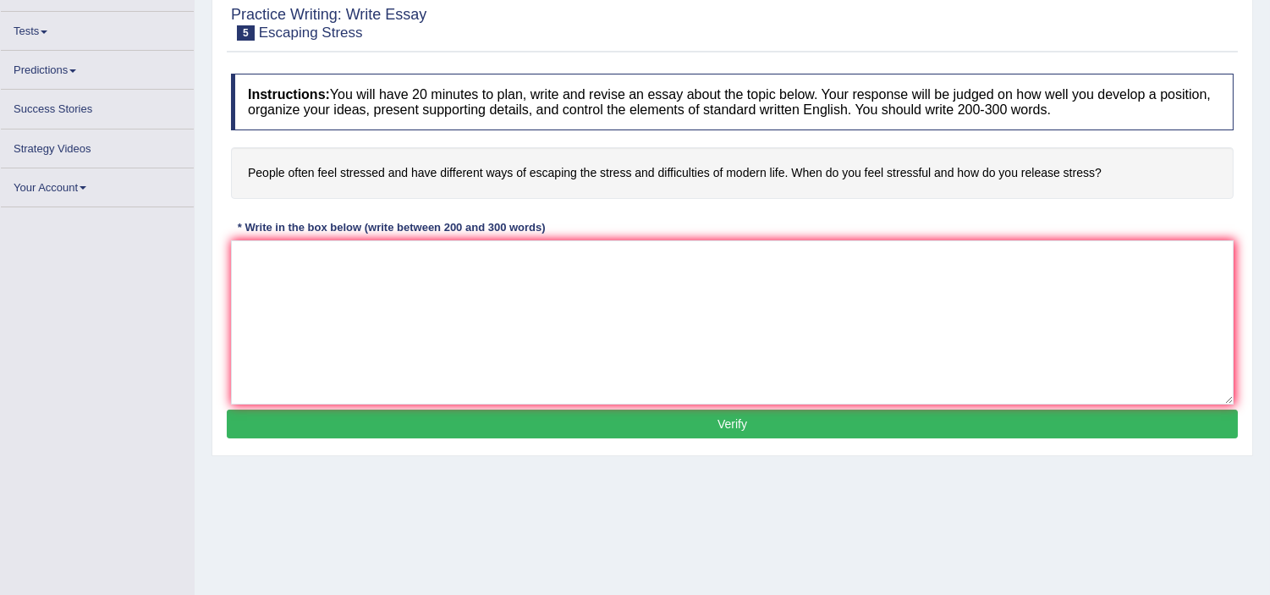
scroll to position [159, 0]
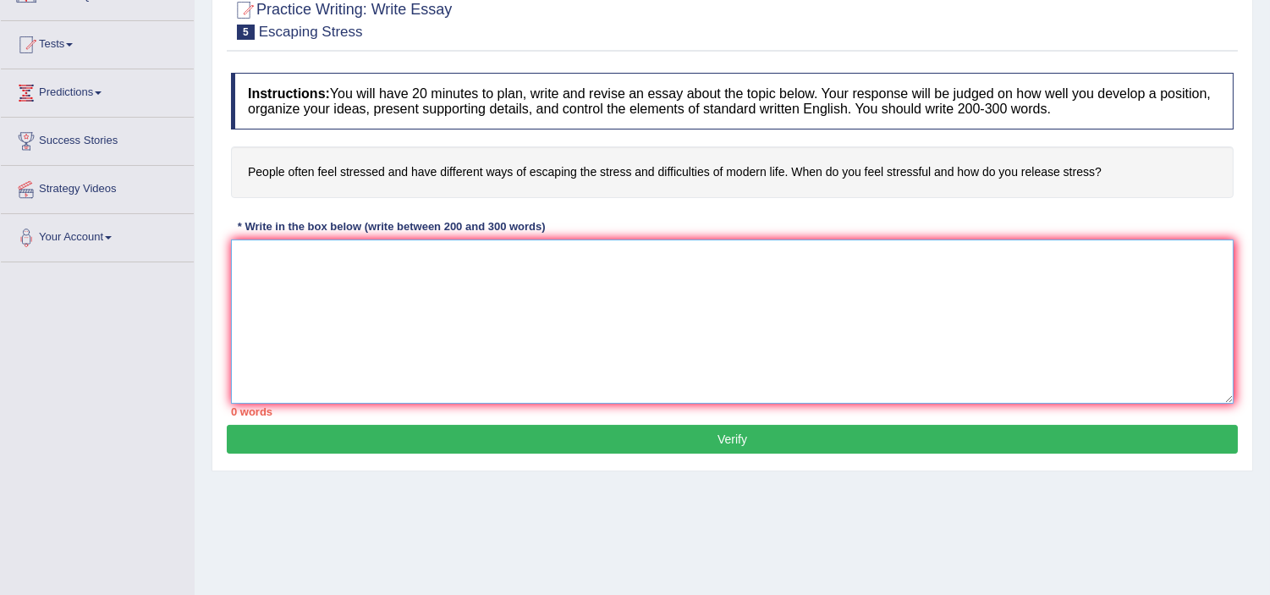
click at [340, 271] on textarea at bounding box center [732, 321] width 1003 height 164
paste textarea "One of the most controversial issues in [DATE] world is the enormous improvemen…"
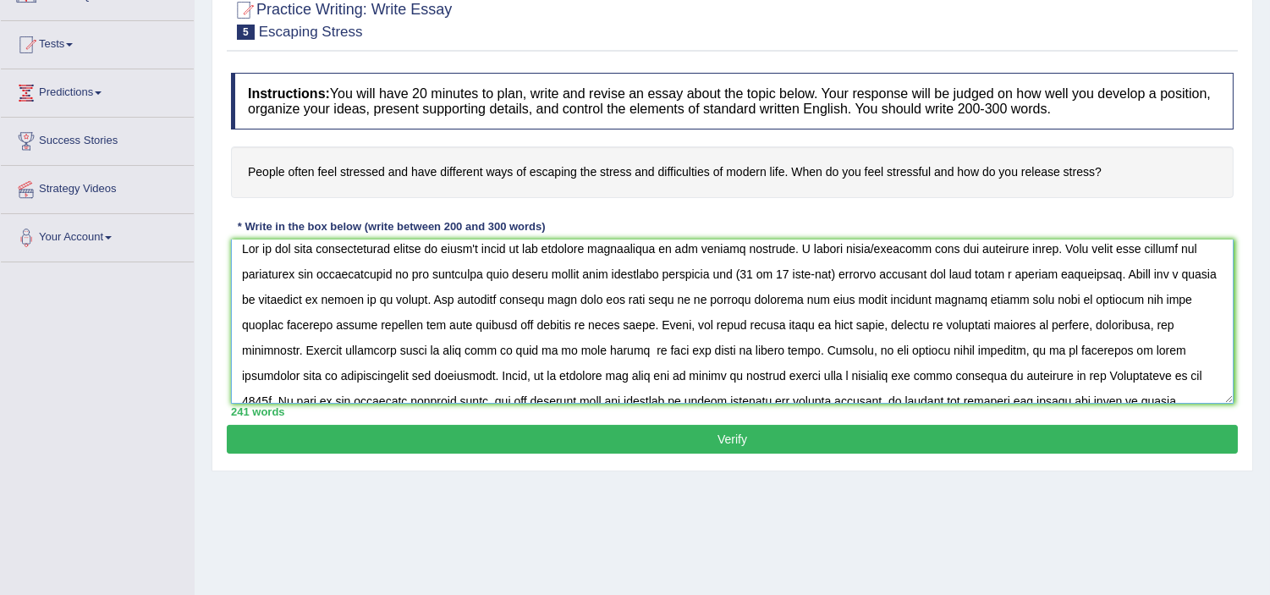
scroll to position [0, 0]
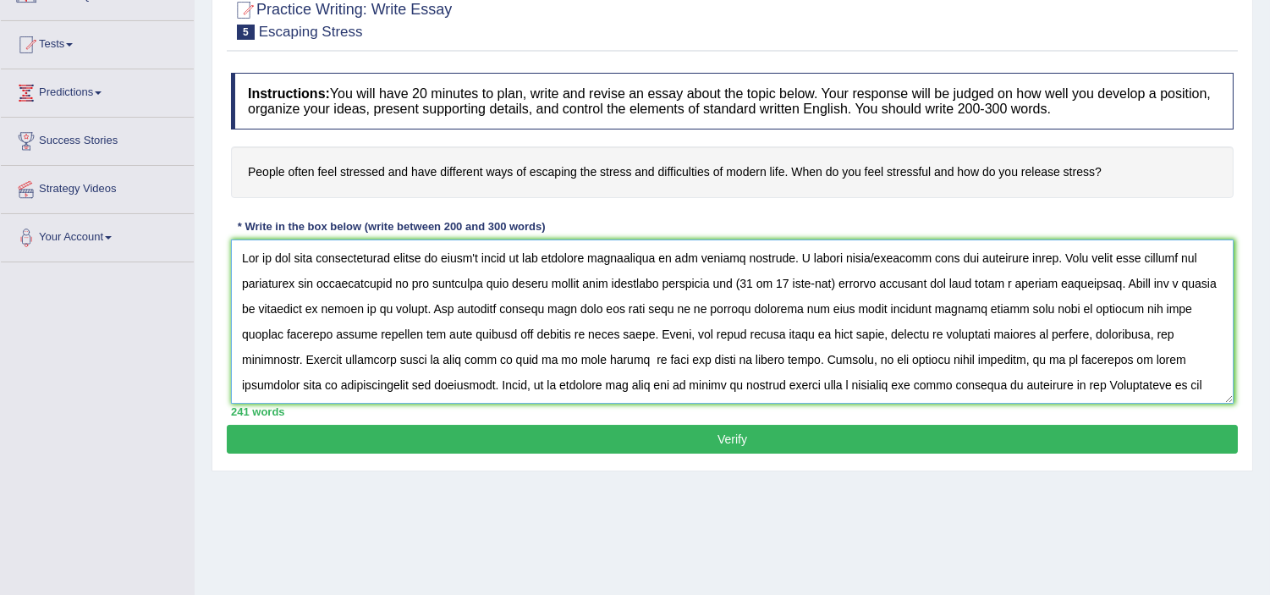
click at [800, 256] on textarea at bounding box center [732, 321] width 1003 height 164
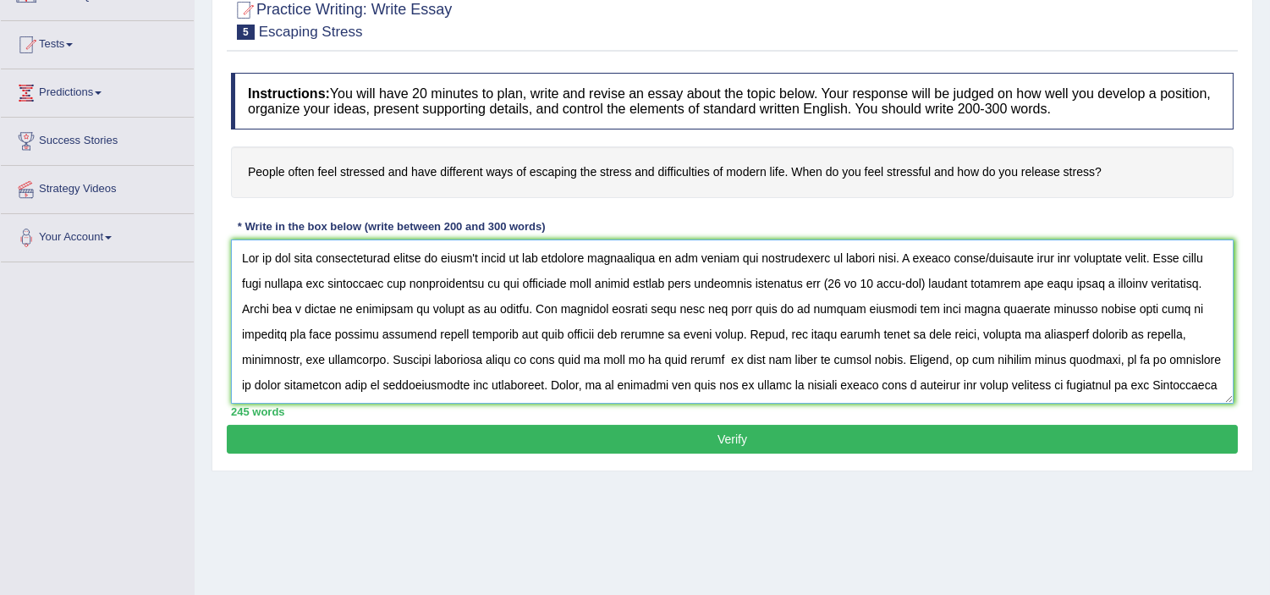
click at [1053, 282] on textarea at bounding box center [732, 321] width 1003 height 164
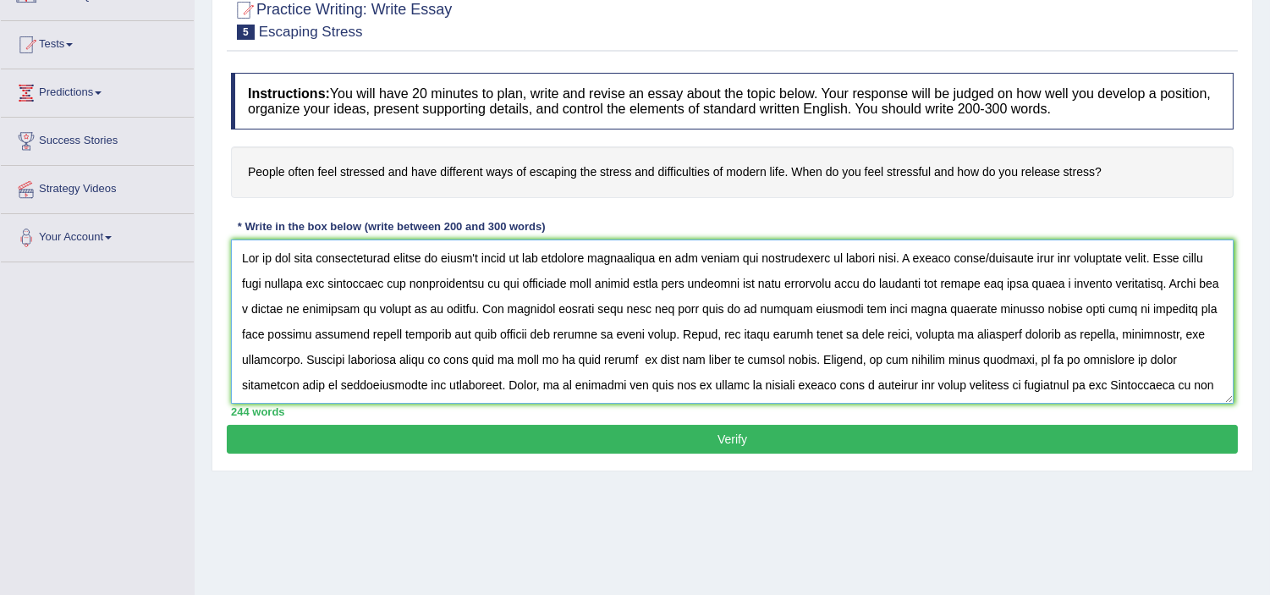
click at [283, 331] on textarea at bounding box center [732, 321] width 1003 height 164
click at [740, 383] on textarea at bounding box center [732, 321] width 1003 height 164
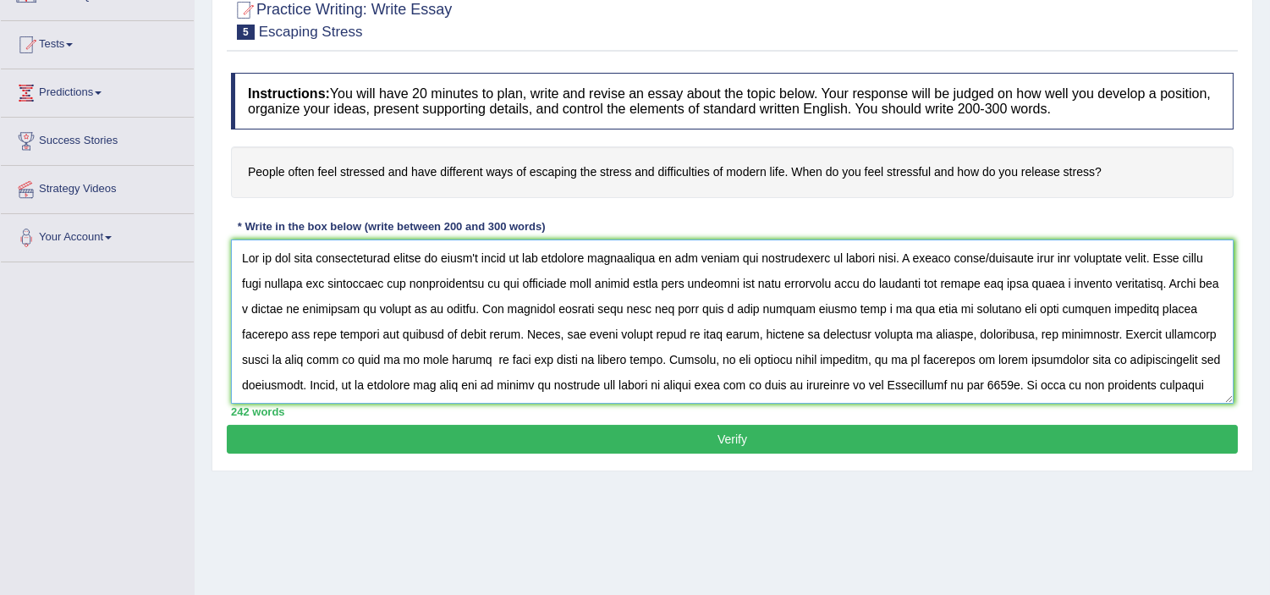
scroll to position [51, 0]
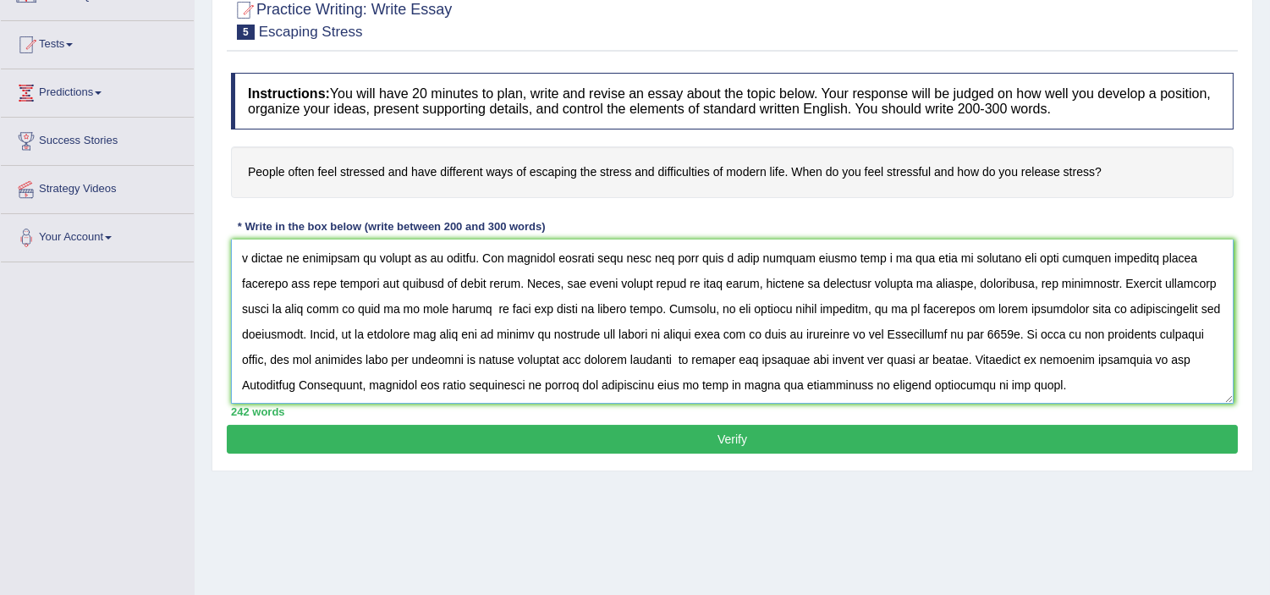
click at [739, 360] on textarea at bounding box center [732, 321] width 1003 height 164
type textarea "One of the most controversial issues in today's world is the enormous improveme…"
click at [749, 436] on button "Verify" at bounding box center [732, 439] width 1011 height 29
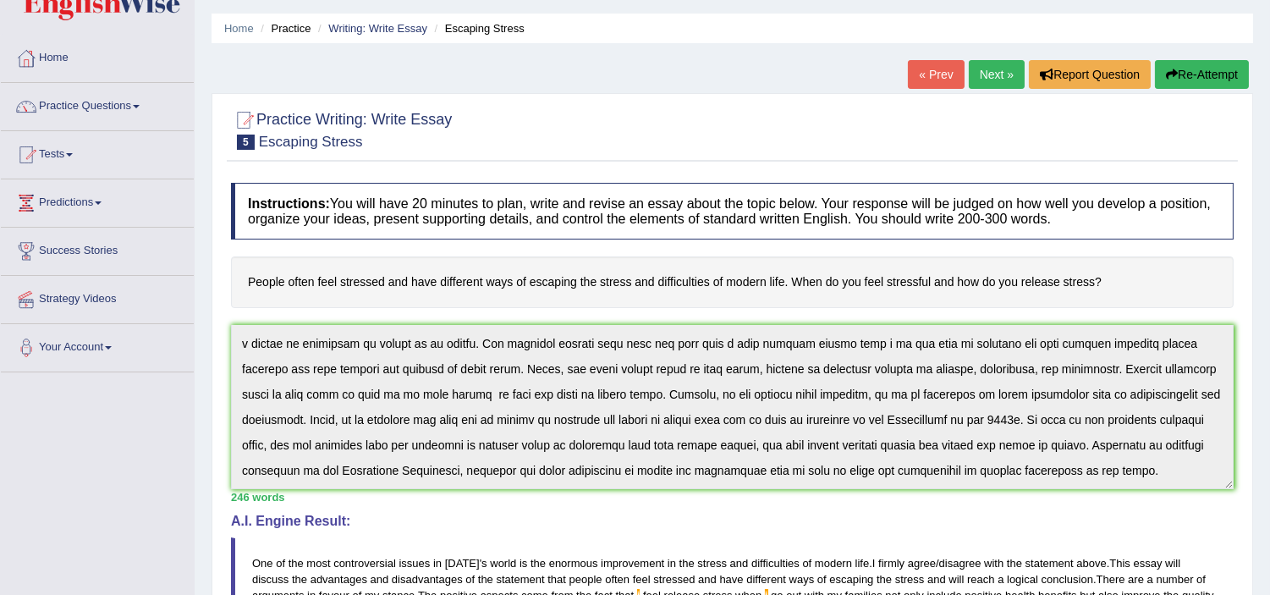
scroll to position [0, 0]
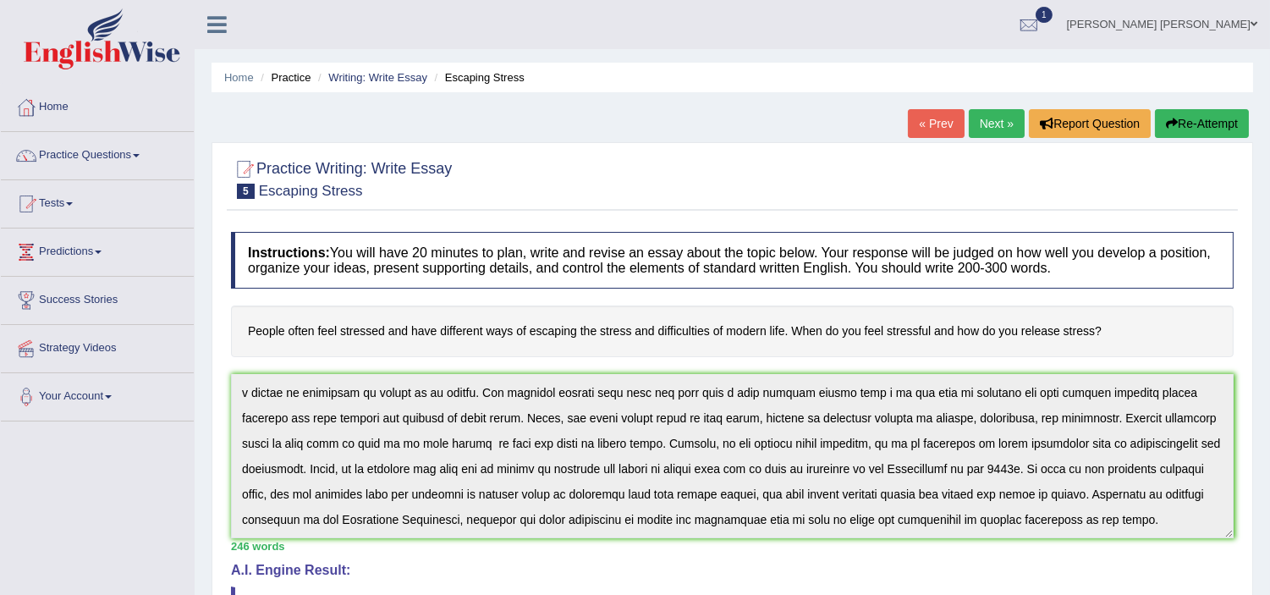
click at [1207, 118] on button "Re-Attempt" at bounding box center [1202, 123] width 94 height 29
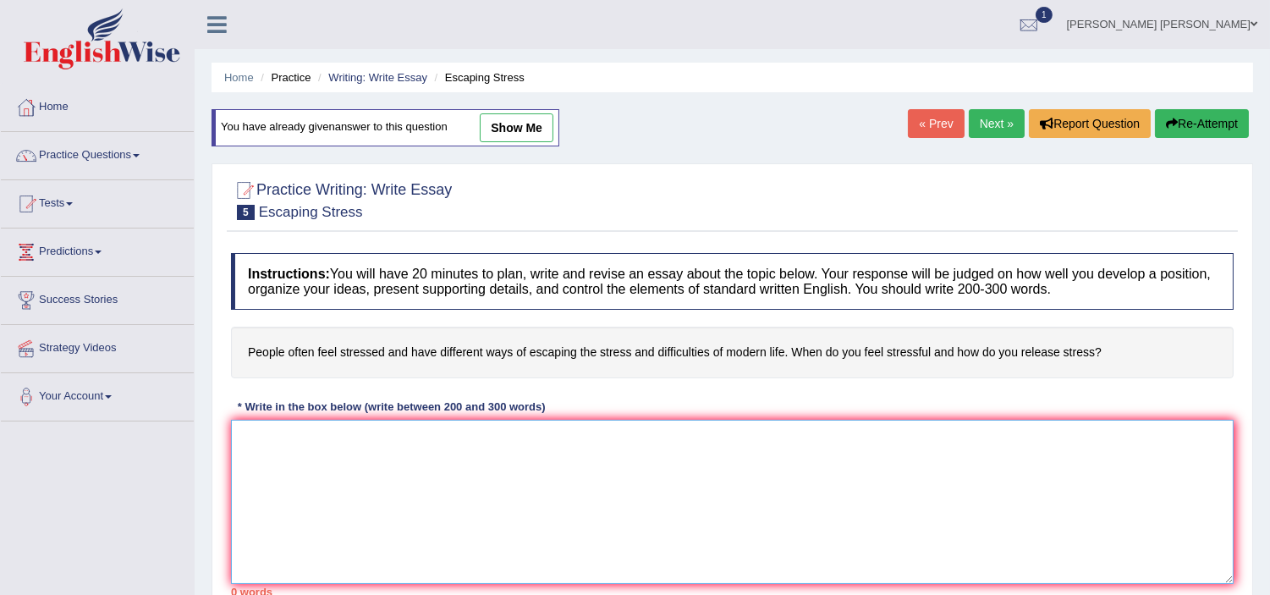
click at [512, 441] on textarea at bounding box center [732, 502] width 1003 height 164
paste textarea "One of the most controversial issues in [DATE] world is the enormous improvemen…"
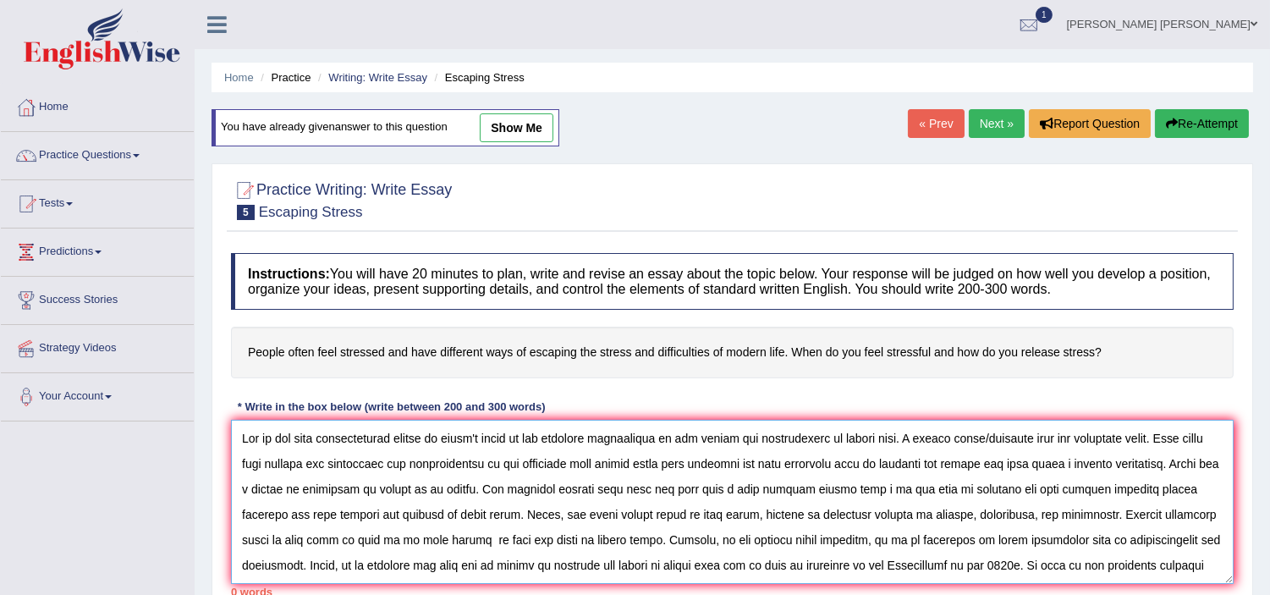
scroll to position [39, 0]
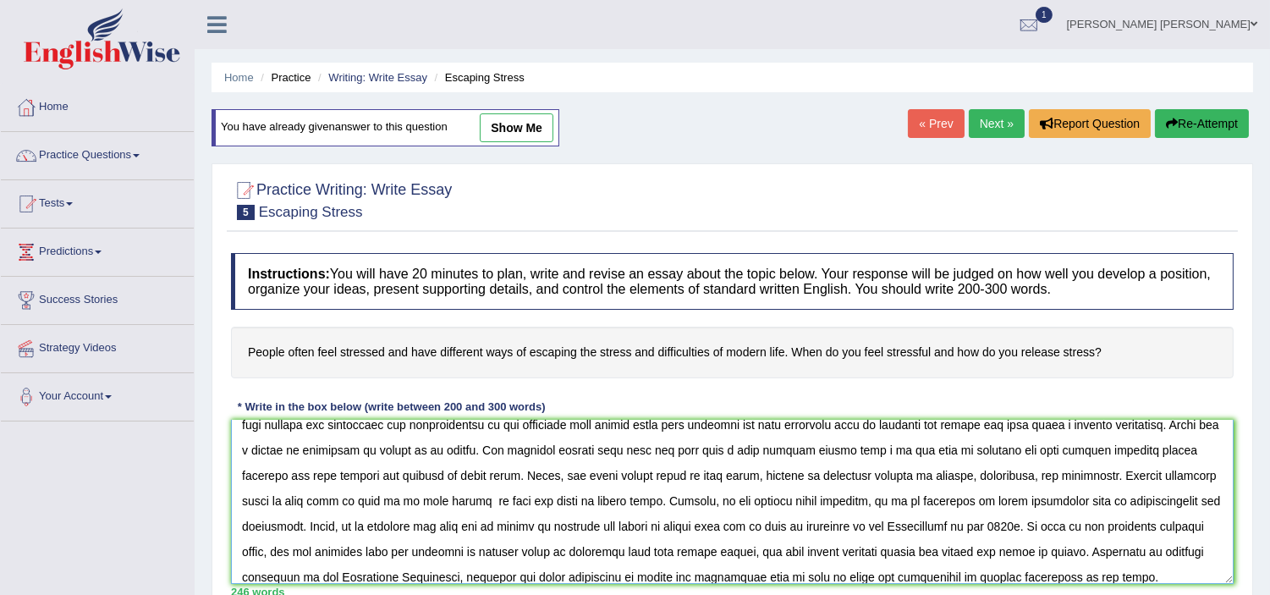
click at [781, 445] on textarea at bounding box center [732, 502] width 1003 height 164
click at [783, 447] on textarea at bounding box center [732, 502] width 1003 height 164
click at [934, 451] on textarea at bounding box center [732, 502] width 1003 height 164
click at [961, 452] on textarea at bounding box center [732, 502] width 1003 height 164
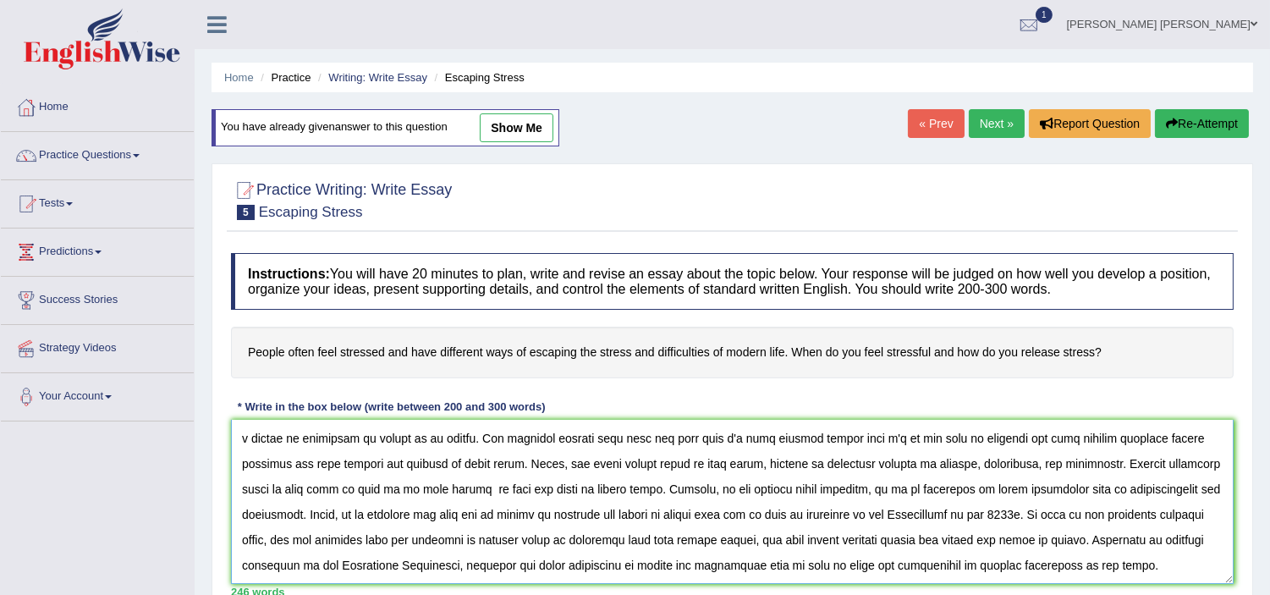
click at [589, 543] on textarea at bounding box center [732, 502] width 1003 height 164
click at [520, 542] on textarea at bounding box center [732, 502] width 1003 height 164
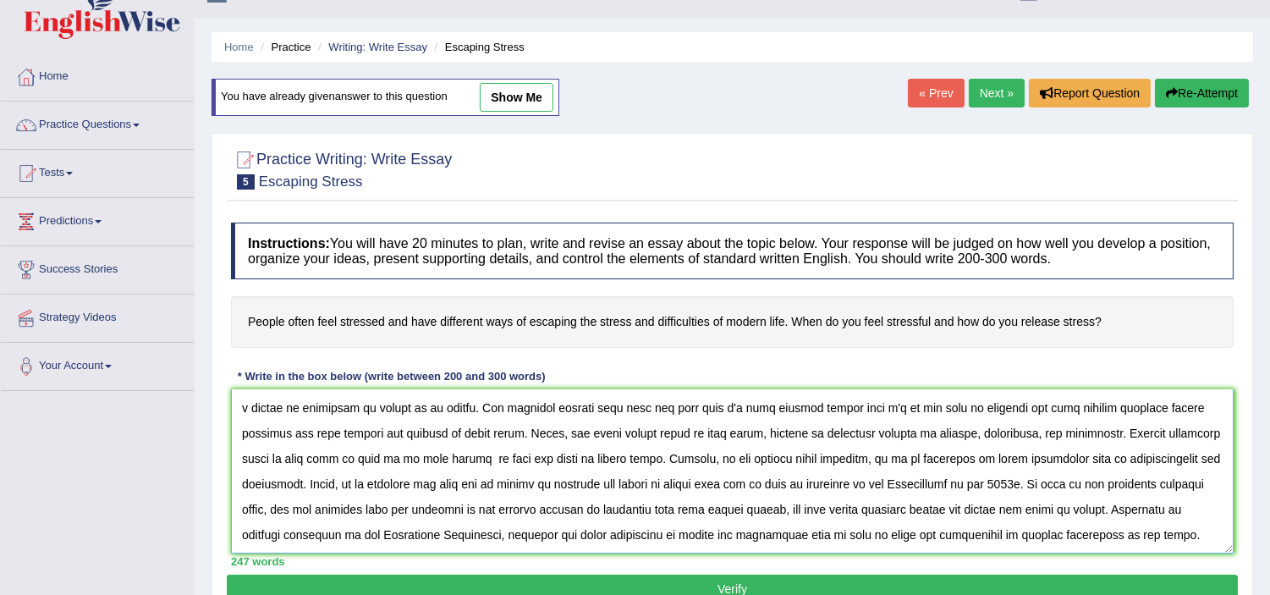
scroll to position [80, 0]
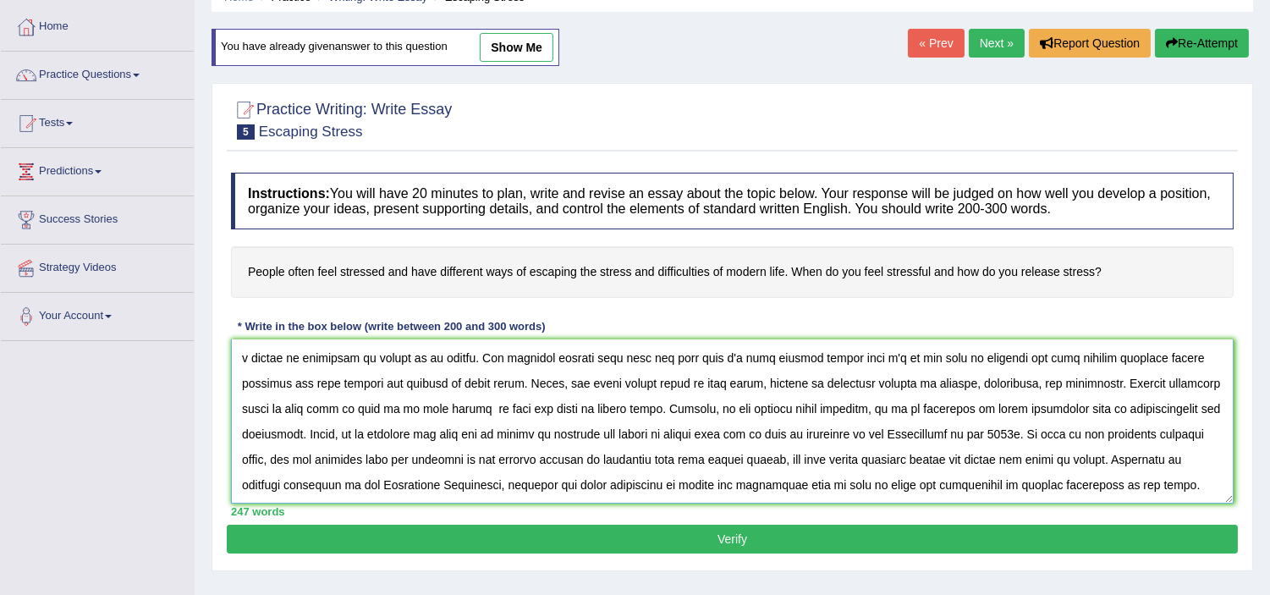
drag, startPoint x: 1232, startPoint y: 512, endPoint x: 1220, endPoint y: 546, distance: 35.9
click at [1239, 545] on div "Practice Writing: Write Essay 5 Escaping Stress Instructions: You will have 20 …" at bounding box center [733, 327] width 1042 height 488
type textarea "One of the most controversial issues in [DATE] world is the enormous improvemen…"
click at [1061, 535] on button "Verify" at bounding box center [732, 539] width 1011 height 29
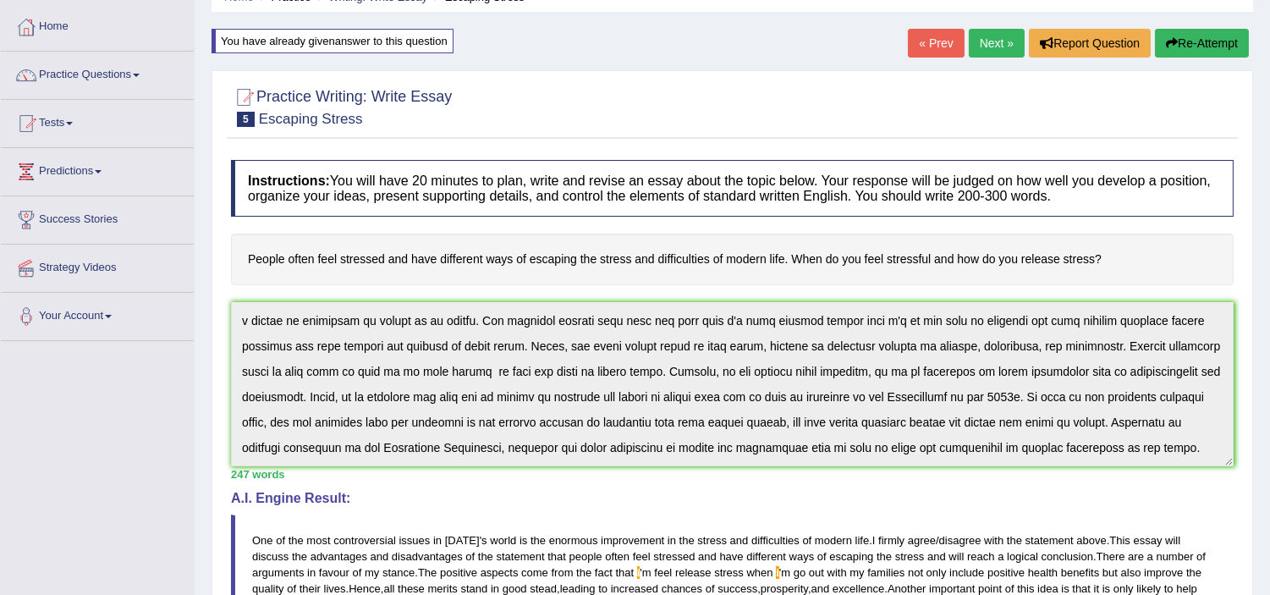
click at [1185, 475] on div "247 words" at bounding box center [732, 474] width 1003 height 16
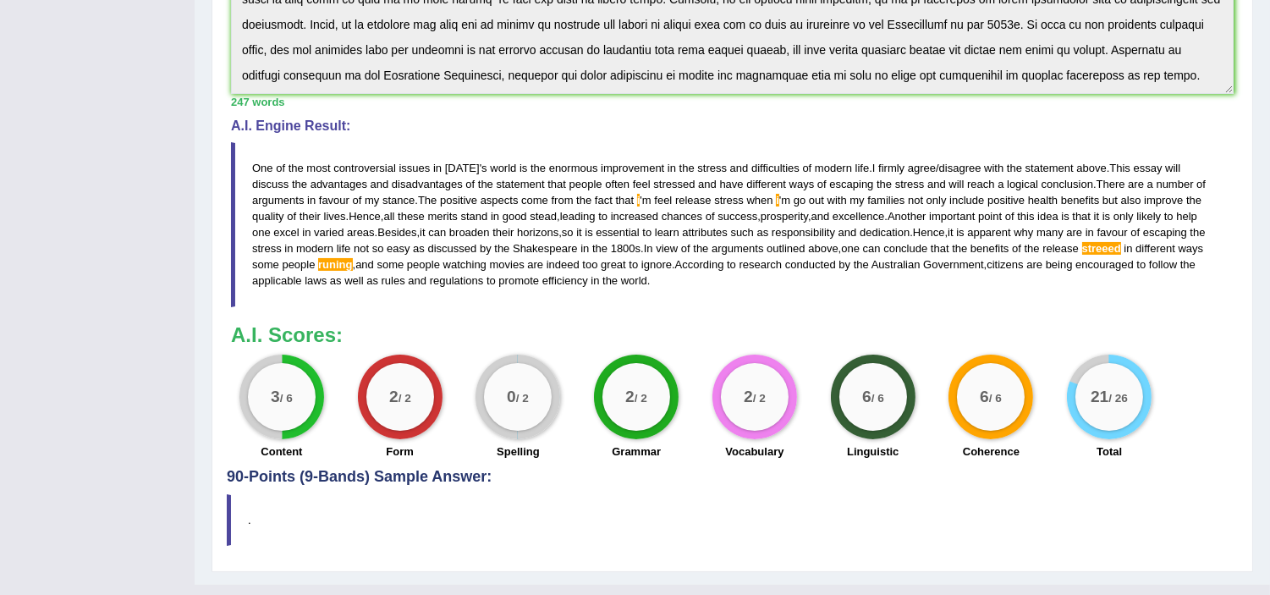
scroll to position [457, 0]
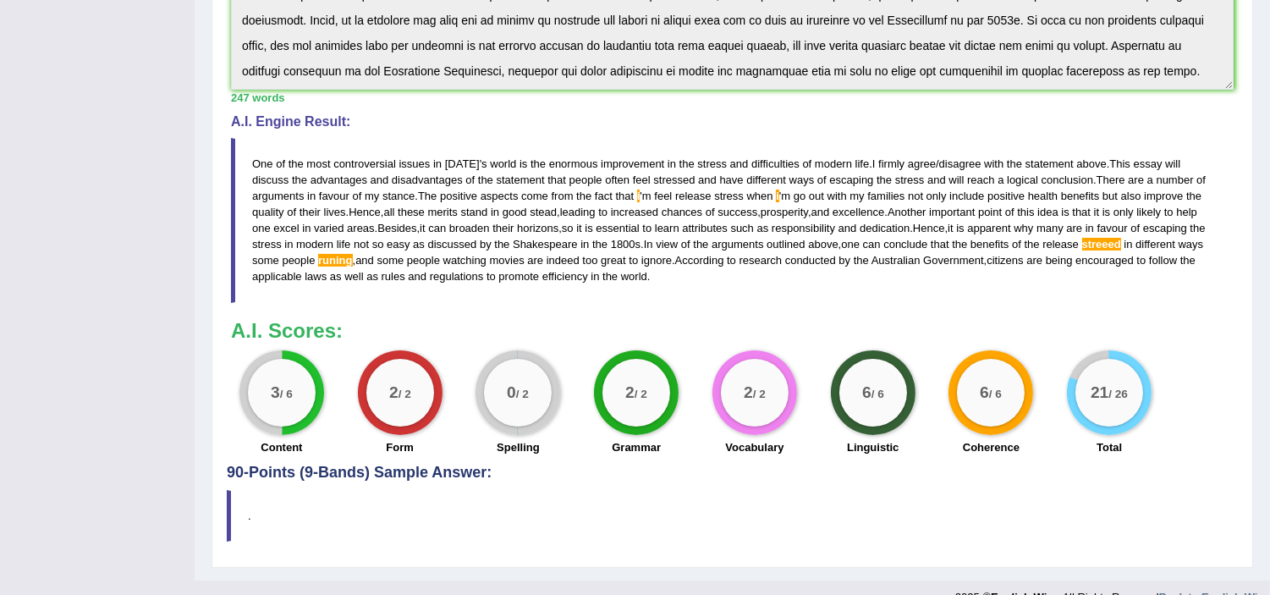
drag, startPoint x: 250, startPoint y: 164, endPoint x: 333, endPoint y: 173, distance: 84.2
click at [333, 173] on blockquote "One of the most controversial issues in today ' s world is the enormous improve…" at bounding box center [732, 220] width 1003 height 165
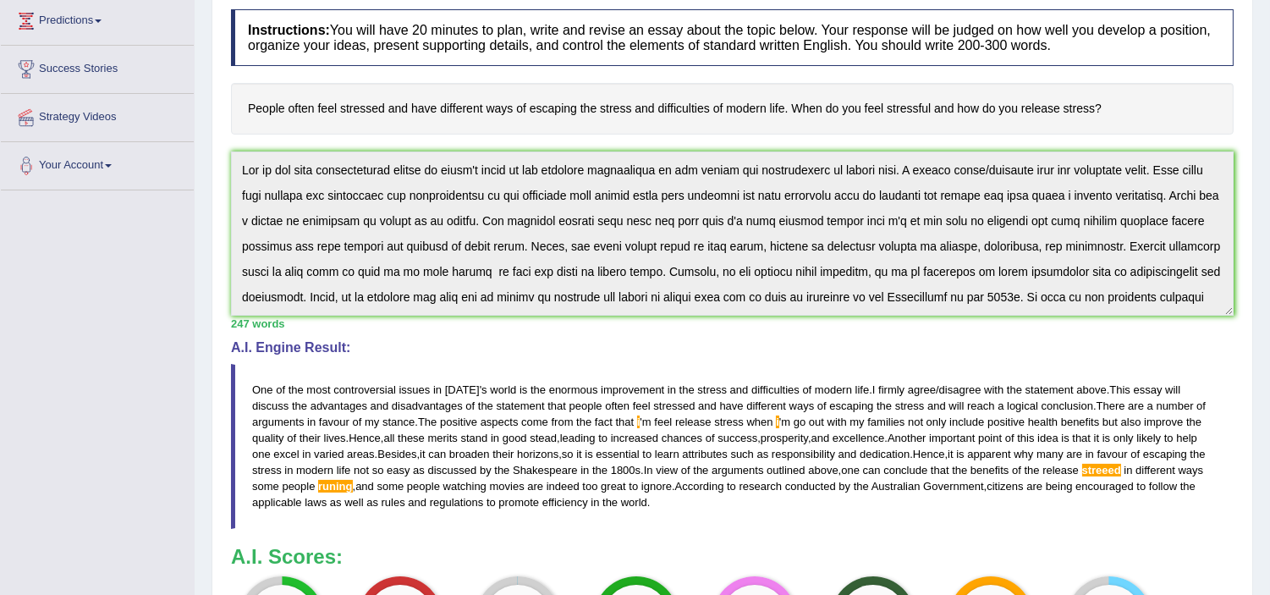
scroll to position [76, 0]
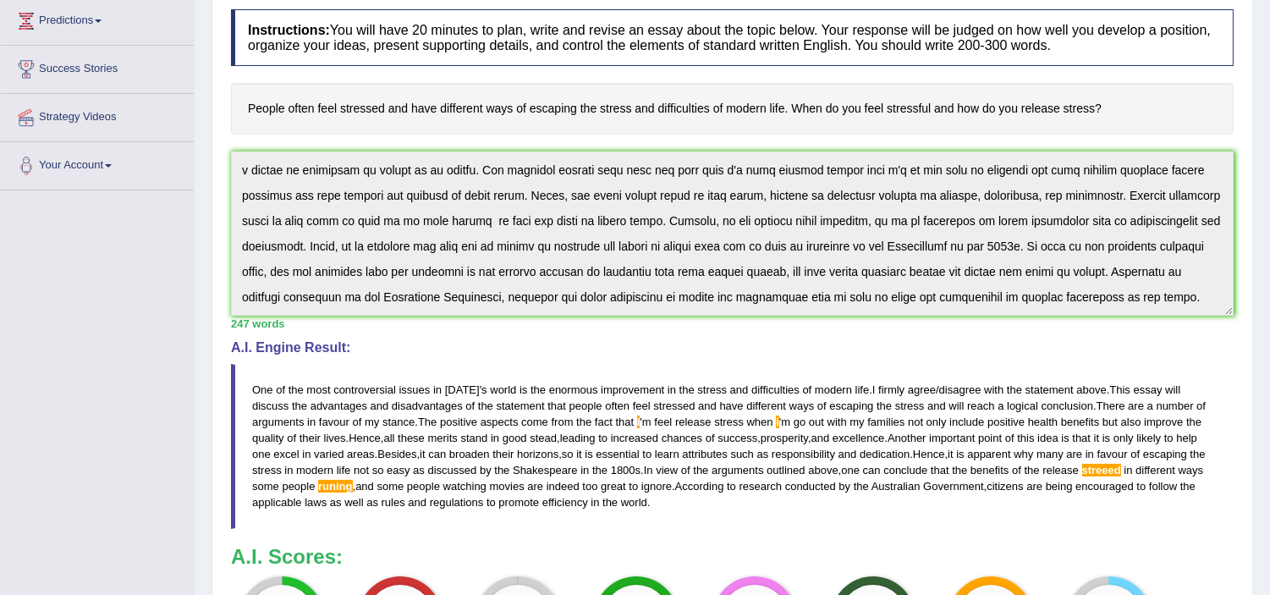
click at [698, 358] on div "A.I. Engine Result: One of the most controversial issues in today ' s world is …" at bounding box center [732, 434] width 1003 height 188
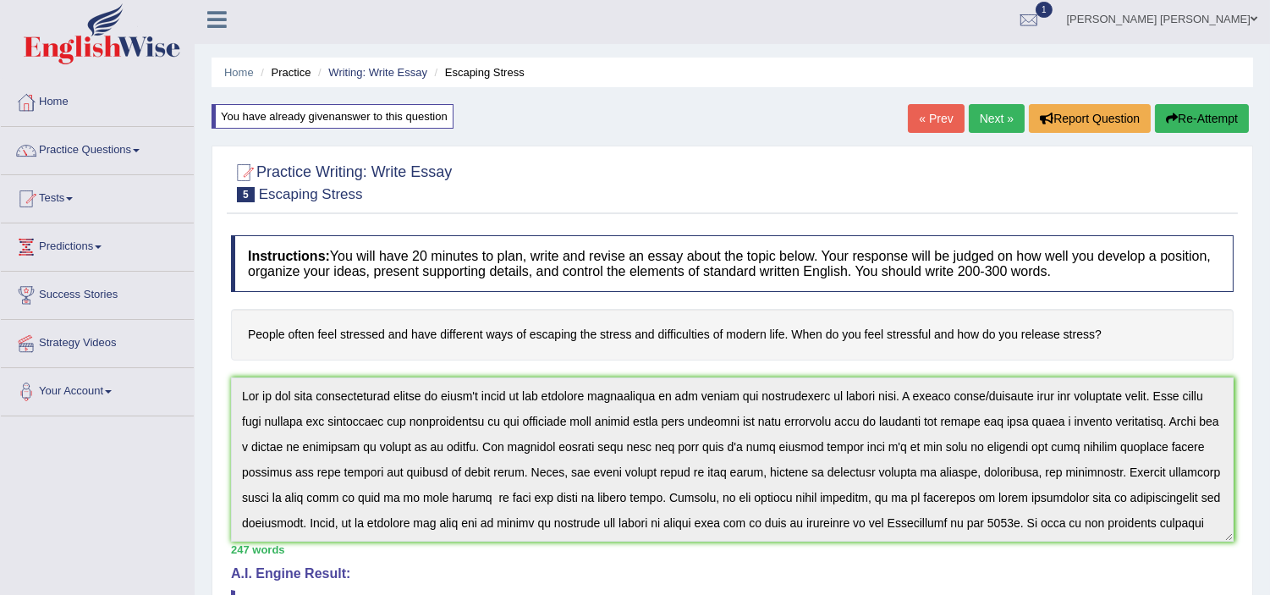
scroll to position [0, 0]
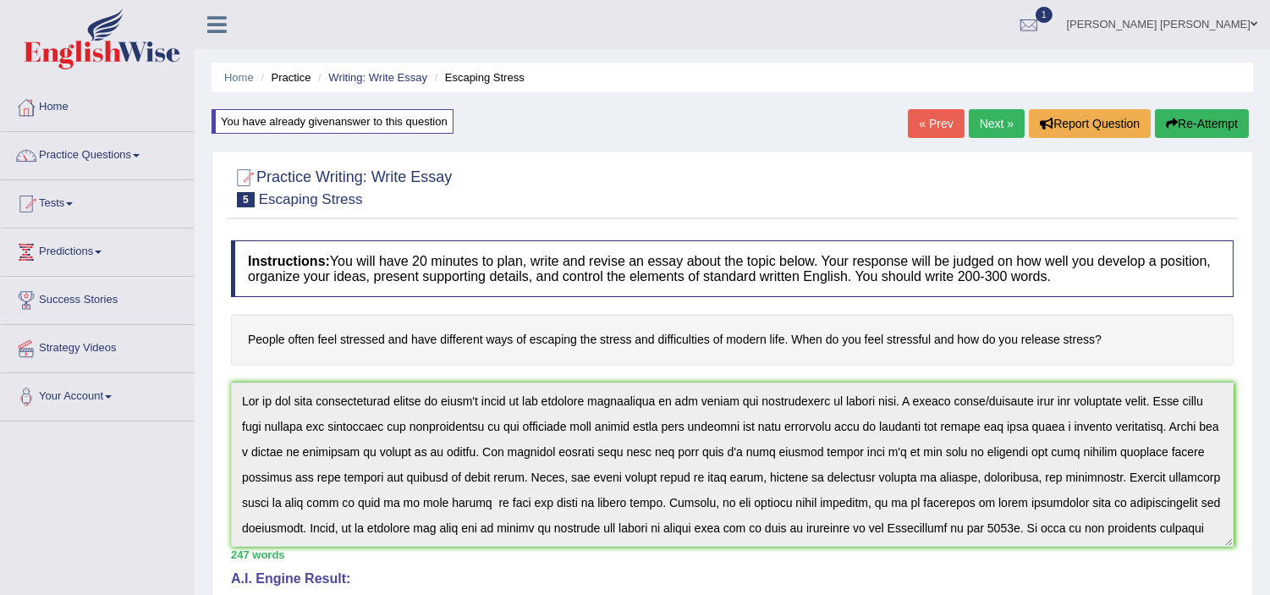
click at [1196, 119] on button "Re-Attempt" at bounding box center [1202, 123] width 94 height 29
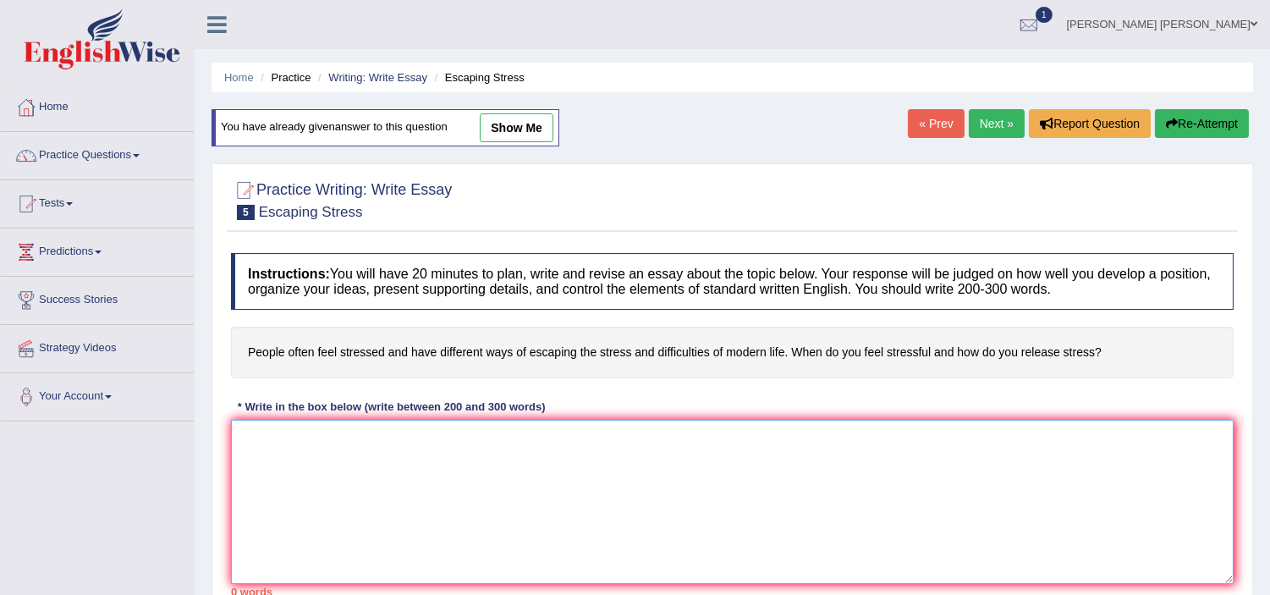
click at [420, 463] on textarea at bounding box center [732, 502] width 1003 height 164
paste textarea "One of the most controversial issues in [DATE] world is the enormous improvemen…"
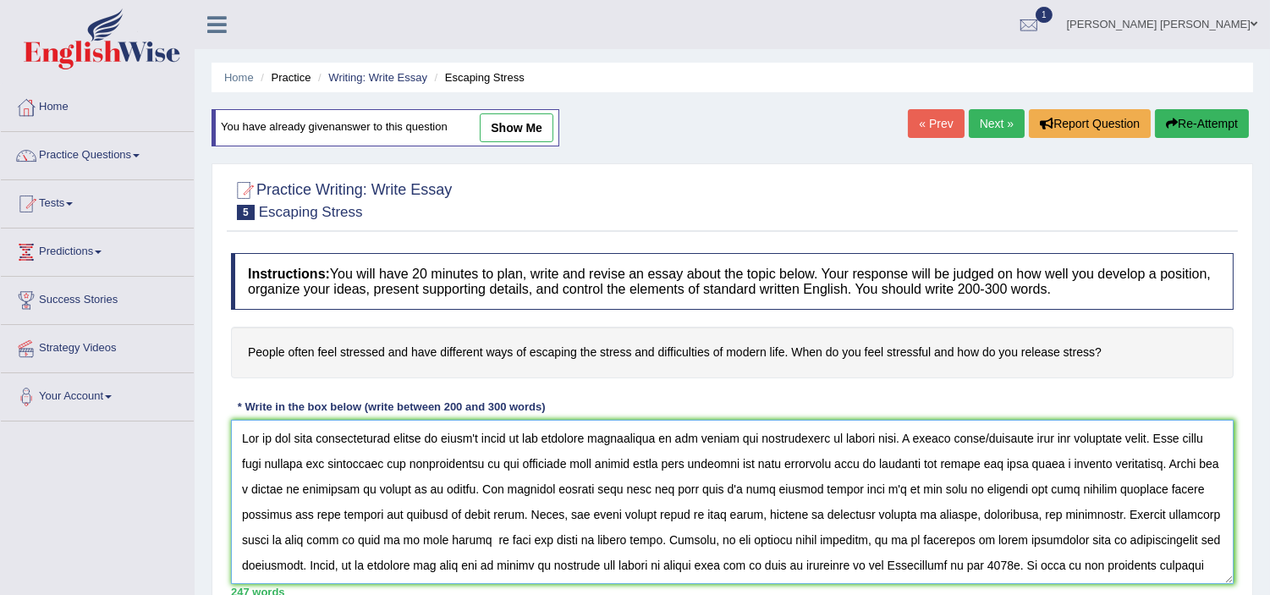
click at [932, 487] on textarea at bounding box center [732, 502] width 1003 height 164
click at [933, 488] on textarea at bounding box center [732, 502] width 1003 height 164
click at [787, 491] on textarea at bounding box center [732, 502] width 1003 height 164
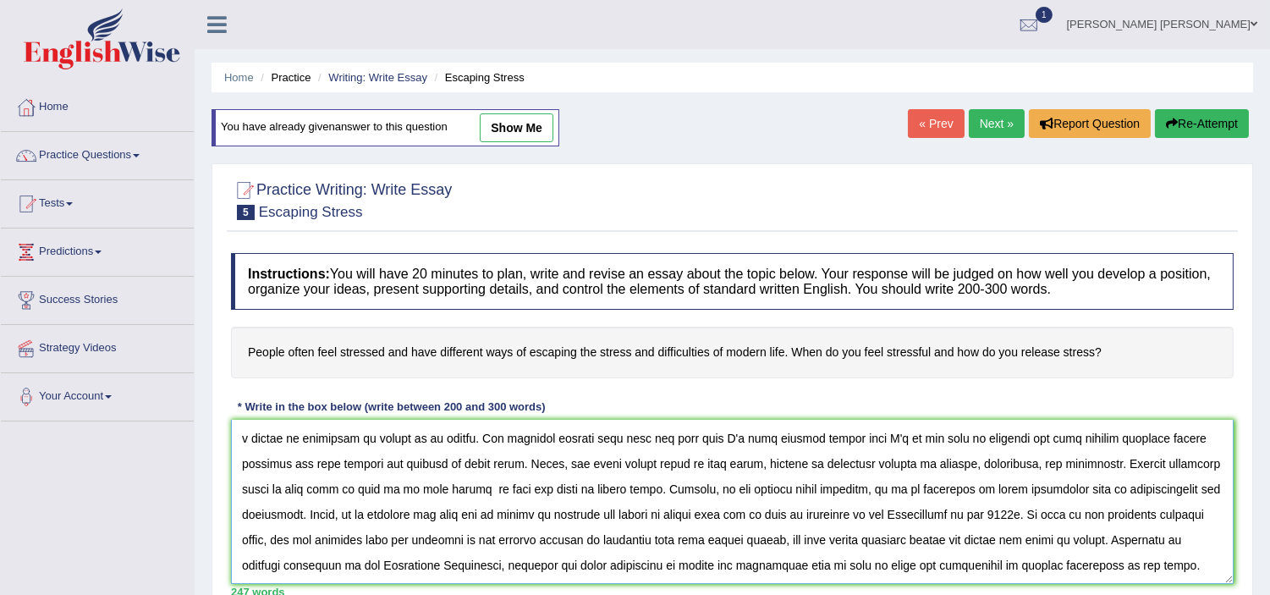
scroll to position [76, 0]
click at [819, 514] on textarea at bounding box center [732, 502] width 1003 height 164
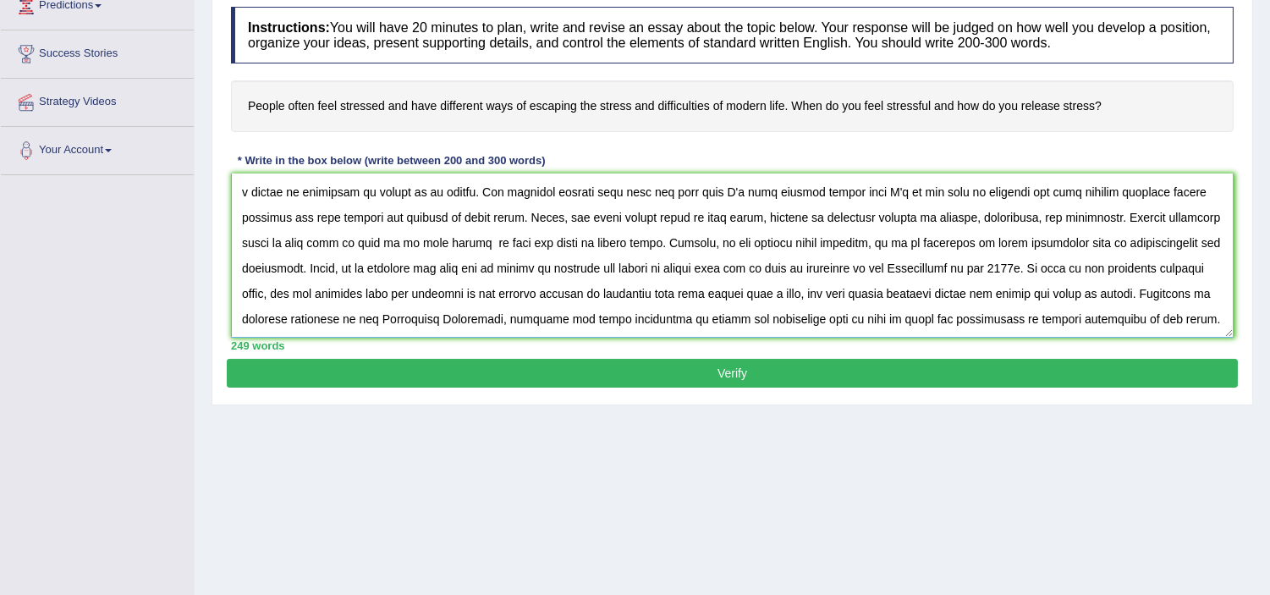
scroll to position [293, 0]
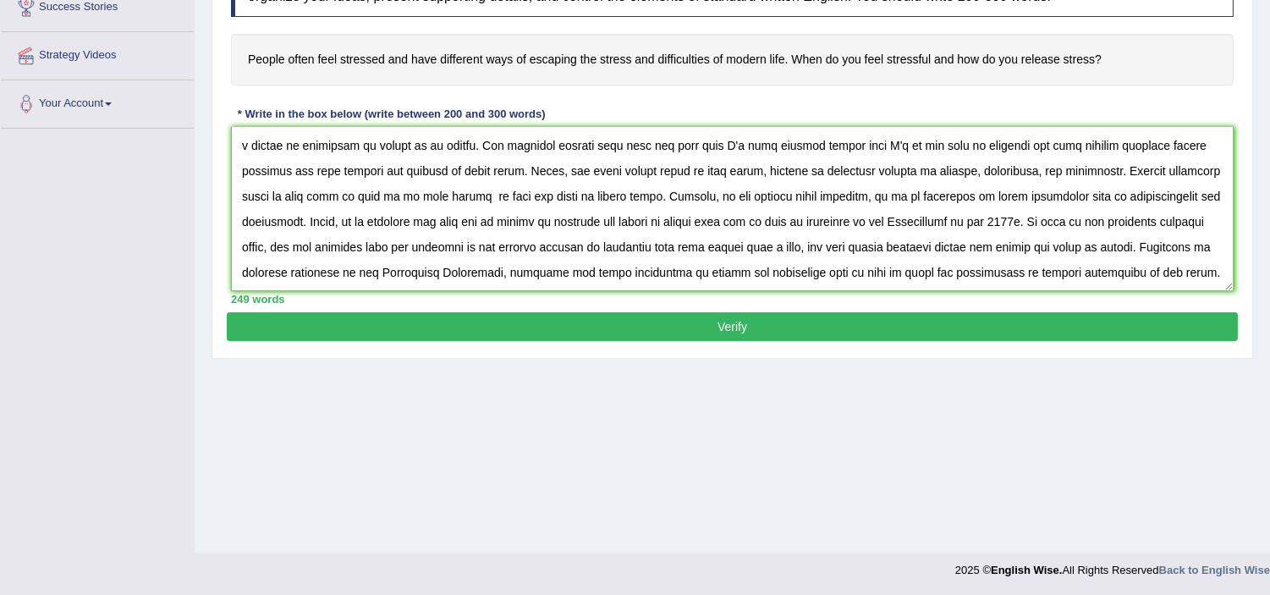
type textarea "One of the most controversial issues in [DATE] world is the enormous improvemen…"
click at [865, 326] on button "Verify" at bounding box center [732, 326] width 1011 height 29
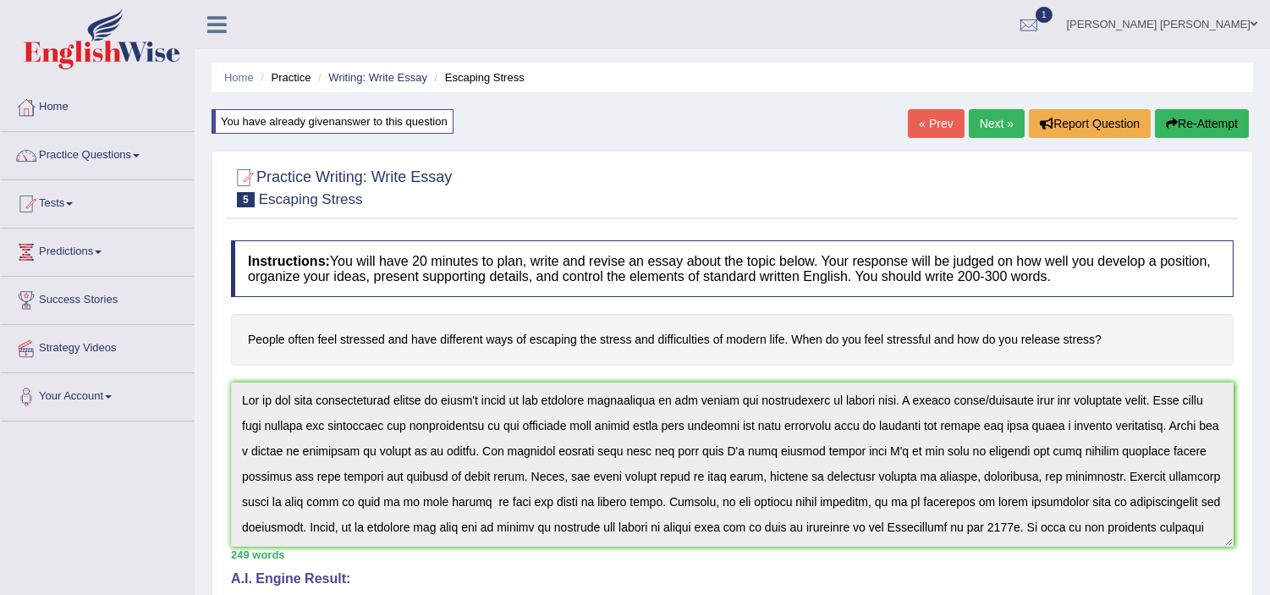
scroll to position [0, 0]
click at [354, 370] on div "Instructions: You will have 20 minutes to plan, write and revise an essay about…" at bounding box center [732, 577] width 1011 height 690
click at [1196, 130] on button "Re-Attempt" at bounding box center [1202, 123] width 94 height 29
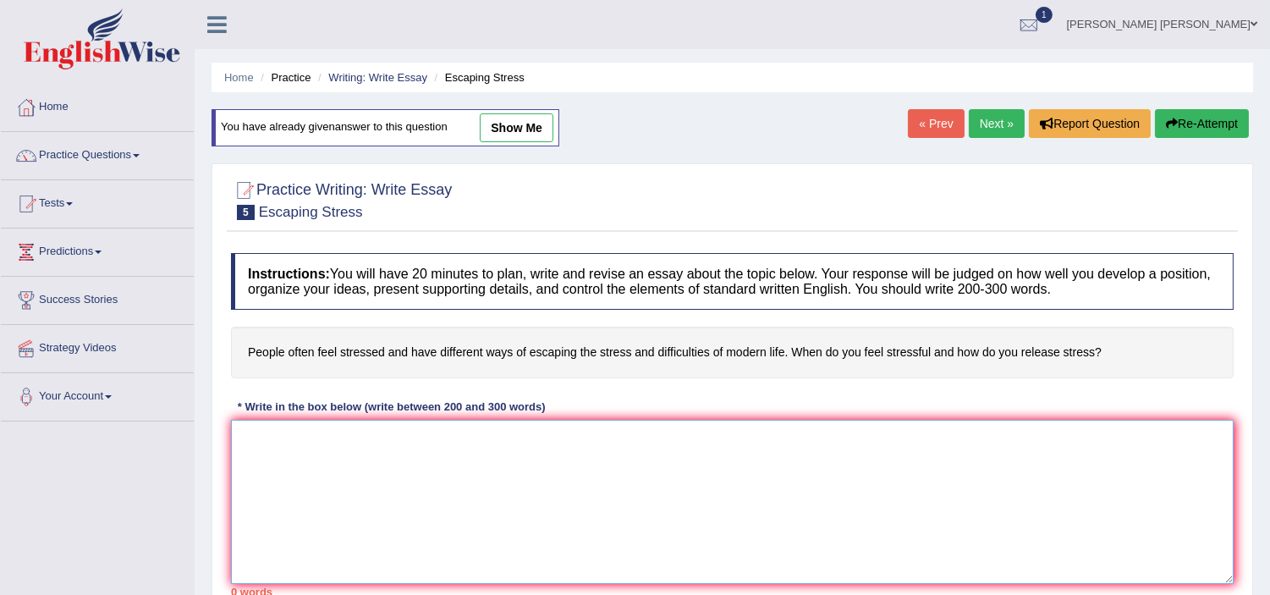
click at [434, 474] on textarea at bounding box center [732, 502] width 1003 height 164
paste textarea "ne of the most controversial issues in [DATE] world is the enormous improvement…"
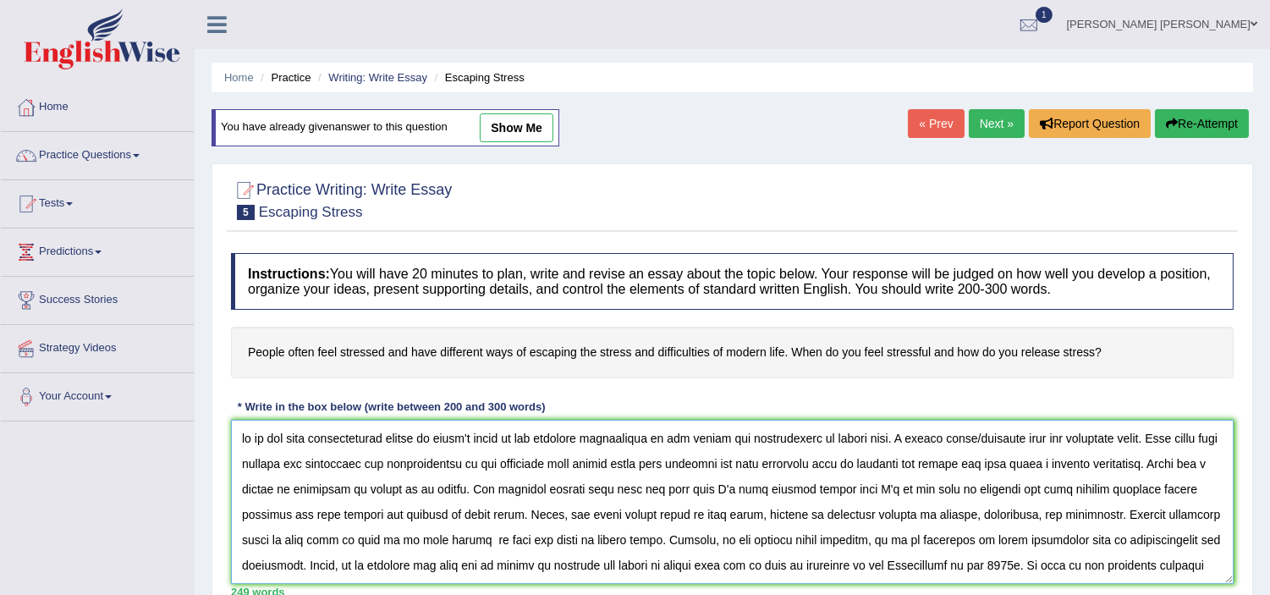
click at [242, 437] on textarea at bounding box center [732, 502] width 1003 height 164
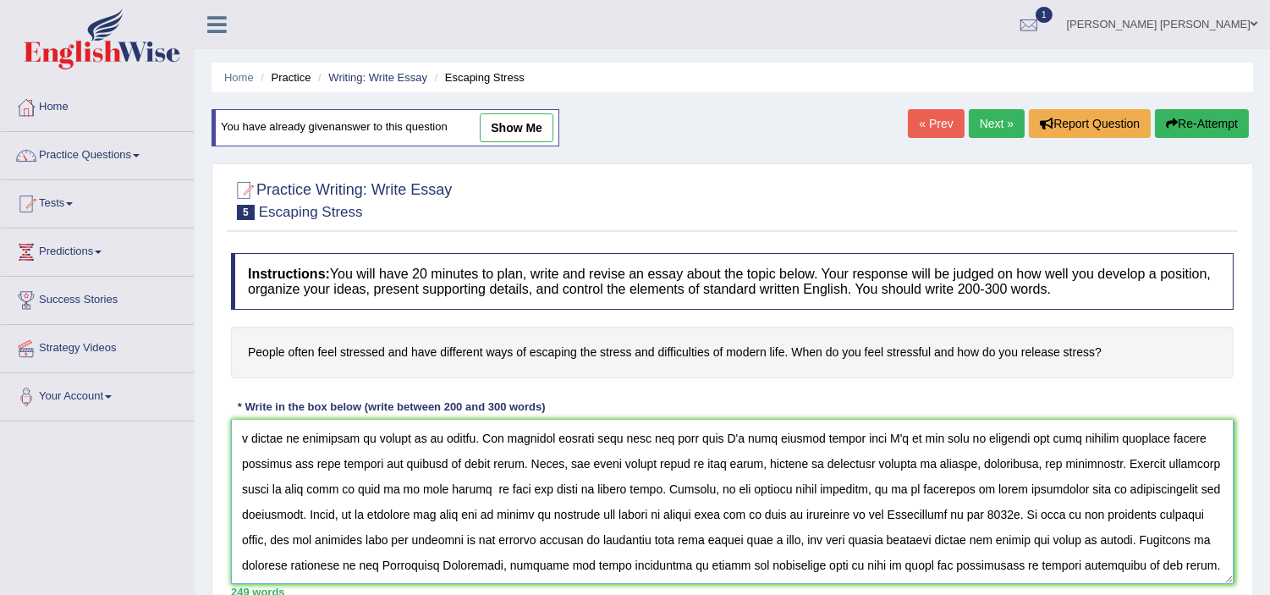
scroll to position [76, 0]
click at [629, 514] on textarea at bounding box center [732, 502] width 1003 height 164
click at [624, 514] on textarea at bounding box center [732, 502] width 1003 height 164
type textarea "One of the most controversial issues in [DATE] world is the enormous improvemen…"
drag, startPoint x: 1268, startPoint y: 372, endPoint x: 1262, endPoint y: 426, distance: 53.5
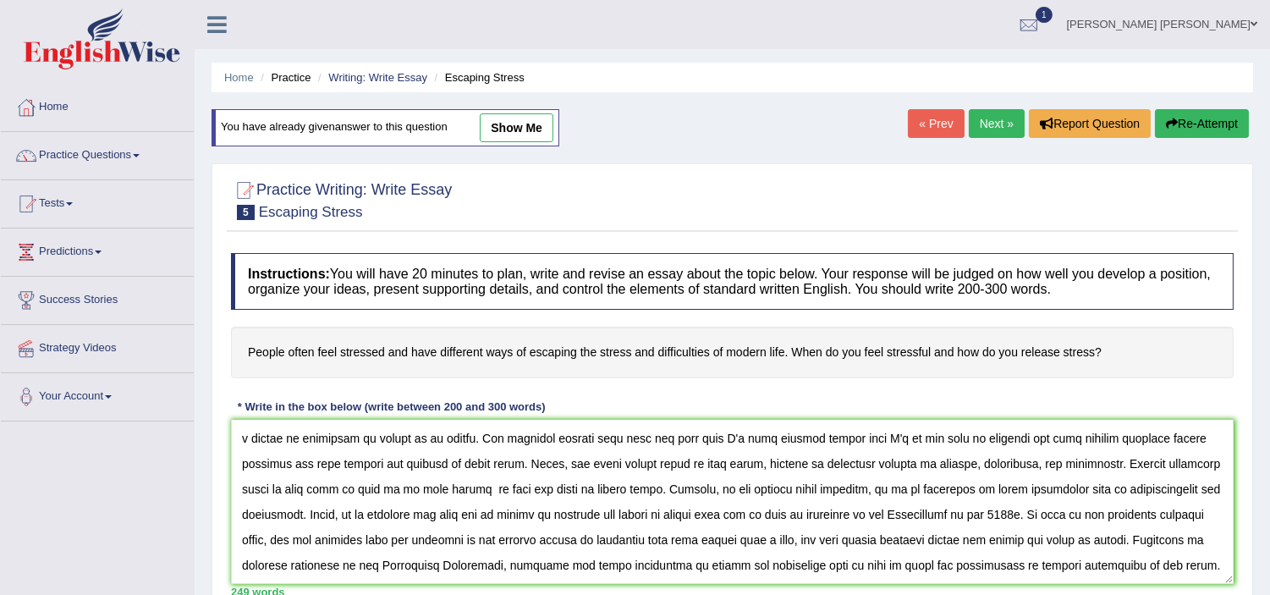
click at [1262, 426] on div "Home Practice Writing: Write Essay Escaping Stress You have already given answe…" at bounding box center [732, 423] width 1075 height 846
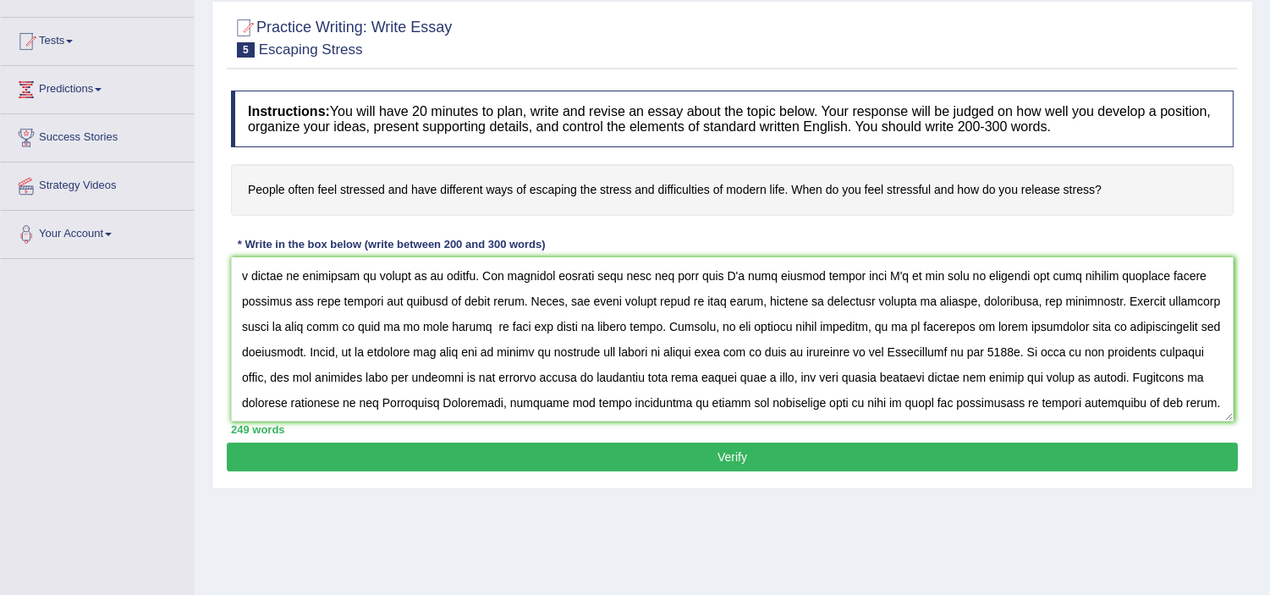
scroll to position [163, 0]
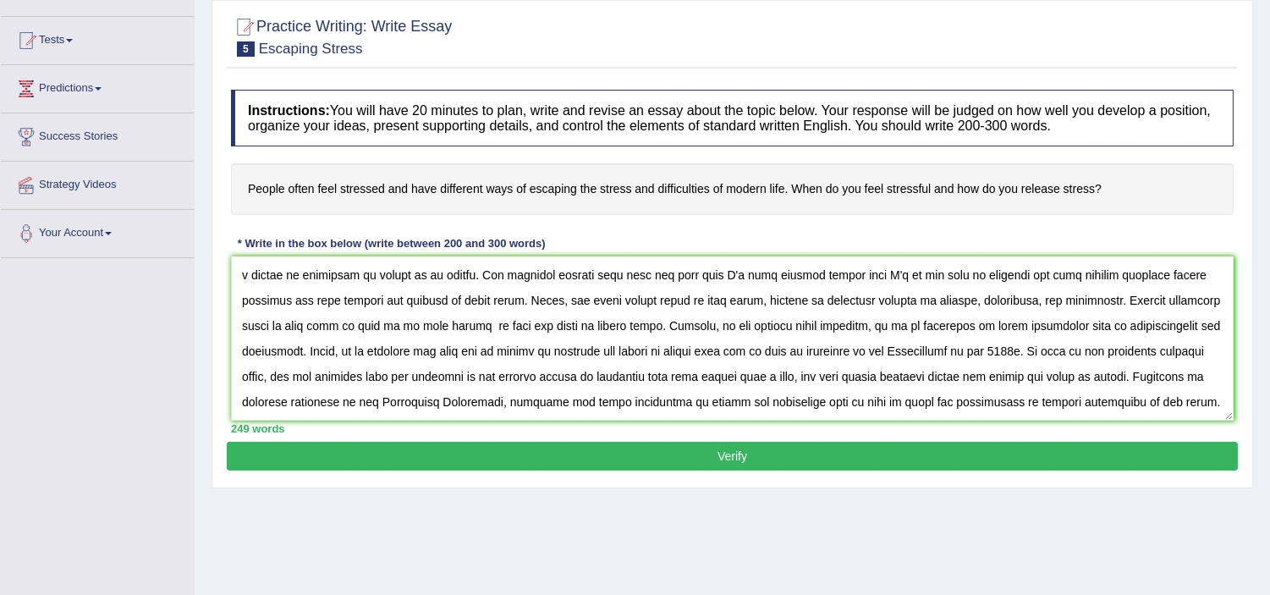
click at [699, 458] on button "Verify" at bounding box center [732, 456] width 1011 height 29
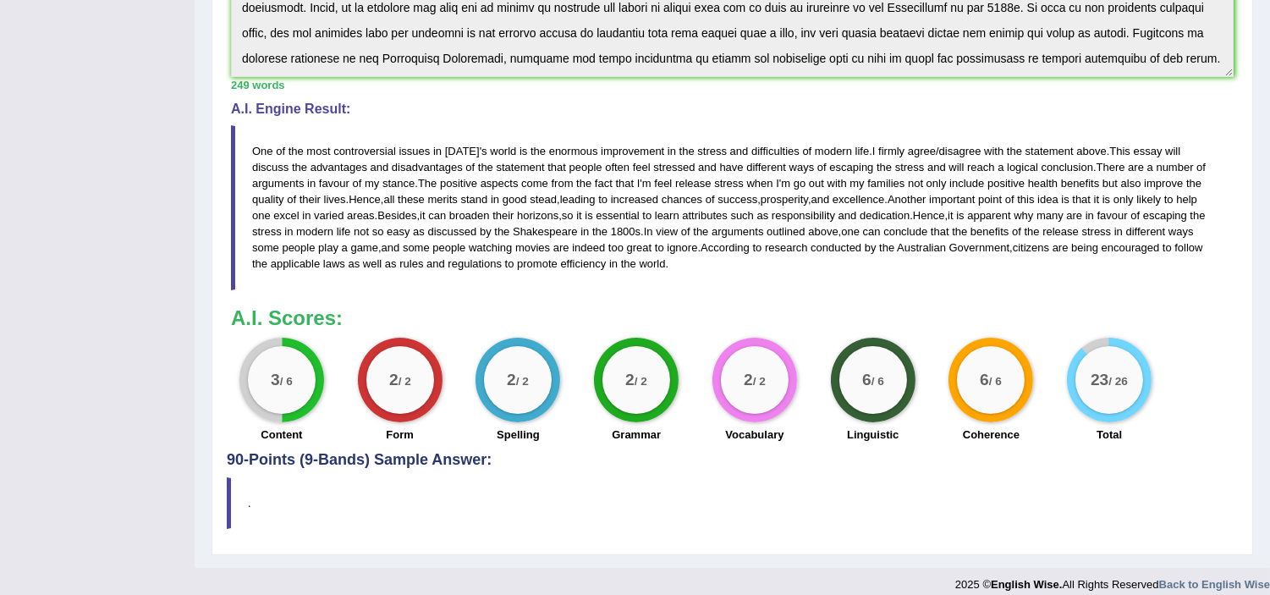
scroll to position [485, 0]
